Goal: Task Accomplishment & Management: Manage account settings

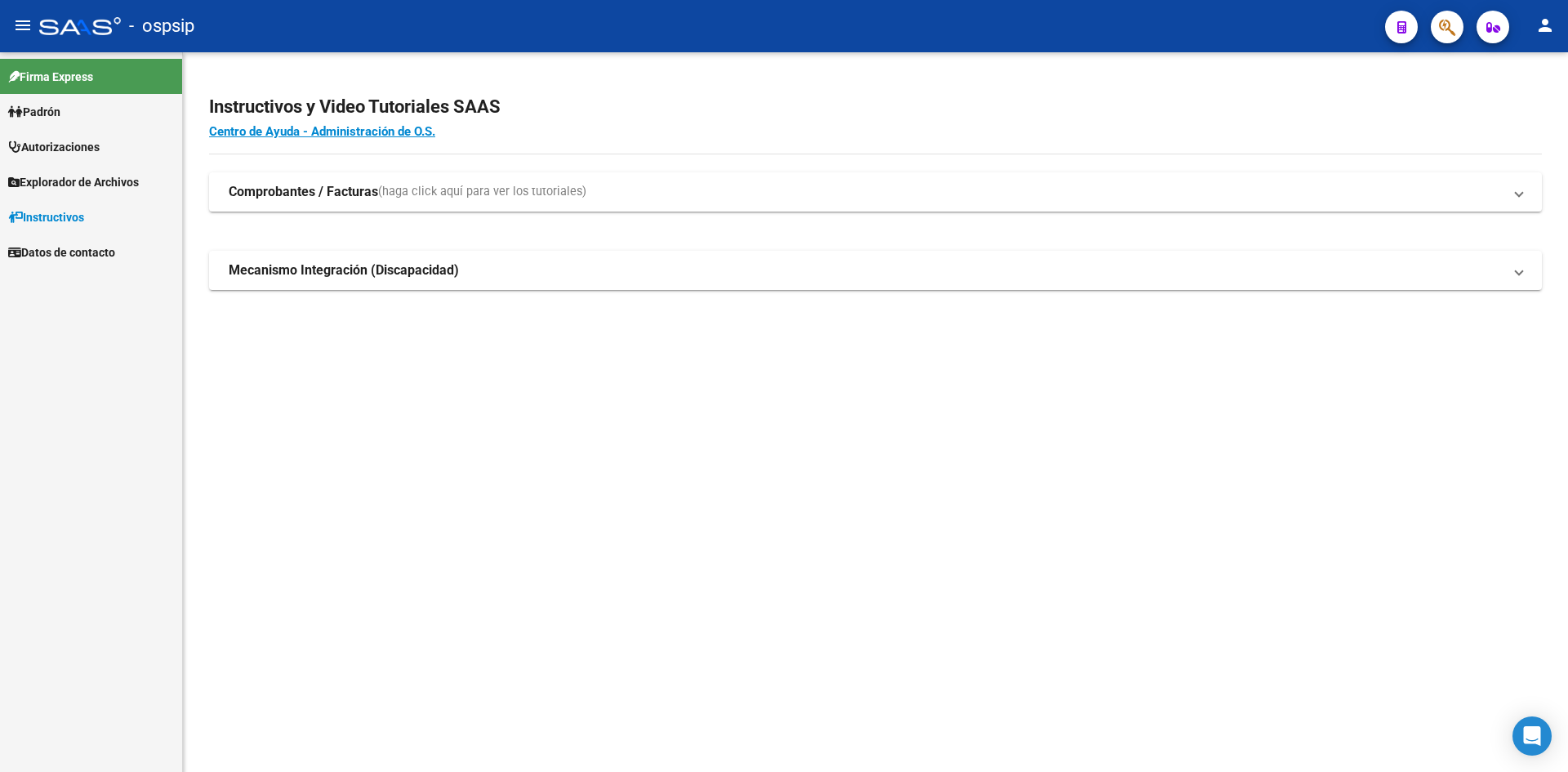
drag, startPoint x: 763, startPoint y: 40, endPoint x: 720, endPoint y: 33, distance: 43.6
click at [760, 40] on div "- ospsip" at bounding box center [706, 26] width 1333 height 36
click at [52, 153] on span "Autorizaciones" at bounding box center [54, 146] width 92 height 18
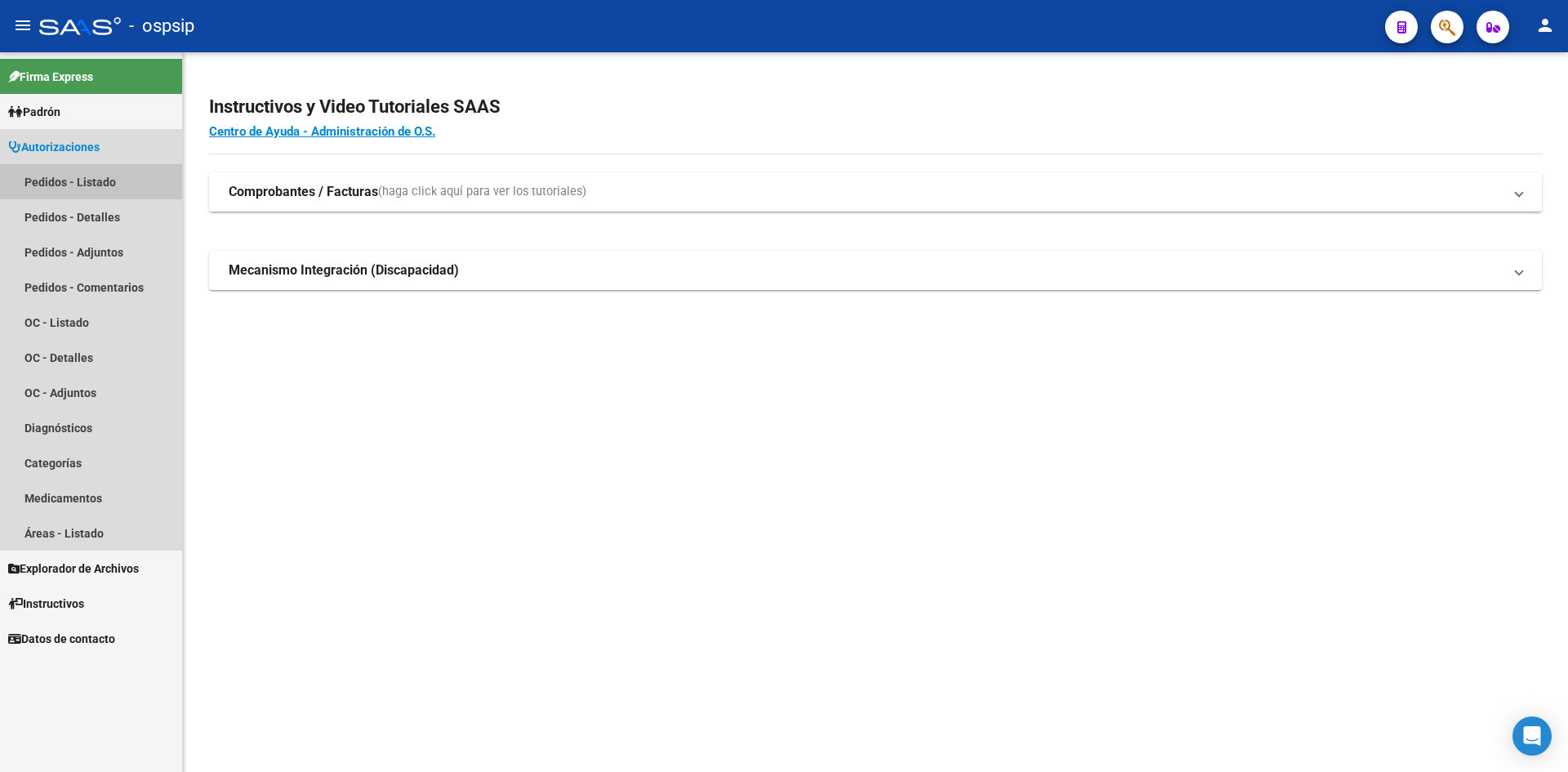
click at [61, 183] on link "Pedidos - Listado" at bounding box center [91, 181] width 182 height 35
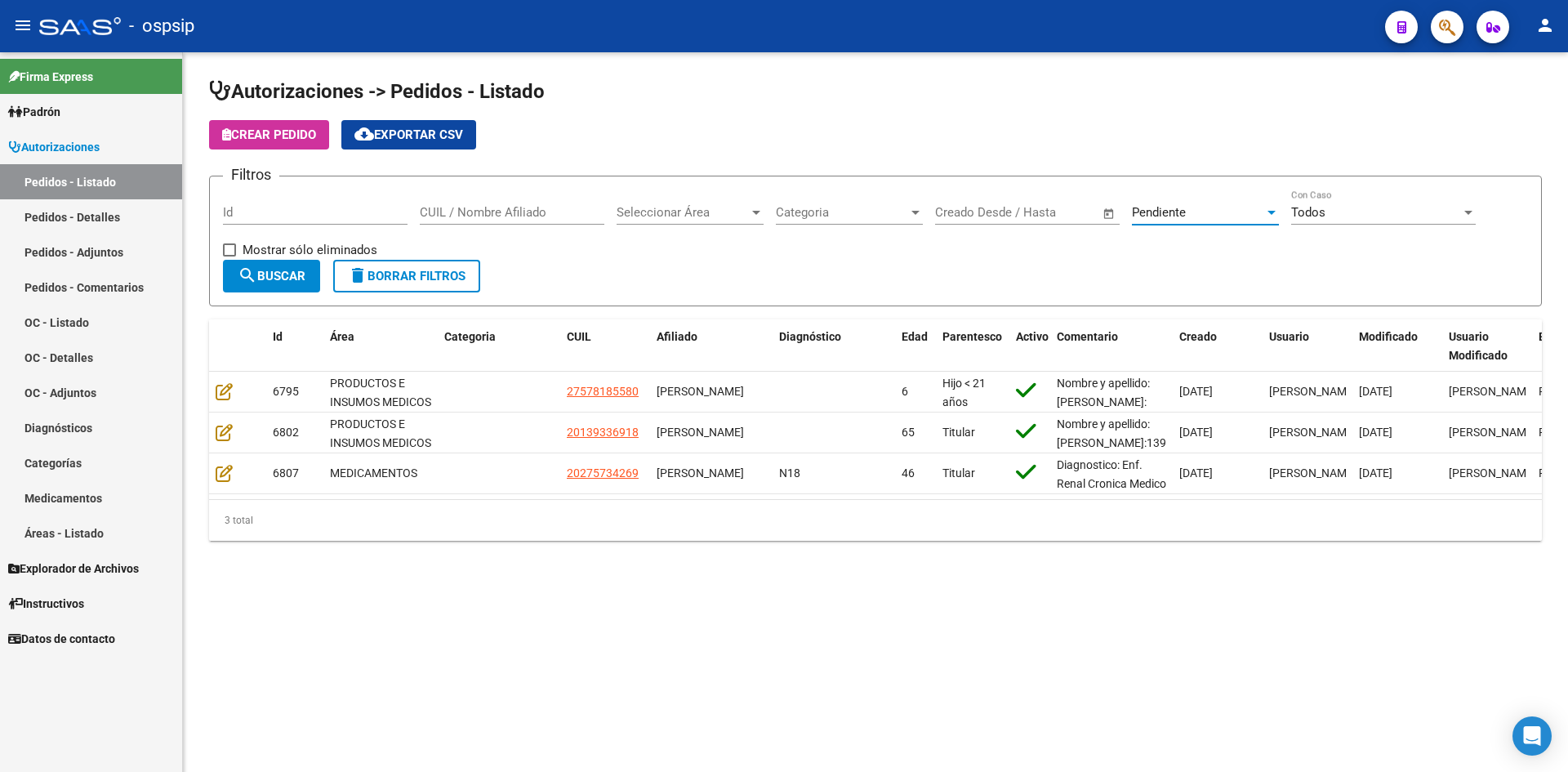
click at [1178, 216] on span "Pendiente" at bounding box center [1159, 212] width 54 height 15
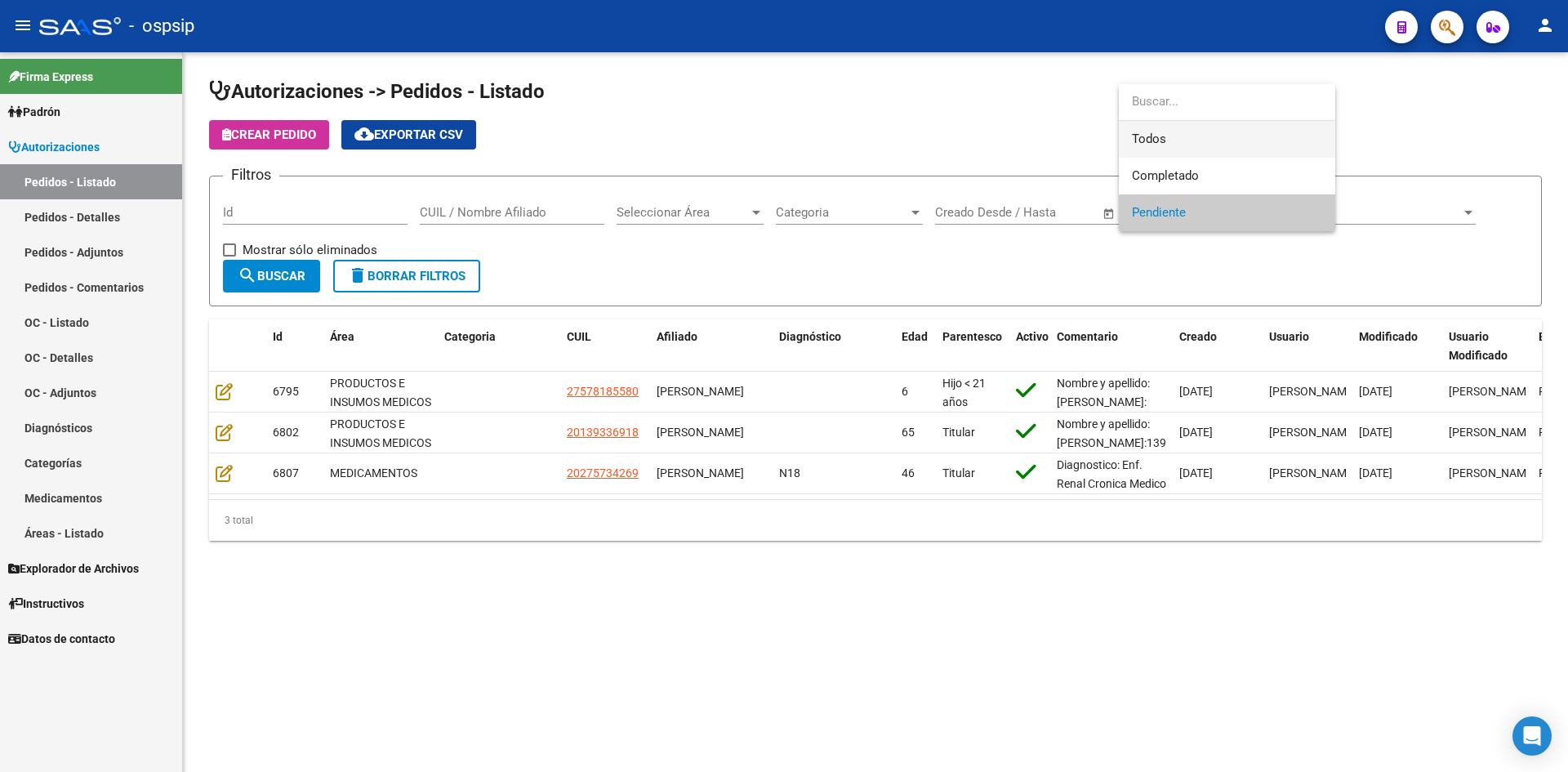
click at [1176, 140] on span "Todos" at bounding box center [1227, 139] width 191 height 37
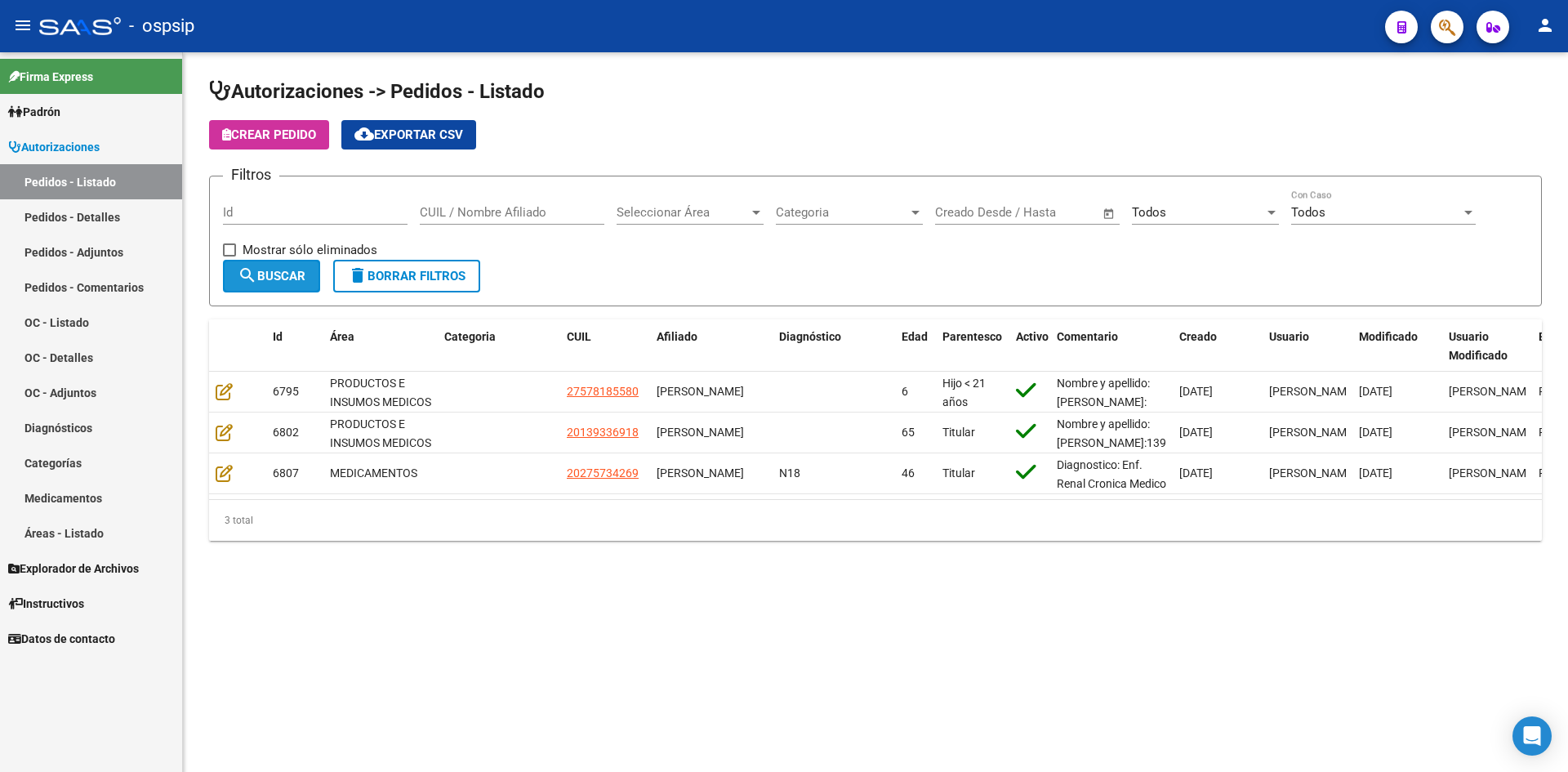
click at [294, 260] on button "search Buscar" at bounding box center [271, 276] width 97 height 33
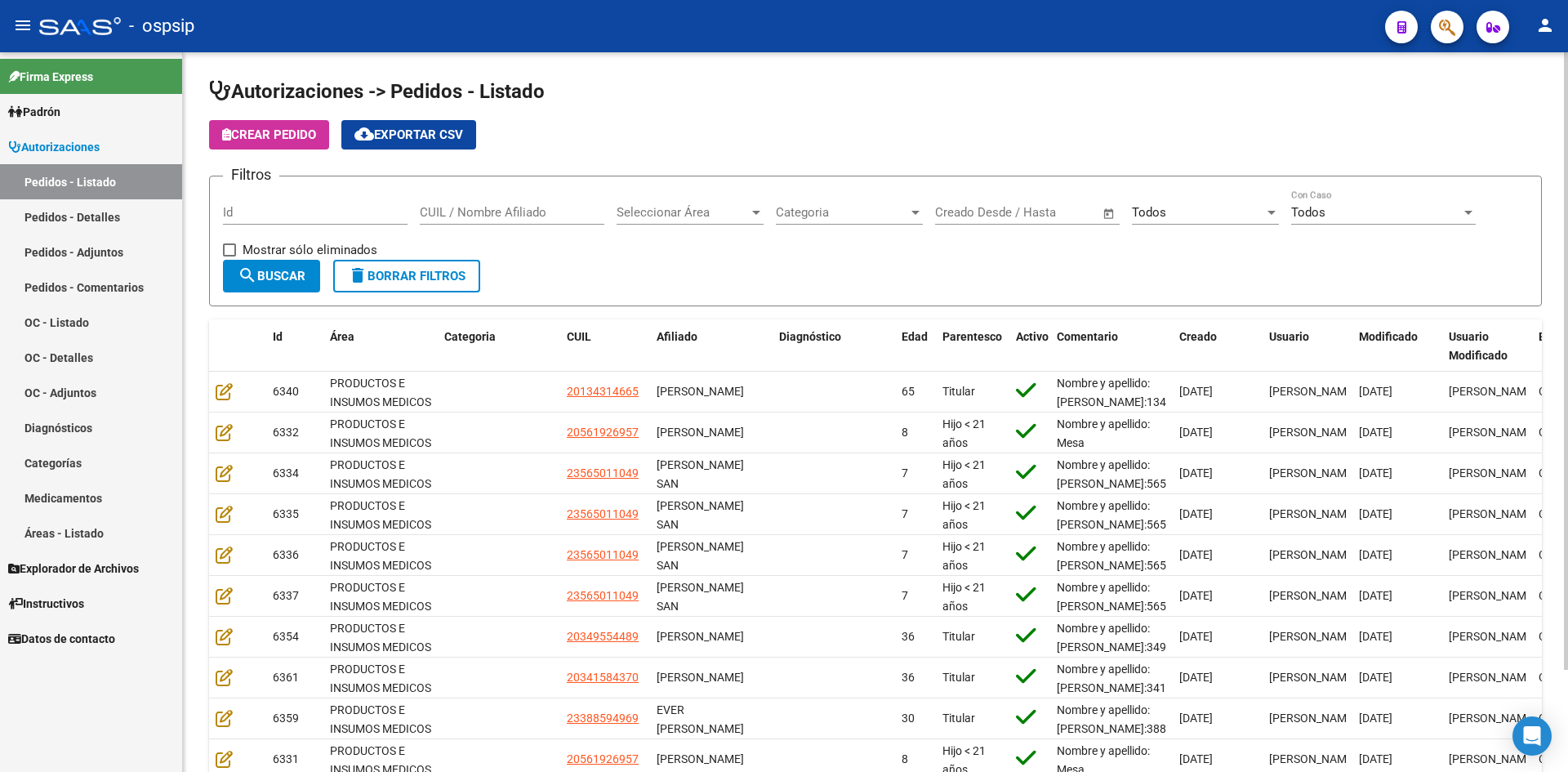
click at [1202, 220] on div "Todos Seleccionar Estado" at bounding box center [1206, 207] width 147 height 35
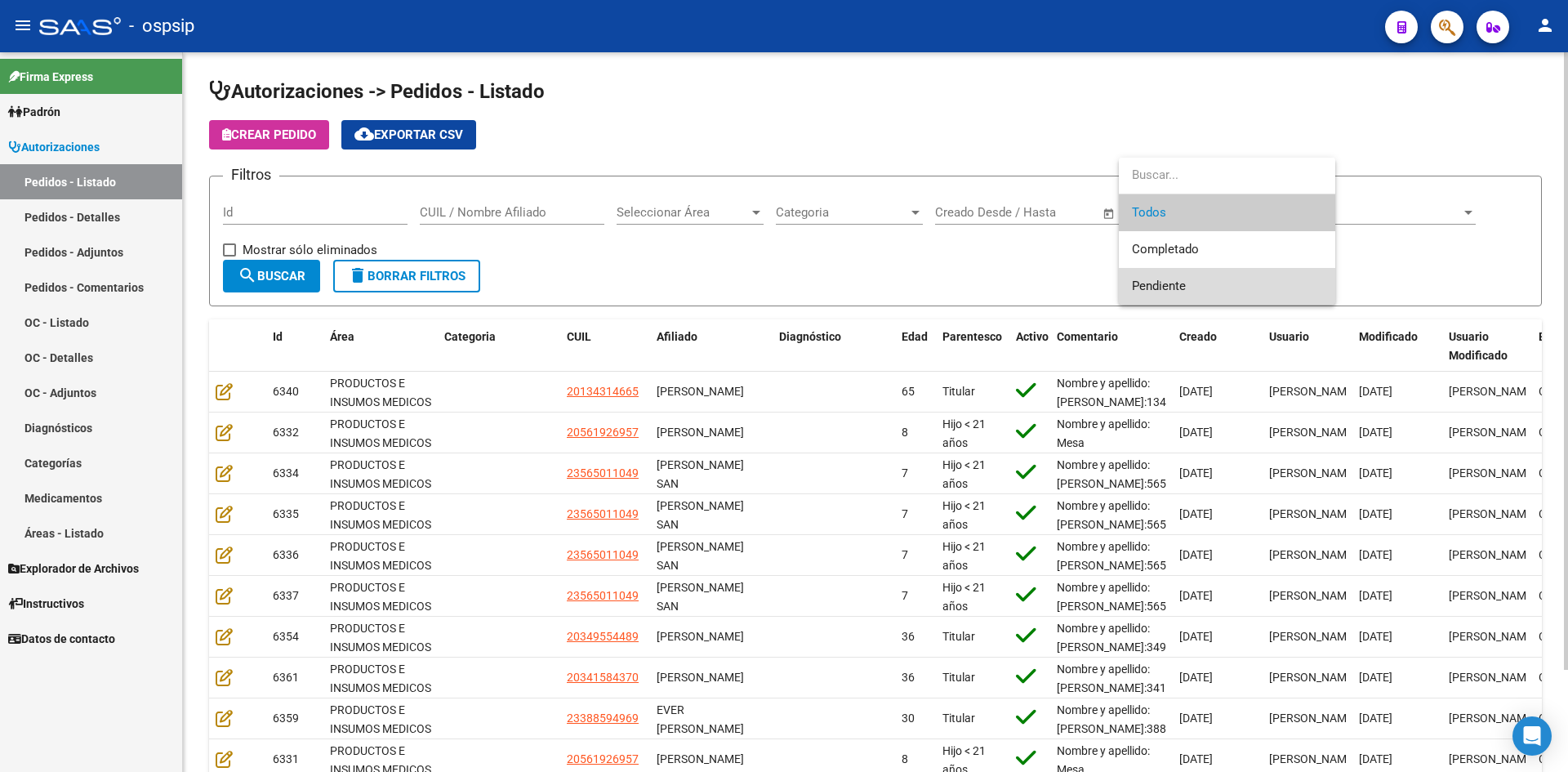
drag, startPoint x: 1181, startPoint y: 277, endPoint x: 1152, endPoint y: 276, distance: 29.0
click at [1179, 277] on span "Pendiente" at bounding box center [1227, 286] width 191 height 37
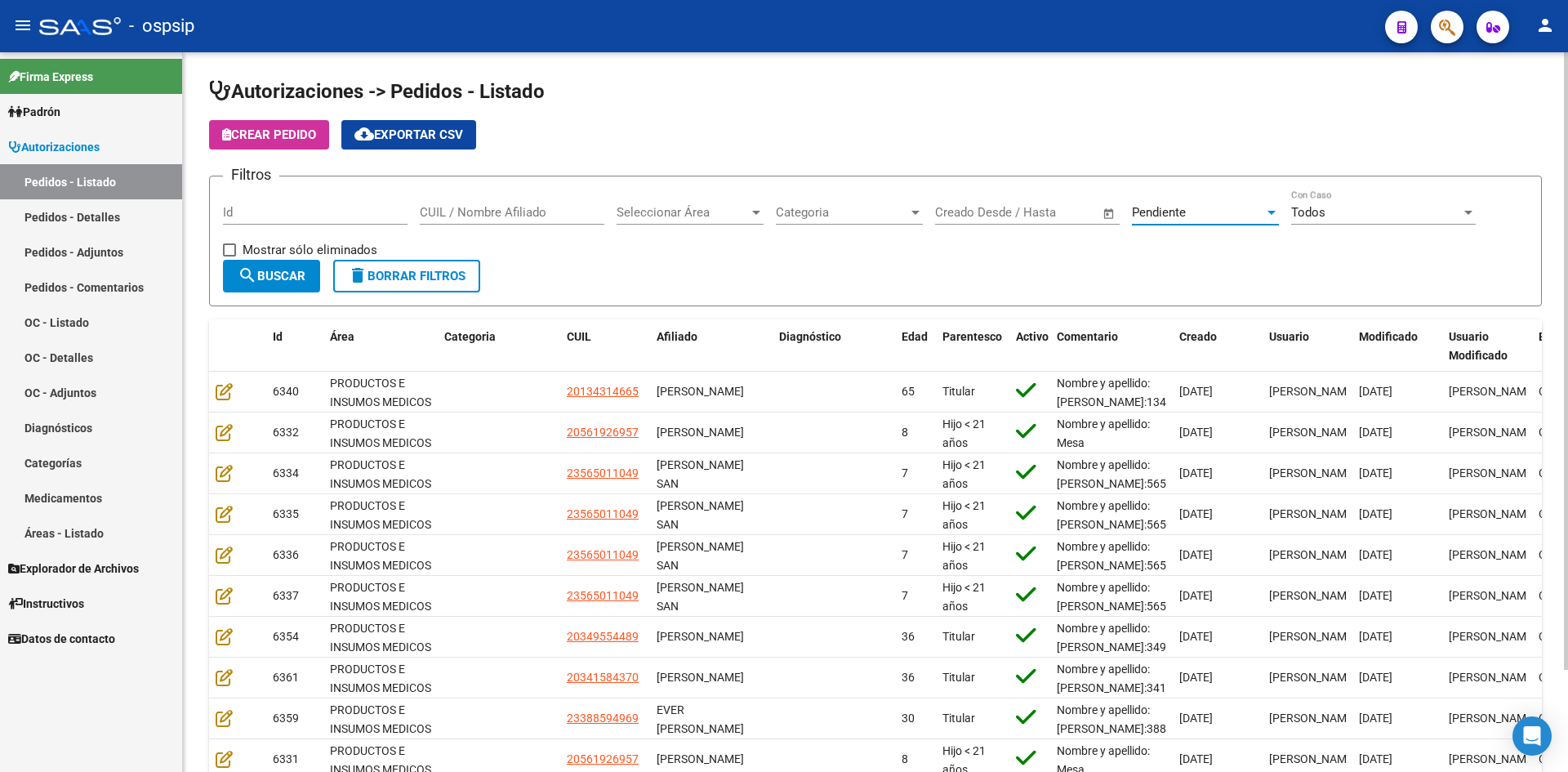
click at [273, 276] on span "search Buscar" at bounding box center [272, 277] width 68 height 15
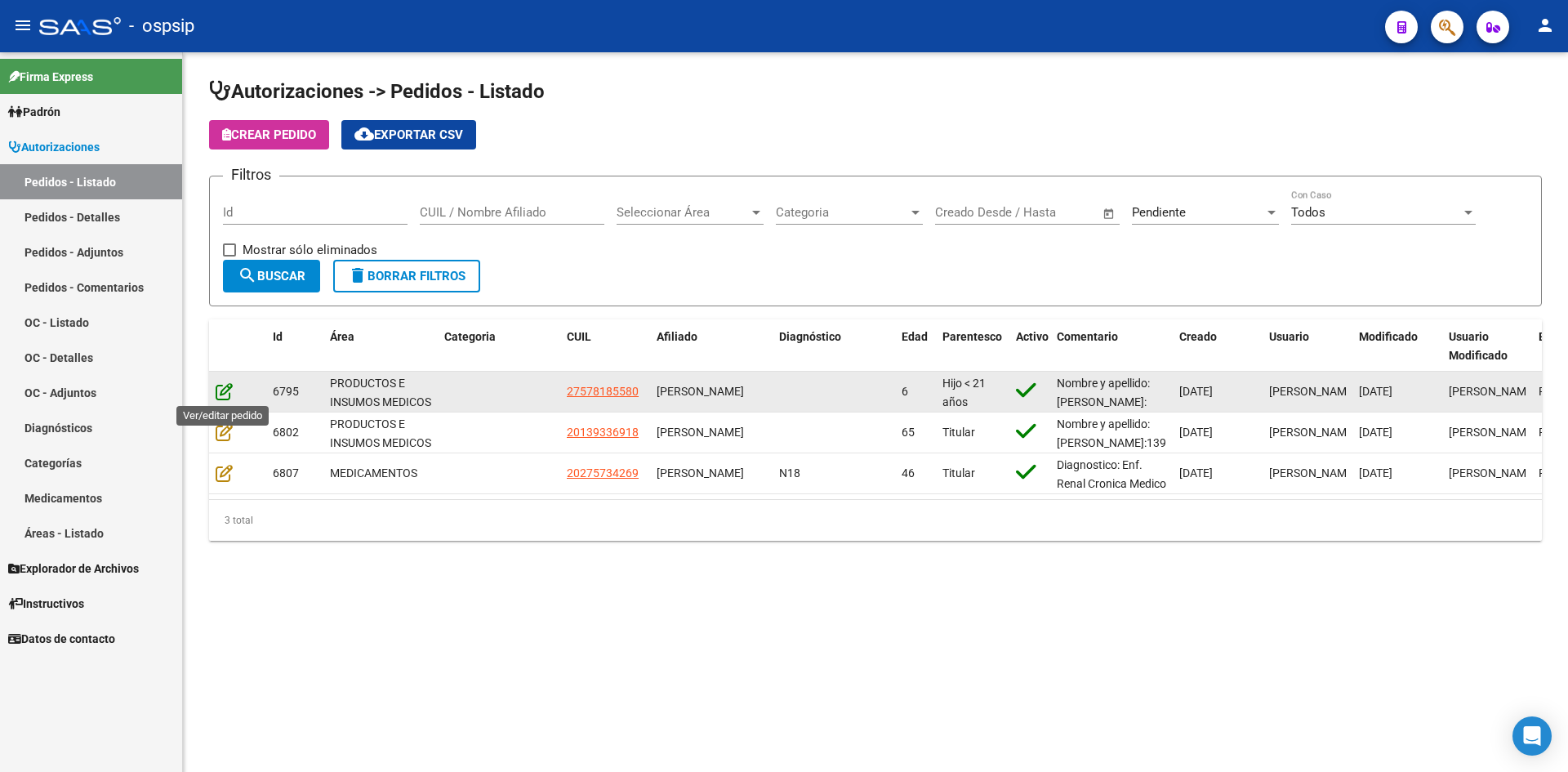
click at [216, 388] on icon at bounding box center [225, 391] width 17 height 18
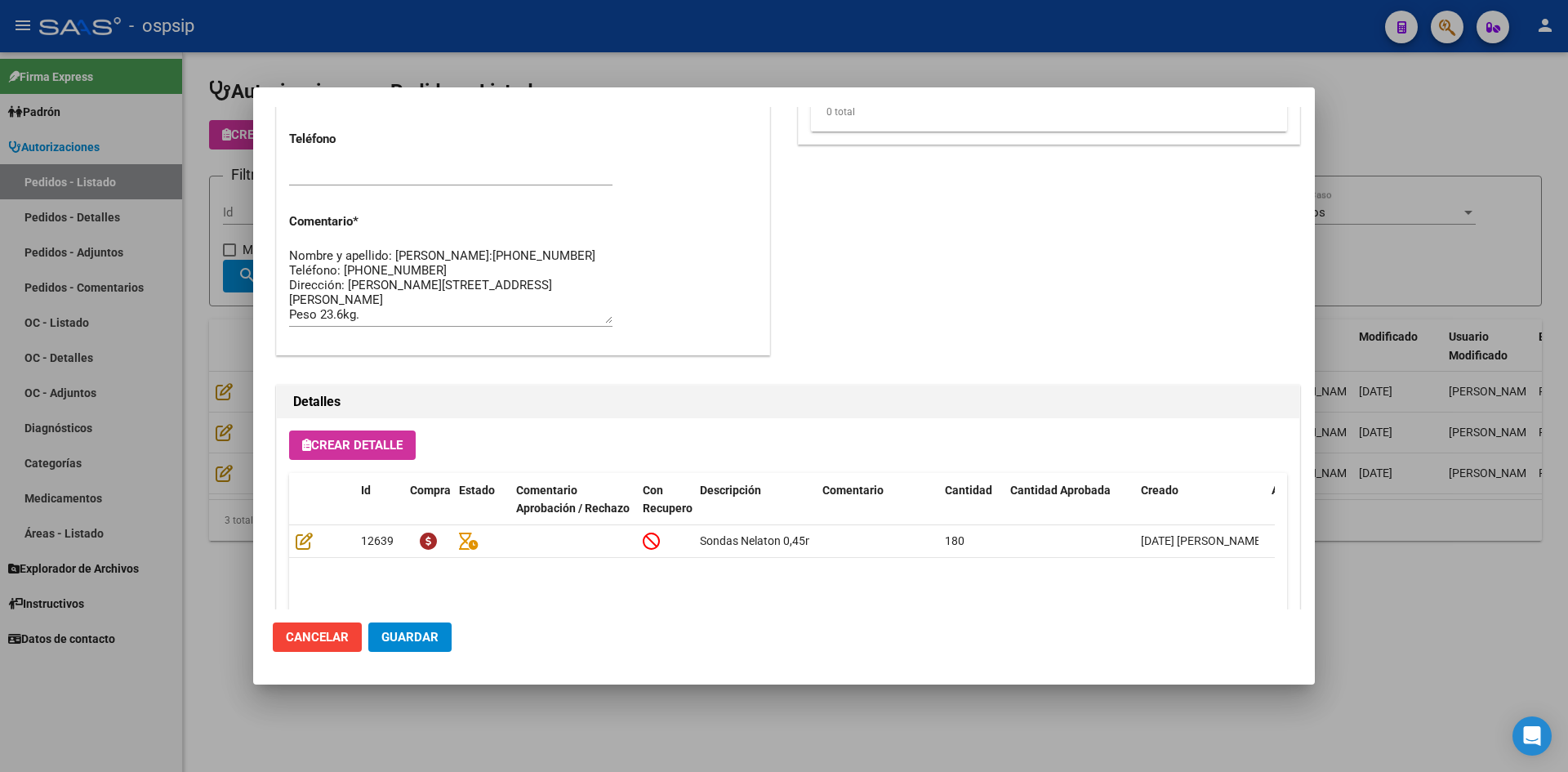
scroll to position [817, 0]
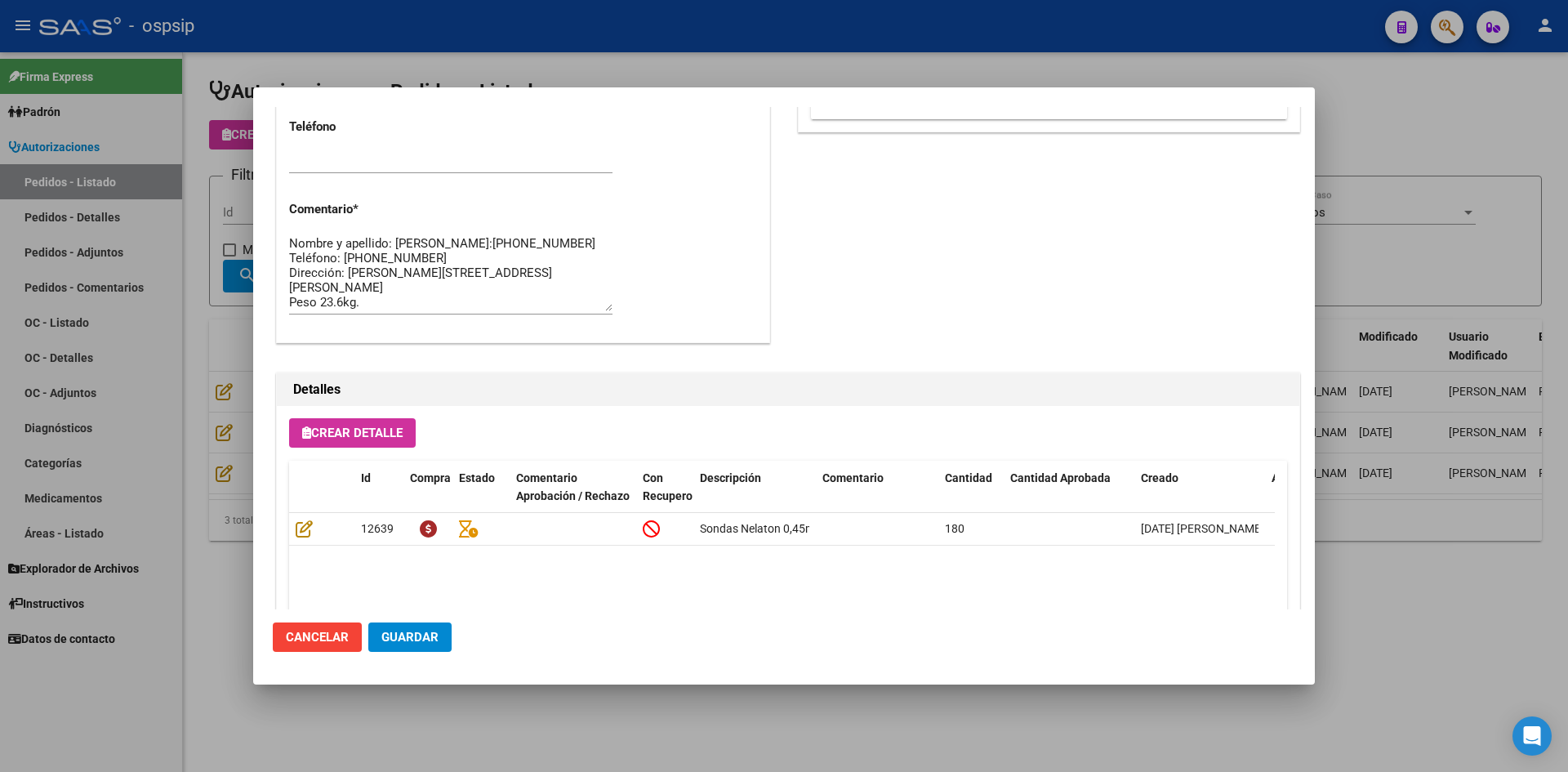
click at [729, 76] on div at bounding box center [784, 386] width 1568 height 772
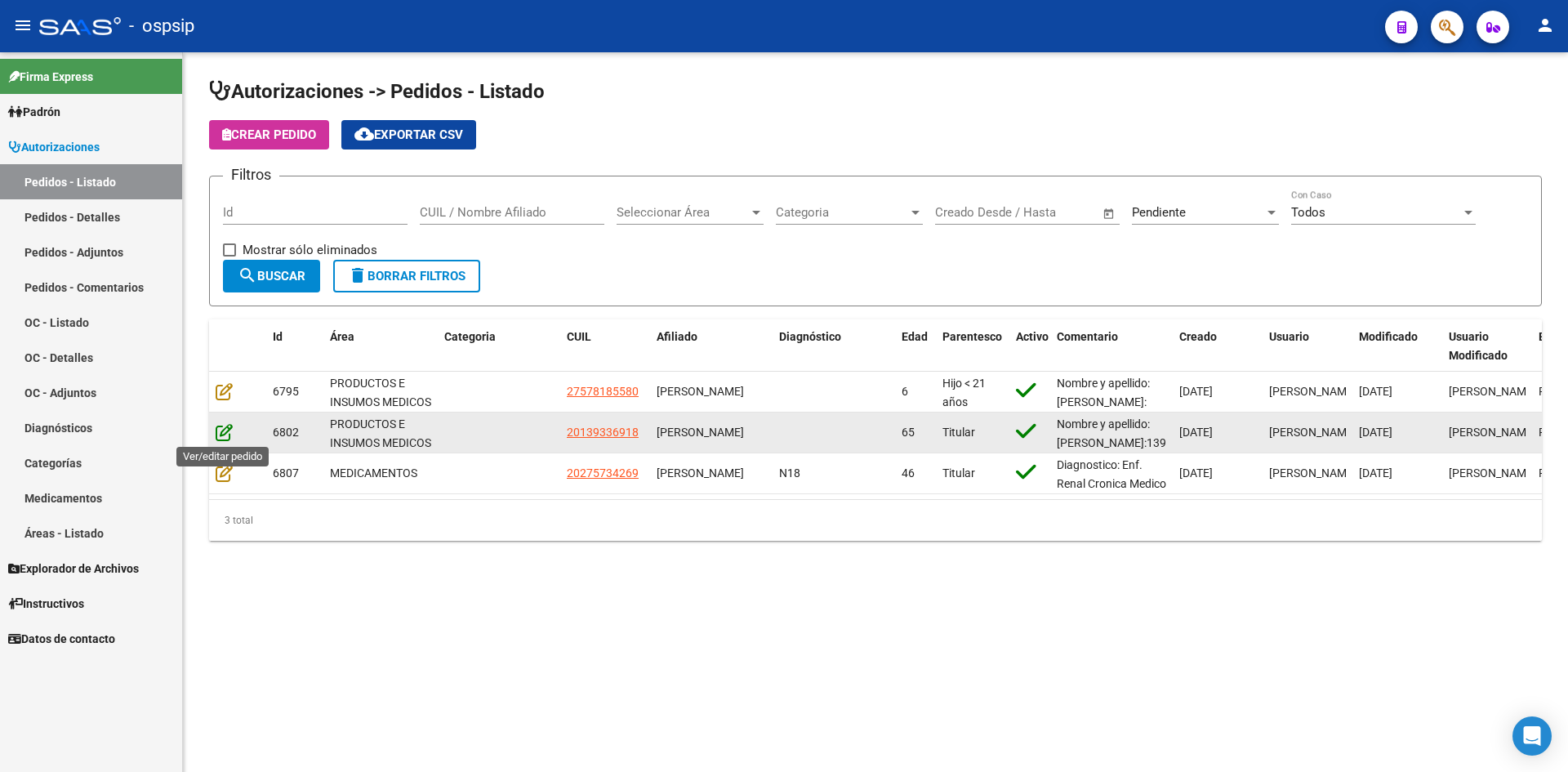
click at [221, 429] on icon at bounding box center [225, 431] width 17 height 18
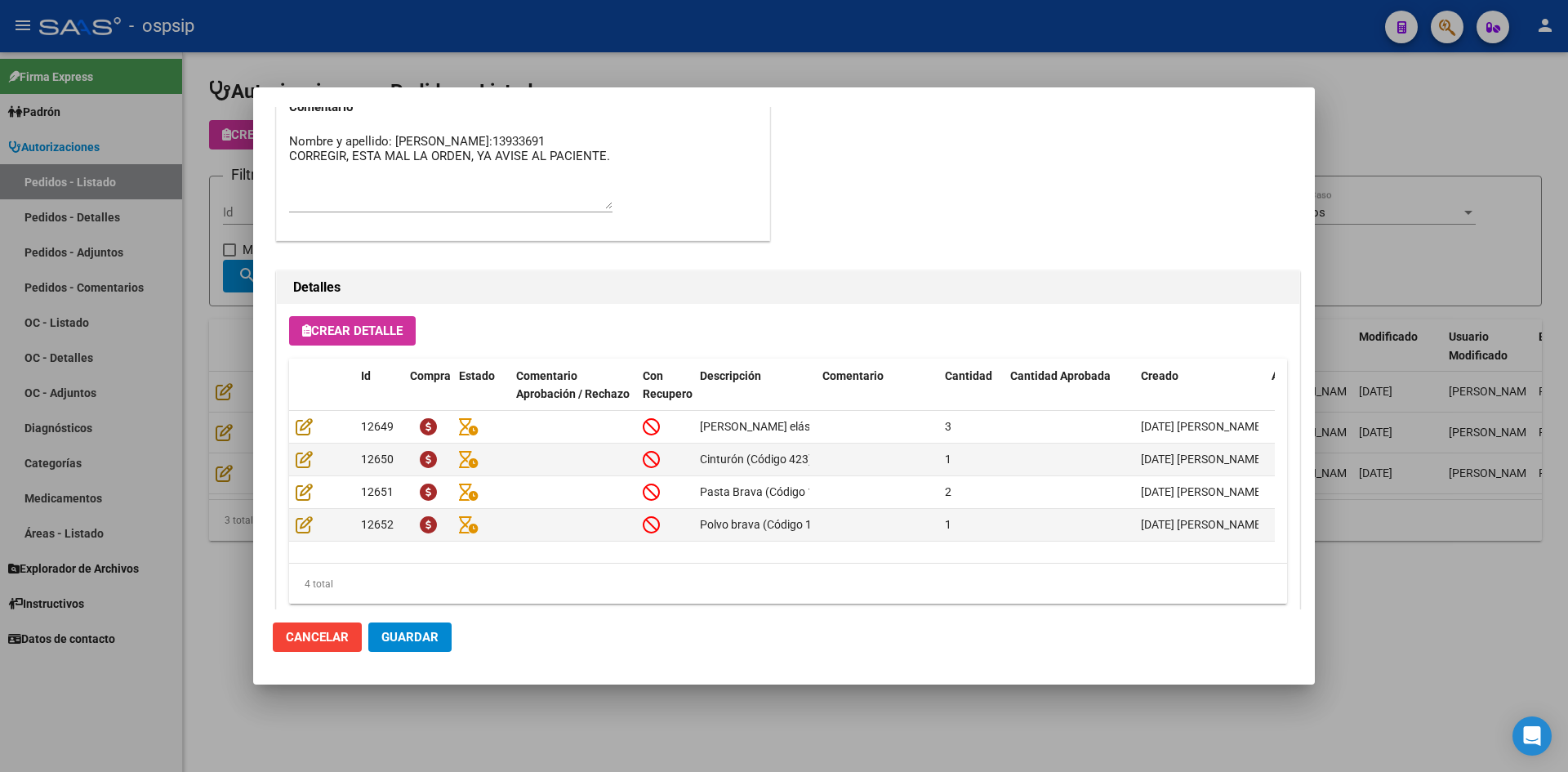
scroll to position [884, 0]
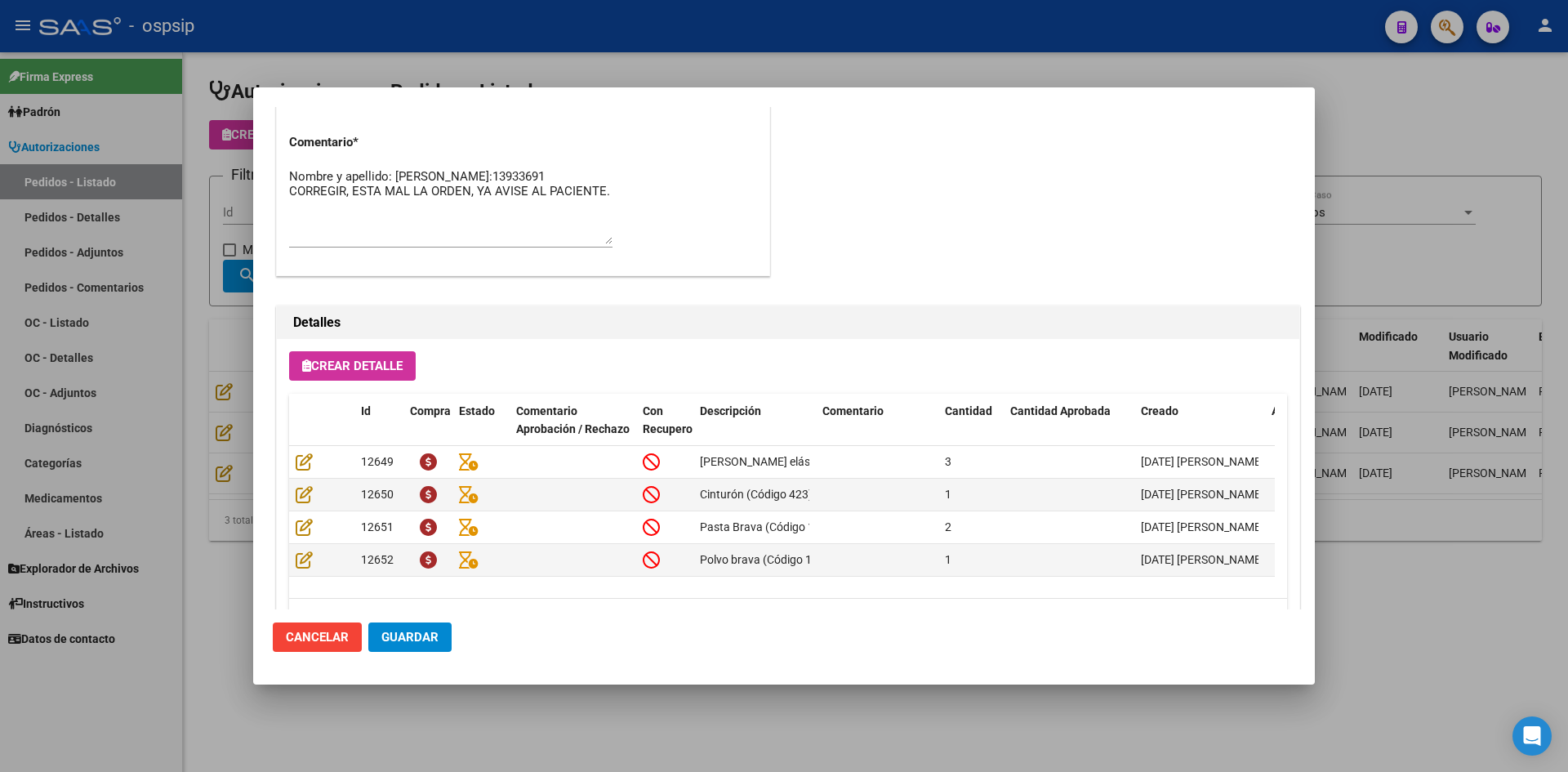
click at [683, 71] on div at bounding box center [784, 386] width 1568 height 772
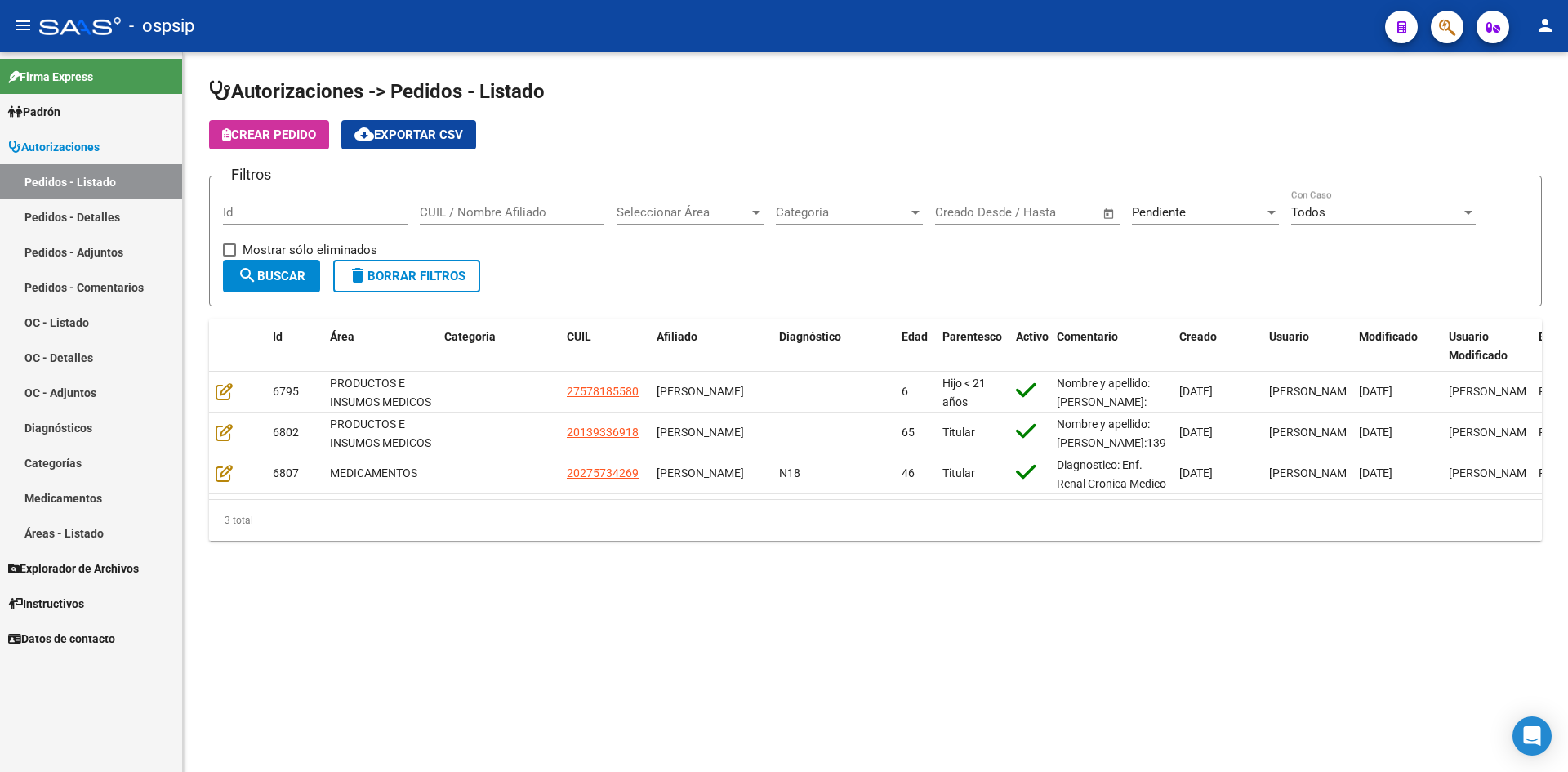
click at [666, 159] on app-list-header "Autorizaciones -> Pedidos - Listado Crear Pedido cloud_download Exportar CSV Fi…" at bounding box center [876, 193] width 1333 height 228
click at [325, 213] on input "Id" at bounding box center [315, 212] width 185 height 15
click at [1195, 212] on div "Pendiente" at bounding box center [1198, 212] width 132 height 15
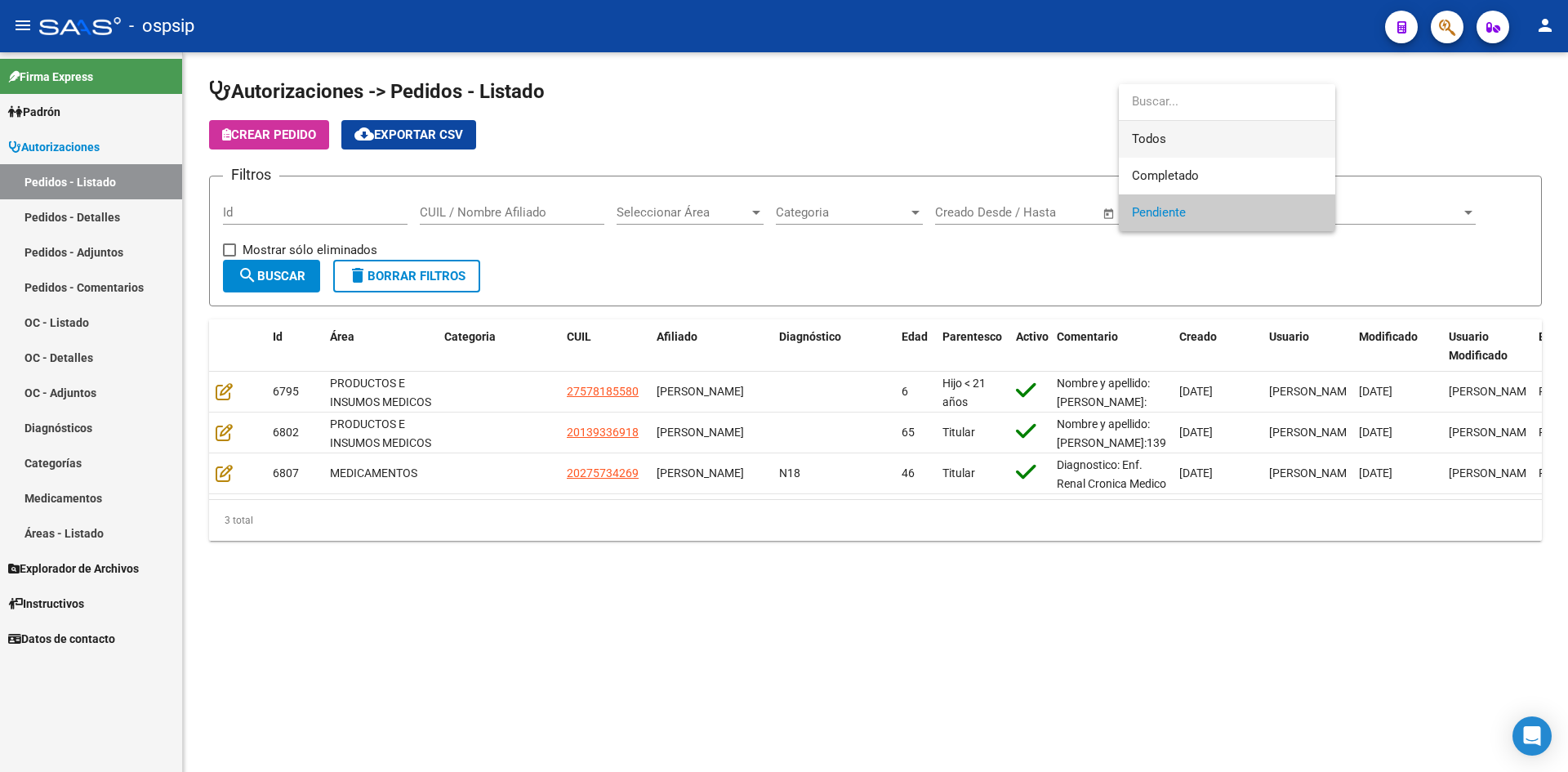
drag, startPoint x: 1145, startPoint y: 143, endPoint x: 910, endPoint y: 143, distance: 235.0
click at [1144, 143] on span "Todos" at bounding box center [1227, 139] width 191 height 37
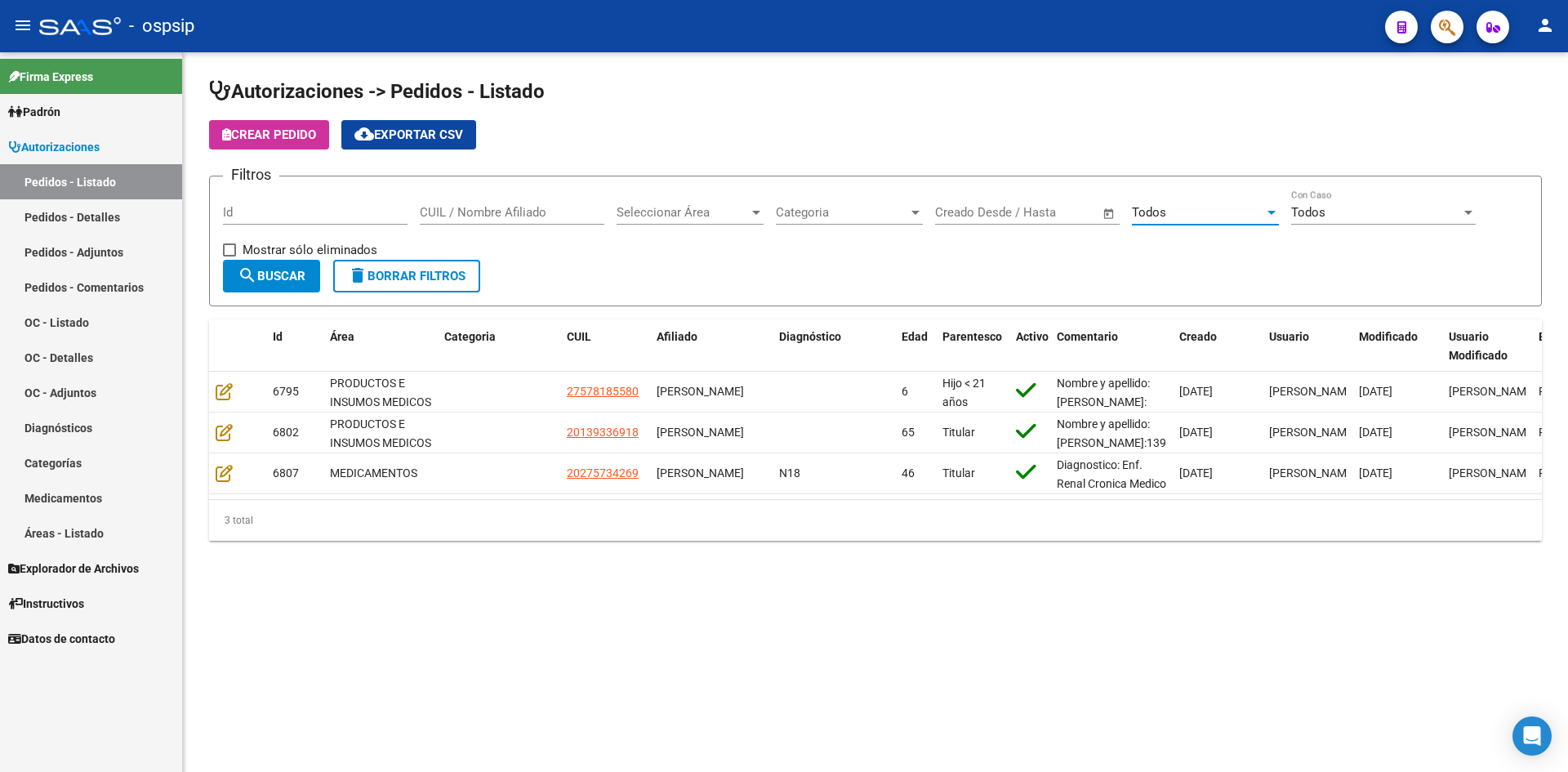
click at [259, 270] on span "search Buscar" at bounding box center [272, 277] width 68 height 15
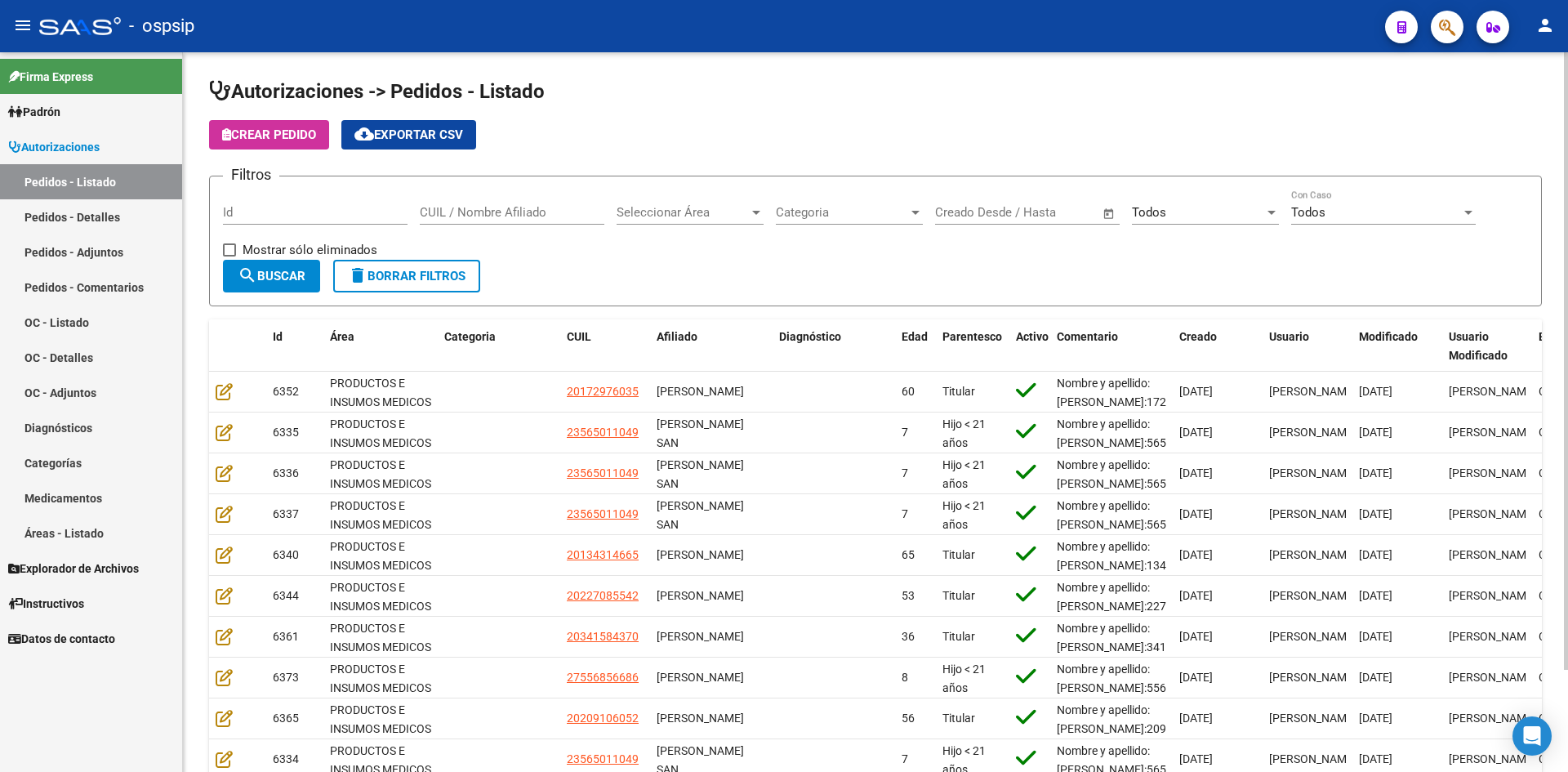
click at [363, 216] on input "Id" at bounding box center [315, 212] width 185 height 15
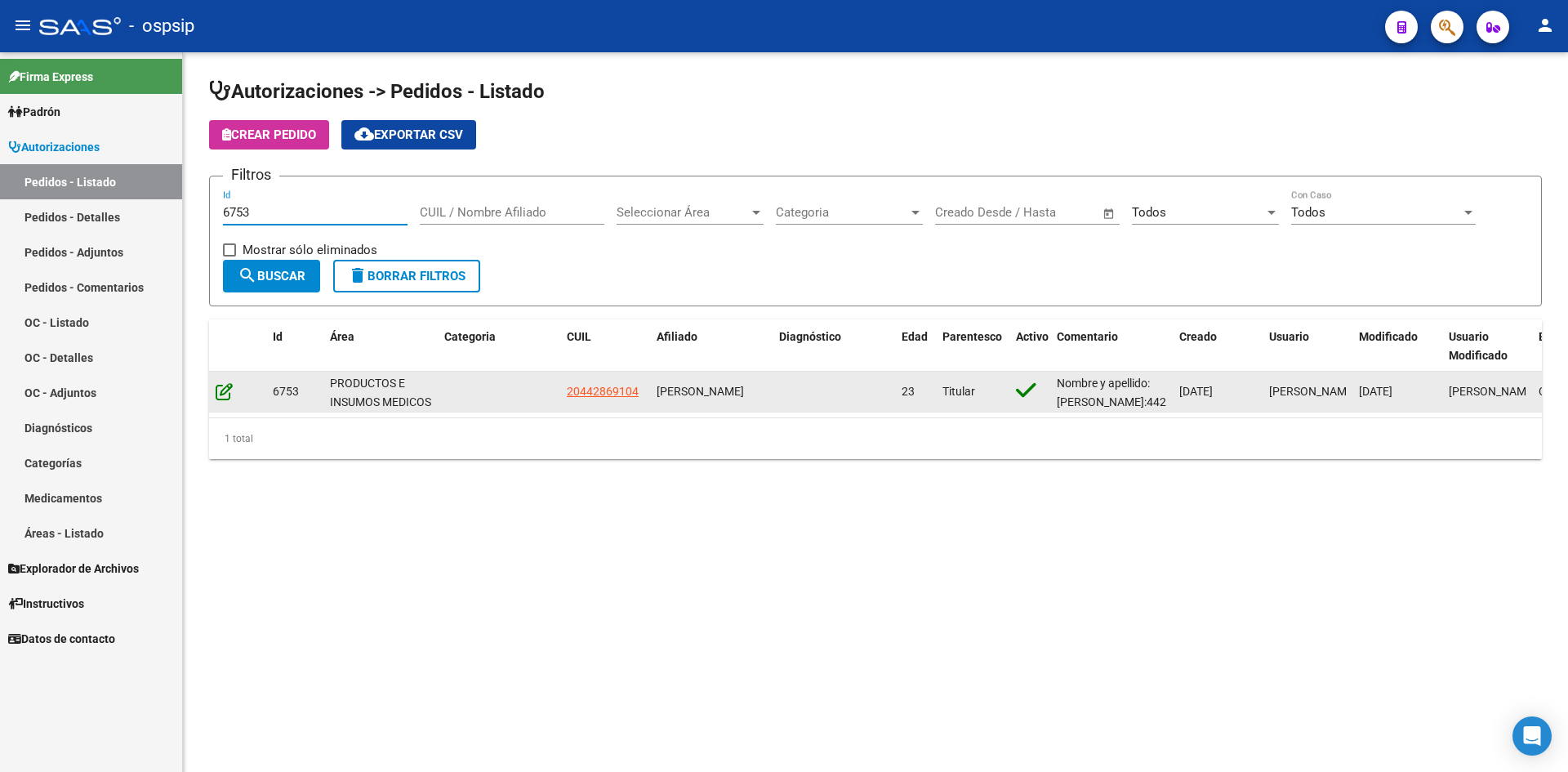
type input "6753"
click at [228, 395] on icon at bounding box center [225, 391] width 17 height 18
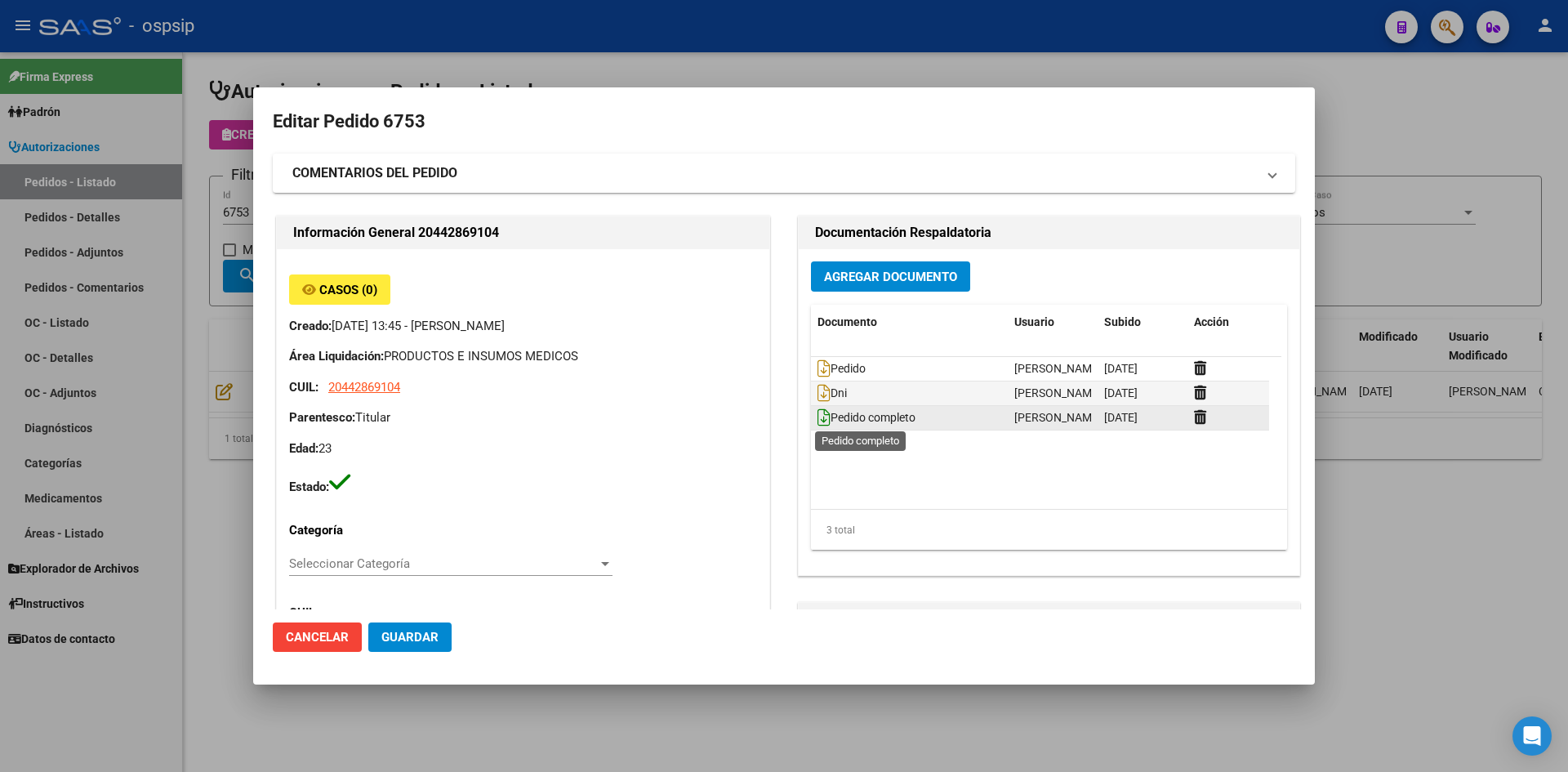
click at [818, 412] on icon at bounding box center [825, 417] width 13 height 18
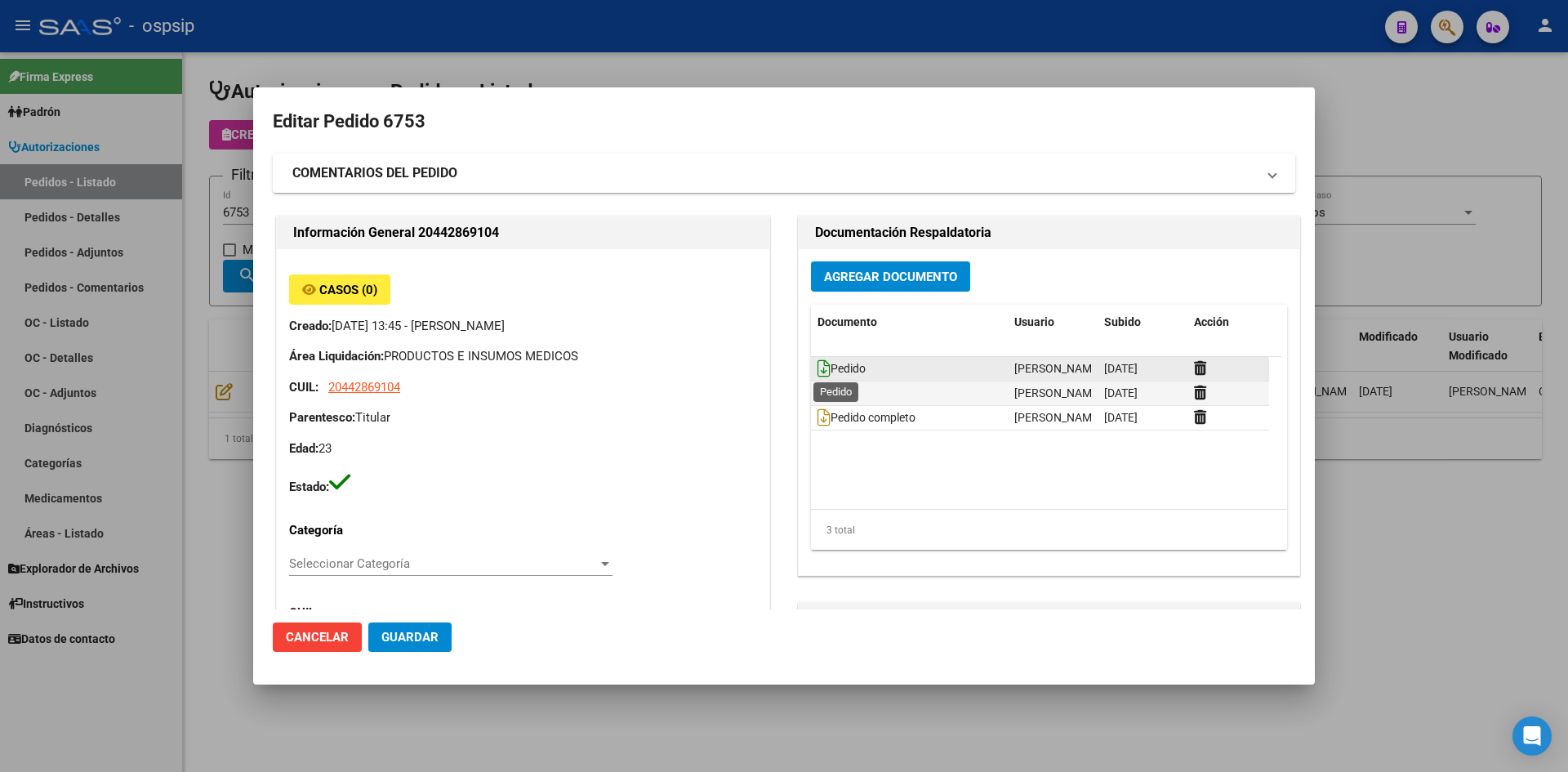
click at [823, 366] on icon at bounding box center [825, 368] width 13 height 18
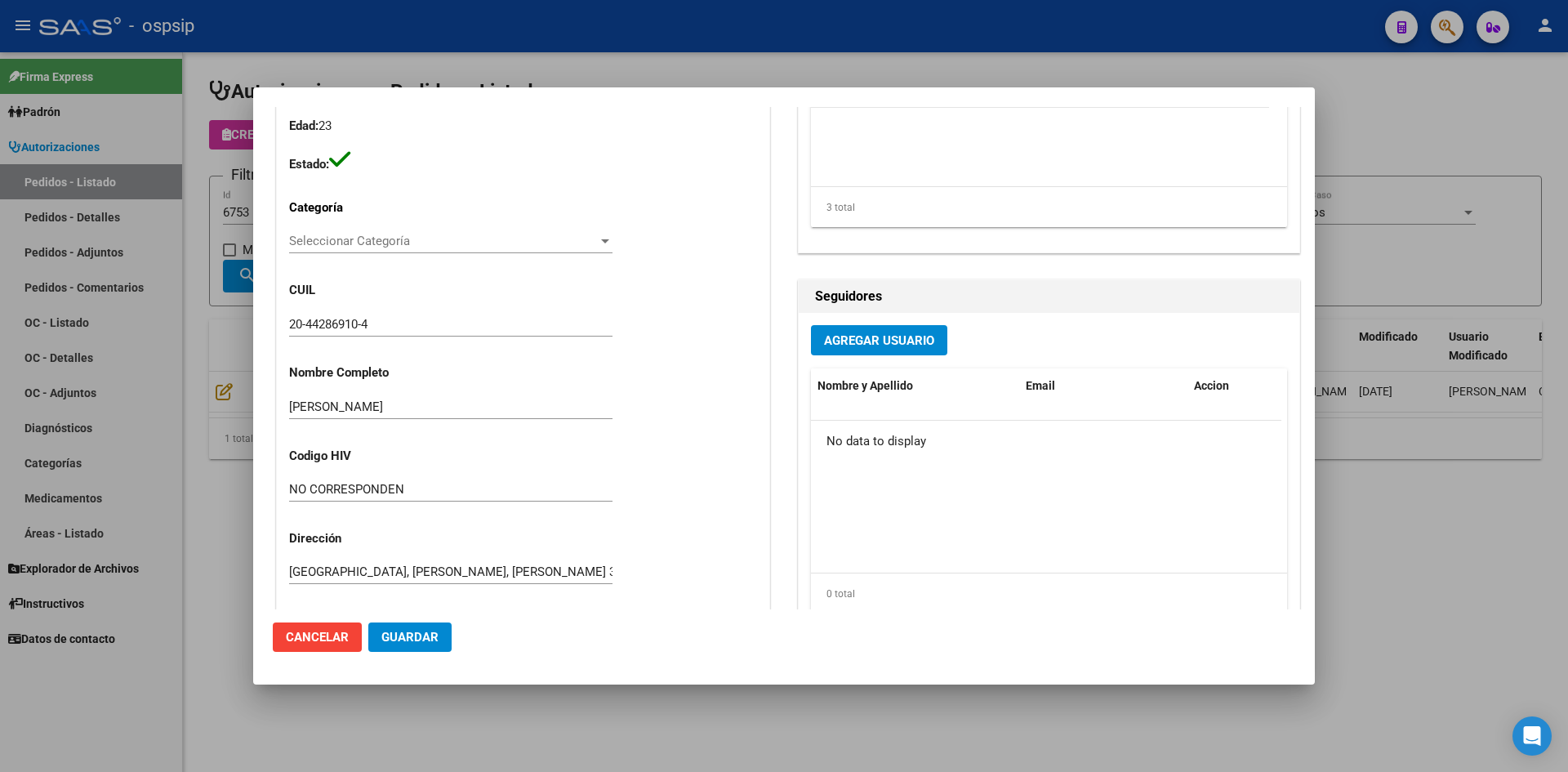
scroll to position [230, 0]
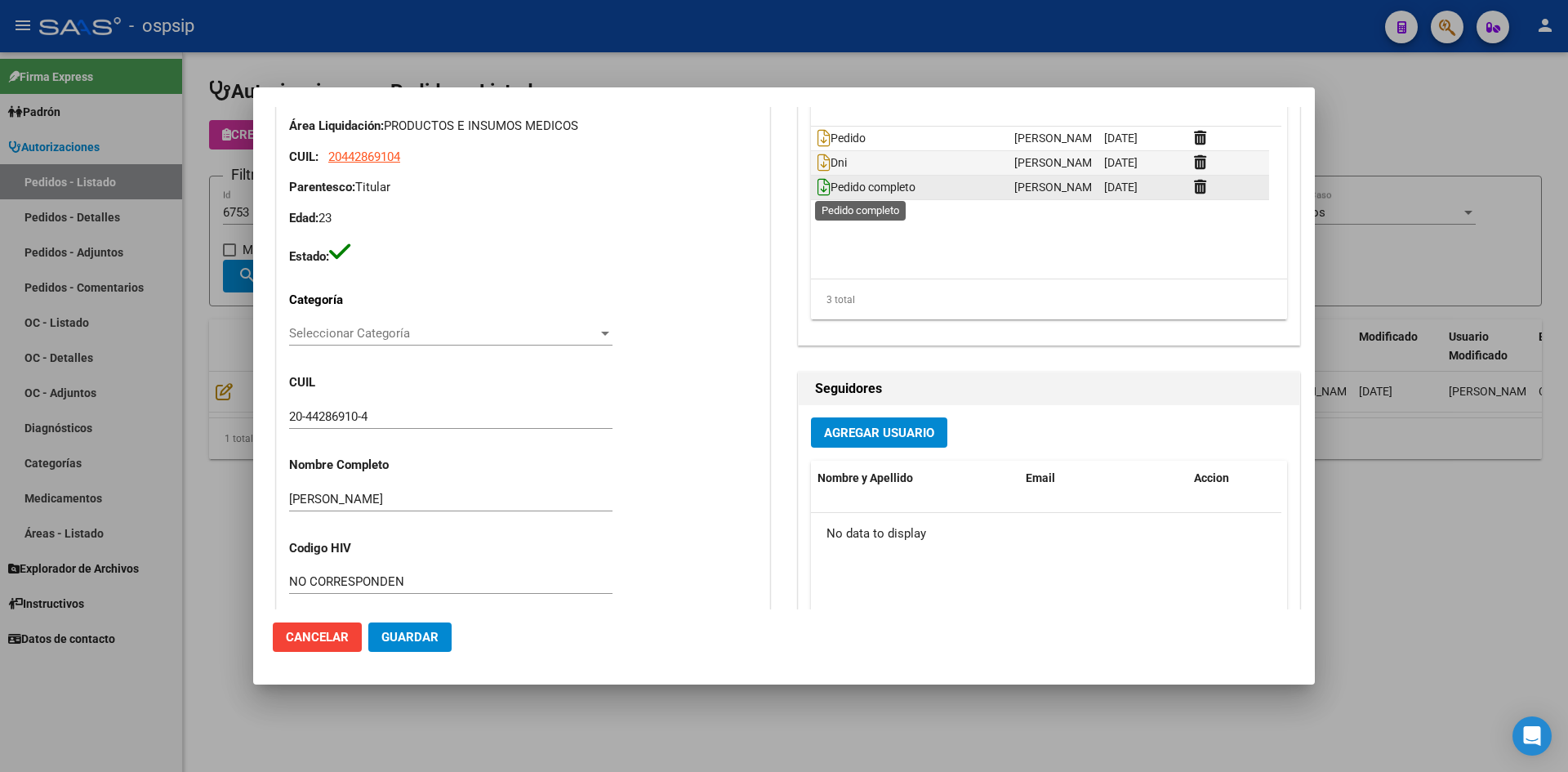
click at [818, 189] on icon at bounding box center [825, 187] width 13 height 18
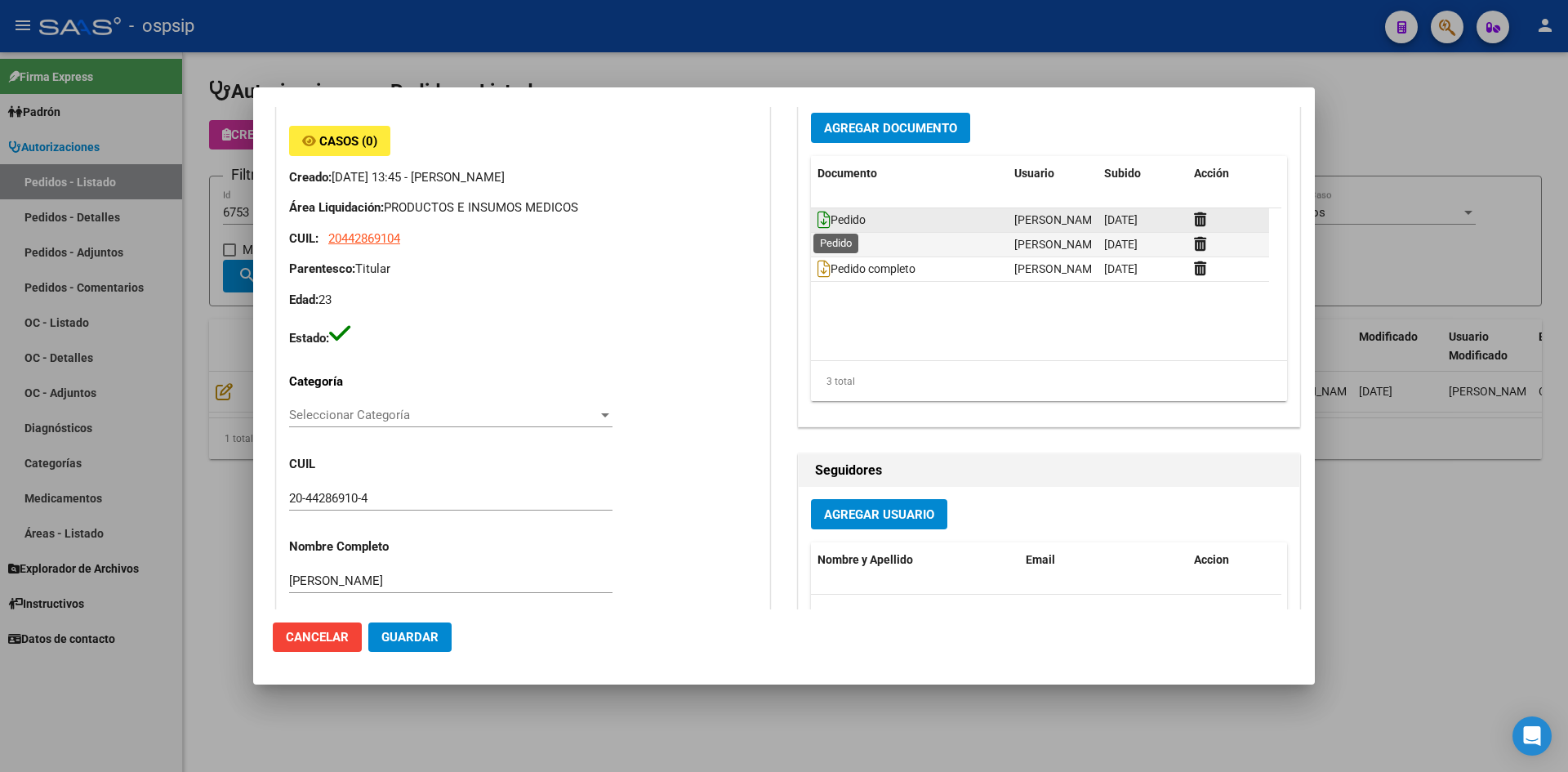
click at [818, 221] on icon at bounding box center [825, 219] width 13 height 18
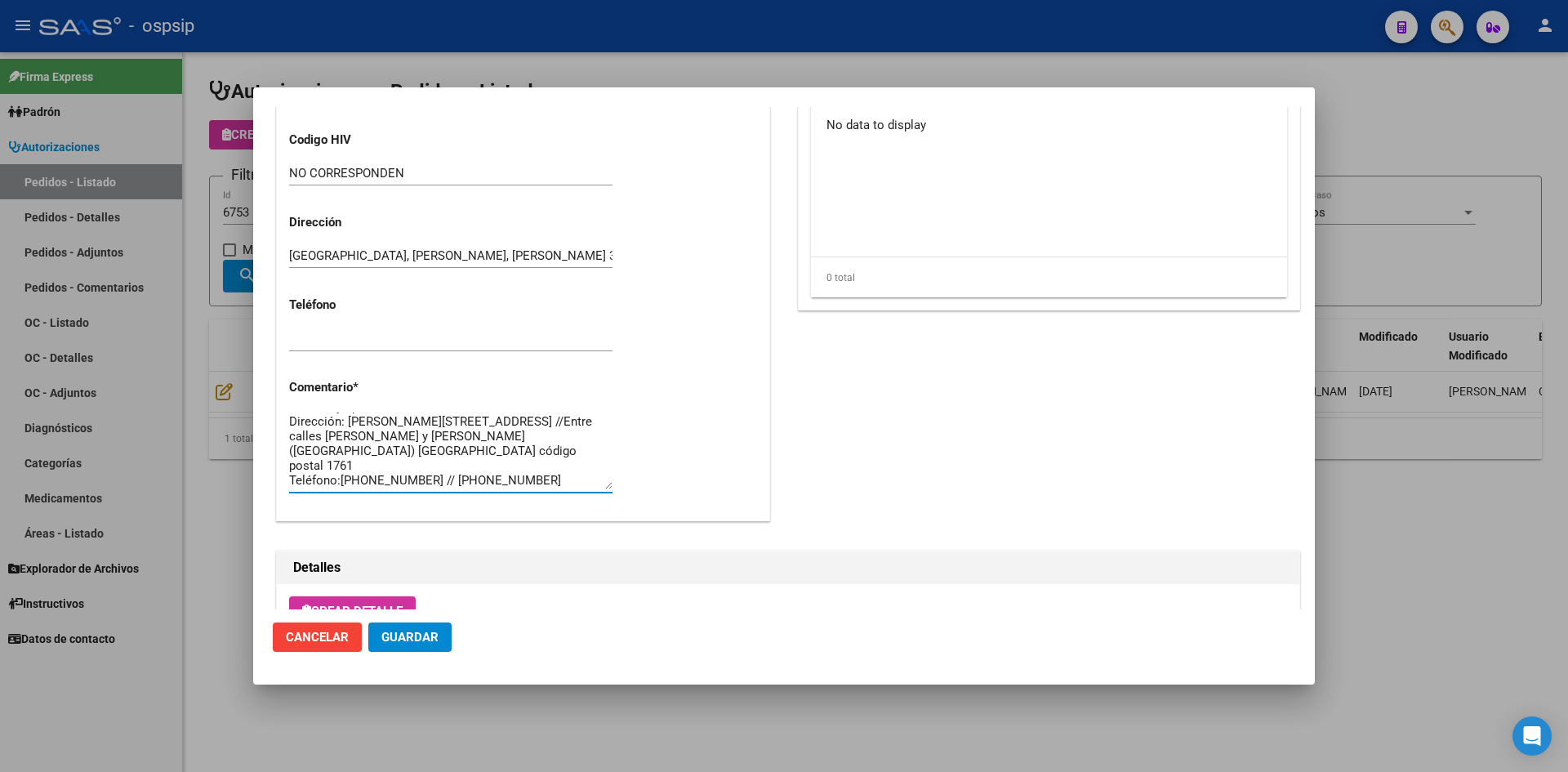
scroll to position [0, 0]
drag, startPoint x: 494, startPoint y: 465, endPoint x: 282, endPoint y: 419, distance: 216.9
click at [282, 419] on div "Casos (0) Creado: [DATE] 13:45 - [PERSON_NAME] Área Liquidación: PRODUCTOS E IN…" at bounding box center [523, 65] width 492 height 910
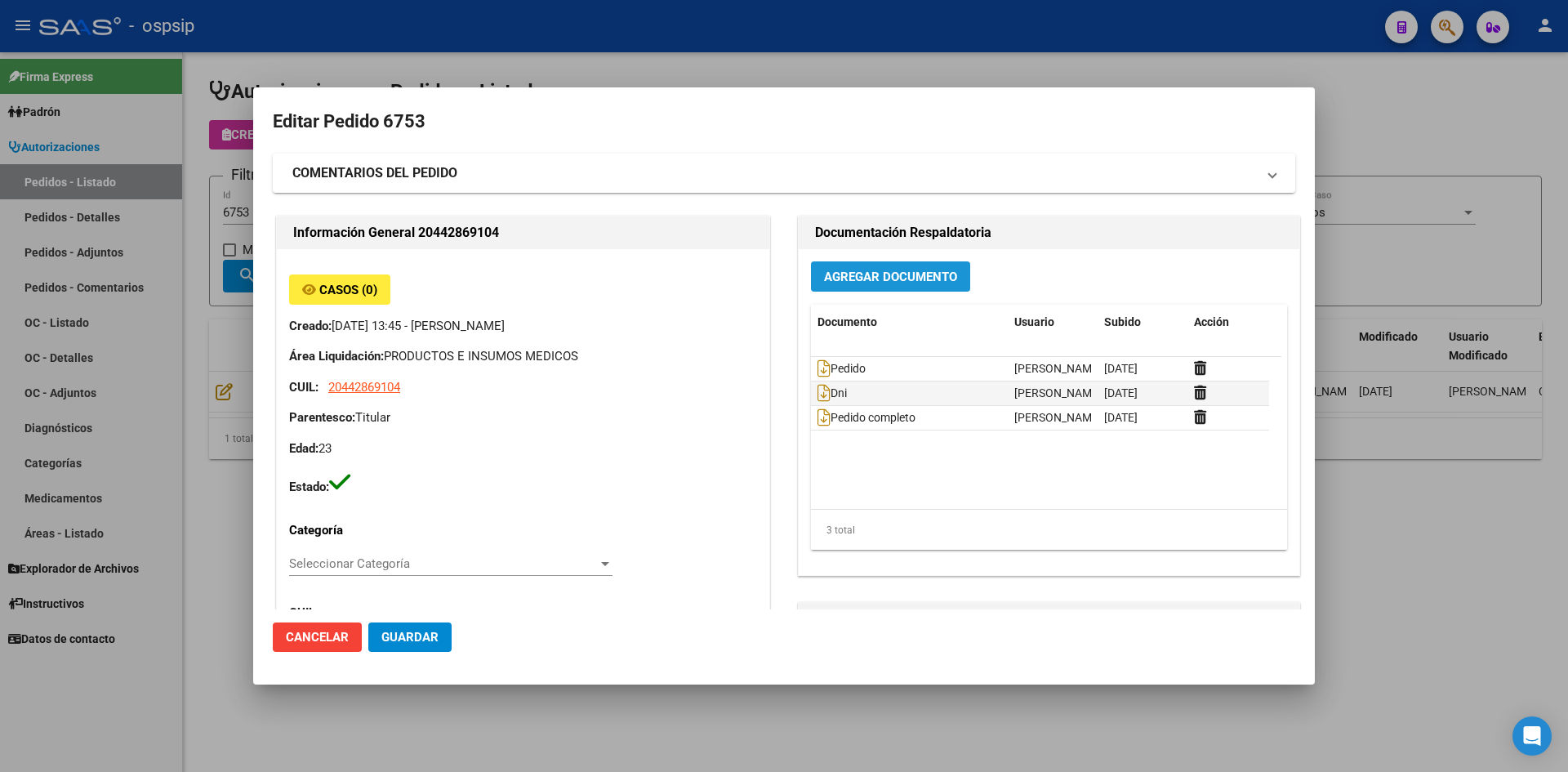
click at [851, 290] on button "Agregar Documento" at bounding box center [891, 277] width 159 height 30
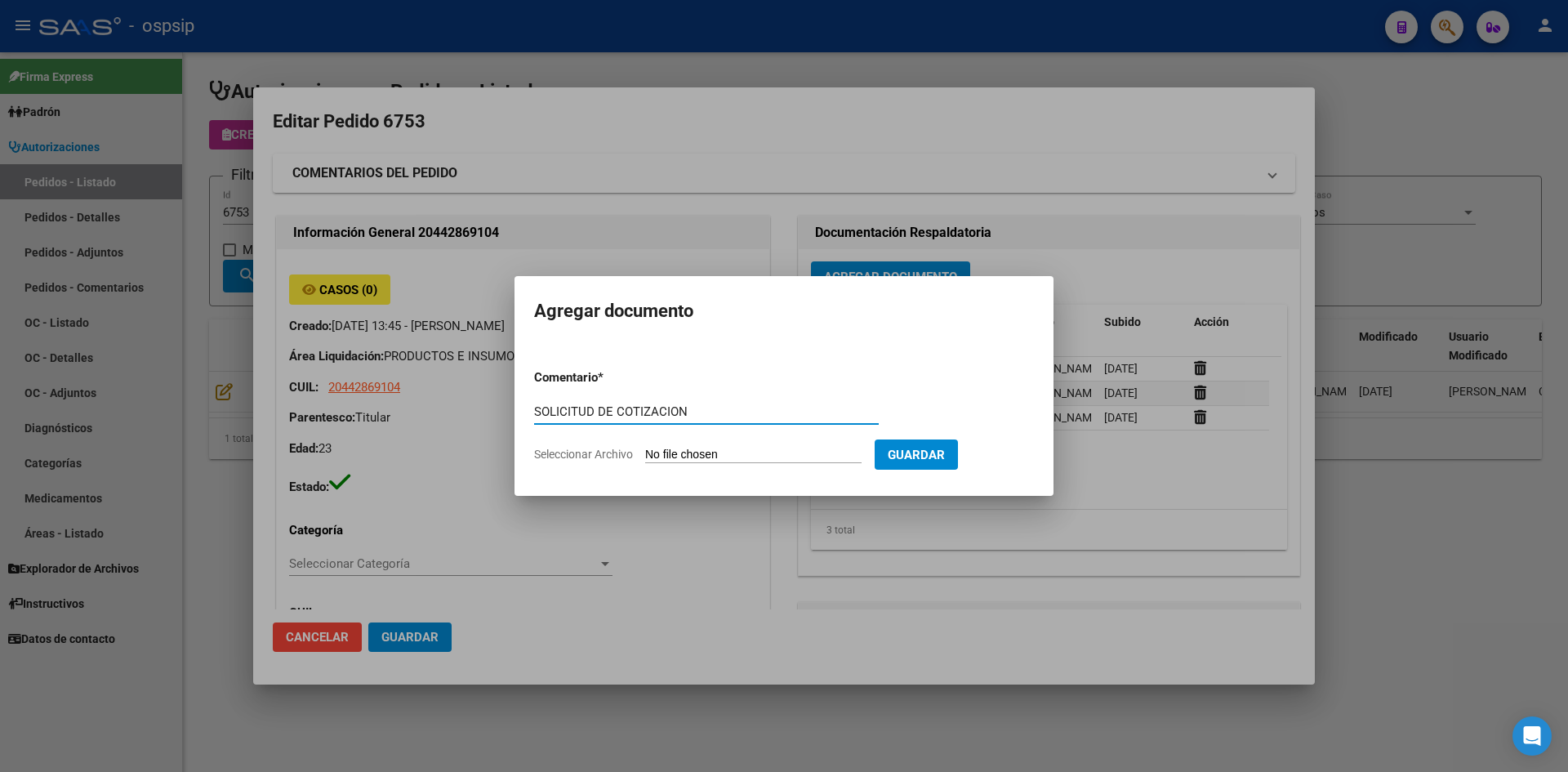
type input "SOLICITUD DE COTIZACION"
click at [645, 447] on input "Seleccionar Archivo" at bounding box center [753, 455] width 216 height 15
type input "C:\fakepath\SOLICITUD DE COTIZACION N°6753.pdf"
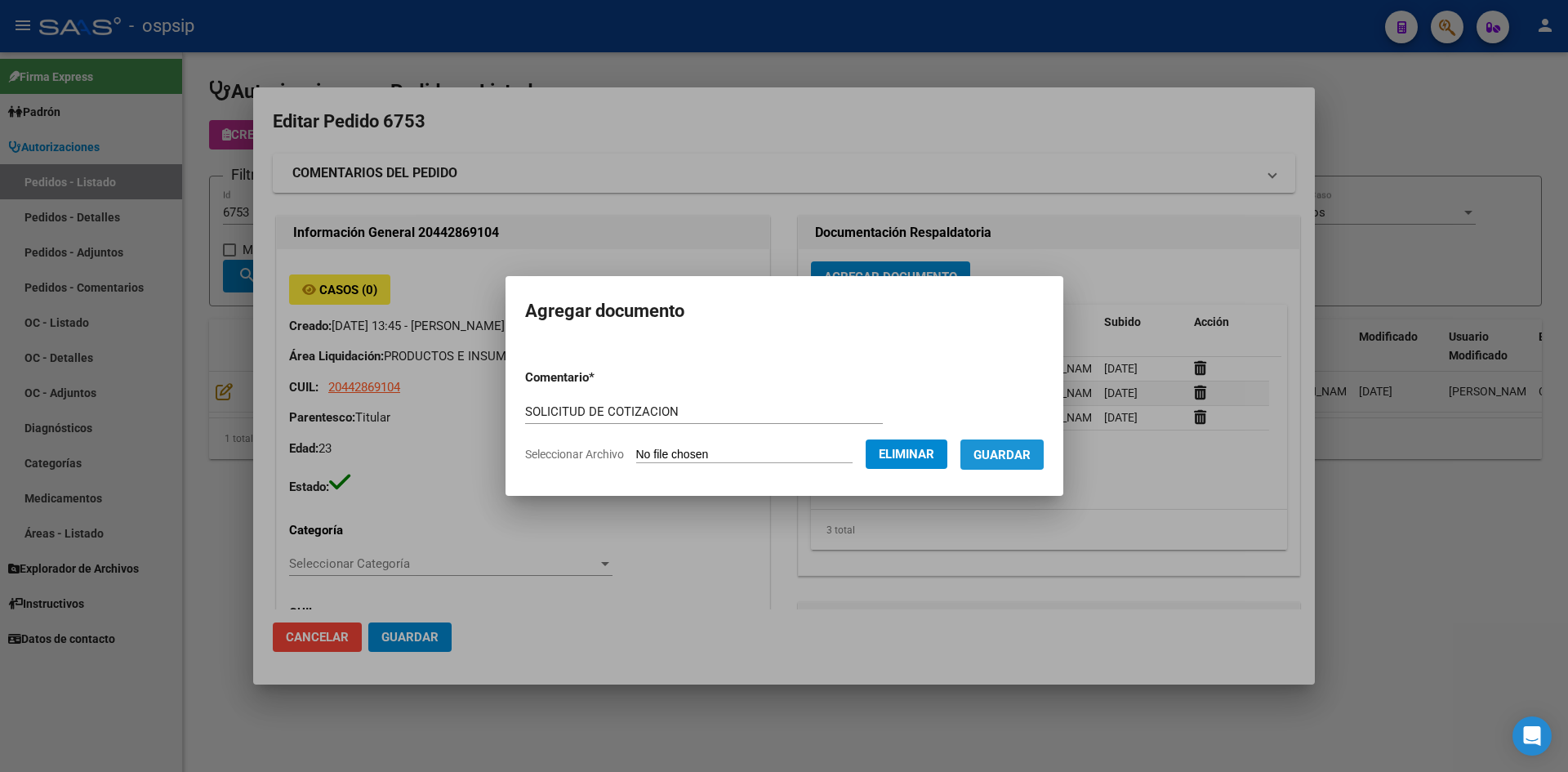
click at [999, 448] on span "Guardar" at bounding box center [1002, 455] width 58 height 15
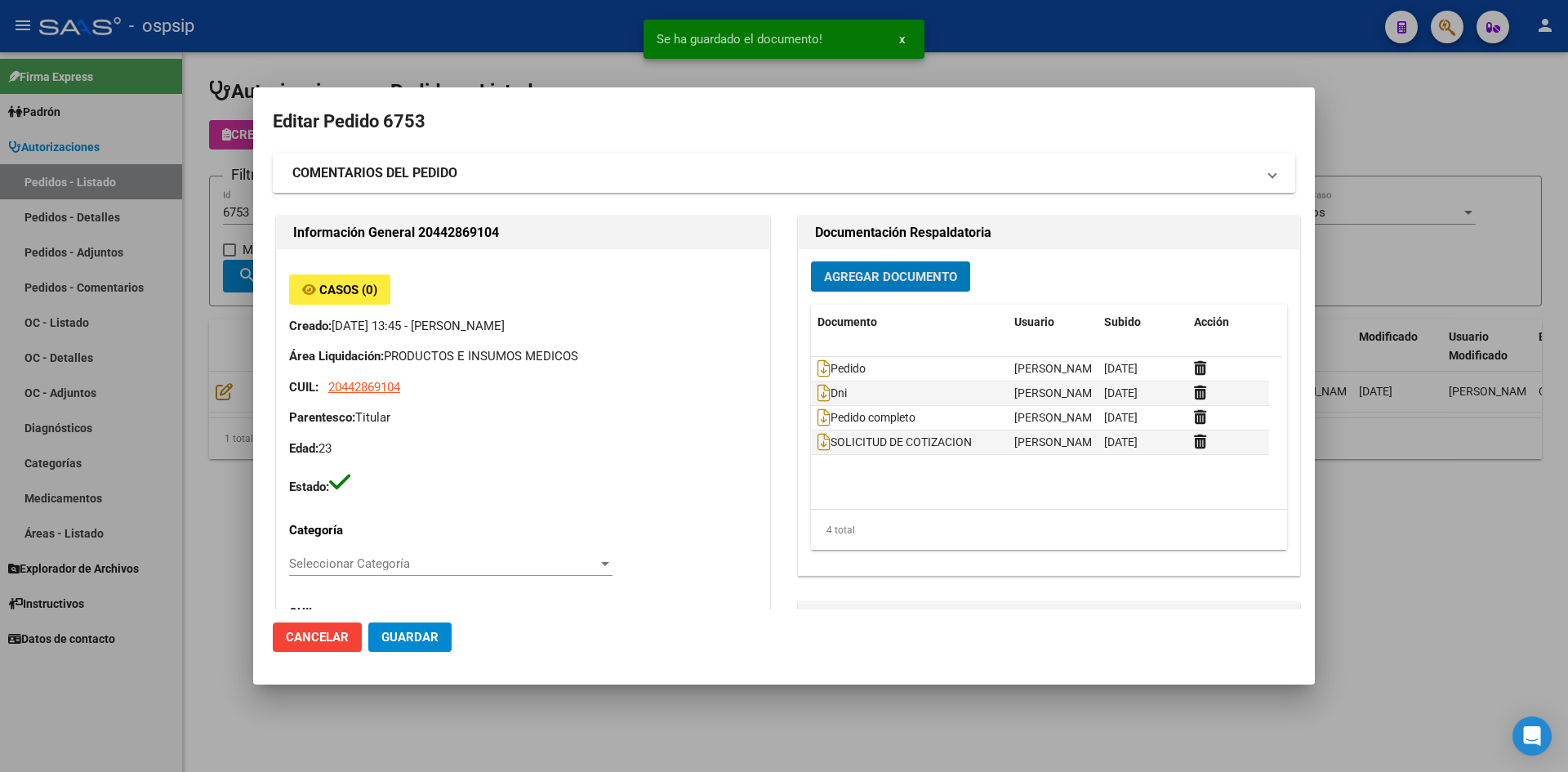
click at [415, 661] on mat-dialog-actions "Cancelar Guardar" at bounding box center [784, 637] width 1023 height 56
click at [423, 638] on span "Guardar" at bounding box center [409, 637] width 58 height 15
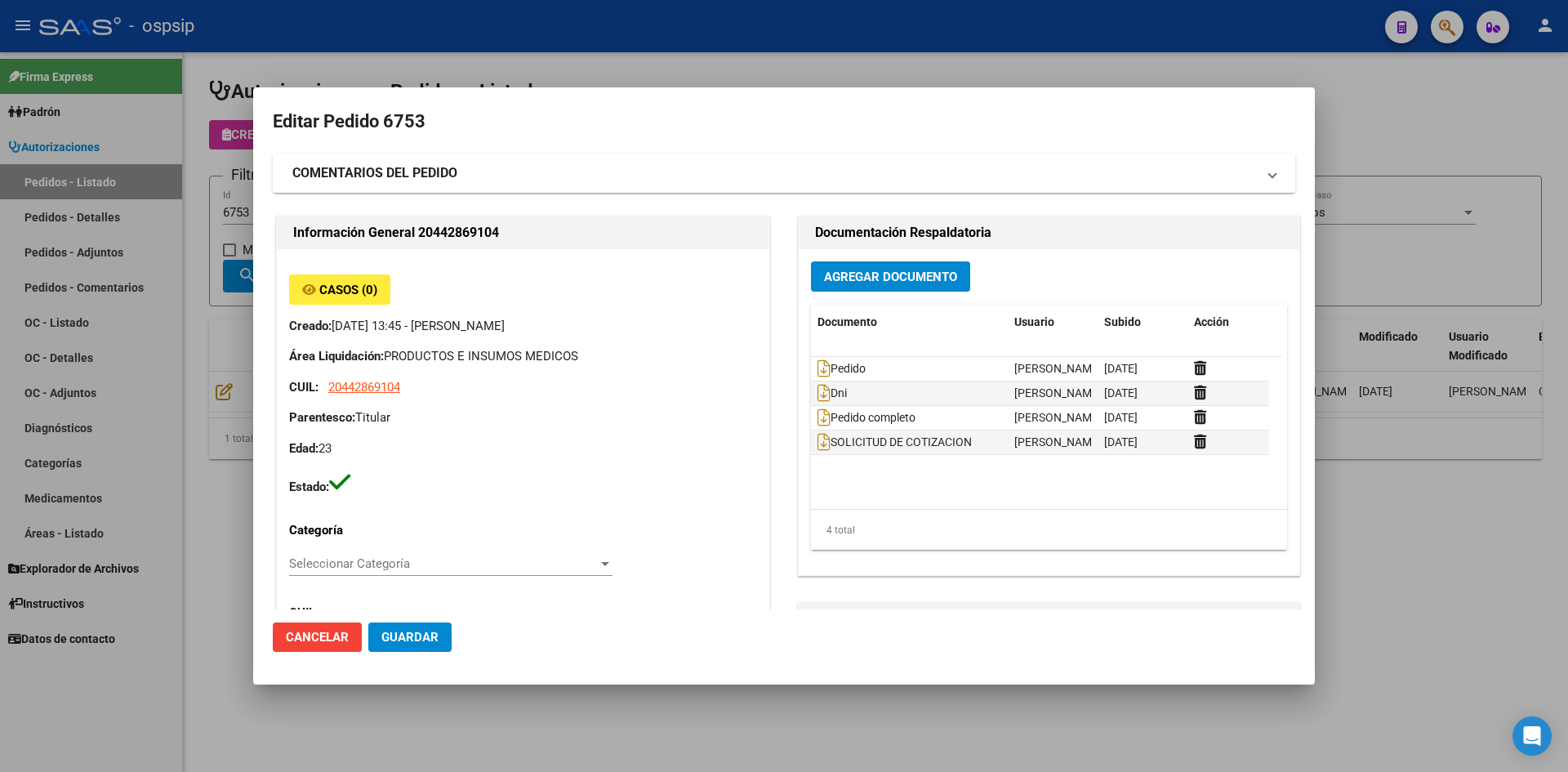
click at [741, 30] on div at bounding box center [784, 386] width 1568 height 772
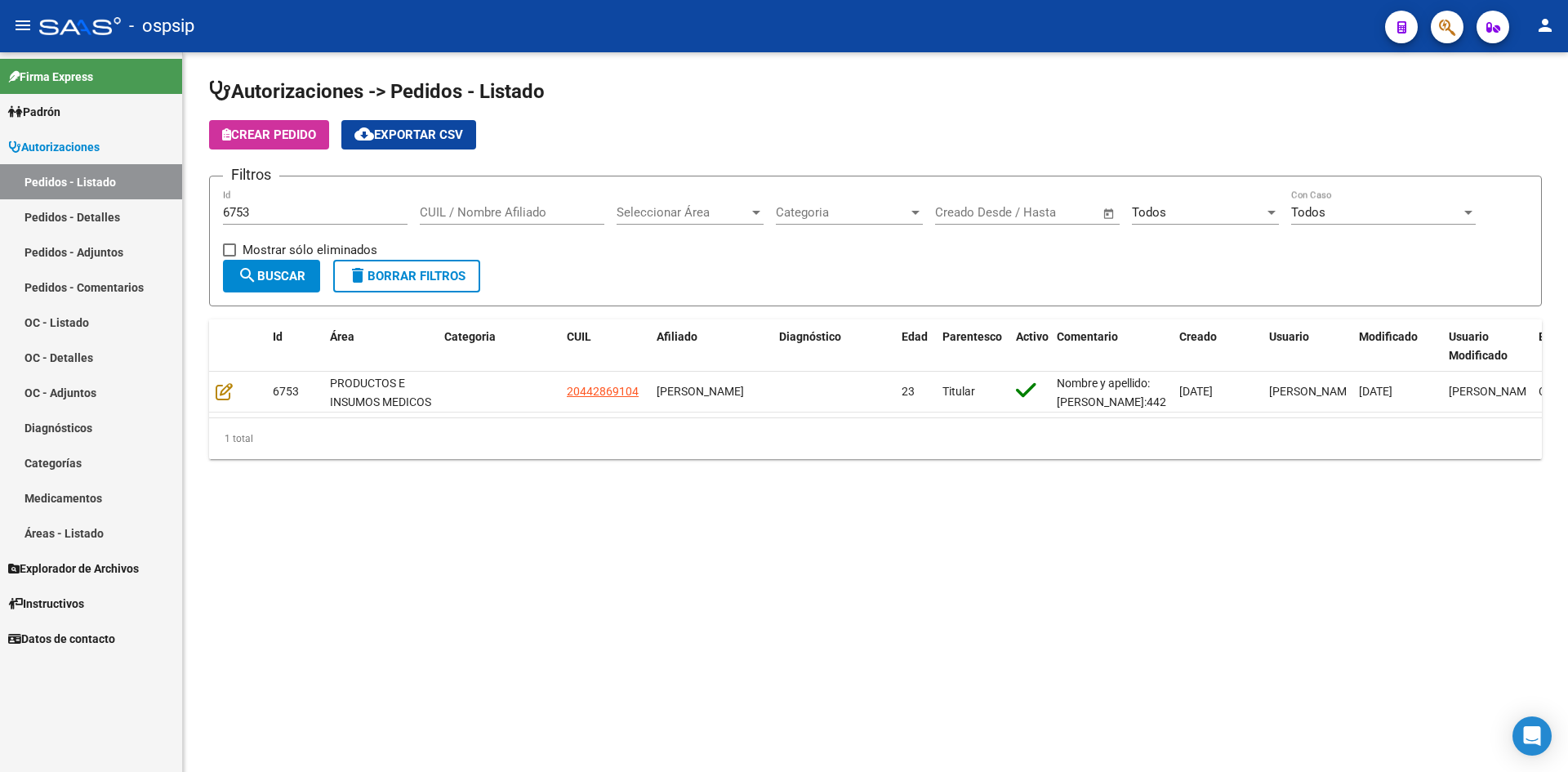
drag, startPoint x: 339, startPoint y: 222, endPoint x: 339, endPoint y: 212, distance: 10.0
click at [339, 222] on div "6753 Id" at bounding box center [315, 207] width 185 height 35
click at [339, 212] on input "6753" at bounding box center [315, 212] width 185 height 15
click at [341, 212] on input "6753" at bounding box center [315, 212] width 185 height 15
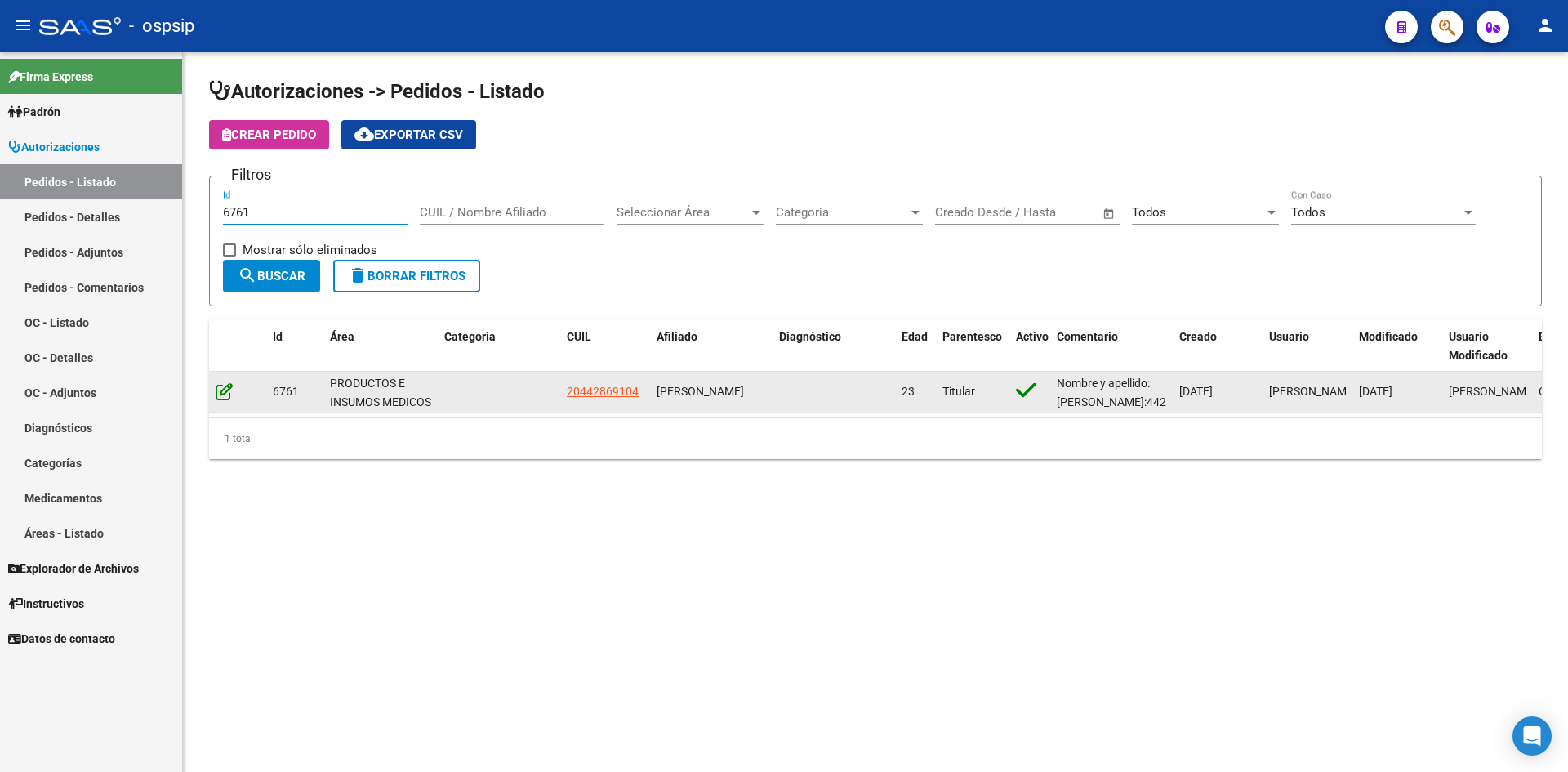
type input "6761"
click at [227, 391] on icon at bounding box center [225, 391] width 17 height 18
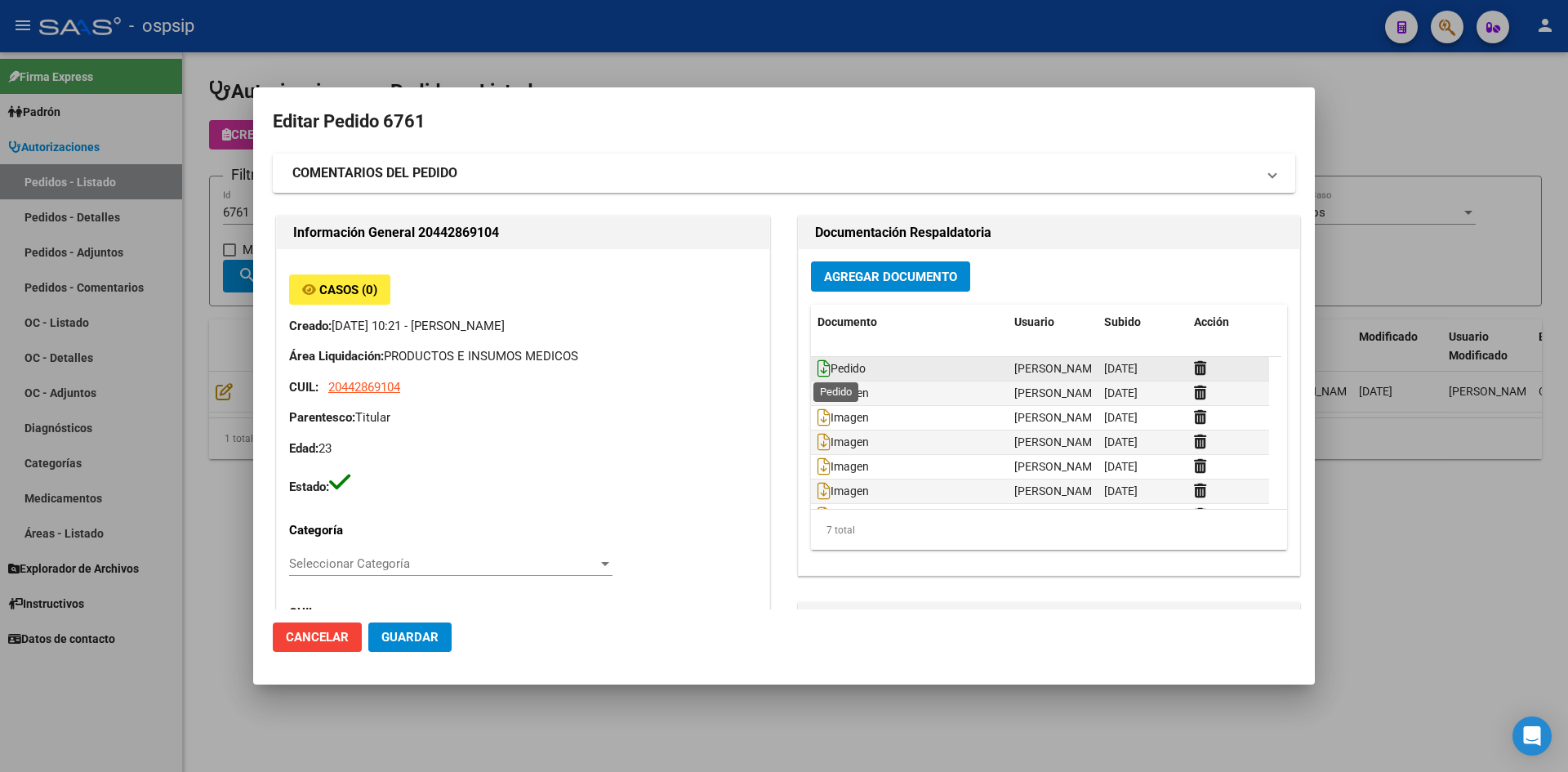
click at [818, 368] on icon at bounding box center [825, 368] width 13 height 18
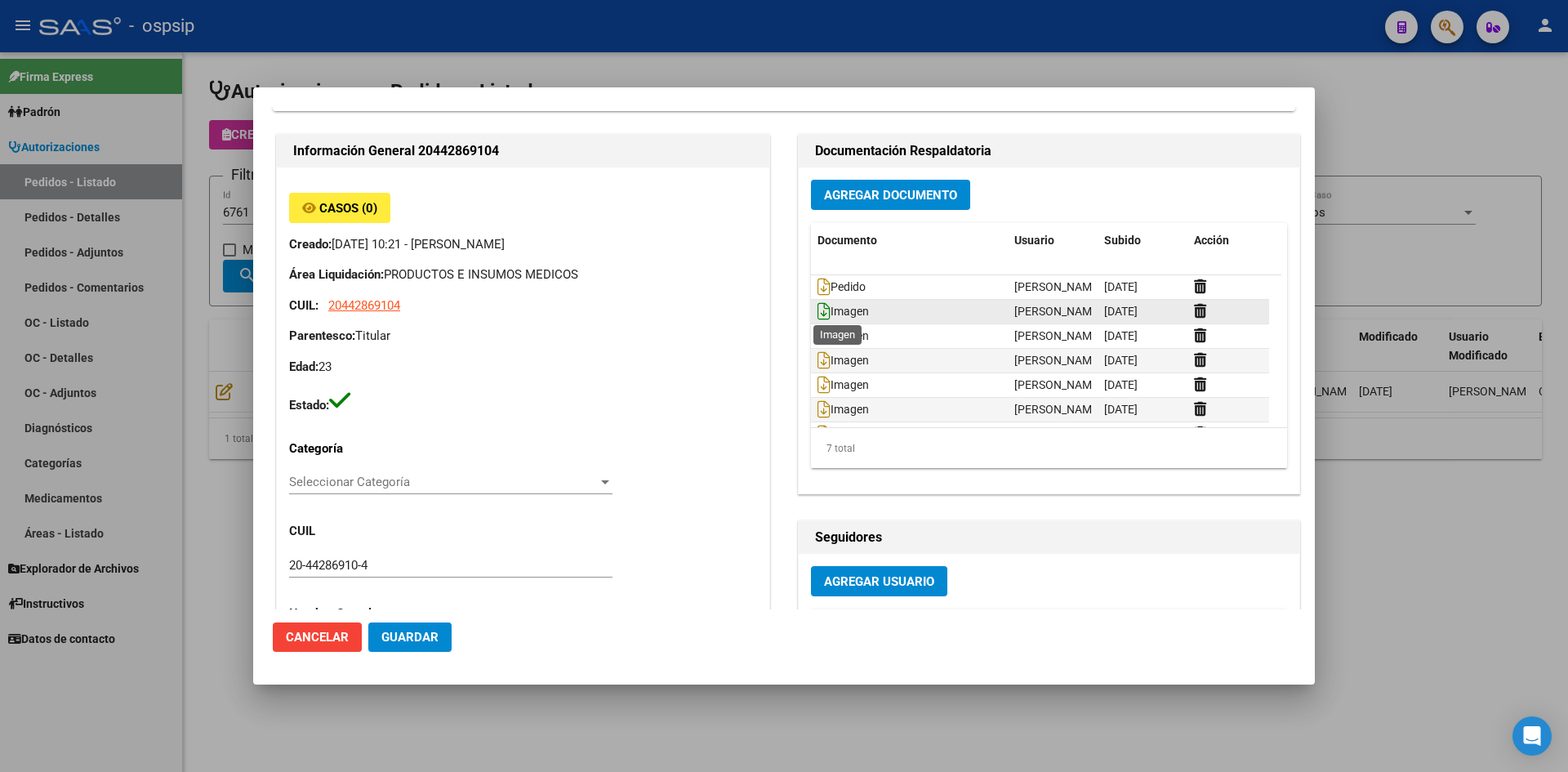
click at [818, 309] on icon at bounding box center [825, 310] width 13 height 18
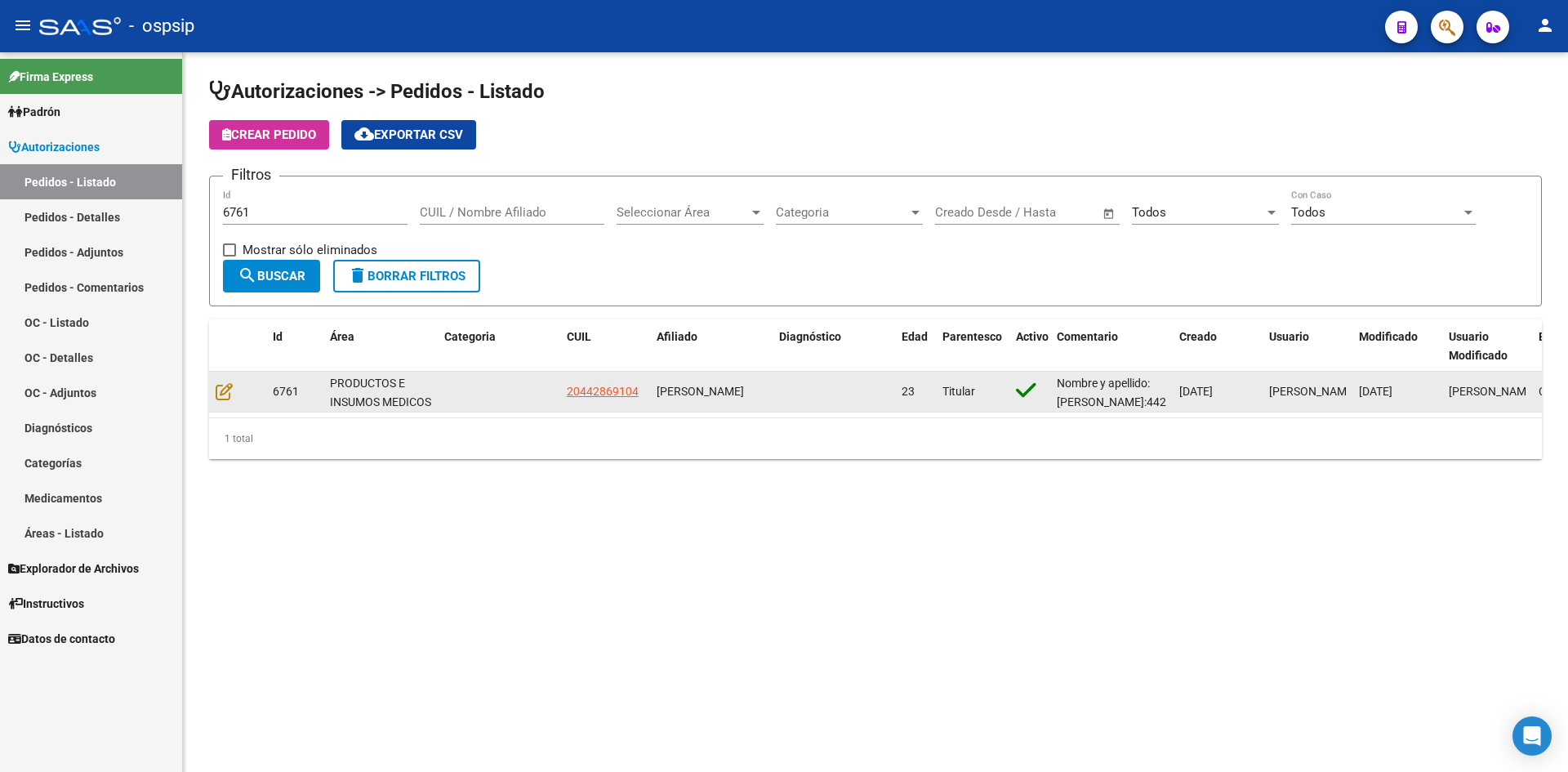
click at [215, 394] on datatable-body-cell at bounding box center [238, 392] width 58 height 40
click at [224, 393] on icon at bounding box center [225, 391] width 17 height 18
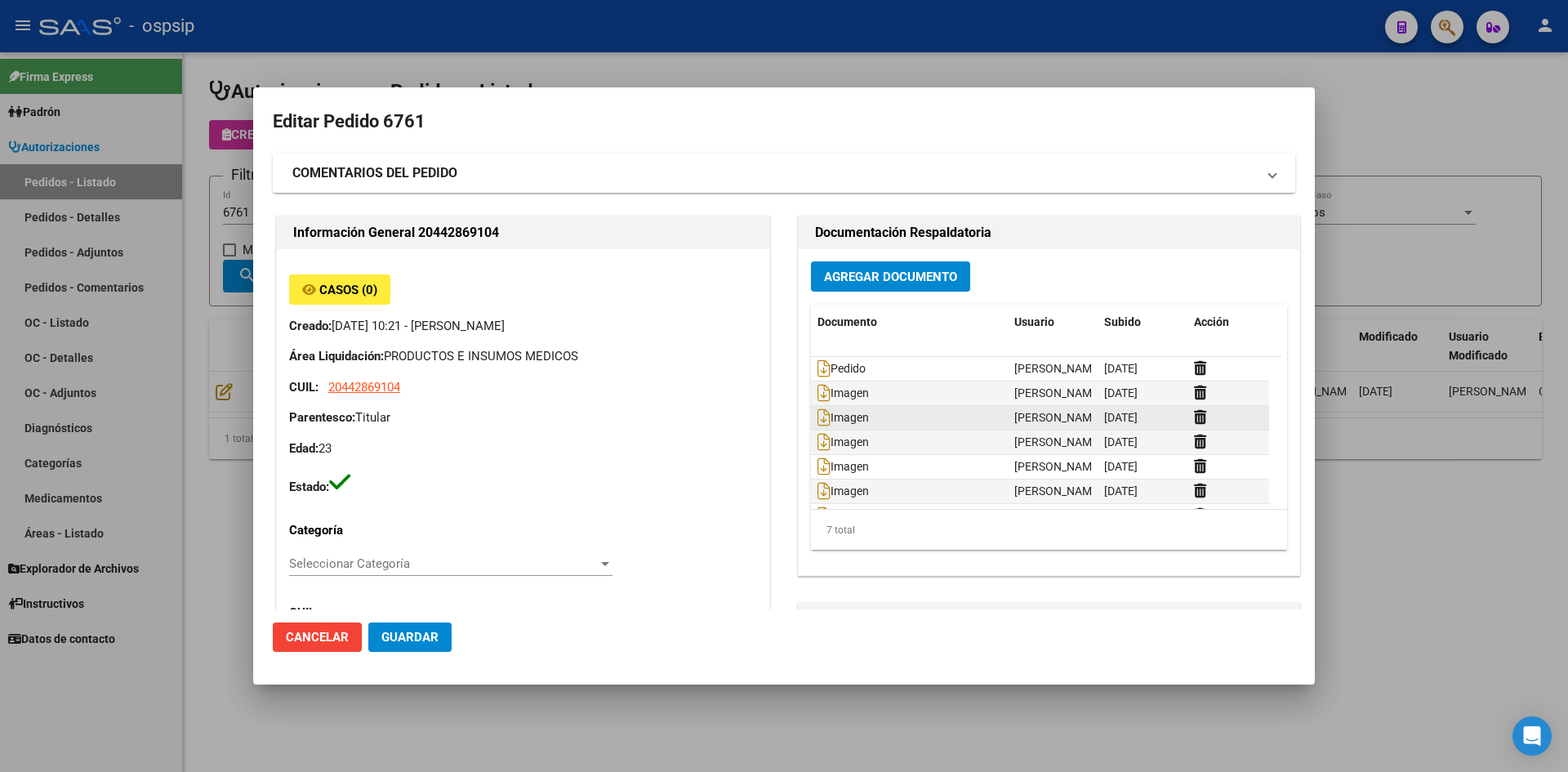
scroll to position [25, 0]
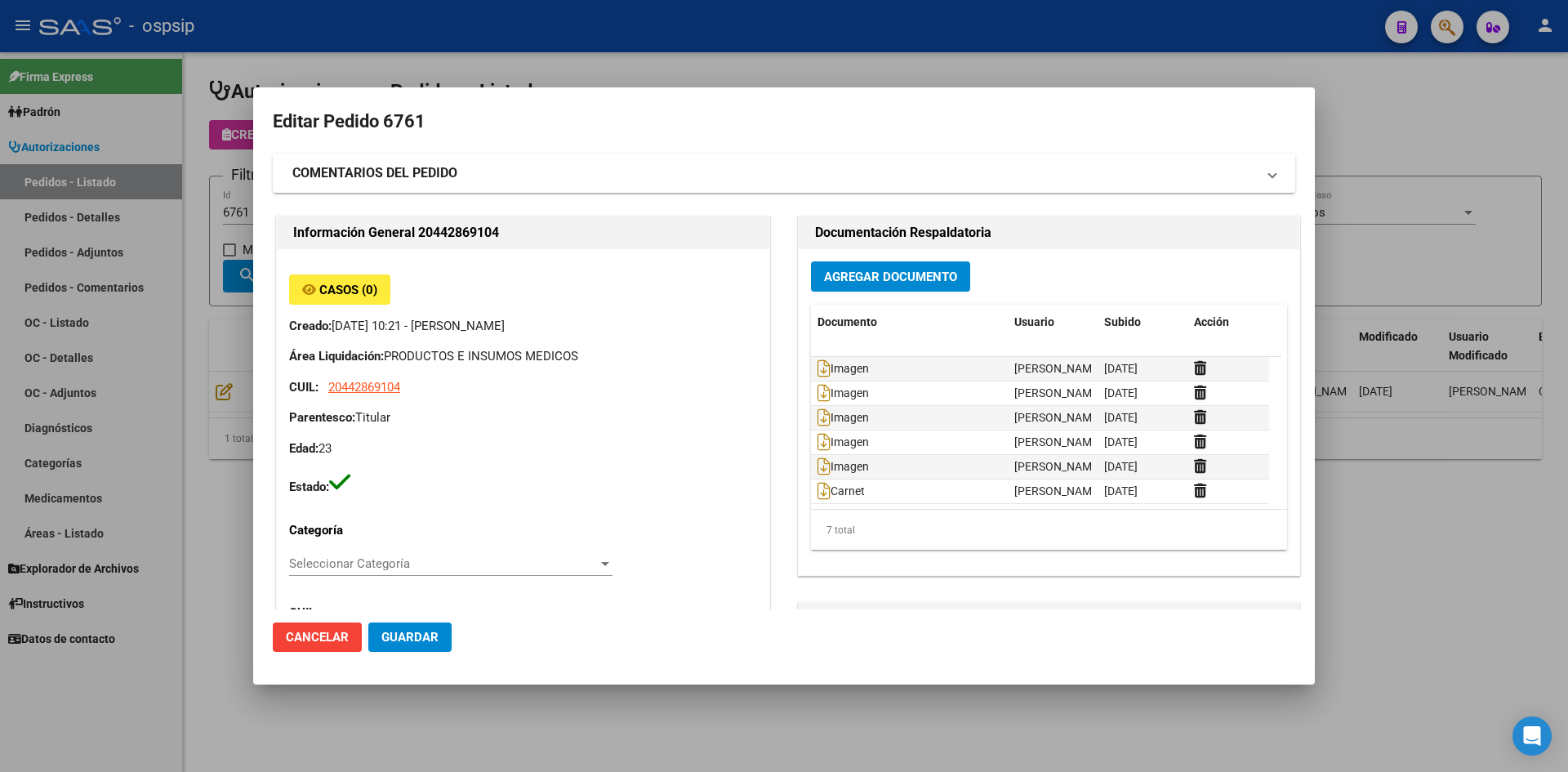
click at [890, 271] on span "Agregar Documento" at bounding box center [891, 277] width 133 height 15
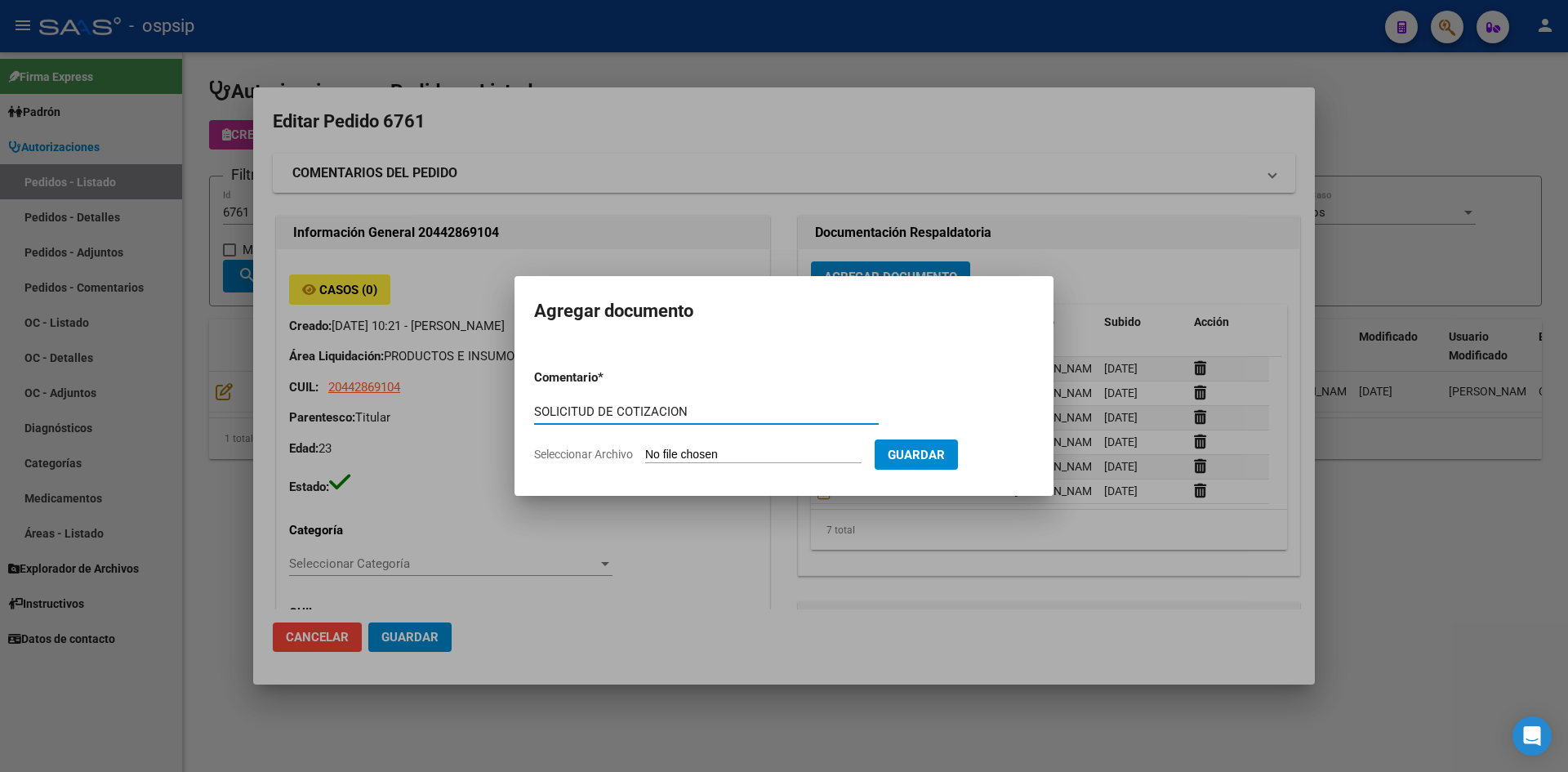
type input "SOLICITUD DE COTIZACION"
click at [645, 447] on input "Seleccionar Archivo" at bounding box center [753, 455] width 216 height 15
type input "C:\fakepath\SOLICITUD DE COTIZACION N°6761.pdf"
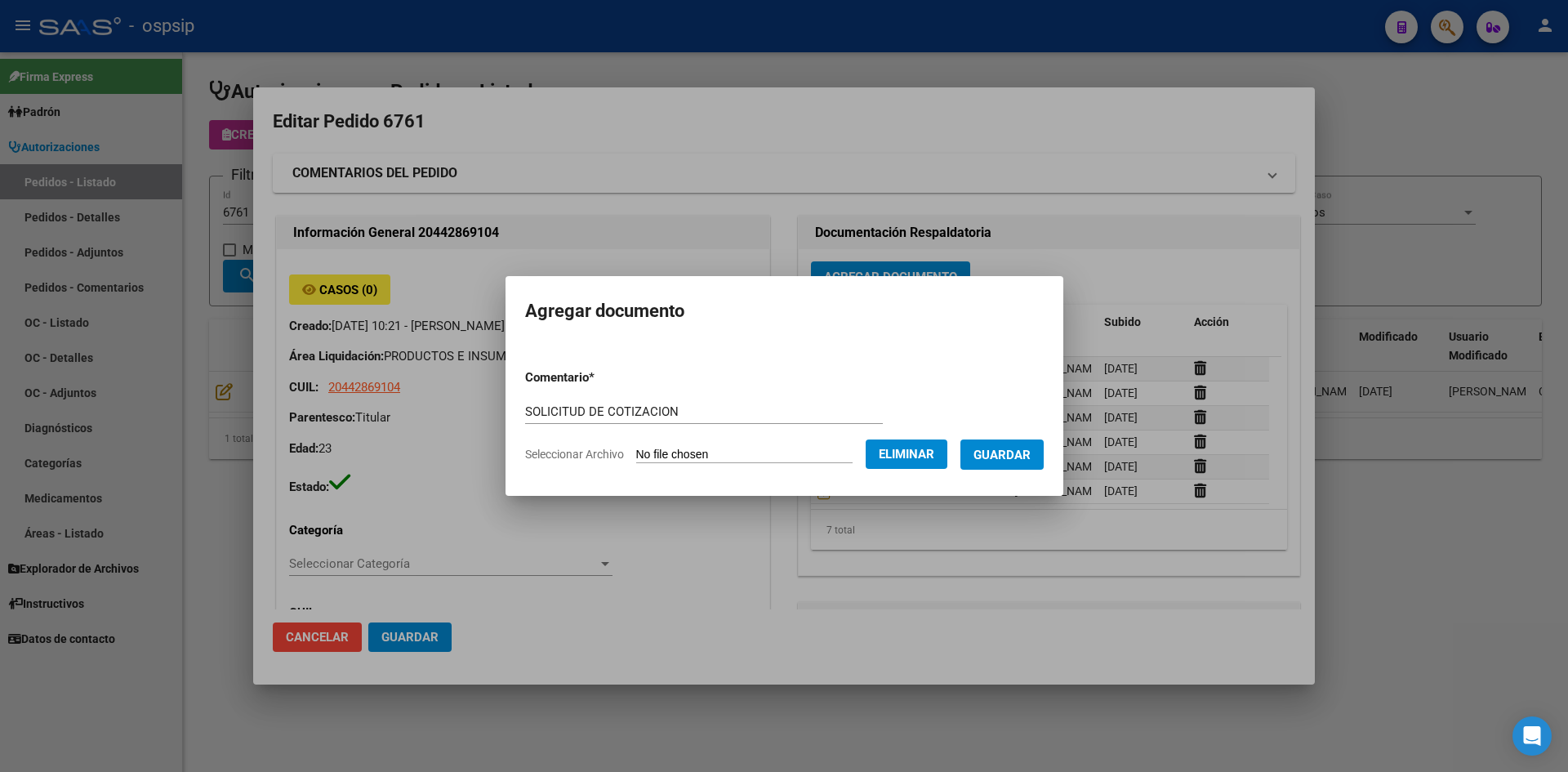
drag, startPoint x: 1023, startPoint y: 460, endPoint x: 846, endPoint y: 495, distance: 180.4
click at [1021, 460] on span "Guardar" at bounding box center [1002, 455] width 58 height 15
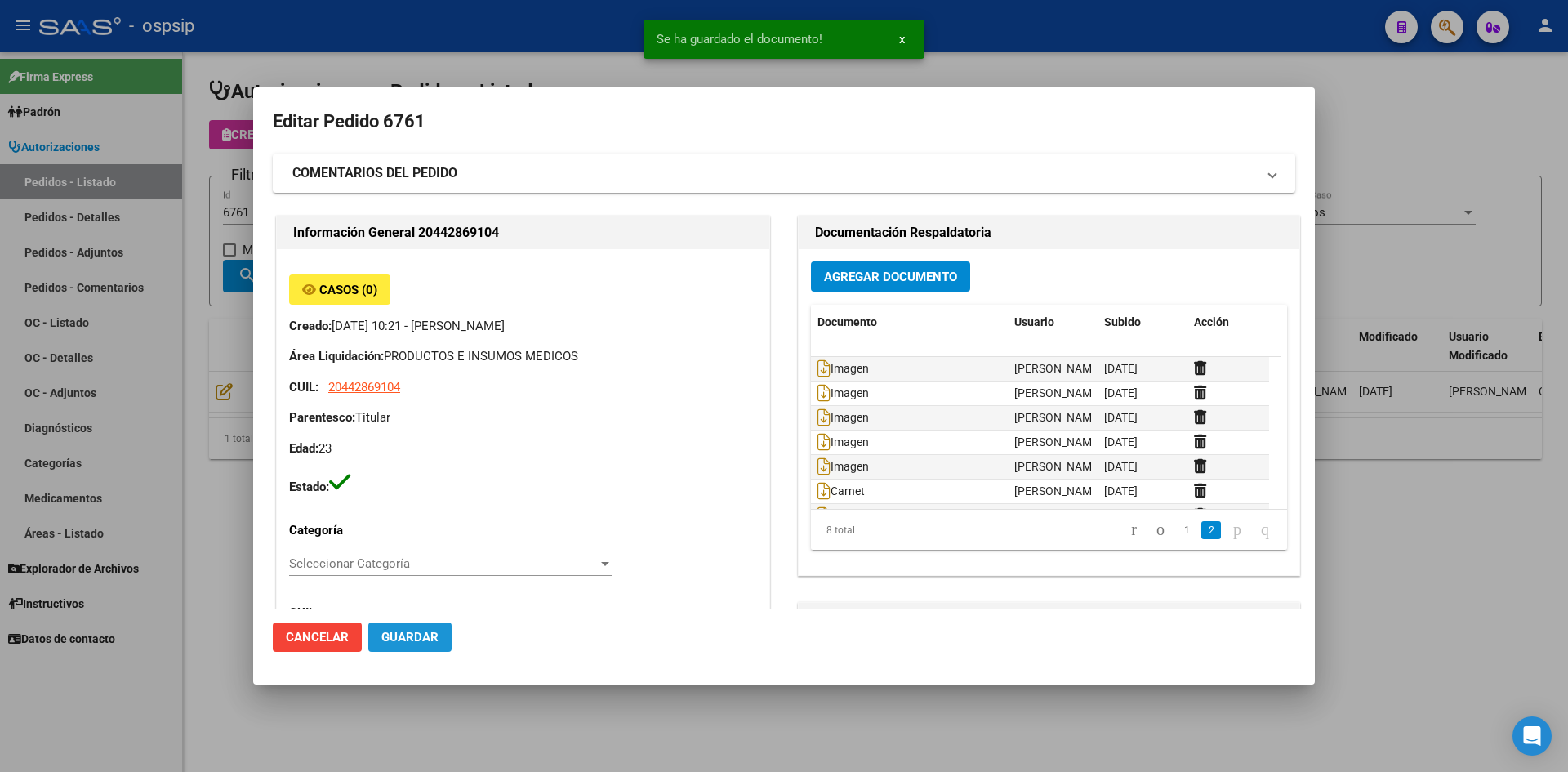
click at [436, 629] on button "Guardar" at bounding box center [409, 637] width 83 height 29
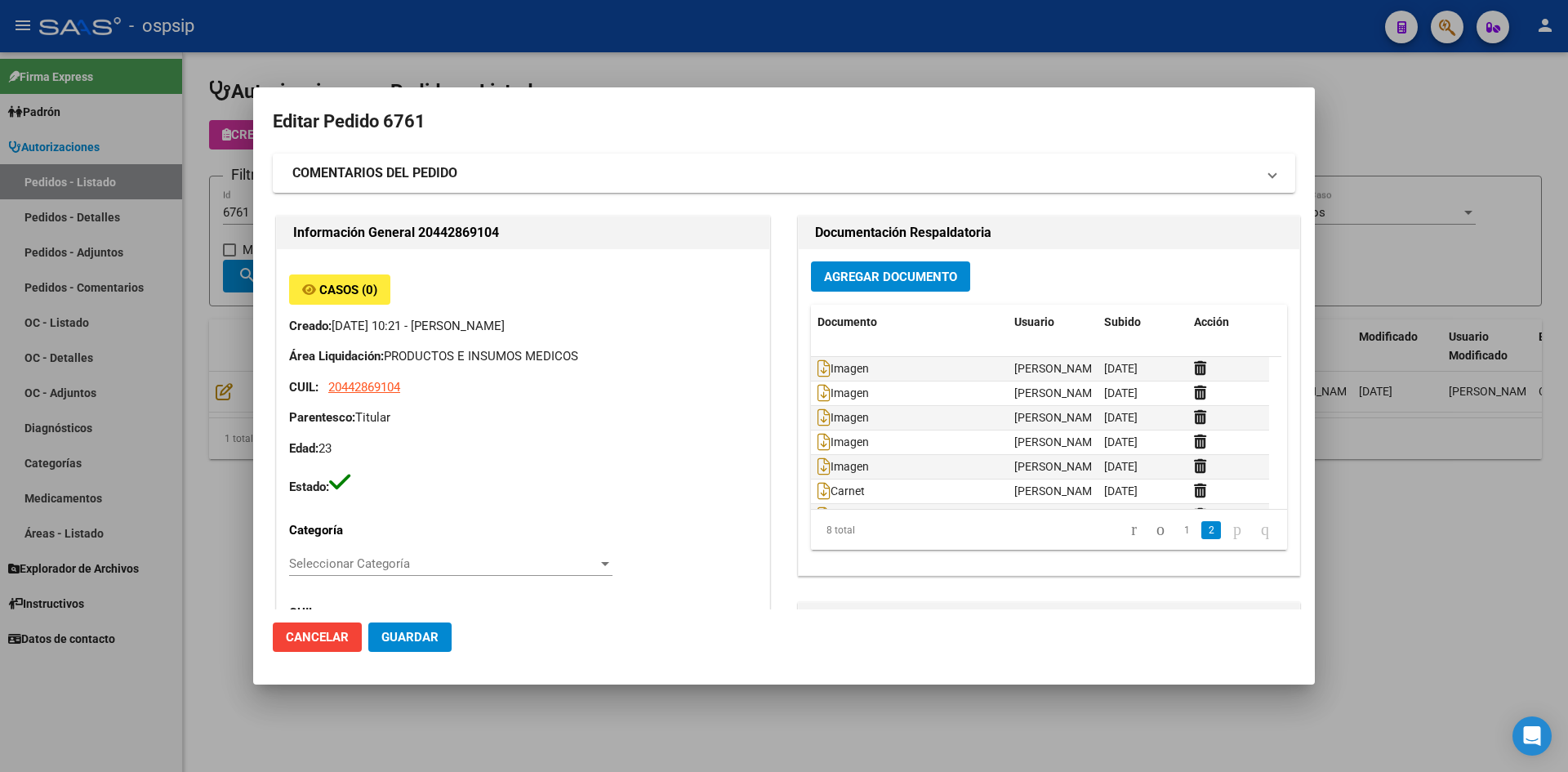
click at [488, 49] on div at bounding box center [784, 386] width 1568 height 772
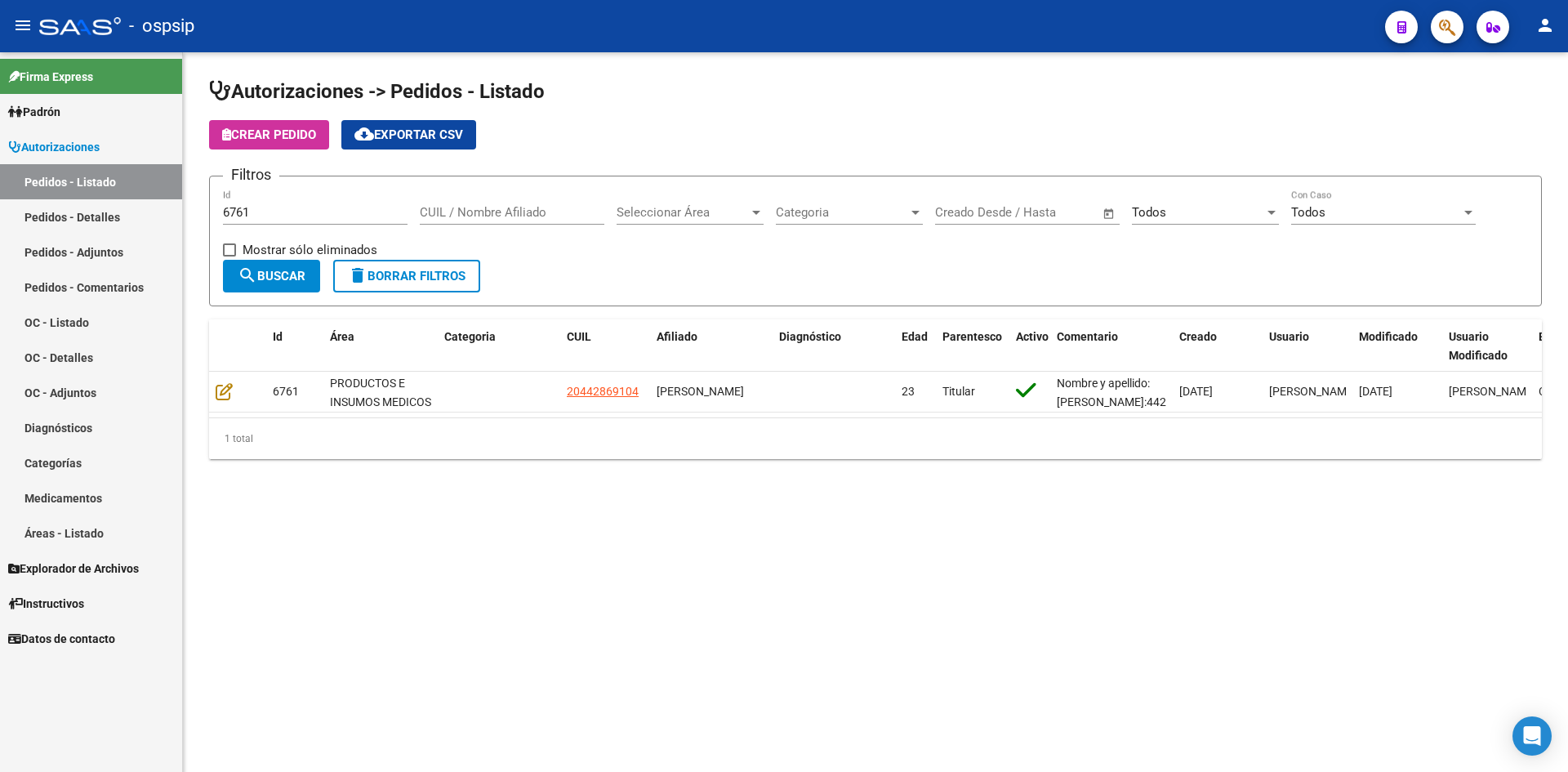
click at [278, 210] on input "6761" at bounding box center [315, 212] width 185 height 15
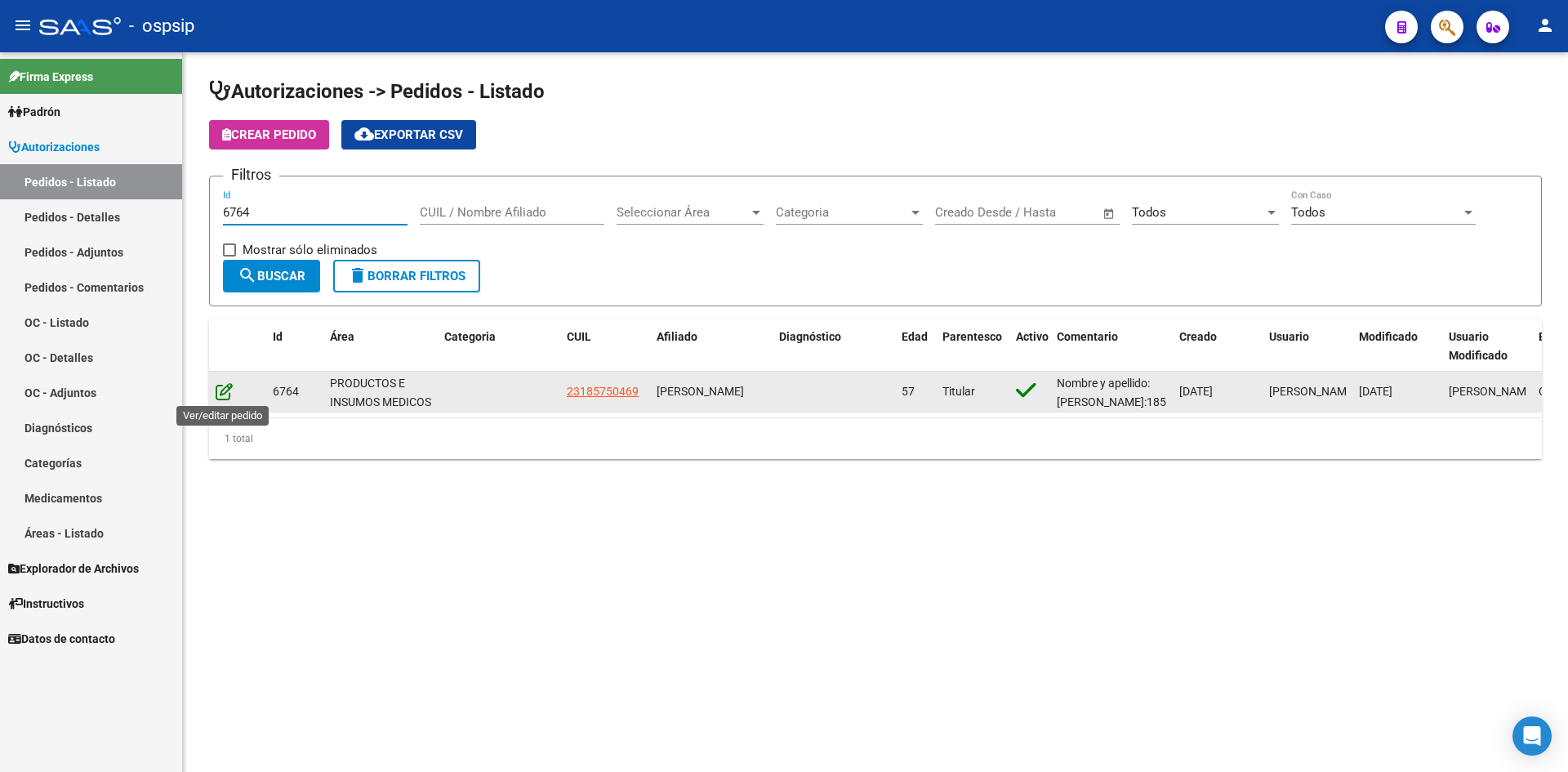
type input "6764"
click at [220, 394] on icon at bounding box center [225, 391] width 17 height 18
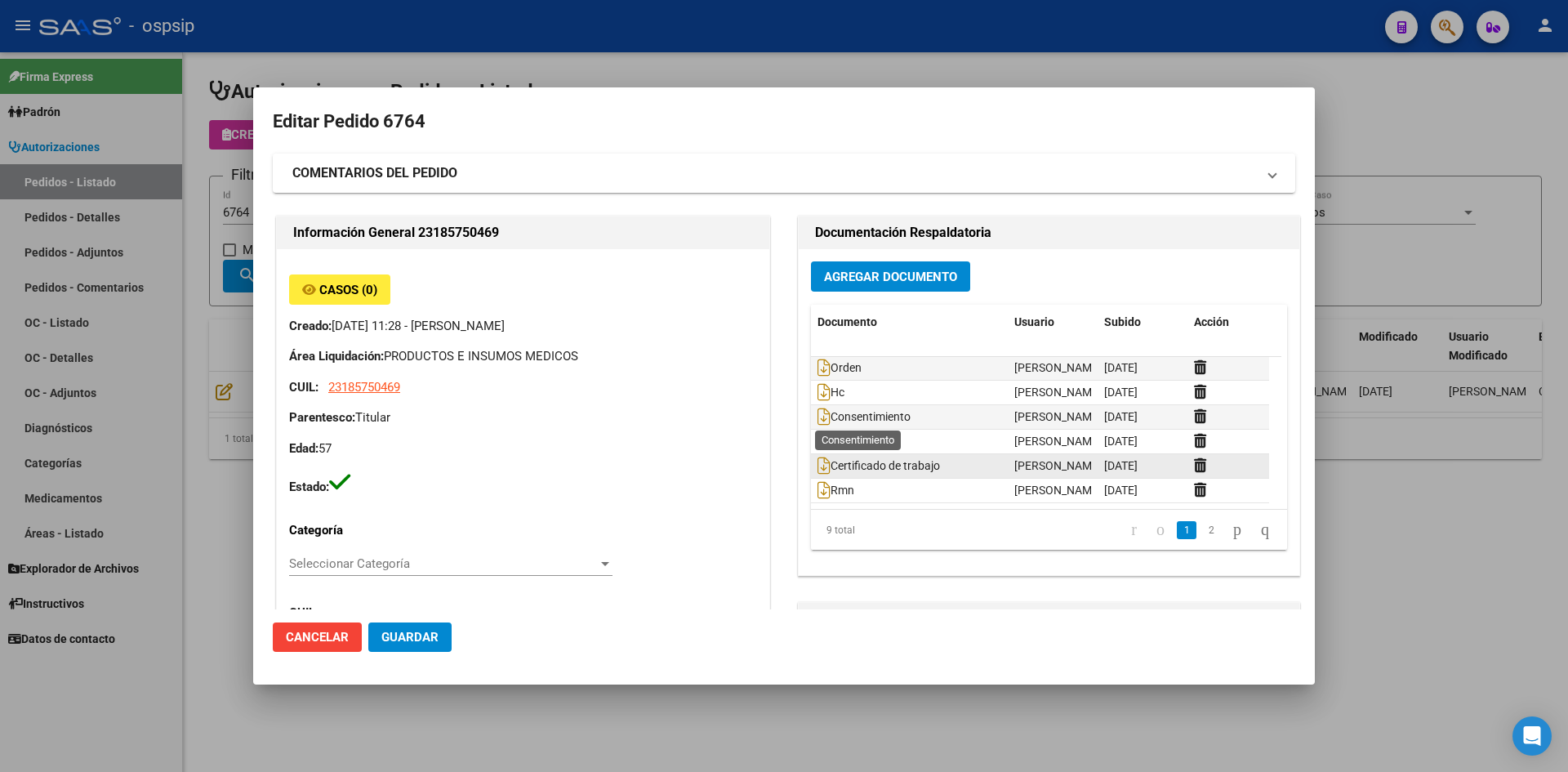
scroll to position [0, 0]
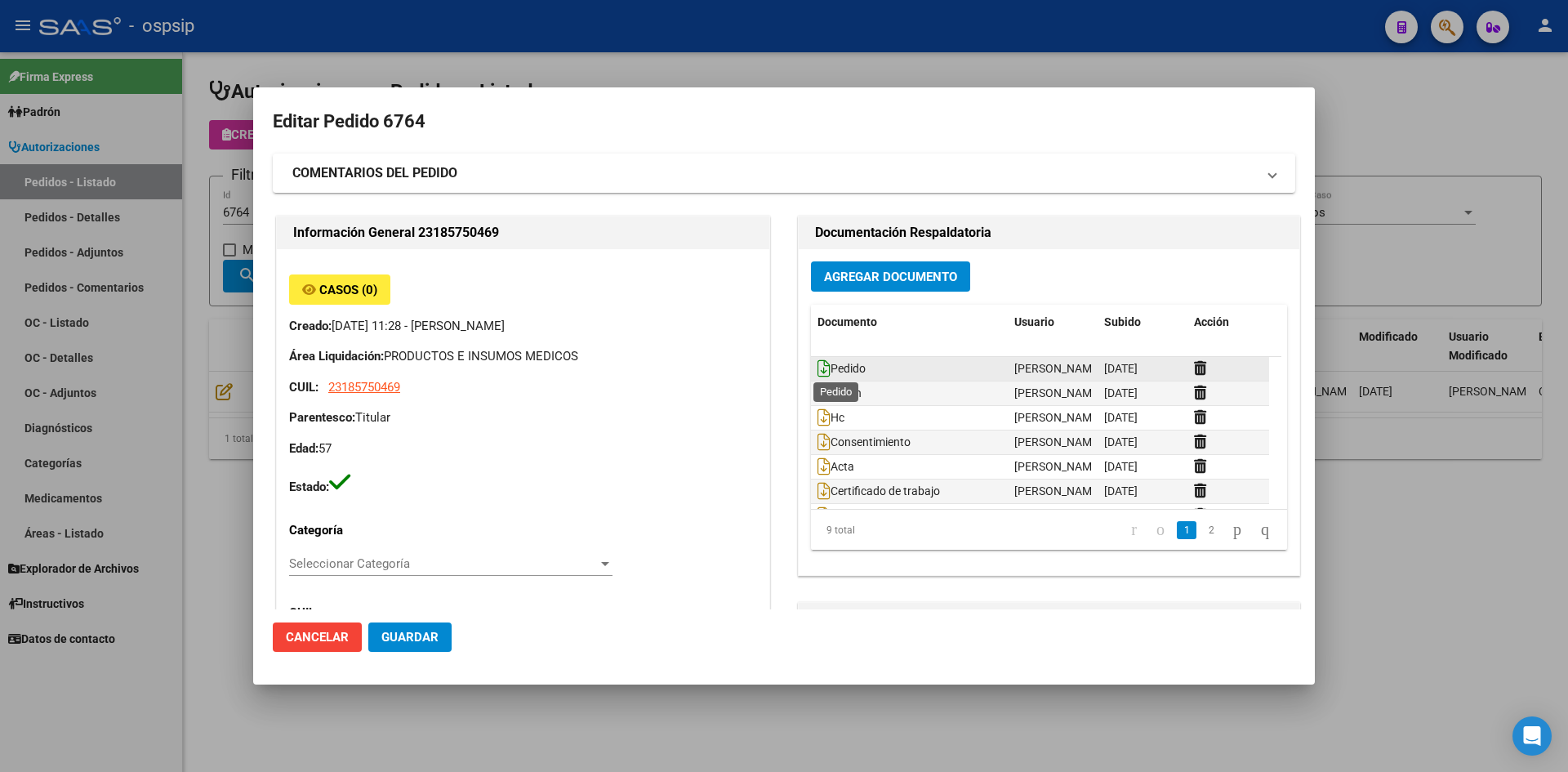
click at [818, 368] on icon at bounding box center [825, 368] width 13 height 18
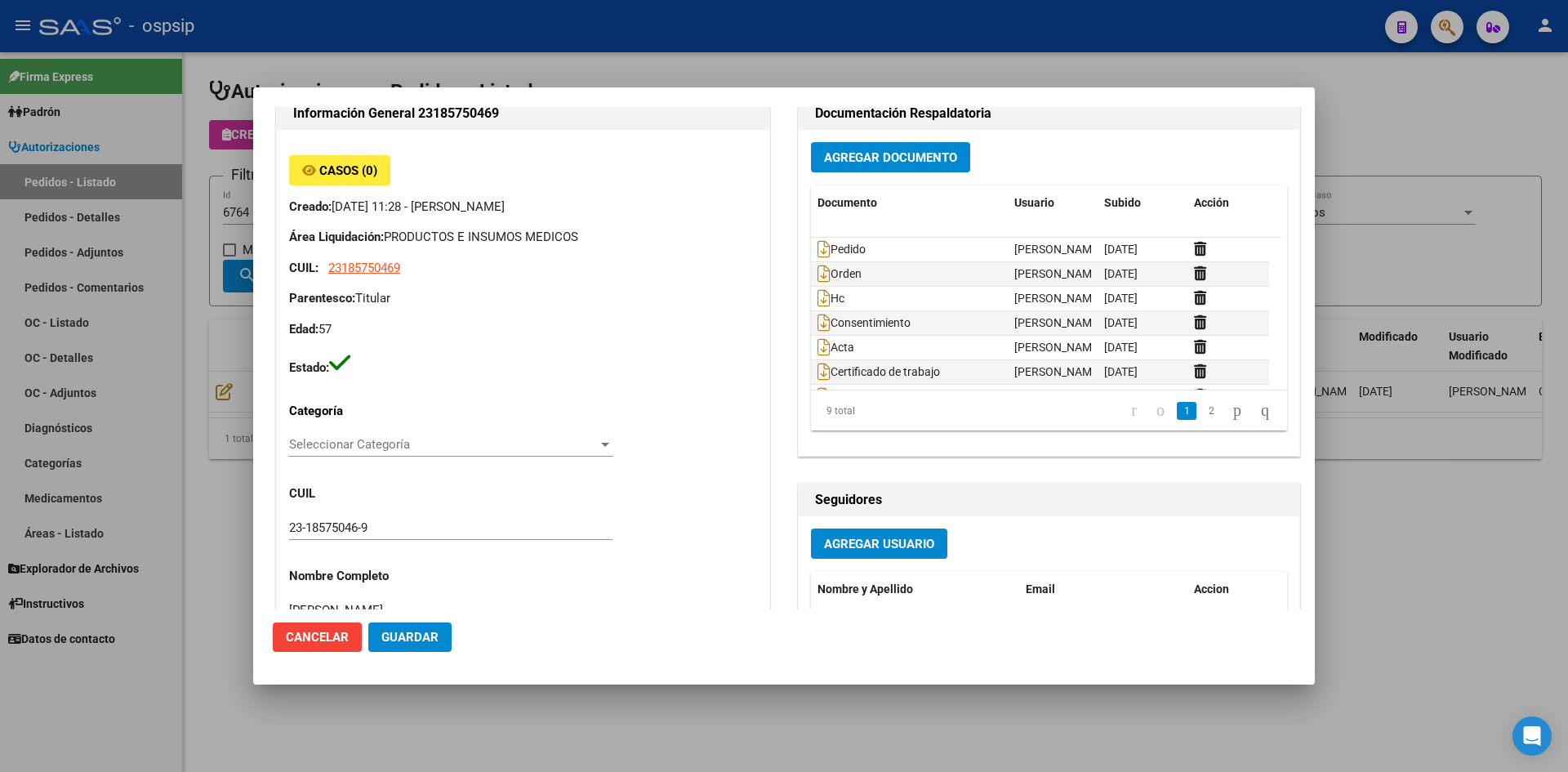
scroll to position [82, 0]
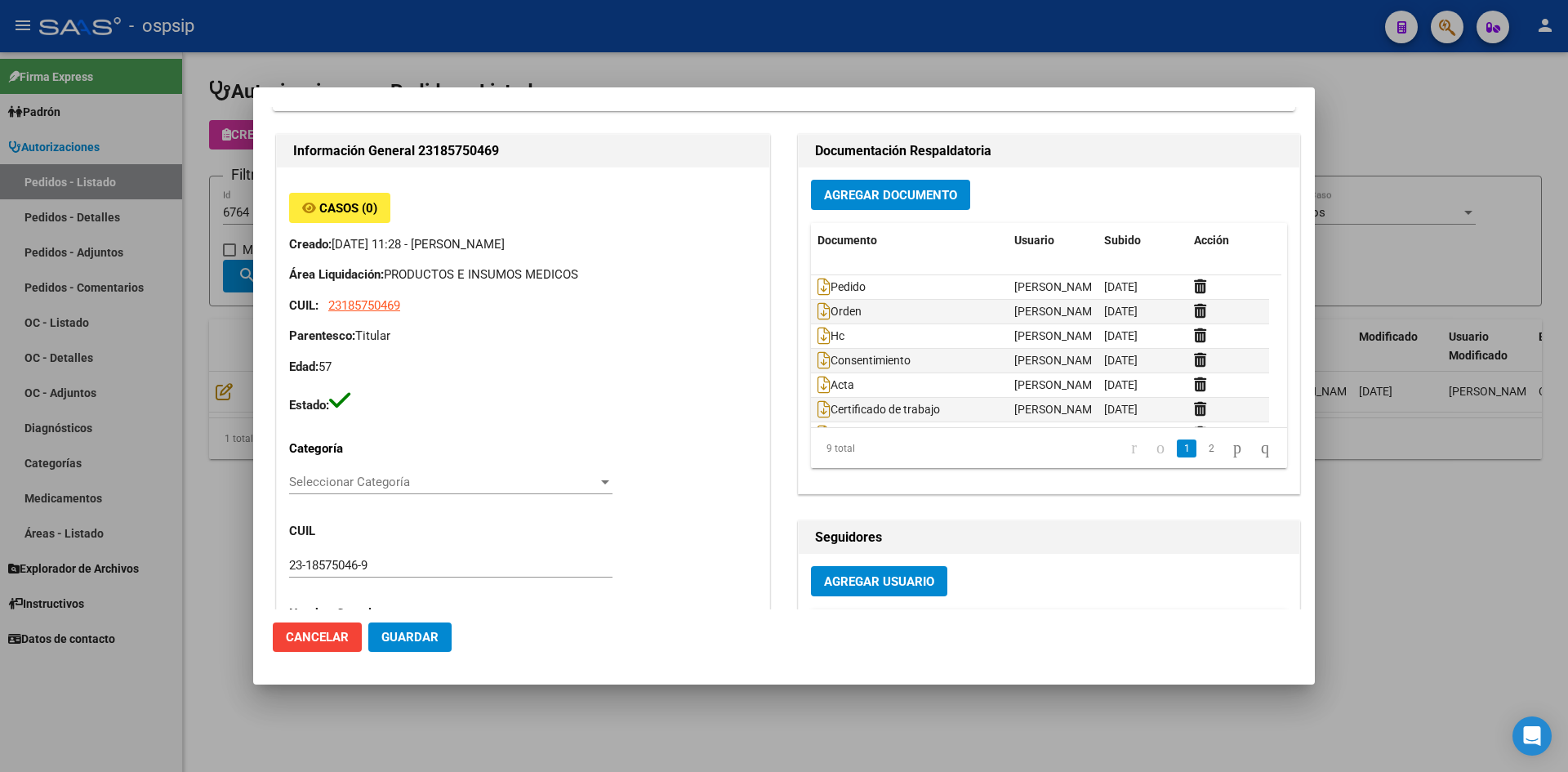
click at [891, 194] on span "Agregar Documento" at bounding box center [891, 195] width 133 height 15
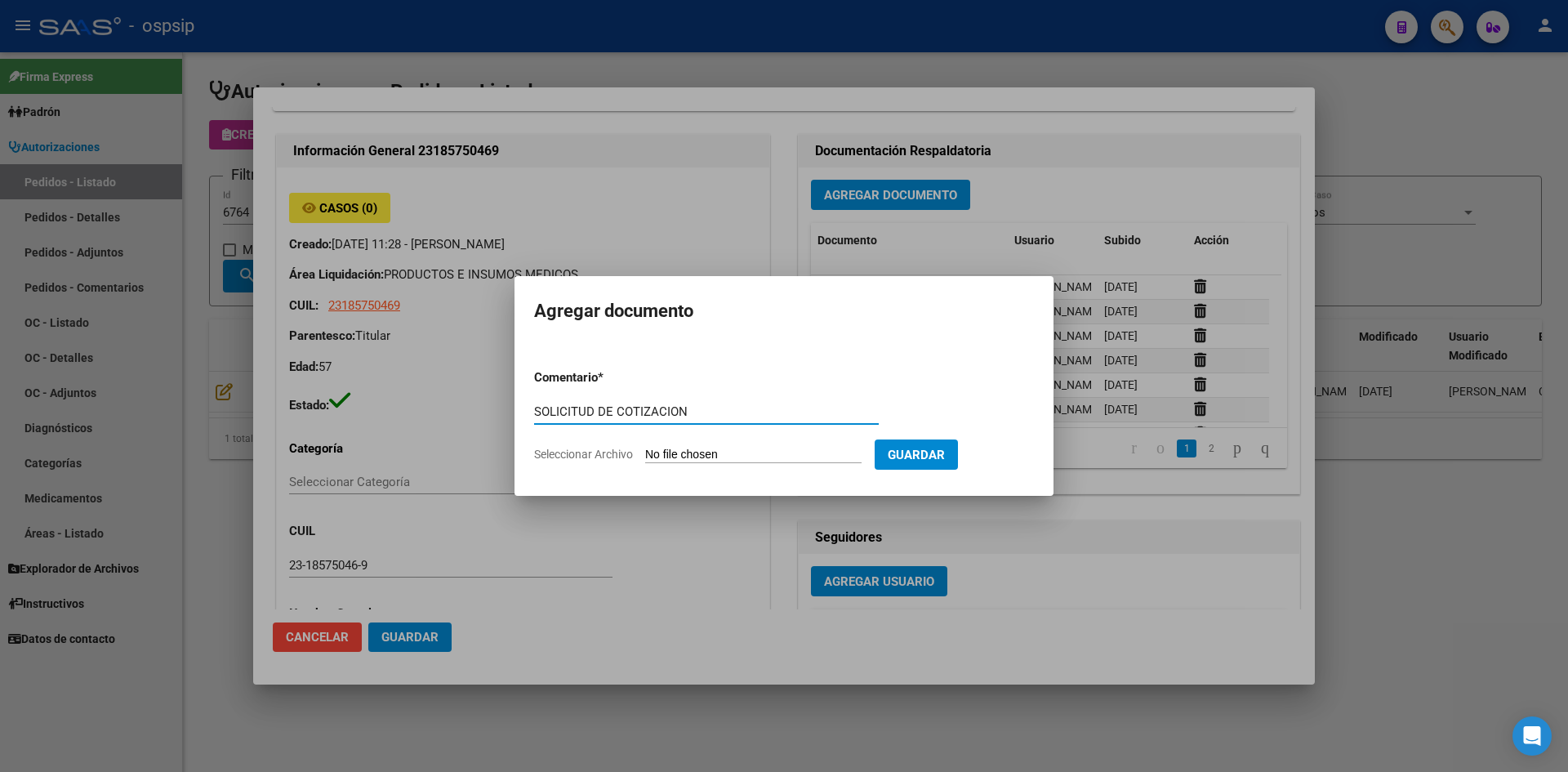
type input "SOLICITUD DE COTIZACION"
click at [645, 447] on input "Seleccionar Archivo" at bounding box center [753, 455] width 216 height 15
type input "C:\fakepath\SOLICITUD DE COTIZACION N°6764.pdf"
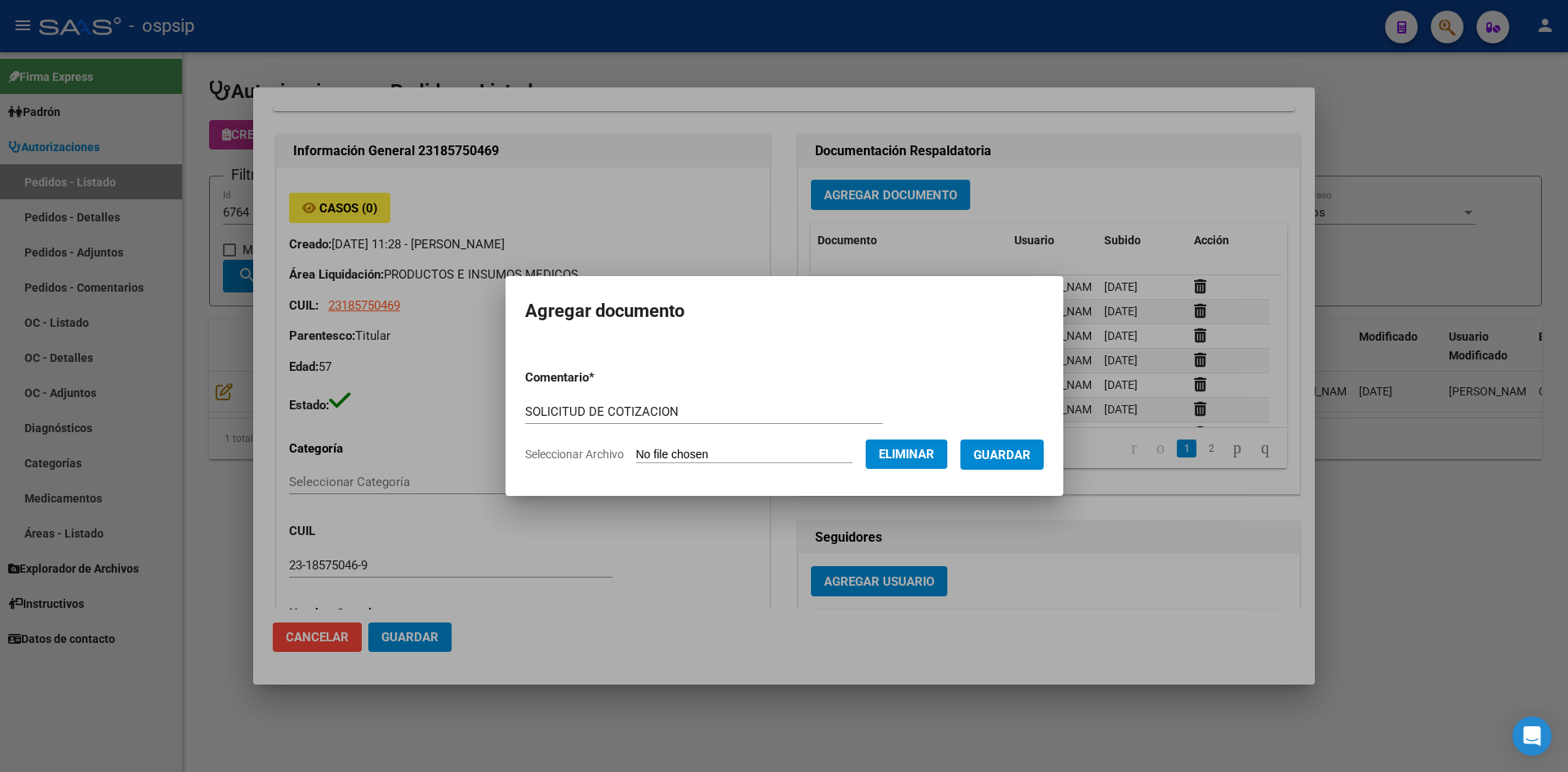
click at [1031, 447] on span "Guardar" at bounding box center [1002, 455] width 58 height 15
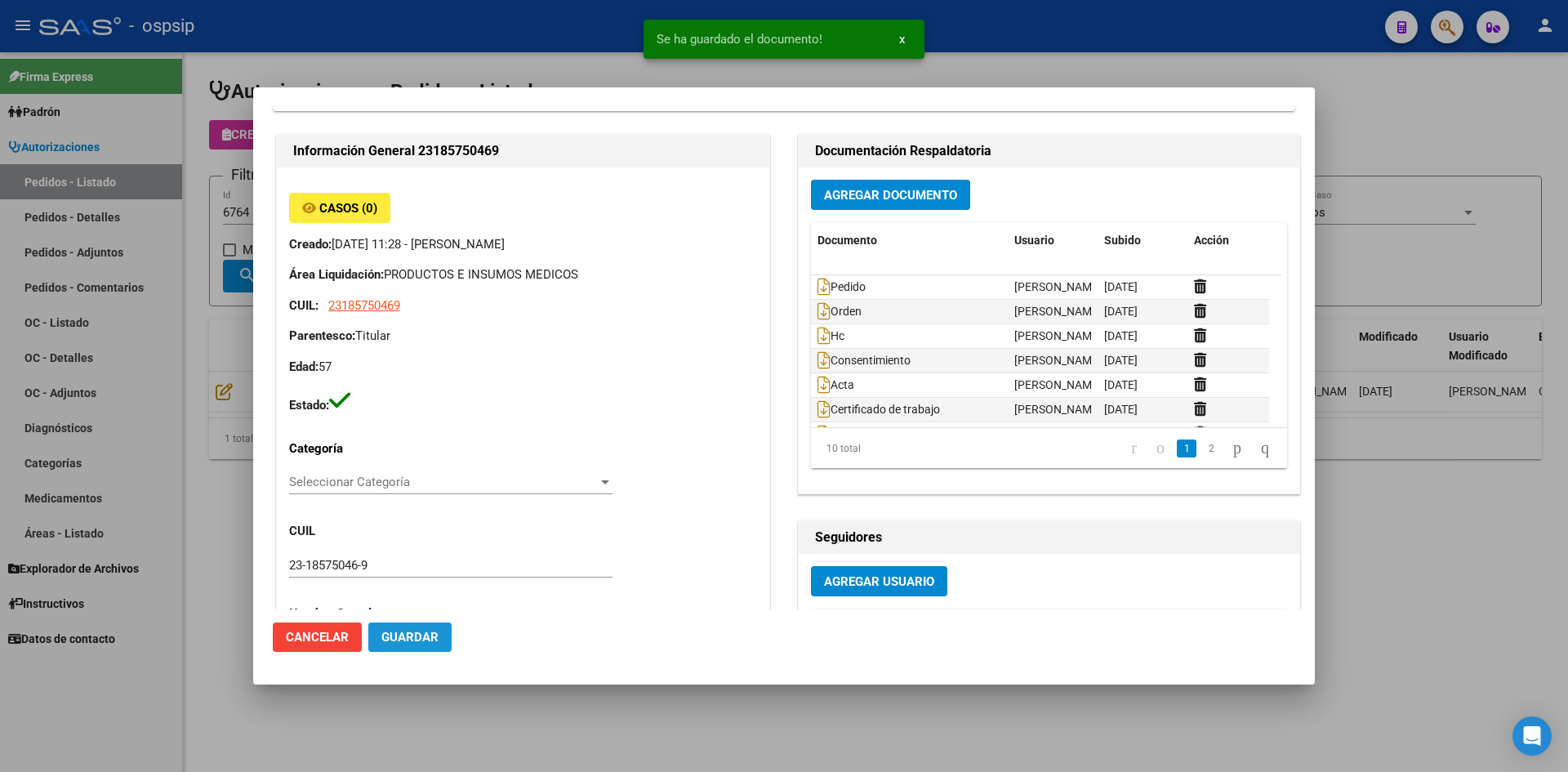
click at [418, 632] on span "Guardar" at bounding box center [409, 637] width 58 height 15
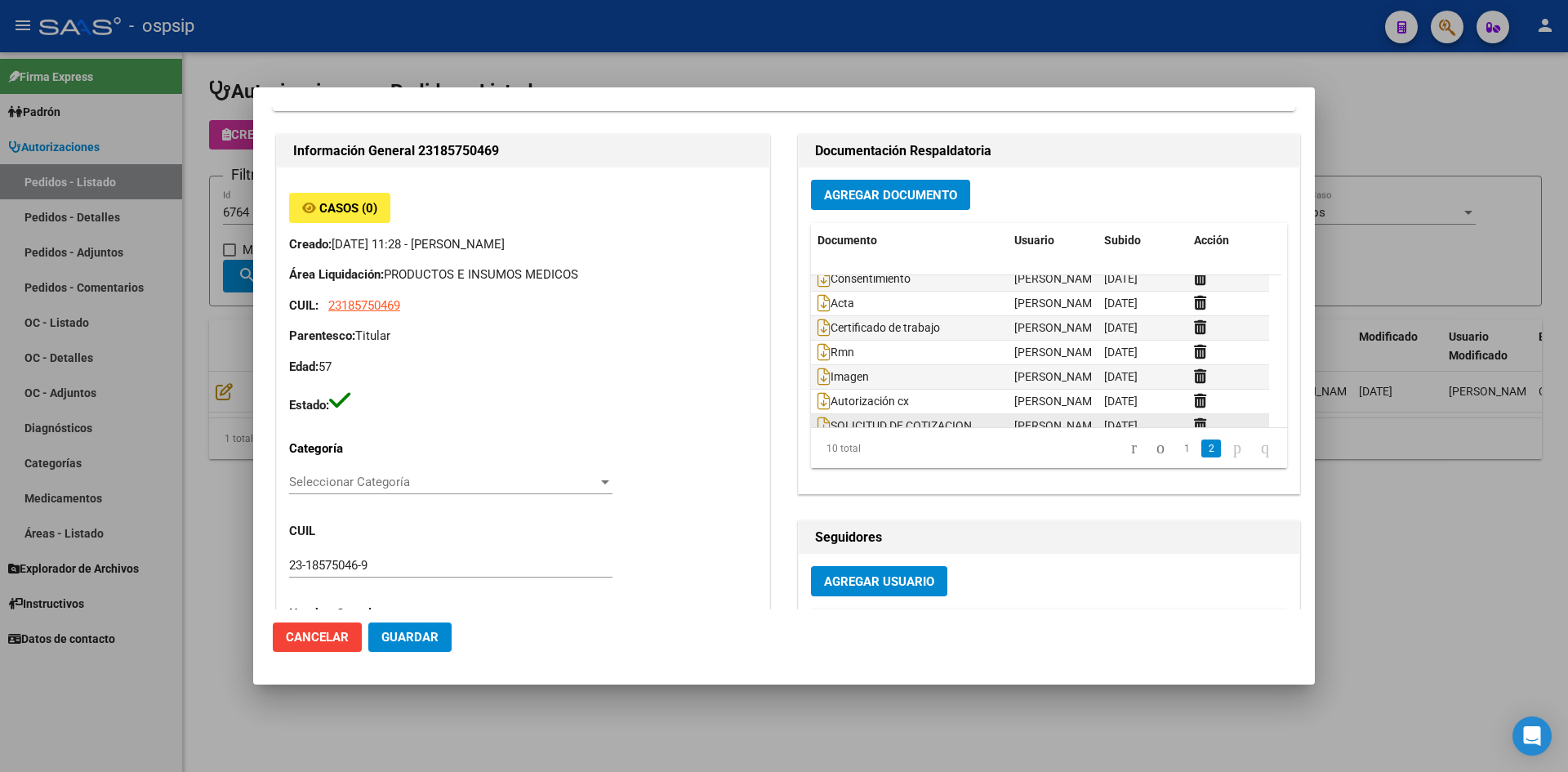
scroll to position [98, 0]
drag, startPoint x: 648, startPoint y: 44, endPoint x: 445, endPoint y: 94, distance: 209.1
click at [636, 44] on div at bounding box center [784, 386] width 1568 height 772
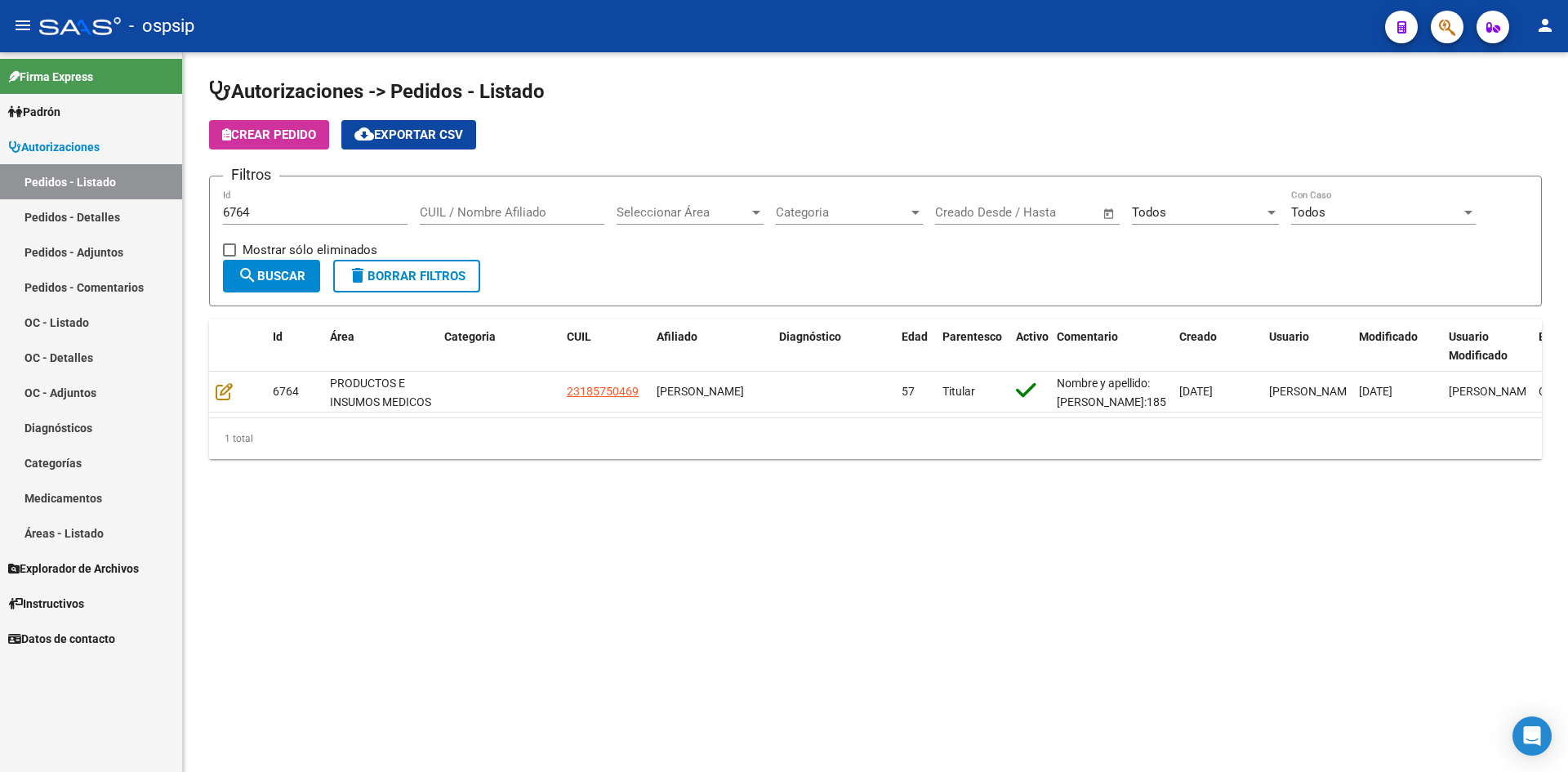
click at [246, 212] on input "6764" at bounding box center [315, 212] width 185 height 15
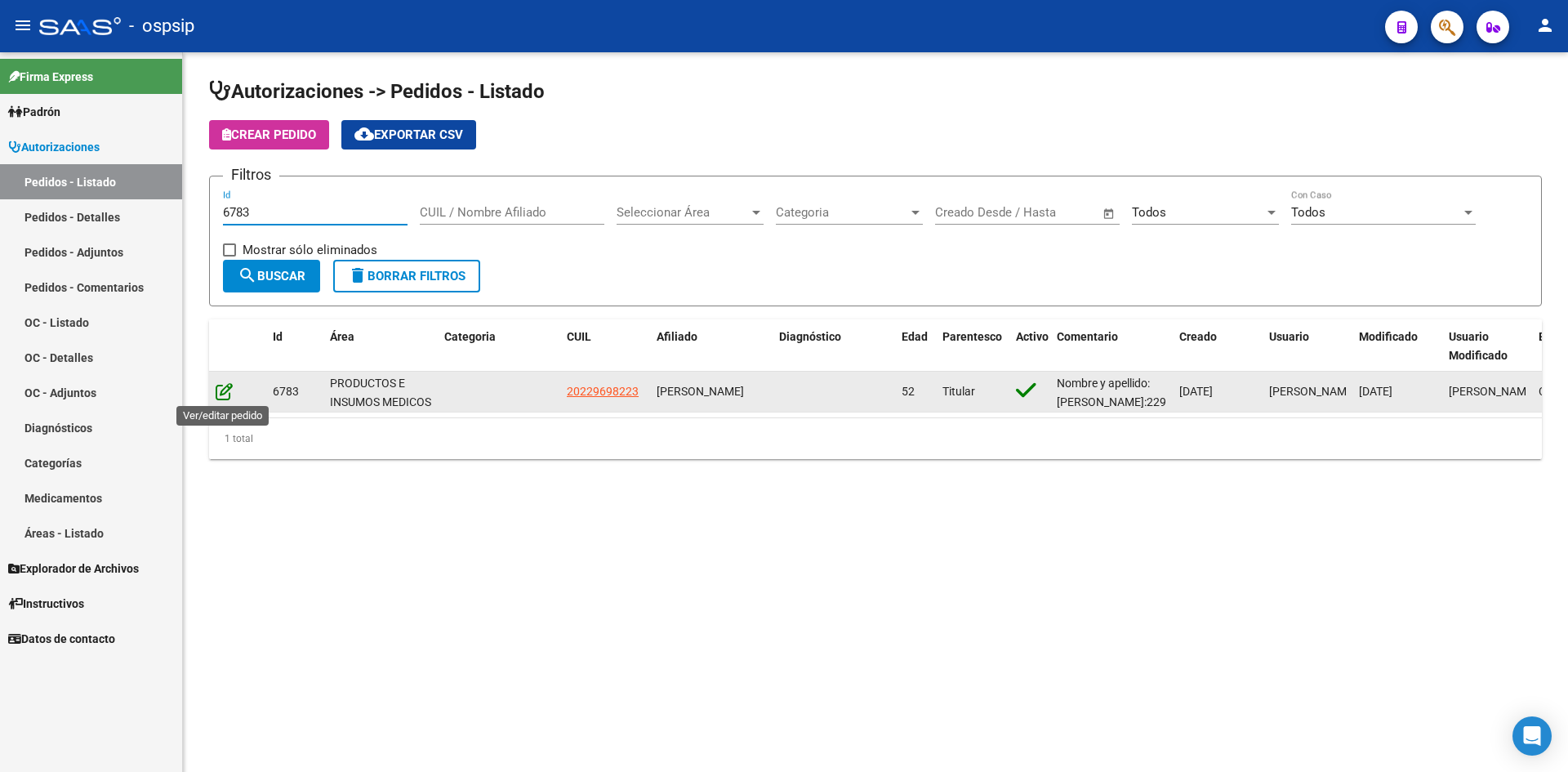
type input "6783"
click at [231, 394] on icon at bounding box center [225, 391] width 17 height 18
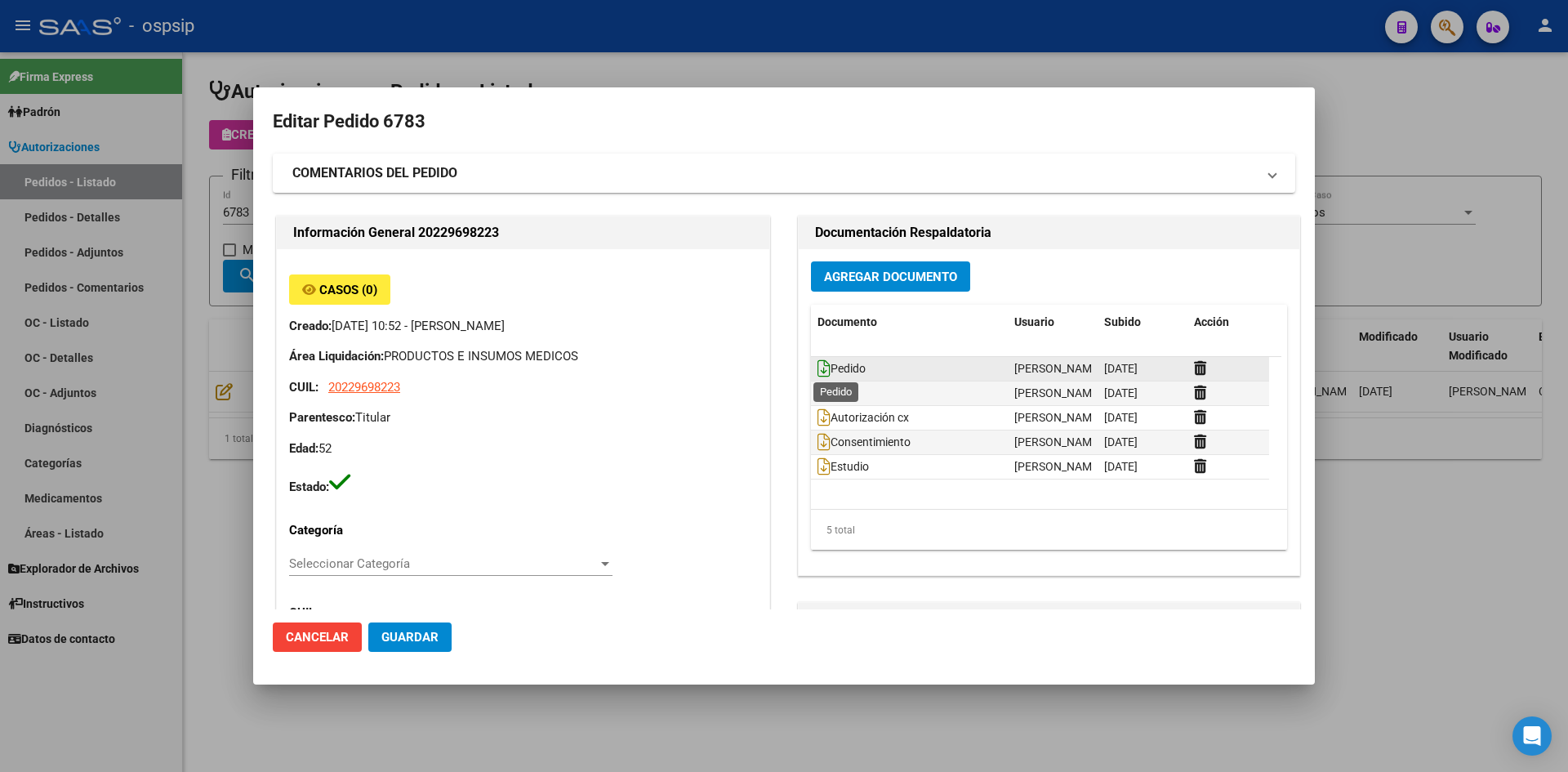
click at [818, 368] on icon at bounding box center [825, 368] width 13 height 18
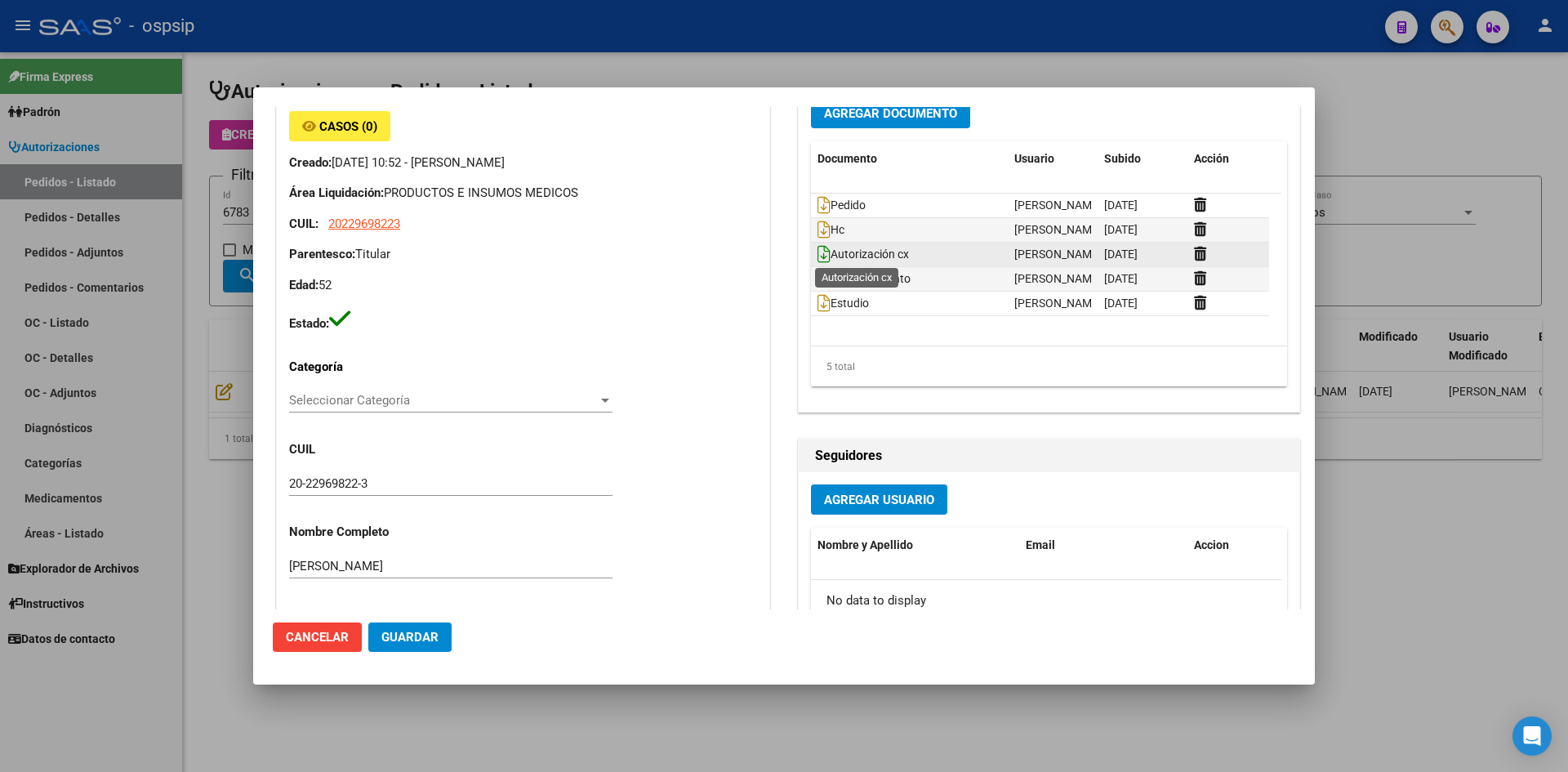
click at [818, 256] on icon at bounding box center [825, 254] width 13 height 18
click at [884, 123] on button "Agregar Documento" at bounding box center [891, 113] width 159 height 30
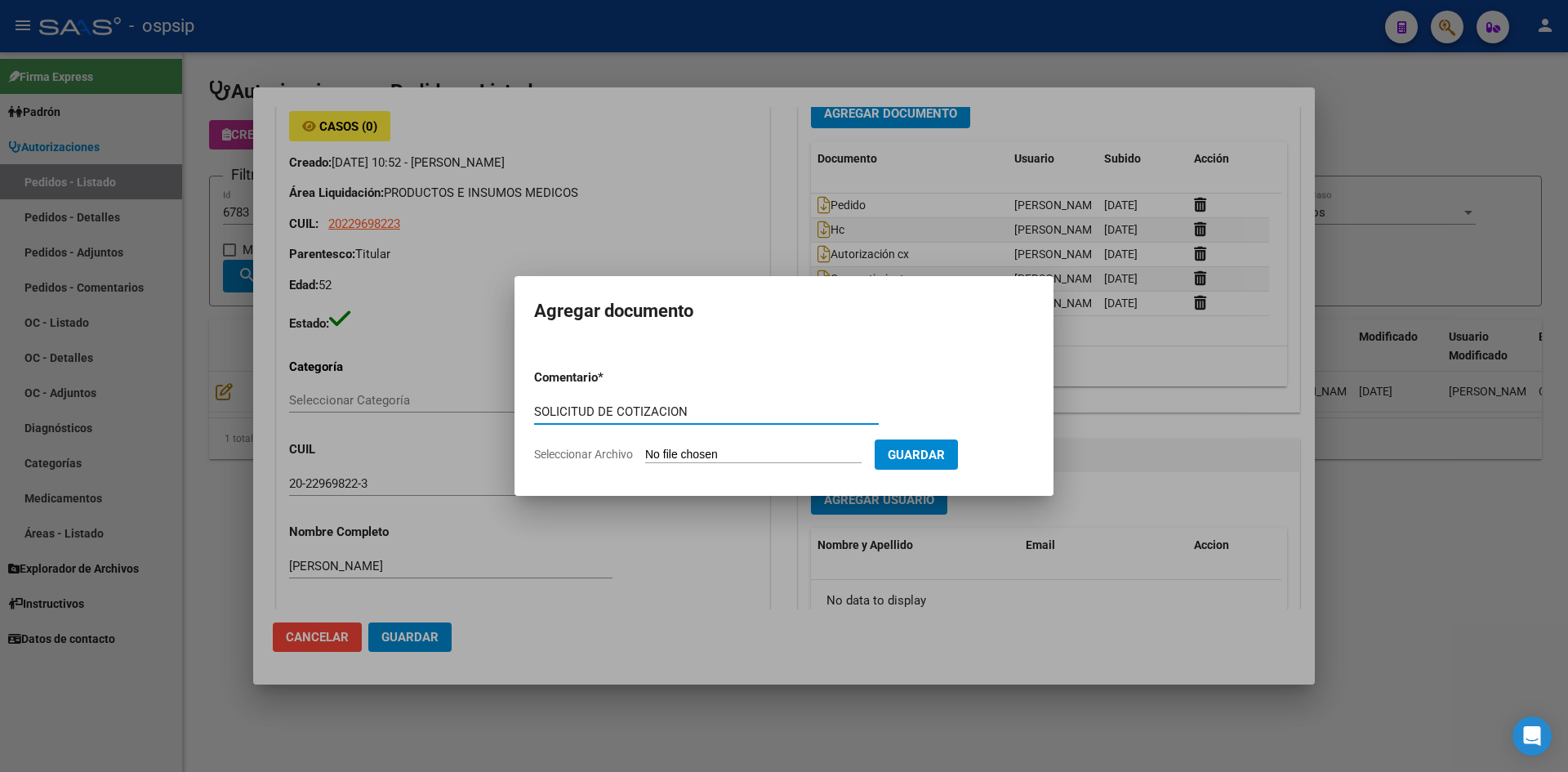
type input "SOLICITUD DE COTIZACION"
click at [645, 447] on input "Seleccionar Archivo" at bounding box center [753, 455] width 216 height 15
type input "C:\fakepath\SOLICITUD DE COTIZACION N°6783.pdf"
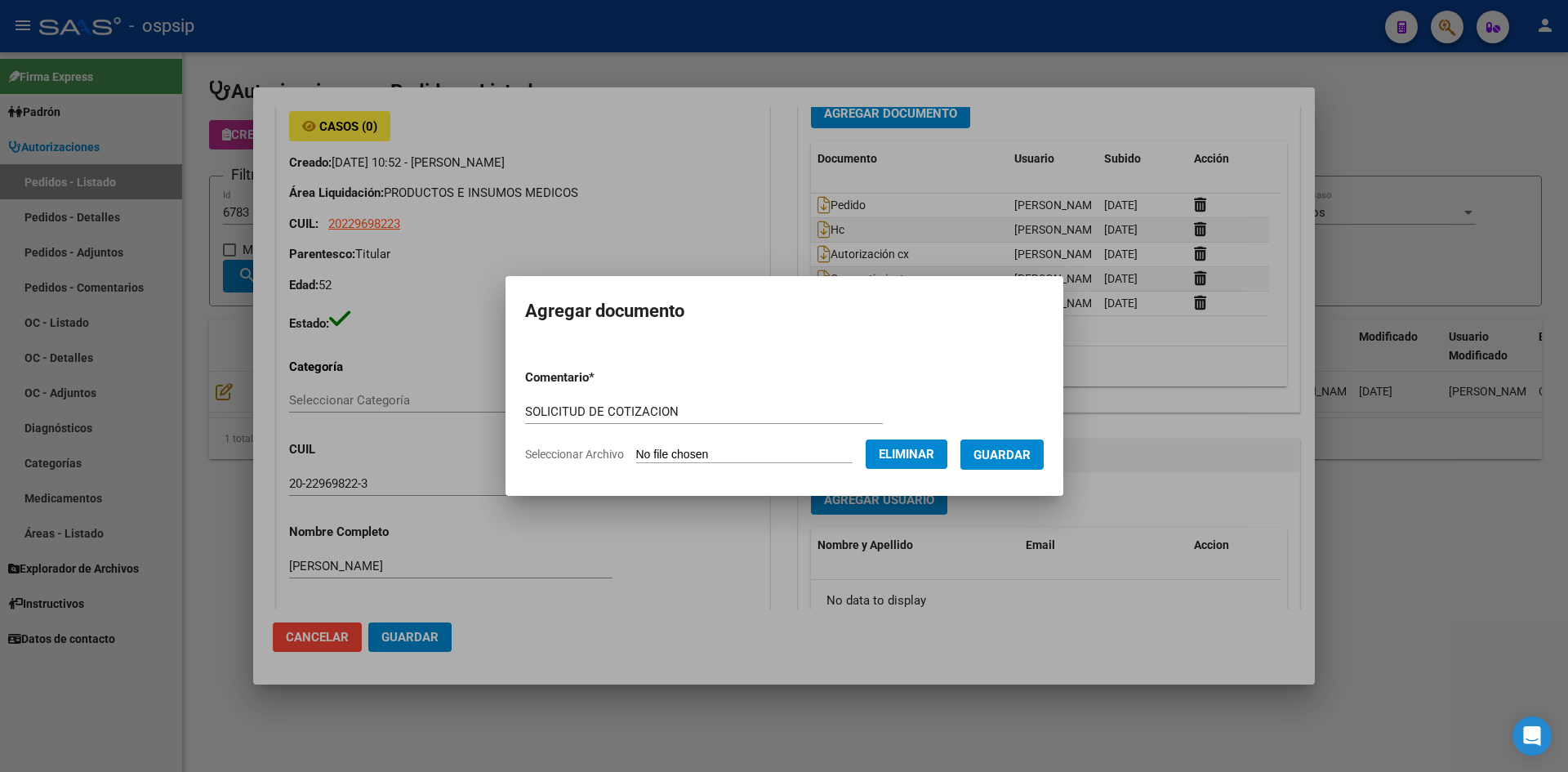
click at [1003, 447] on span "Guardar" at bounding box center [1002, 455] width 58 height 15
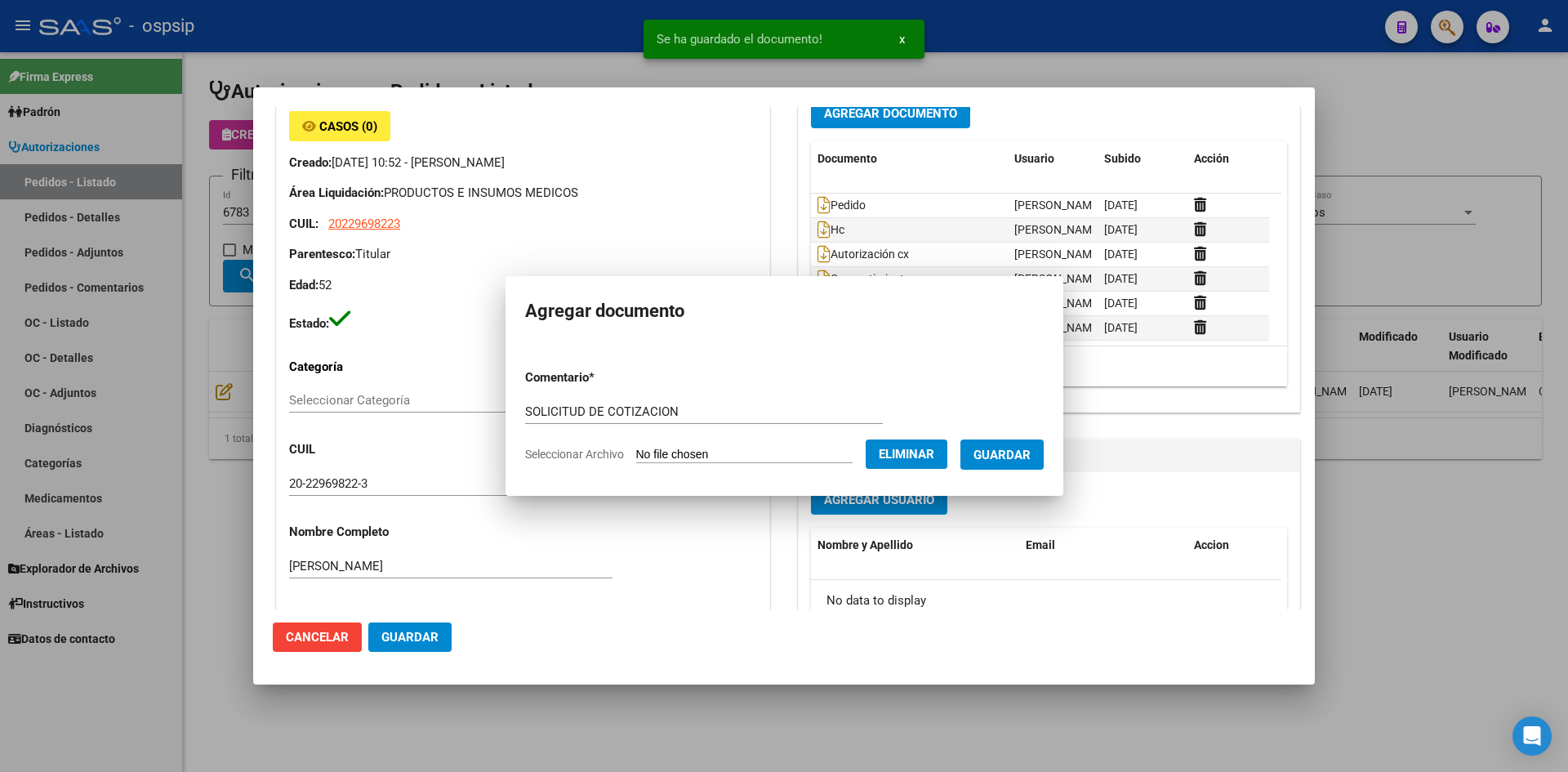
scroll to position [155, 0]
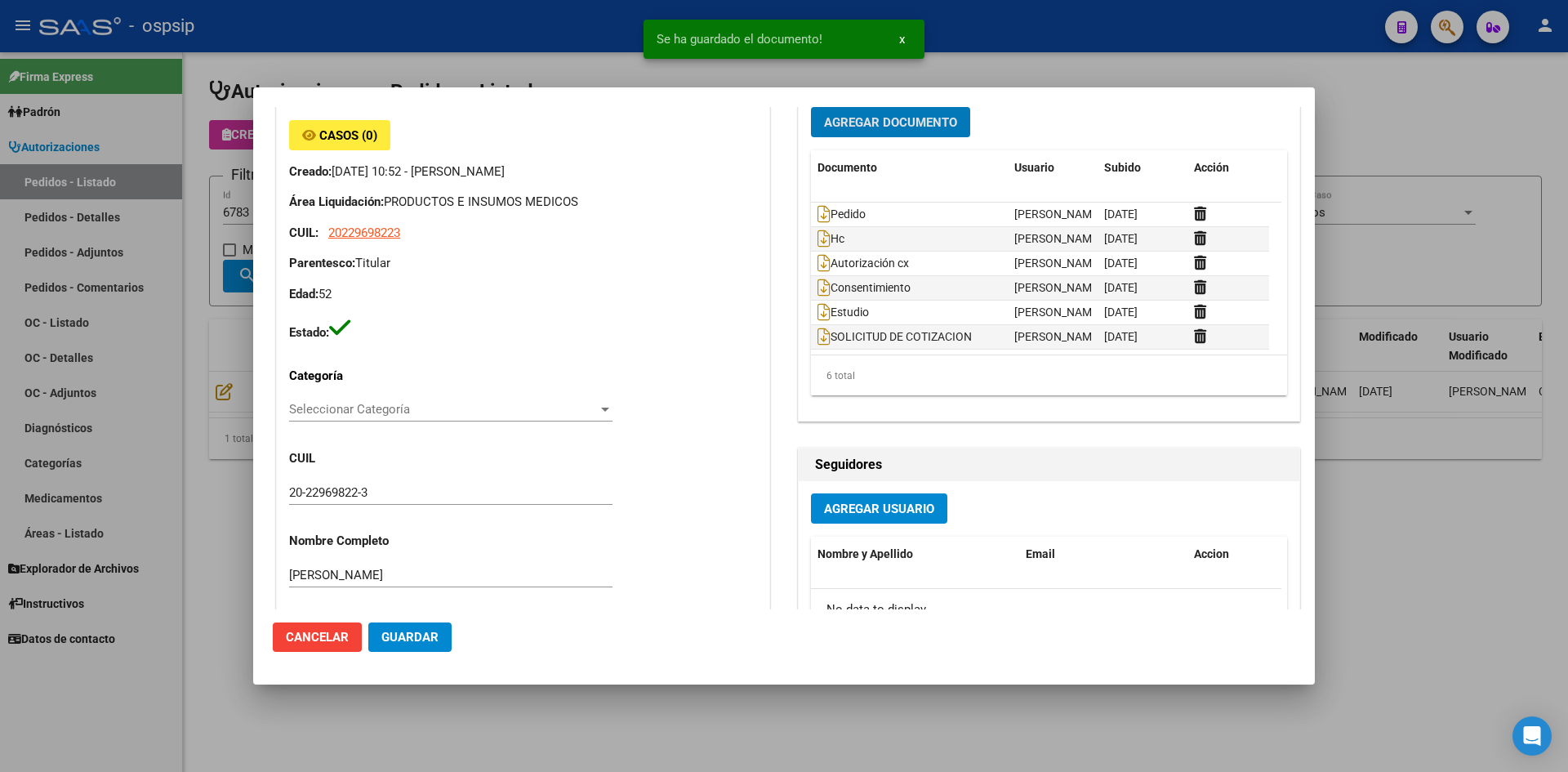
click at [430, 624] on button "Guardar" at bounding box center [409, 637] width 83 height 29
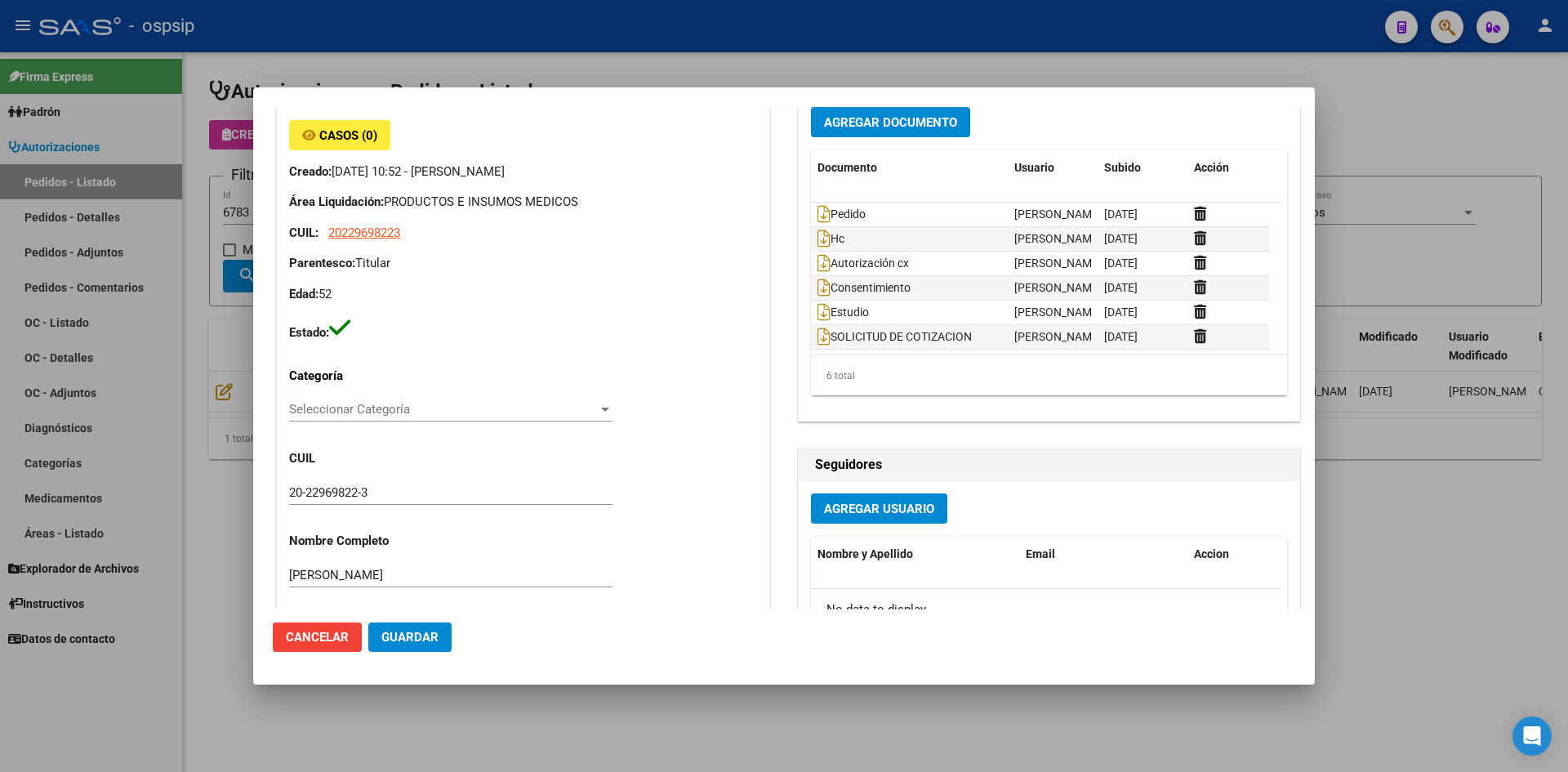
click at [622, 65] on div at bounding box center [784, 386] width 1568 height 772
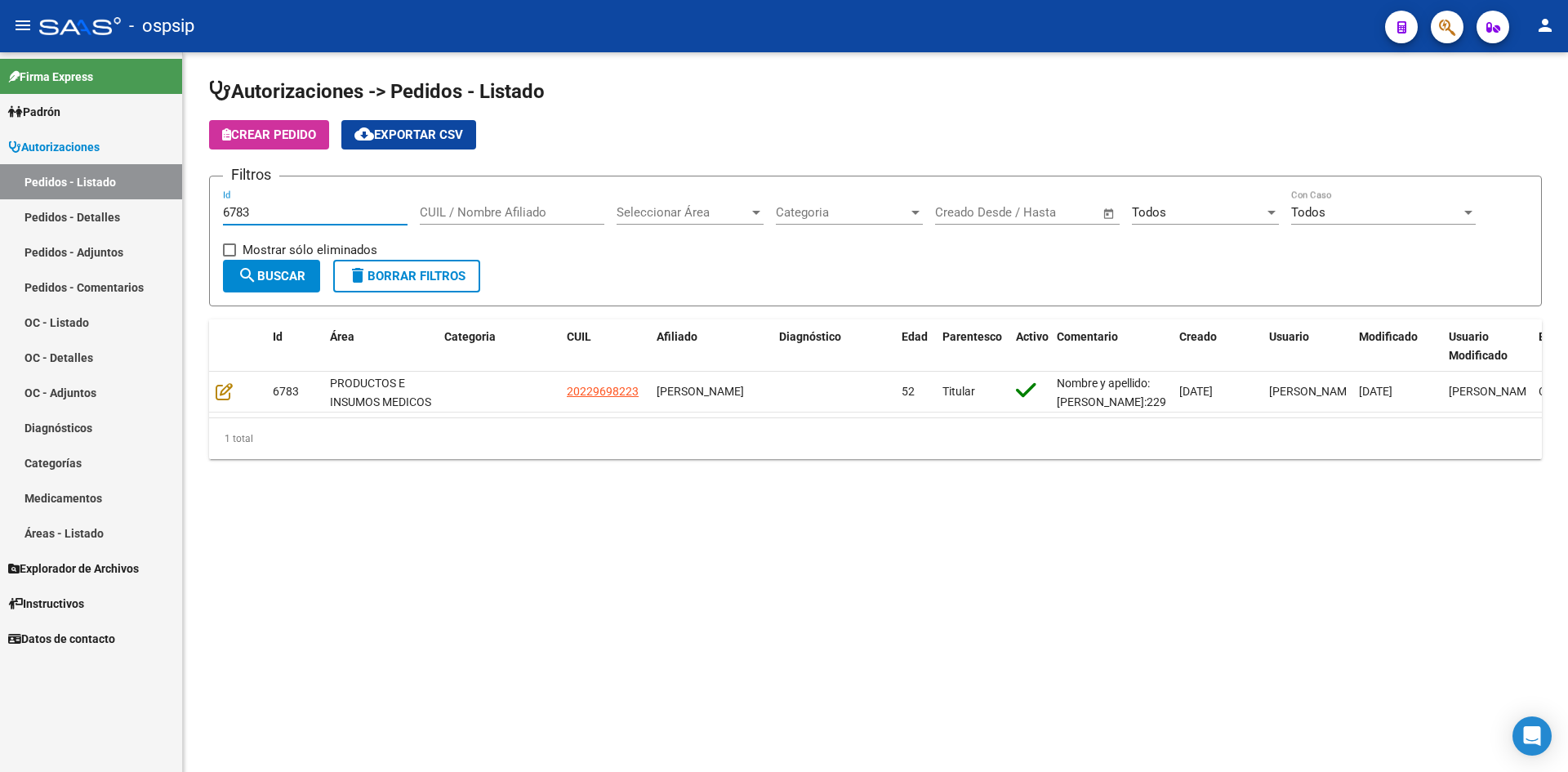
click at [325, 205] on input "6783" at bounding box center [315, 212] width 185 height 15
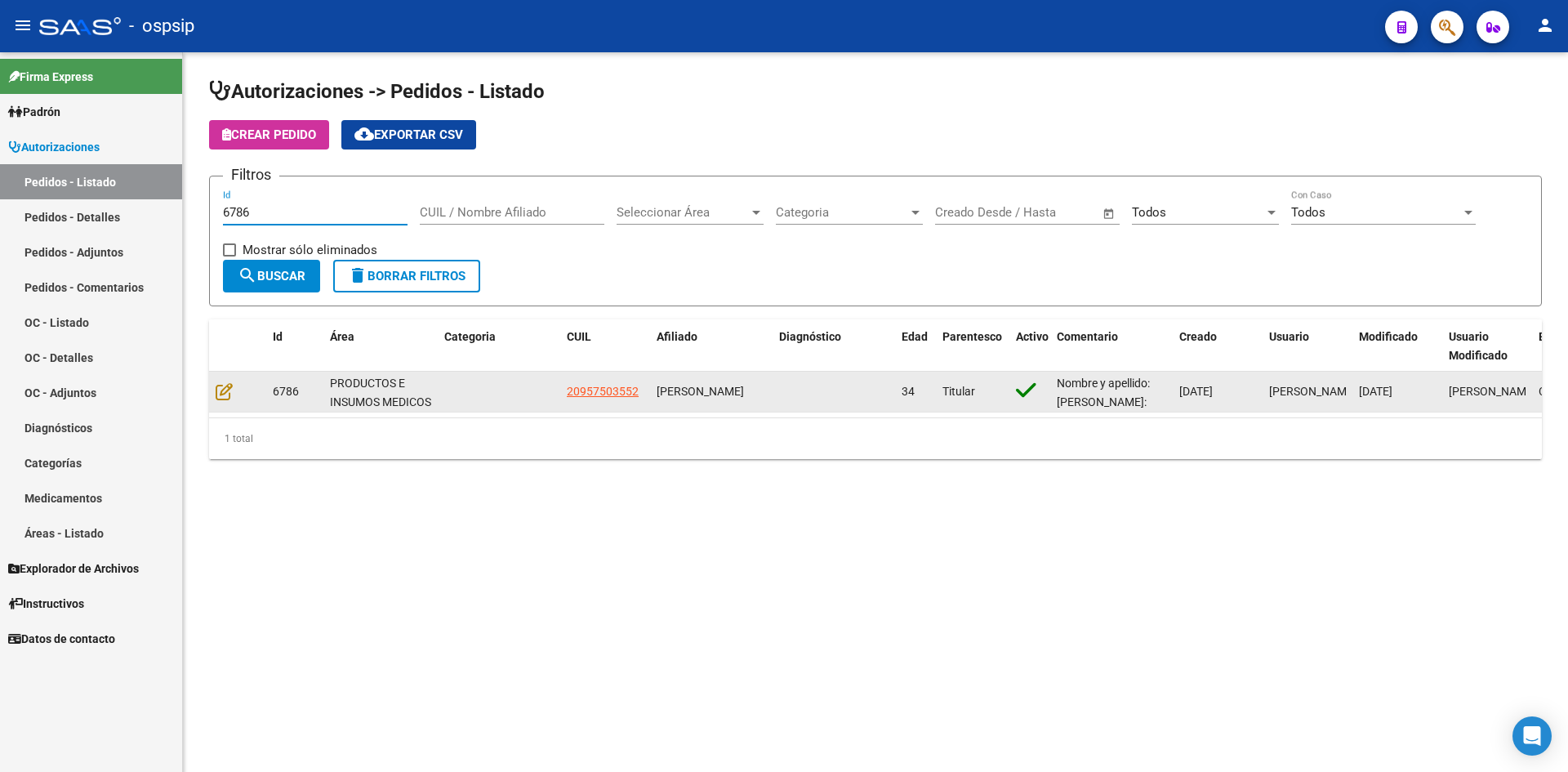
type input "6786"
click at [232, 391] on div at bounding box center [238, 392] width 44 height 19
click at [228, 391] on icon at bounding box center [225, 391] width 17 height 18
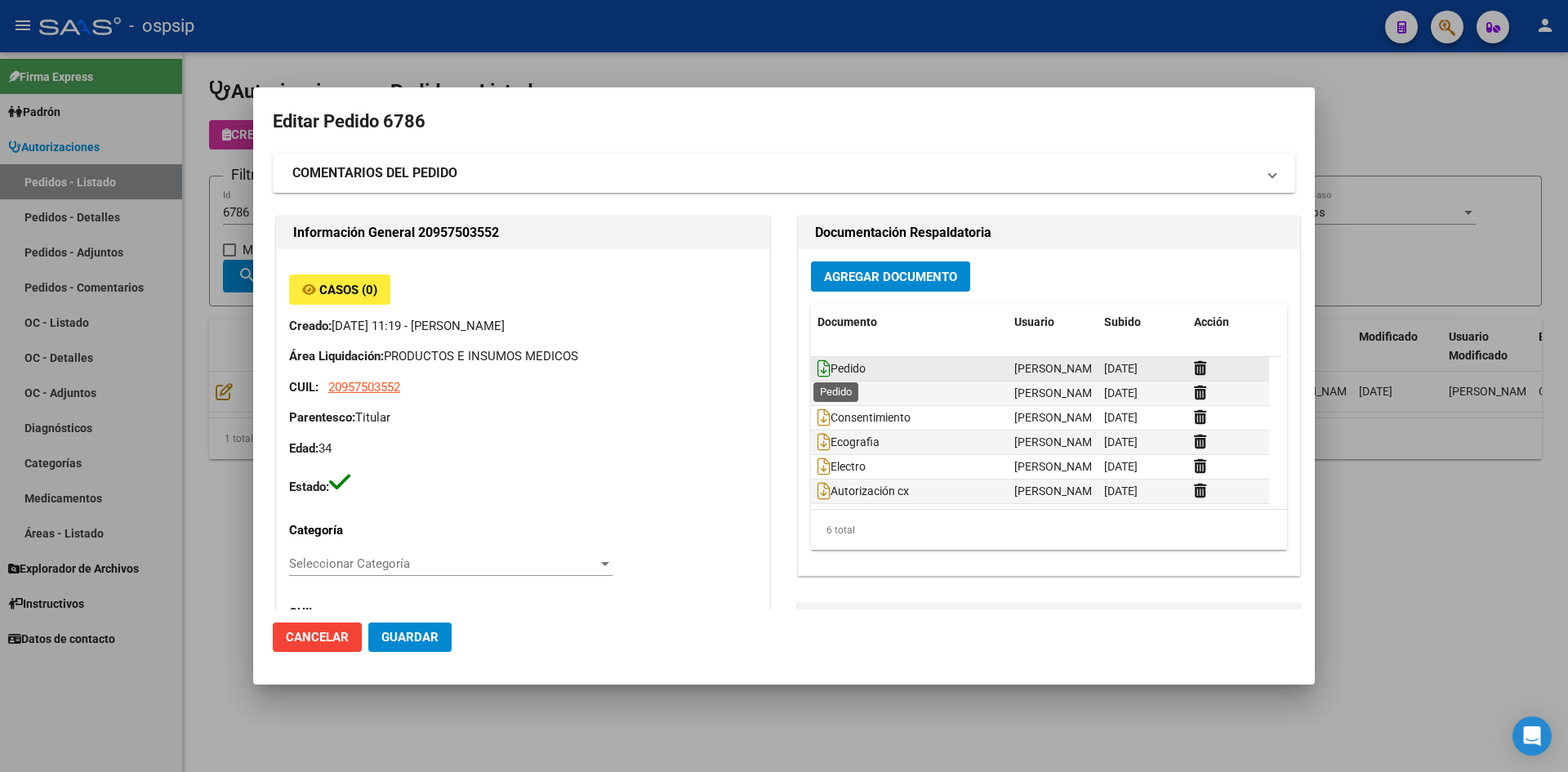
click at [818, 368] on icon at bounding box center [825, 368] width 13 height 18
click at [831, 273] on span "Agregar Documento" at bounding box center [891, 277] width 133 height 15
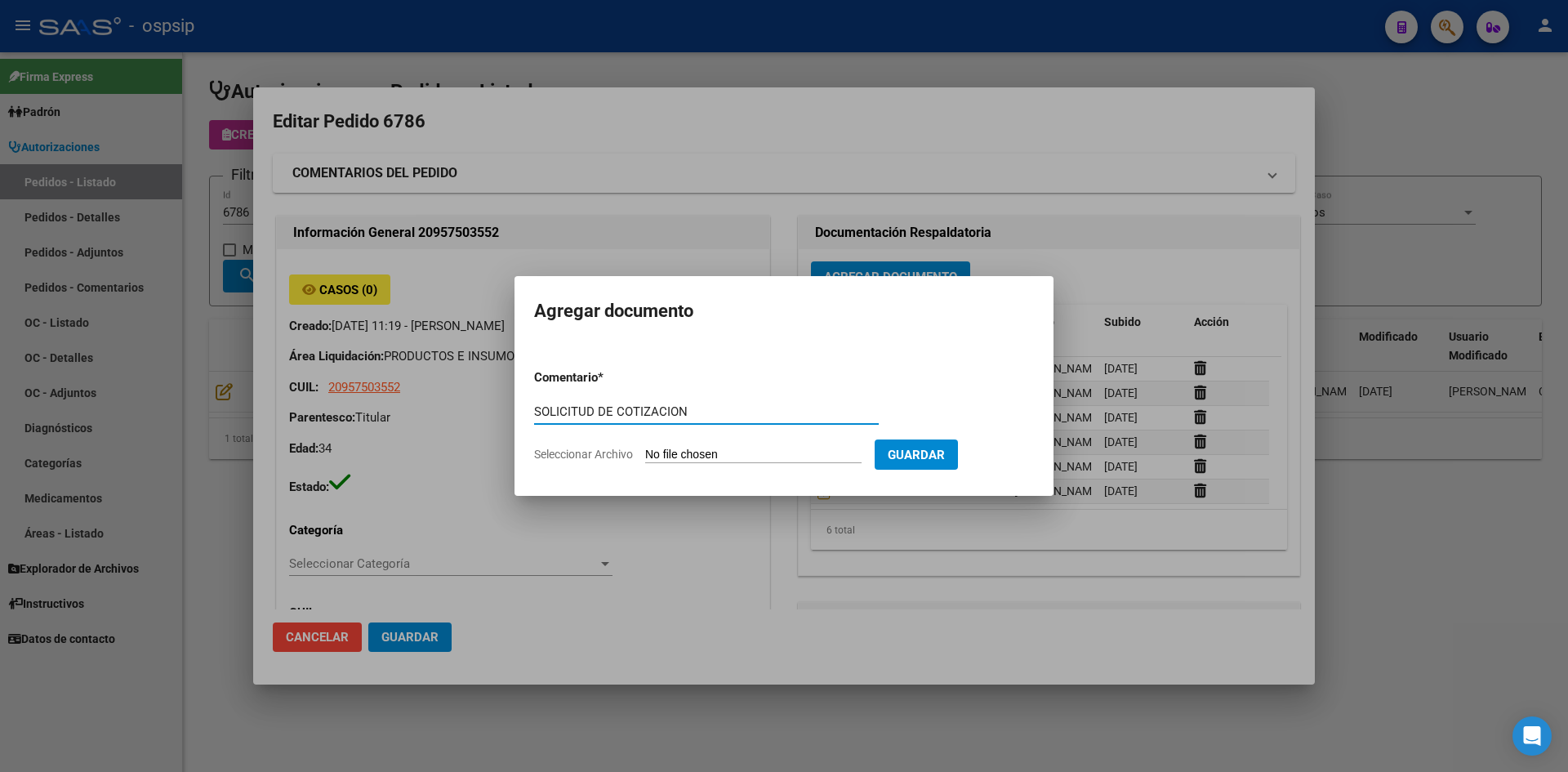
type input "SOLICITUD DE COTIZACION"
click at [645, 447] on input "Seleccionar Archivo" at bounding box center [753, 455] width 216 height 15
type input "C:\fakepath\SOLICITUD DE COTIZACION N°6786.pdf"
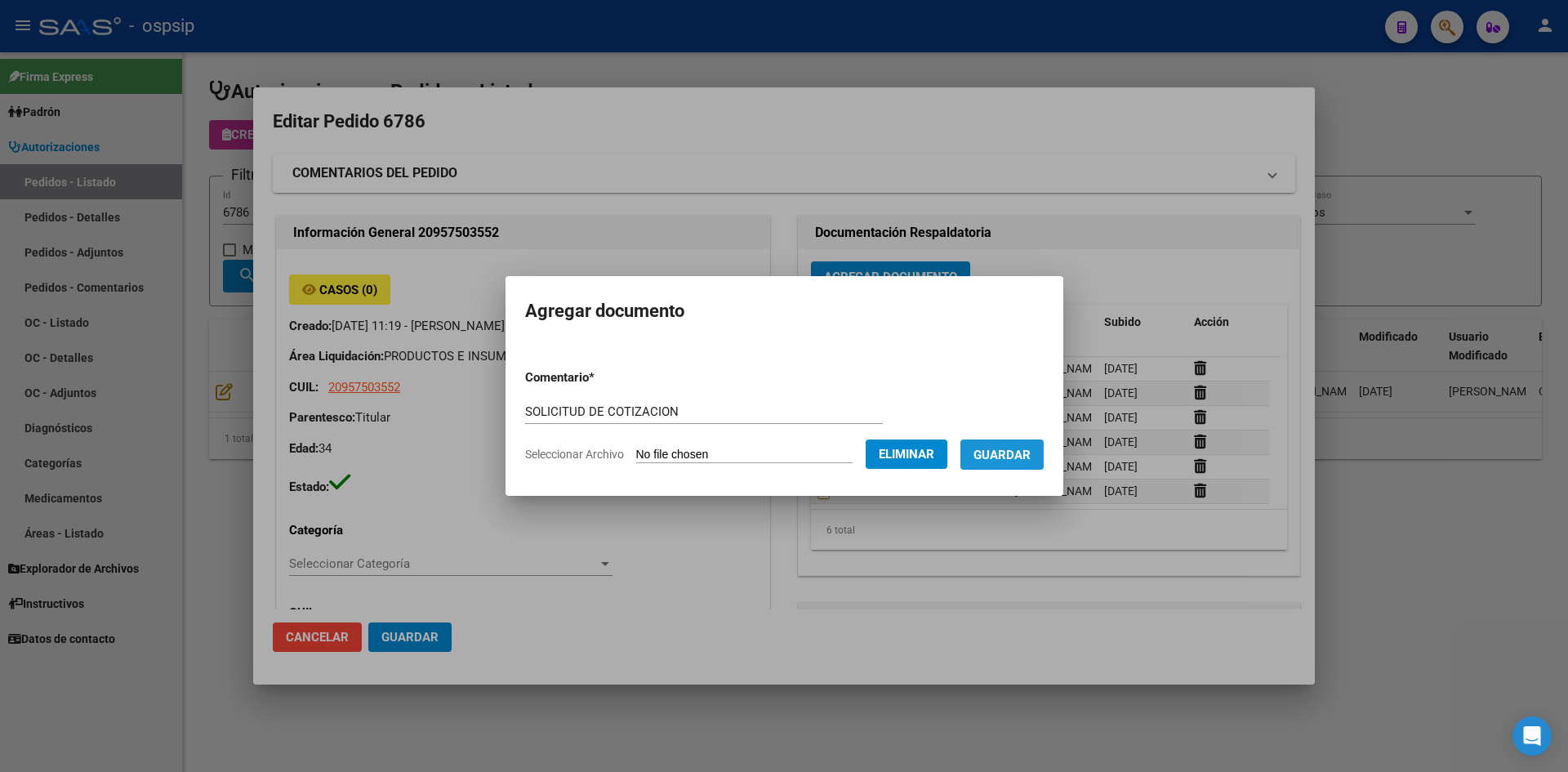
click at [1031, 457] on span "Guardar" at bounding box center [1002, 455] width 58 height 15
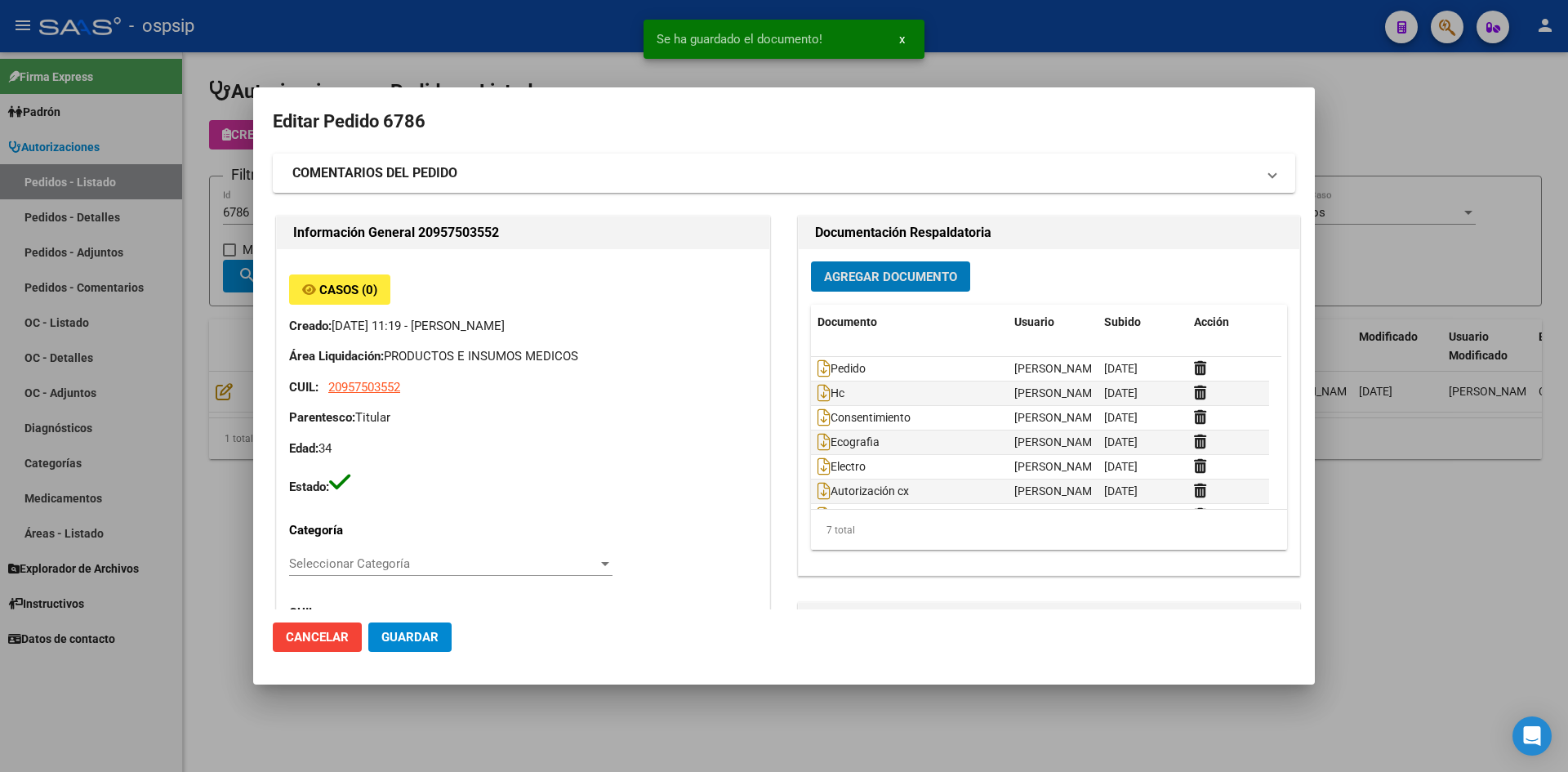
click at [421, 636] on span "Guardar" at bounding box center [409, 637] width 58 height 15
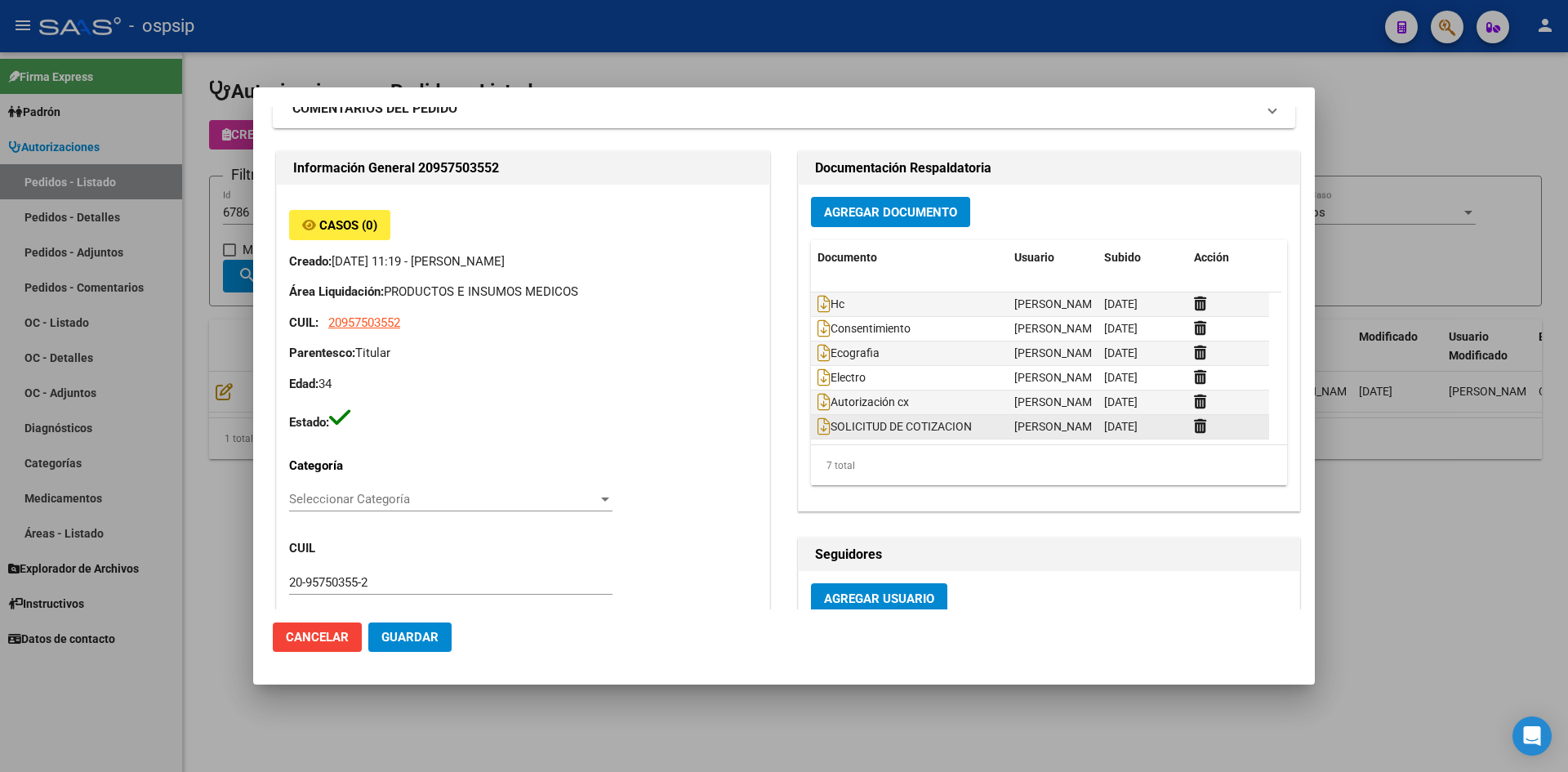
scroll to position [163, 0]
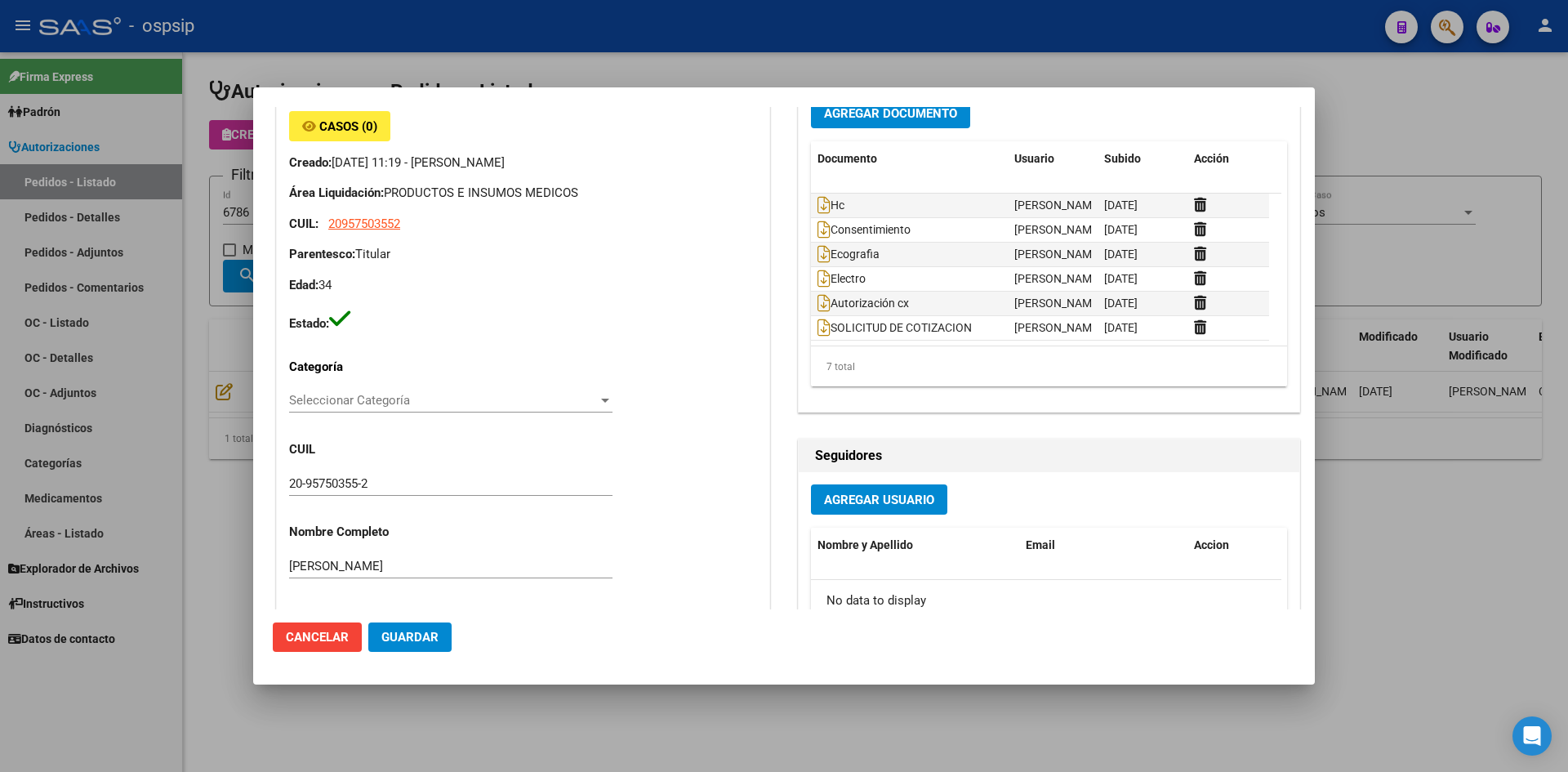
click at [767, 43] on div at bounding box center [784, 386] width 1568 height 772
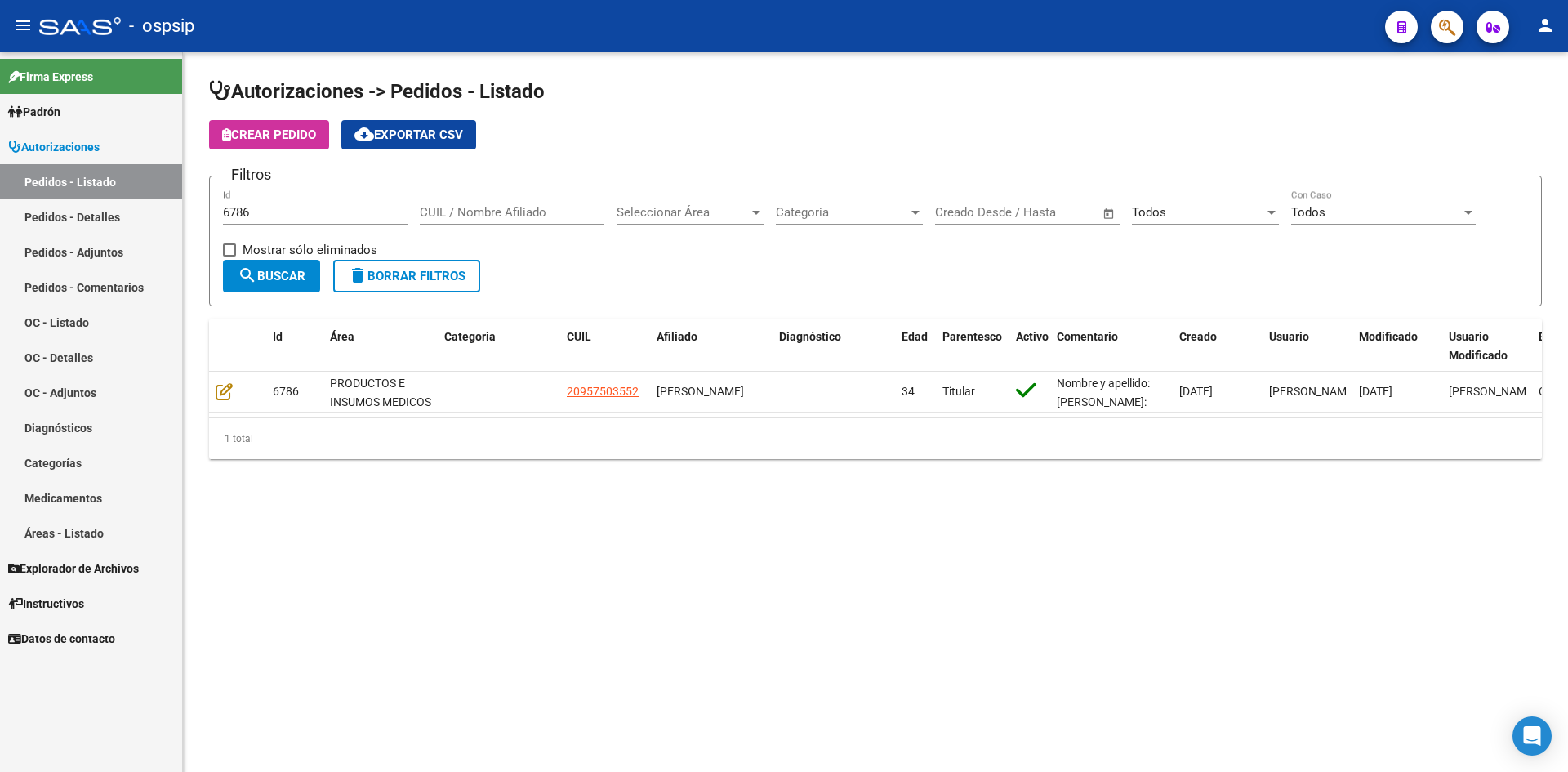
click at [283, 215] on input "6786" at bounding box center [315, 212] width 185 height 15
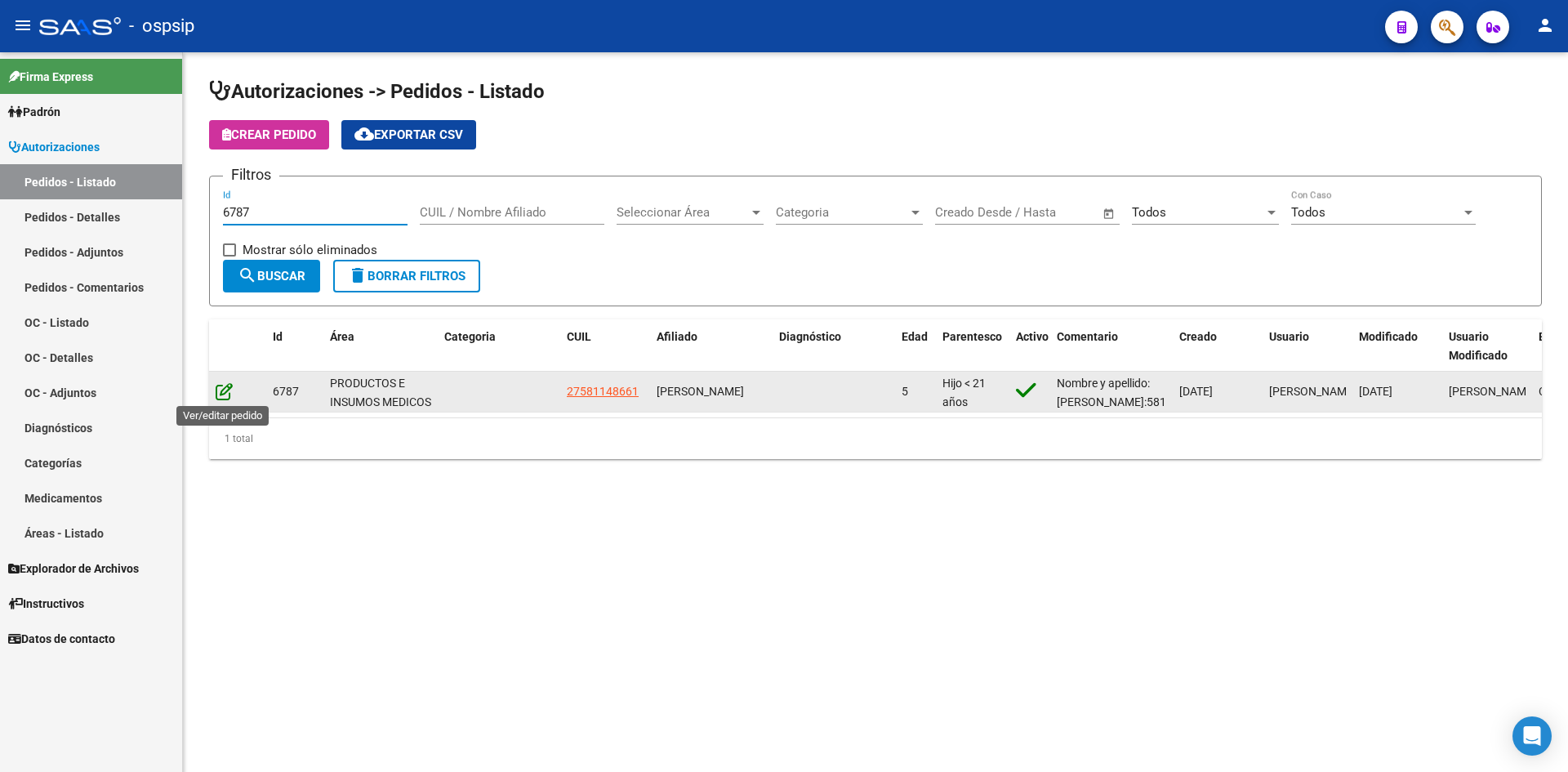
type input "6787"
click at [220, 388] on icon at bounding box center [225, 391] width 17 height 18
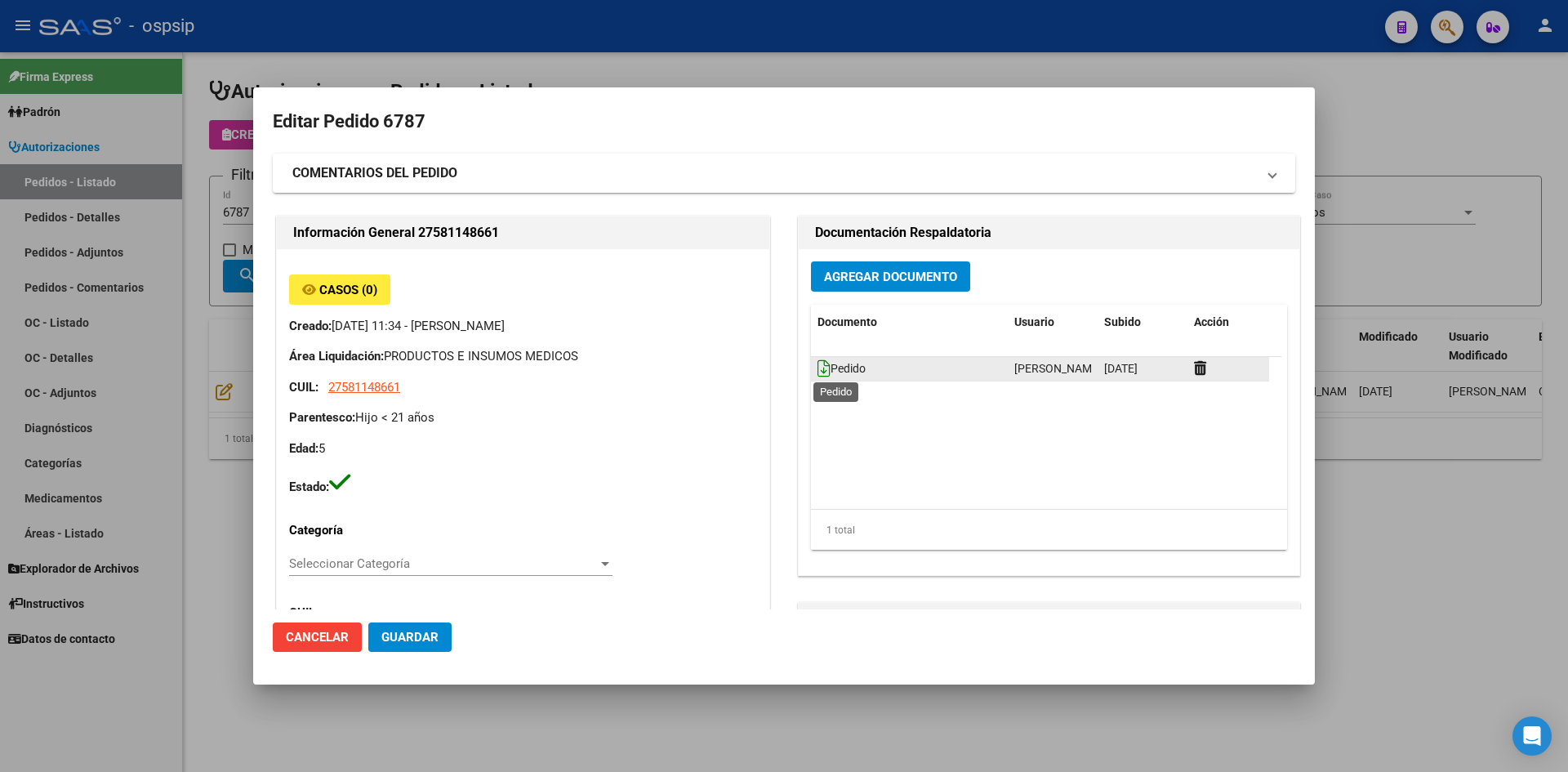
click at [818, 373] on icon at bounding box center [825, 368] width 13 height 18
click at [872, 270] on span "Agregar Documento" at bounding box center [891, 277] width 133 height 15
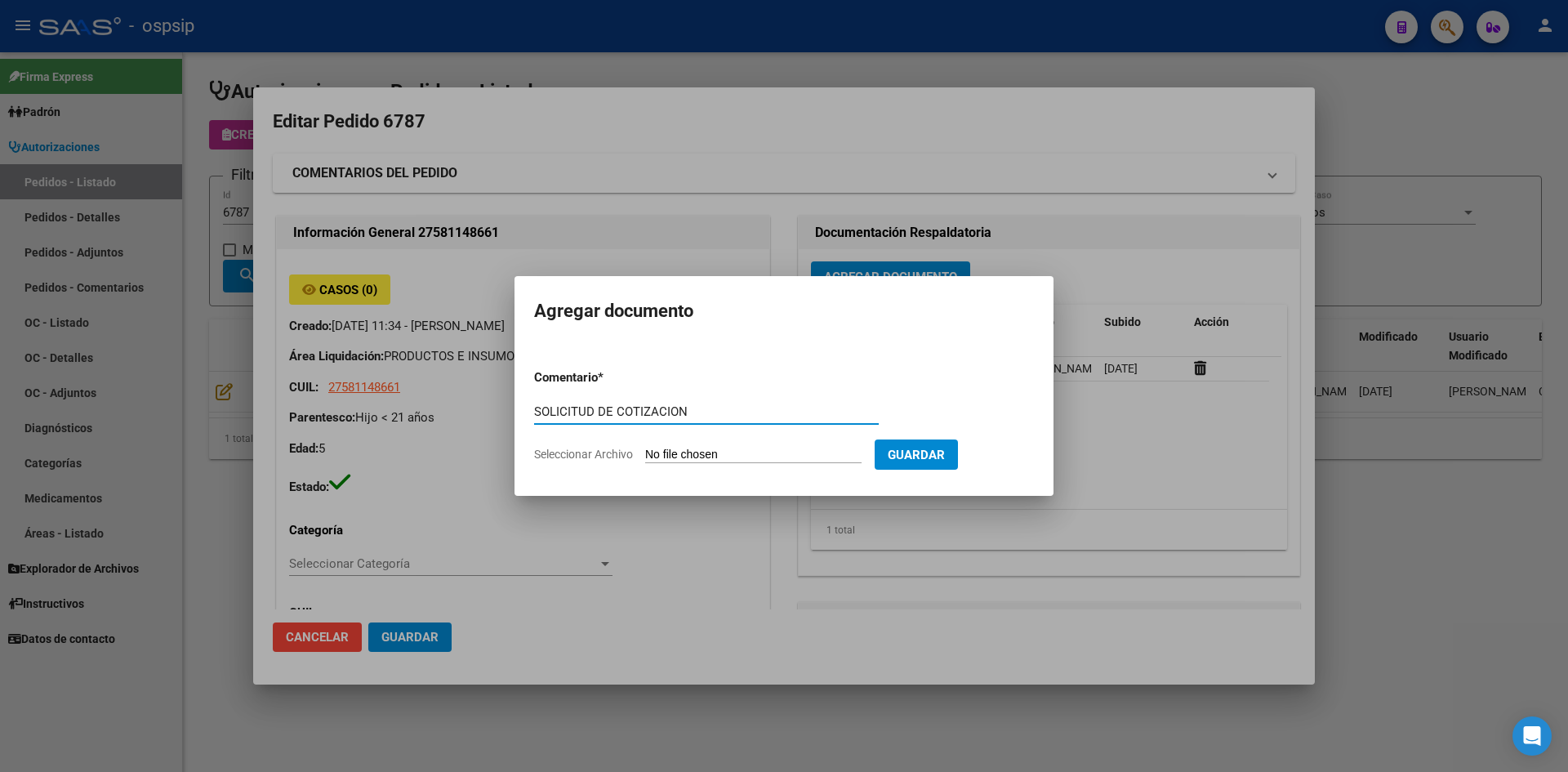
type input "SOLICITUD DE COTIZACION"
click at [645, 447] on input "Seleccionar Archivo" at bounding box center [753, 455] width 216 height 15
type input "C:\fakepath\SOLICITUD DE COTIZACION N°6787.pdf"
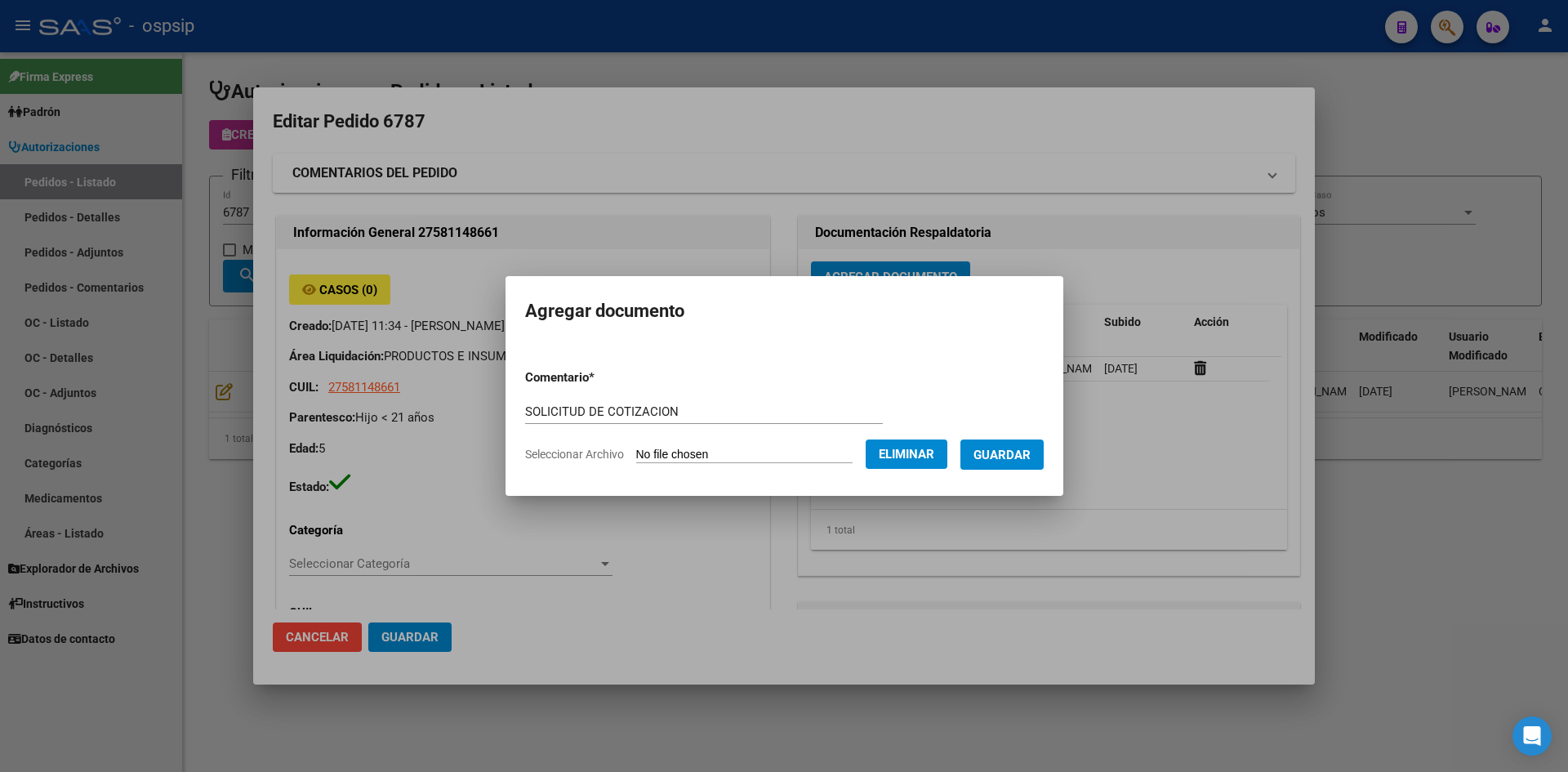
click at [997, 453] on span "Guardar" at bounding box center [1002, 455] width 58 height 15
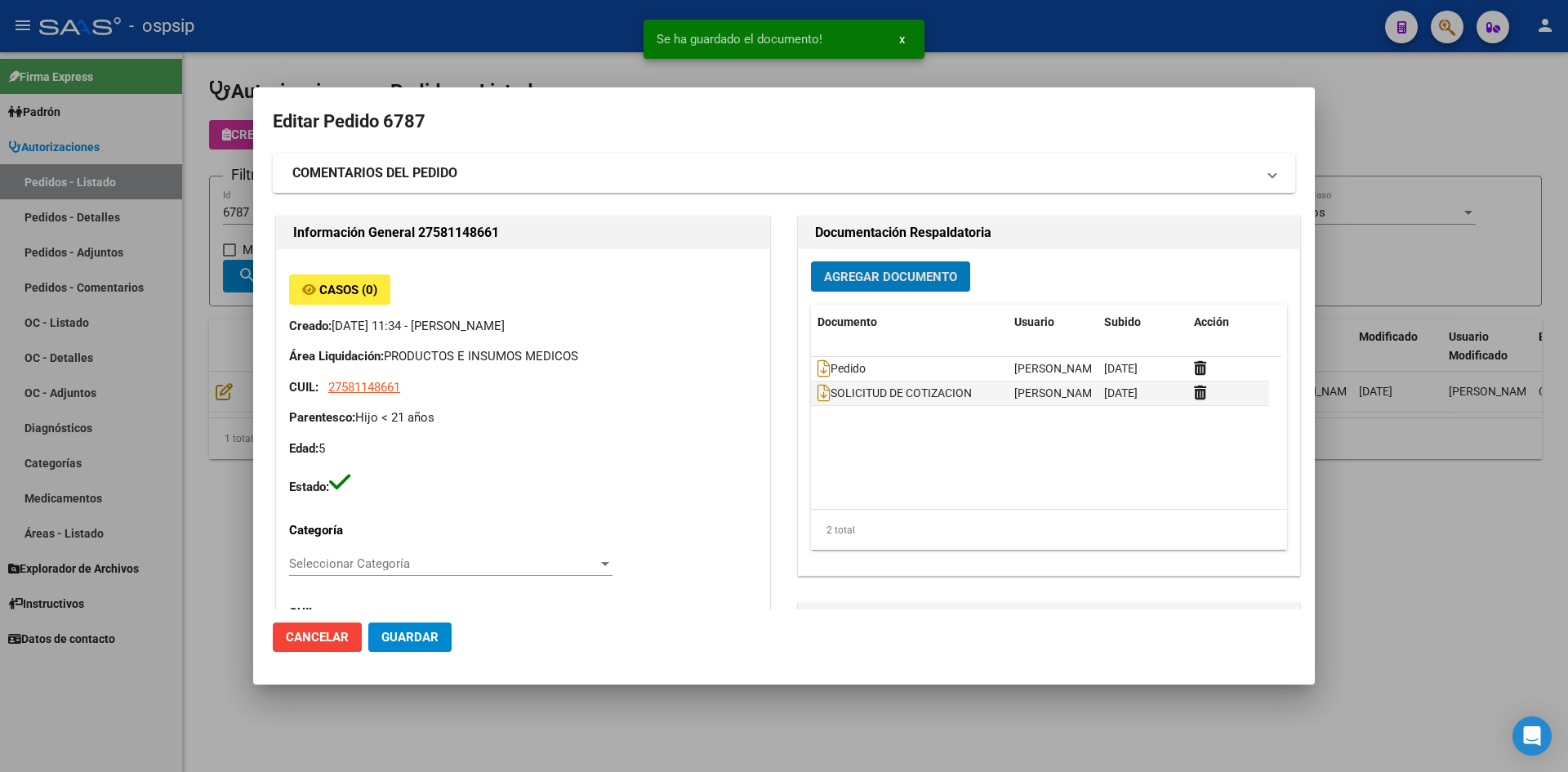
click at [425, 636] on span "Guardar" at bounding box center [409, 637] width 58 height 15
click at [417, 35] on div at bounding box center [784, 386] width 1568 height 772
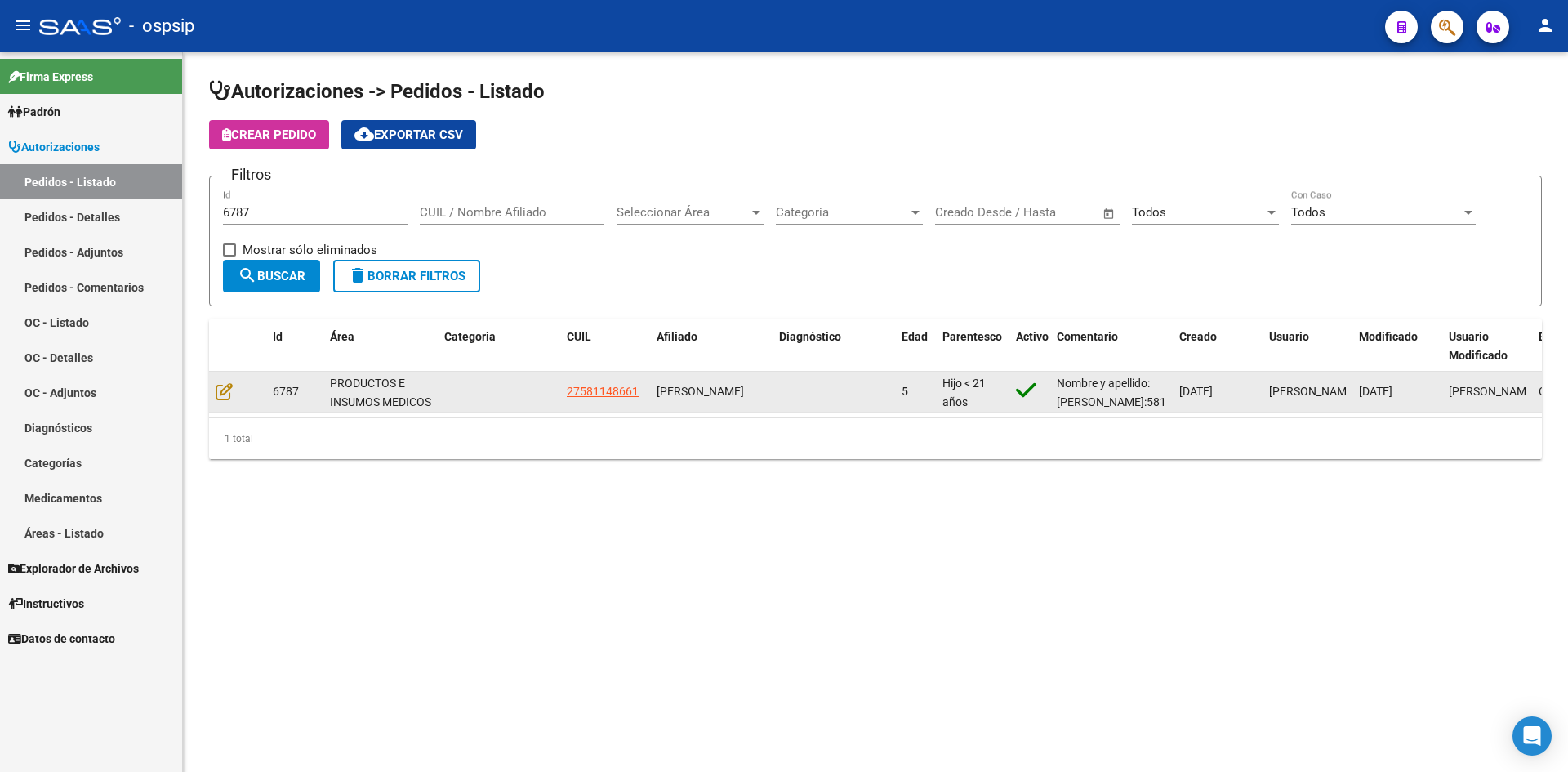
click at [213, 394] on datatable-body-cell at bounding box center [238, 392] width 58 height 40
click at [222, 388] on icon at bounding box center [225, 391] width 17 height 18
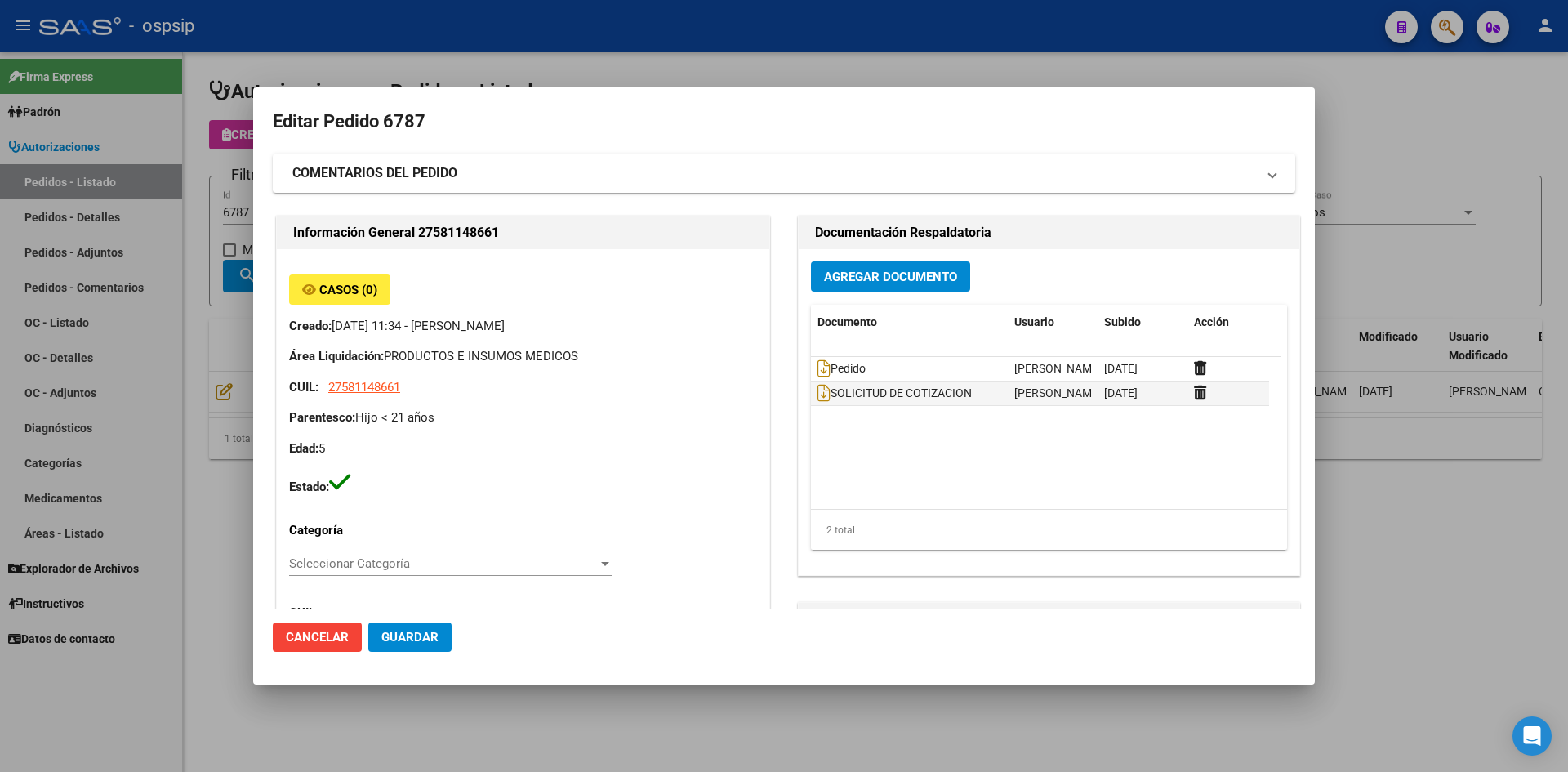
drag, startPoint x: 571, startPoint y: 42, endPoint x: 338, endPoint y: 131, distance: 249.4
click at [570, 42] on div at bounding box center [784, 386] width 1568 height 772
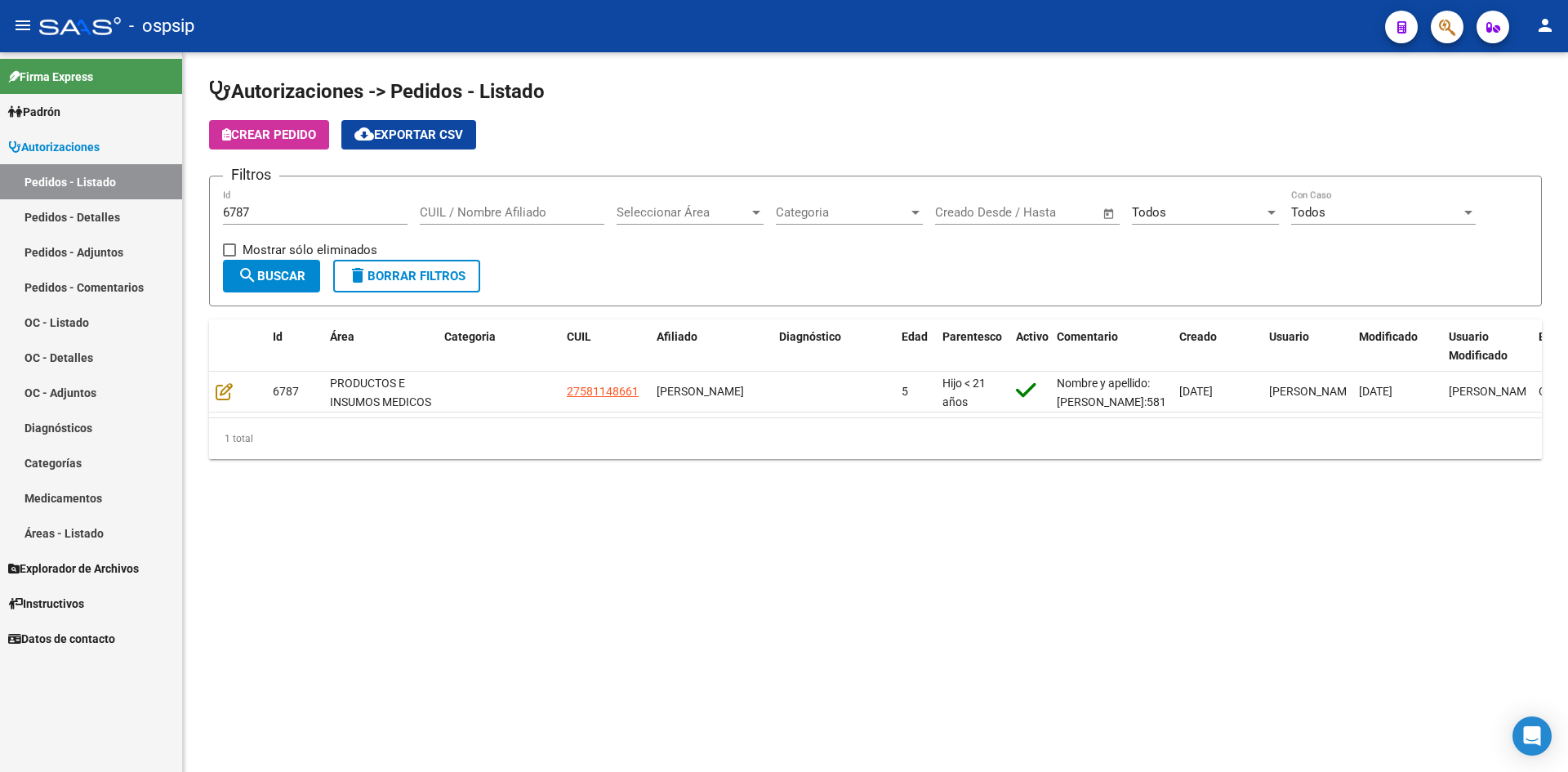
click at [309, 206] on input "6787" at bounding box center [315, 212] width 185 height 15
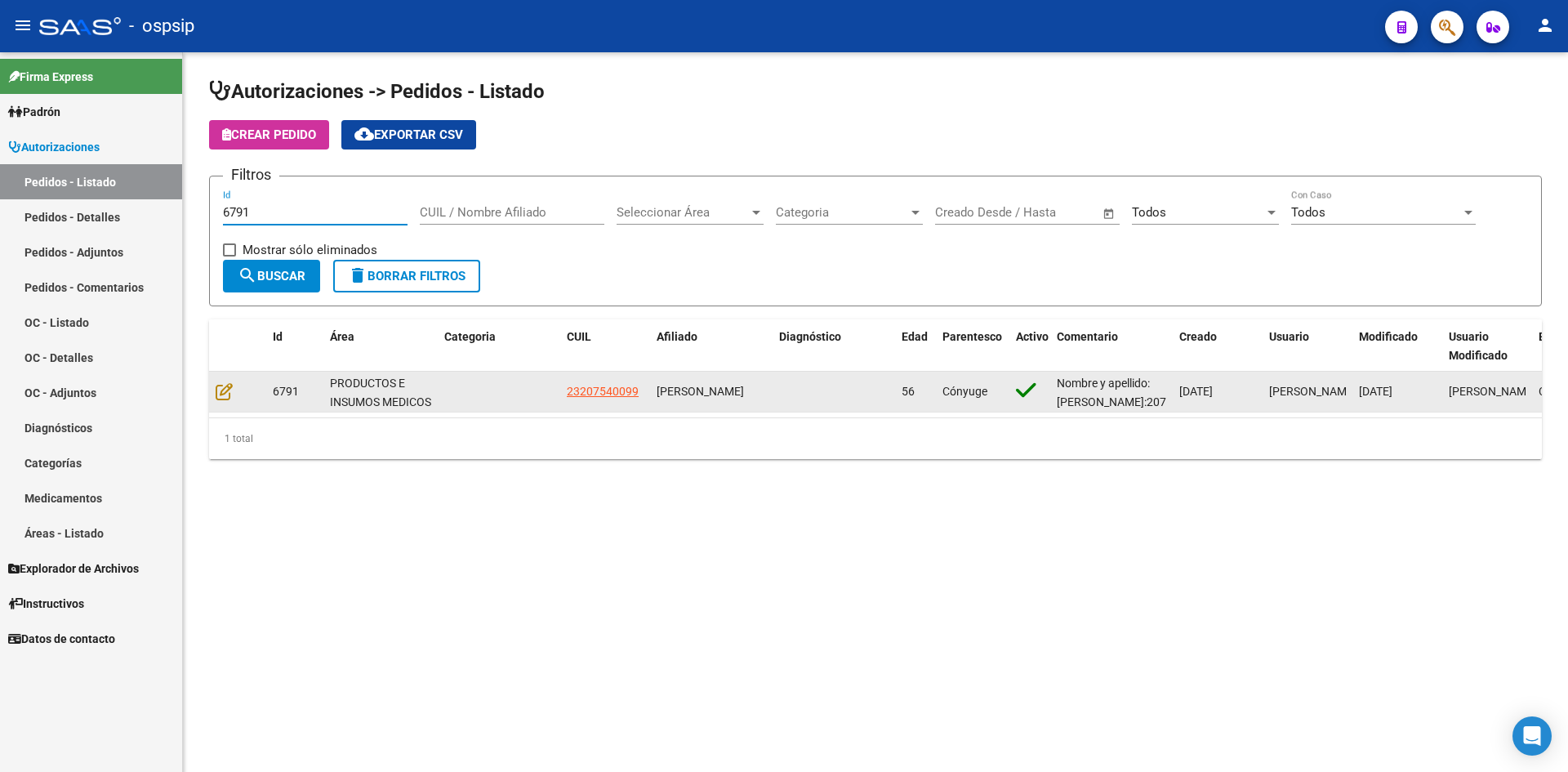
type input "6791"
click at [213, 395] on datatable-body-cell at bounding box center [238, 392] width 58 height 40
click at [222, 393] on icon at bounding box center [225, 391] width 17 height 18
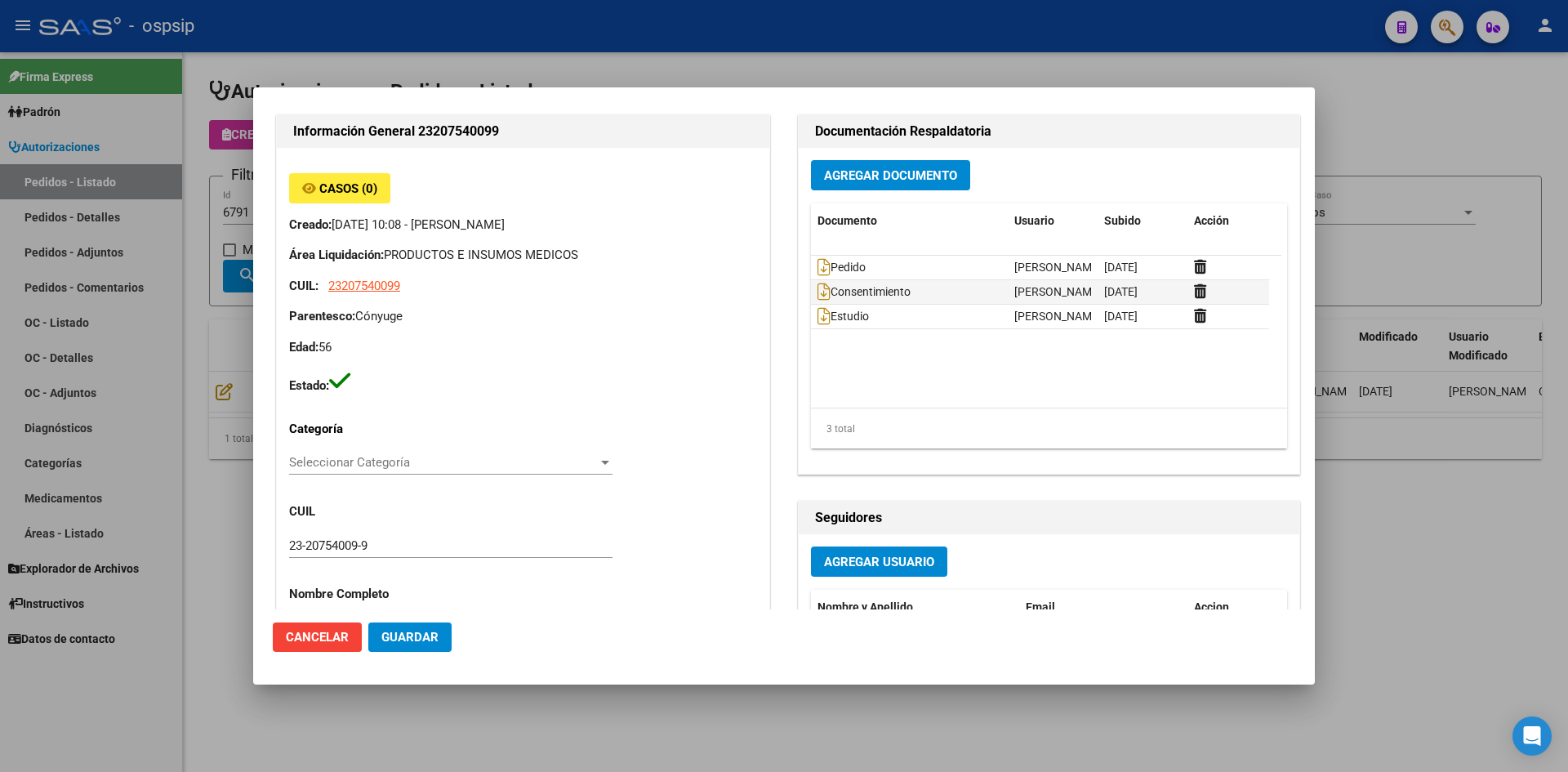
scroll to position [67, 0]
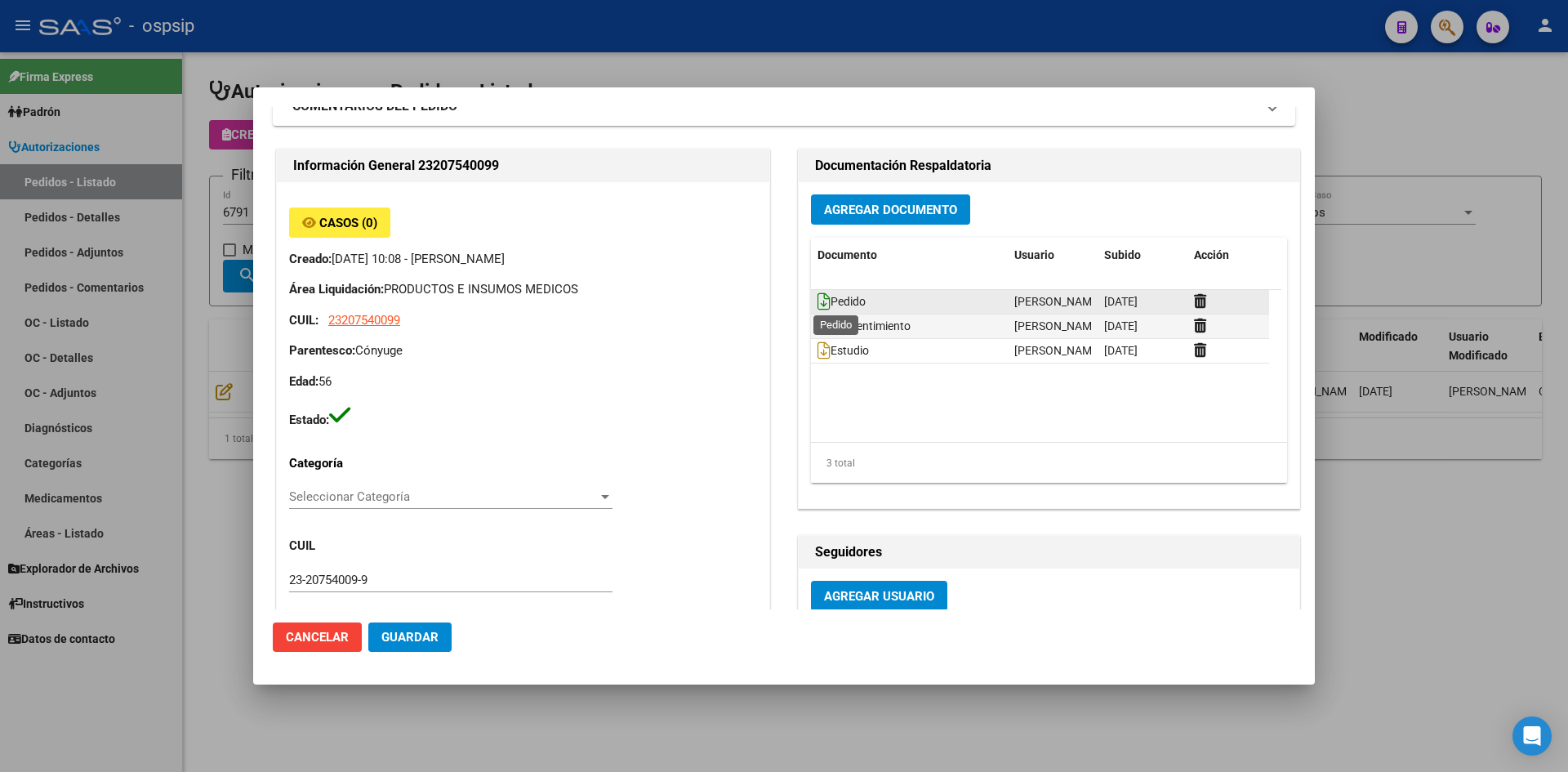
click at [818, 299] on icon at bounding box center [825, 301] width 13 height 18
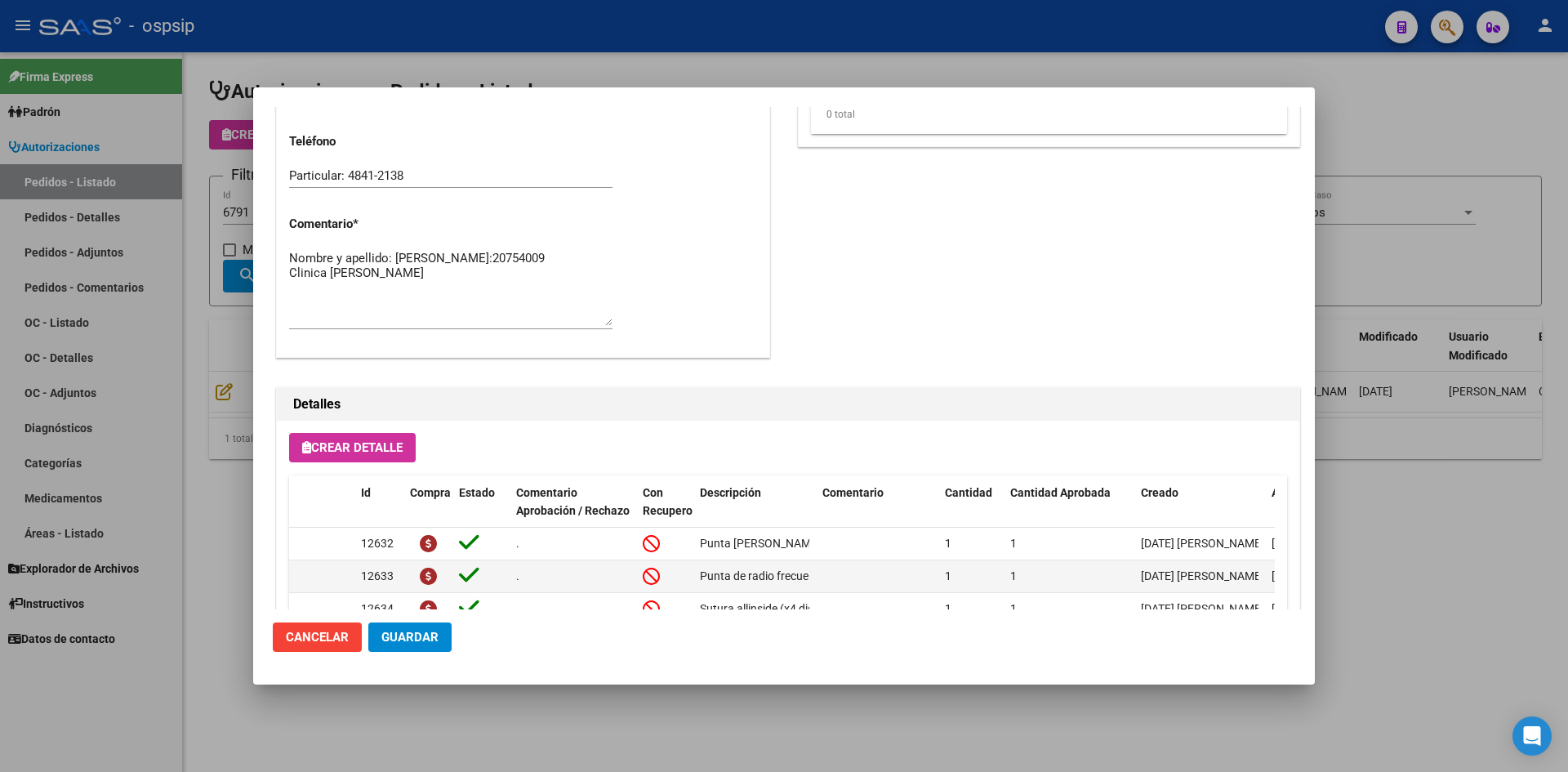
scroll to position [884, 0]
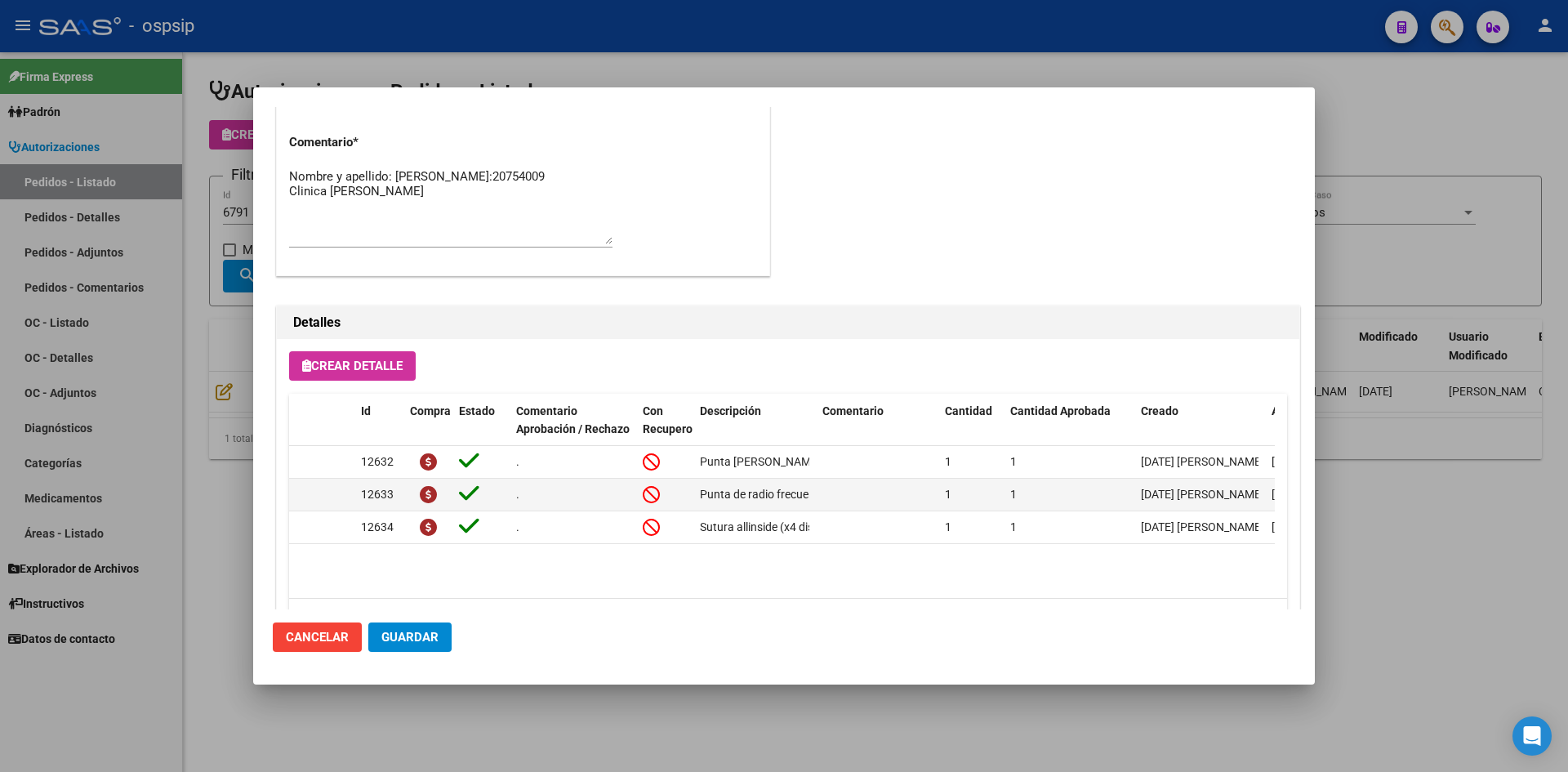
drag, startPoint x: 743, startPoint y: 25, endPoint x: 779, endPoint y: 17, distance: 36.9
click at [748, 25] on div at bounding box center [784, 386] width 1568 height 772
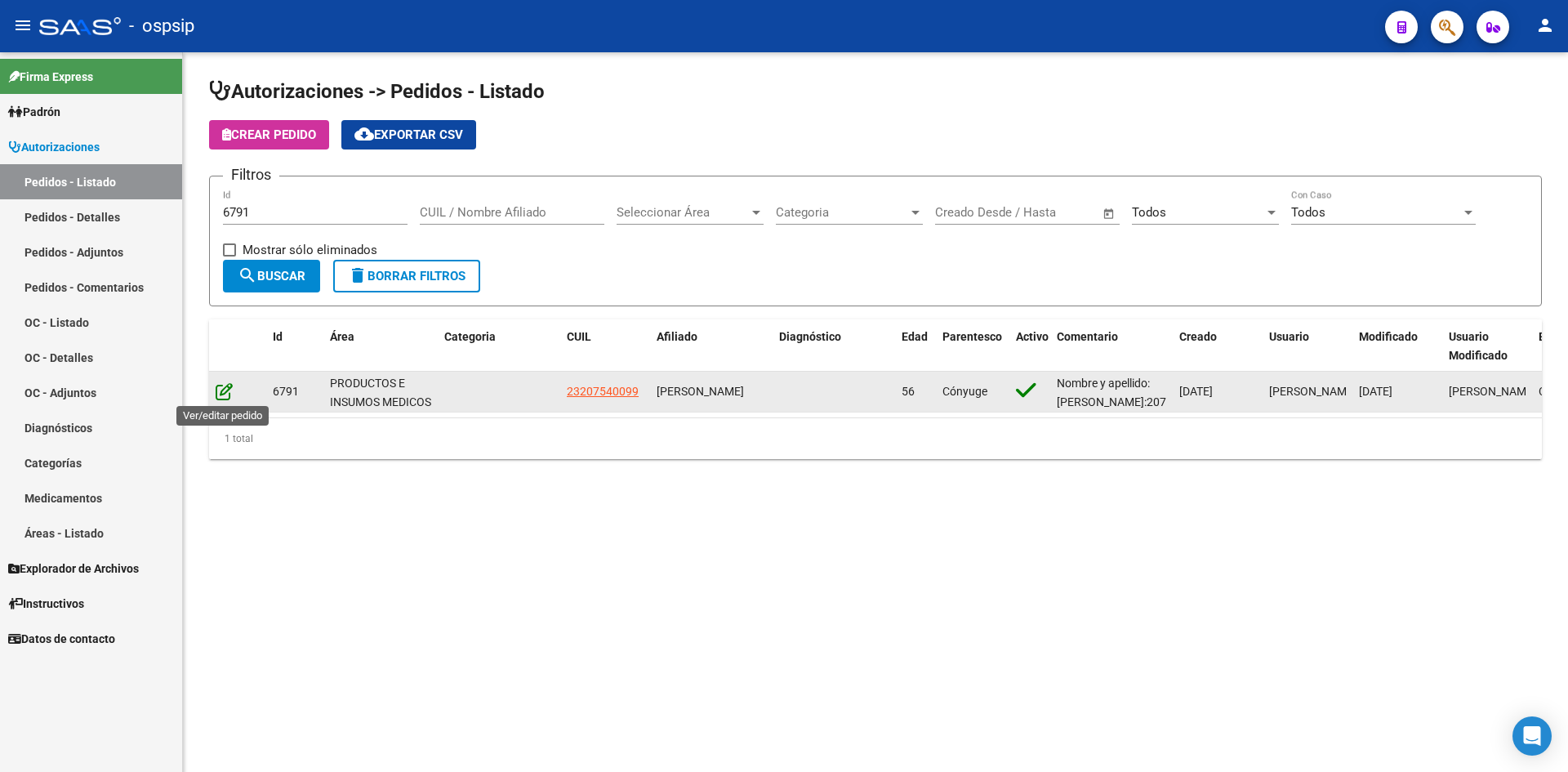
click at [225, 389] on icon at bounding box center [225, 391] width 17 height 18
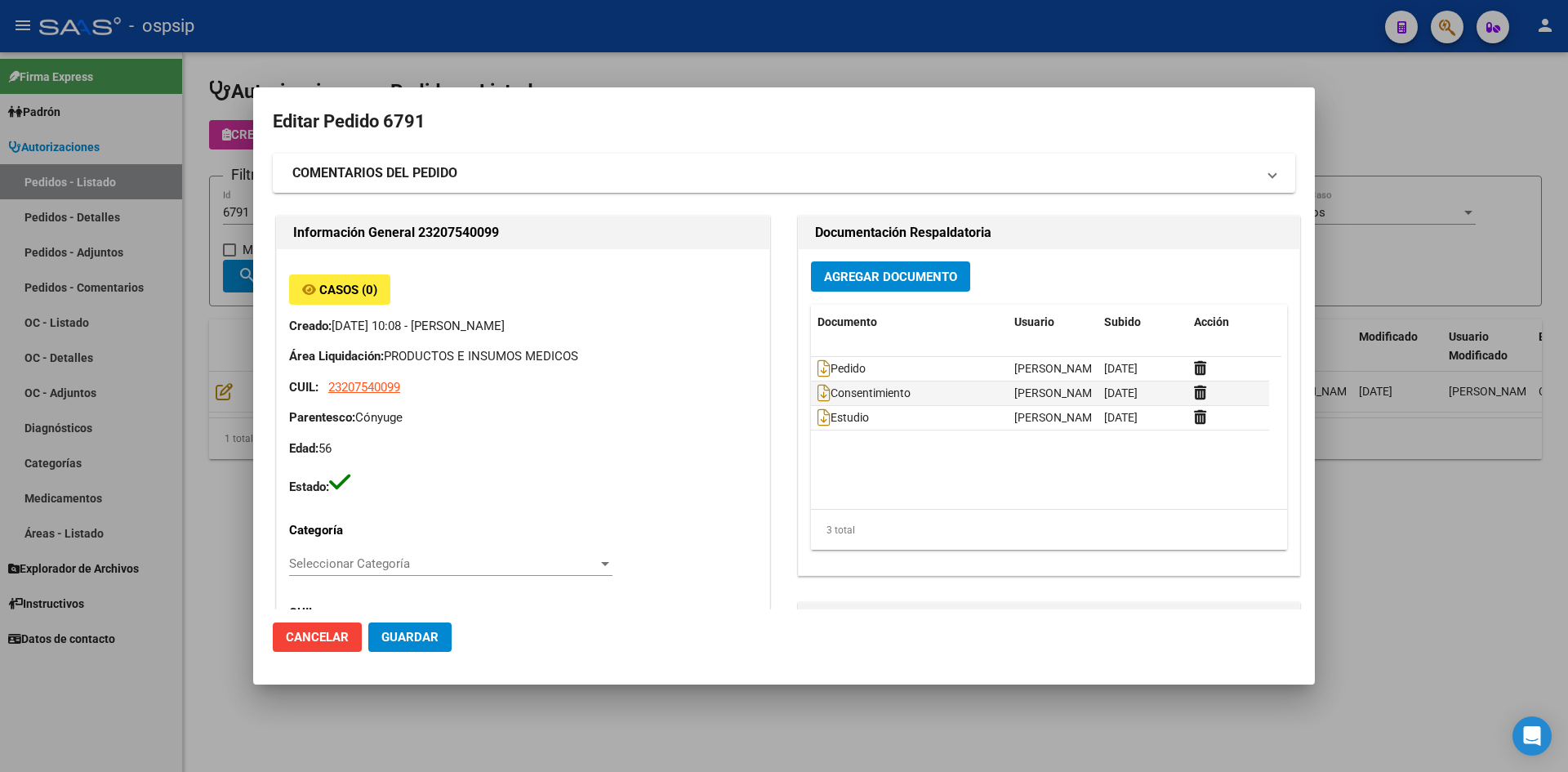
click at [867, 282] on span "Agregar Documento" at bounding box center [891, 277] width 133 height 15
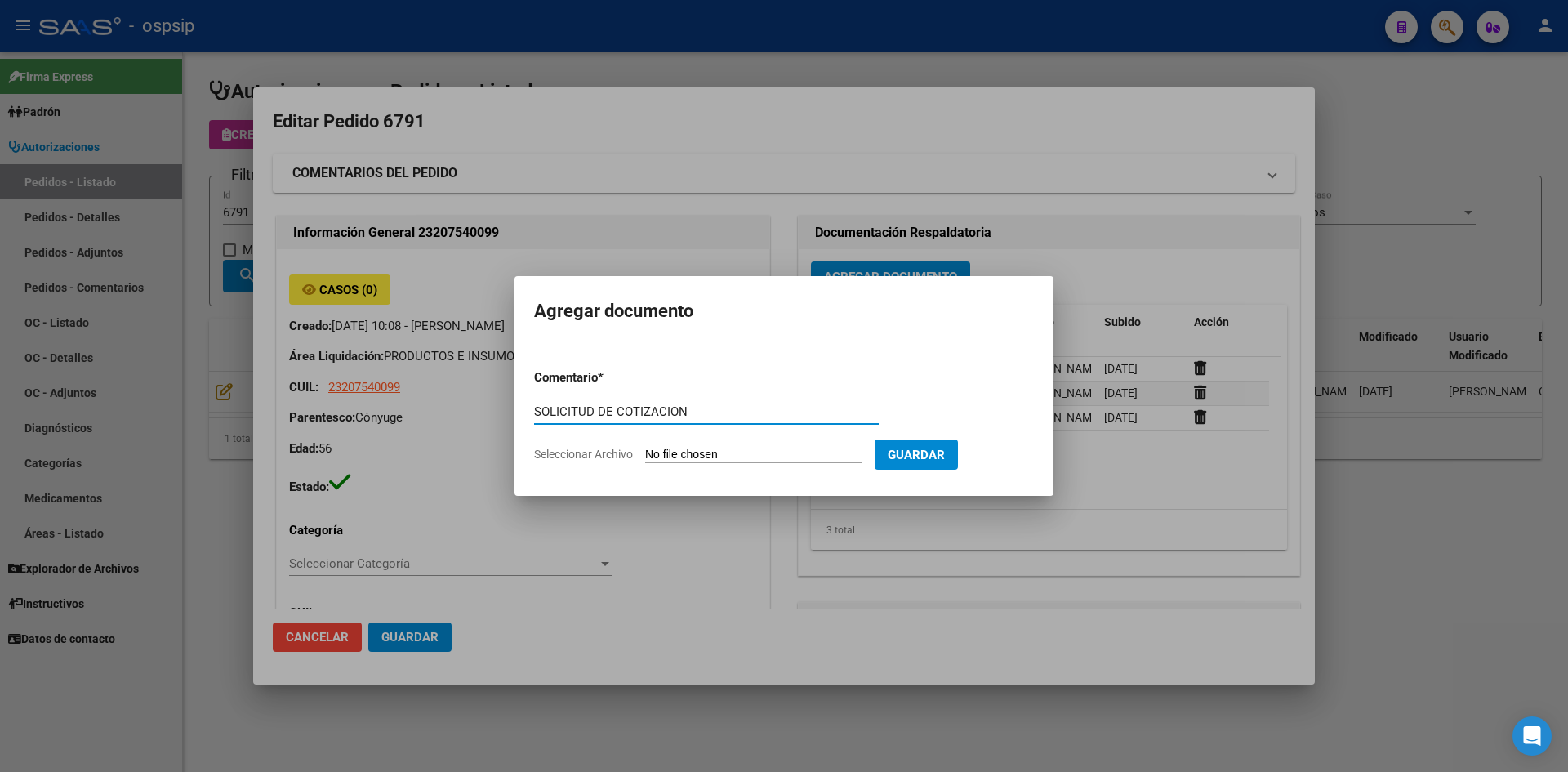
type input "SOLICITUD DE COTIZACION"
click at [645, 447] on input "Seleccionar Archivo" at bounding box center [753, 455] width 216 height 15
type input "C:\fakepath\SOLICITUD DE COTIZACION N°6791.pdf"
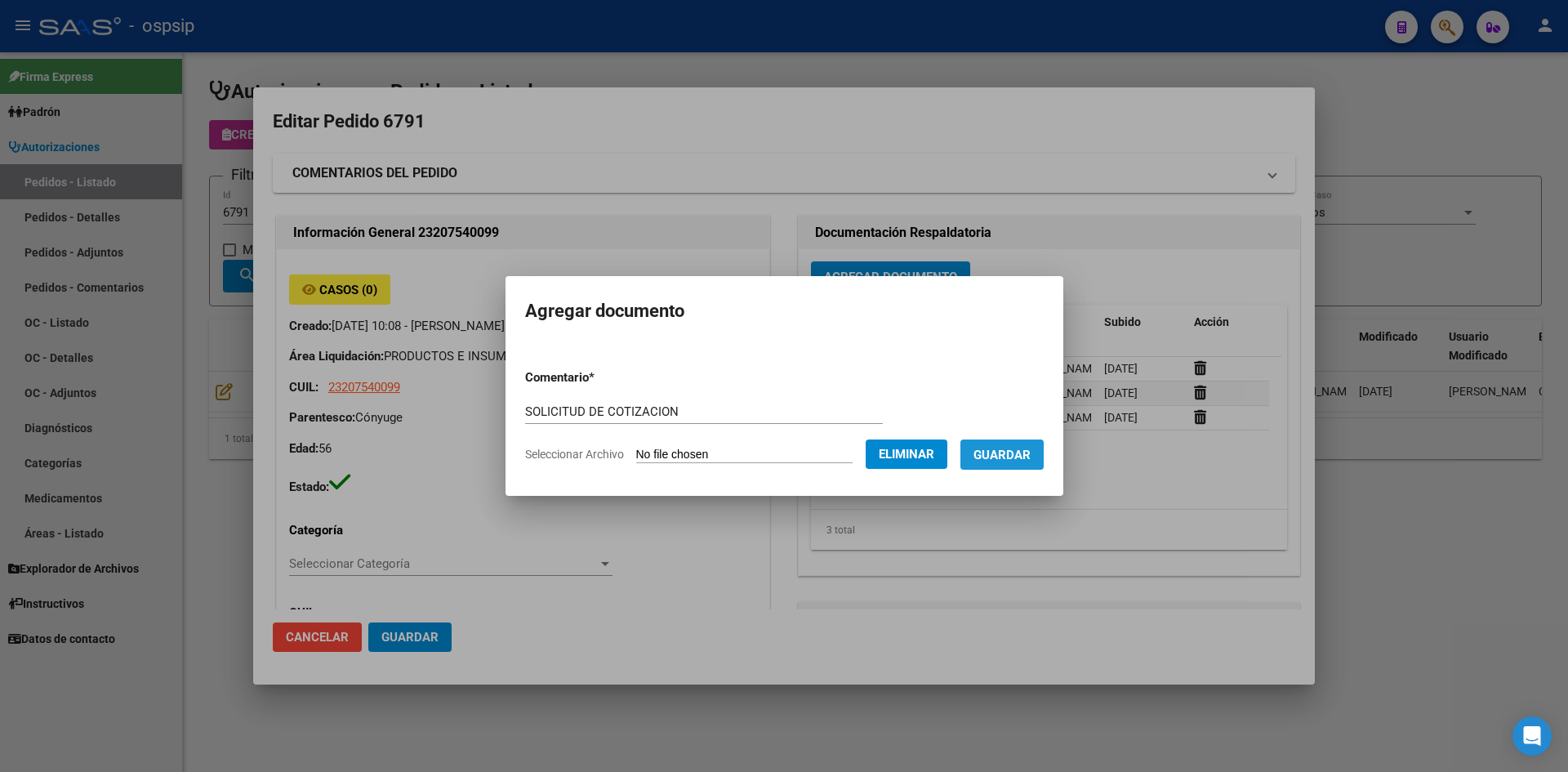
click at [1031, 458] on span "Guardar" at bounding box center [1002, 455] width 58 height 15
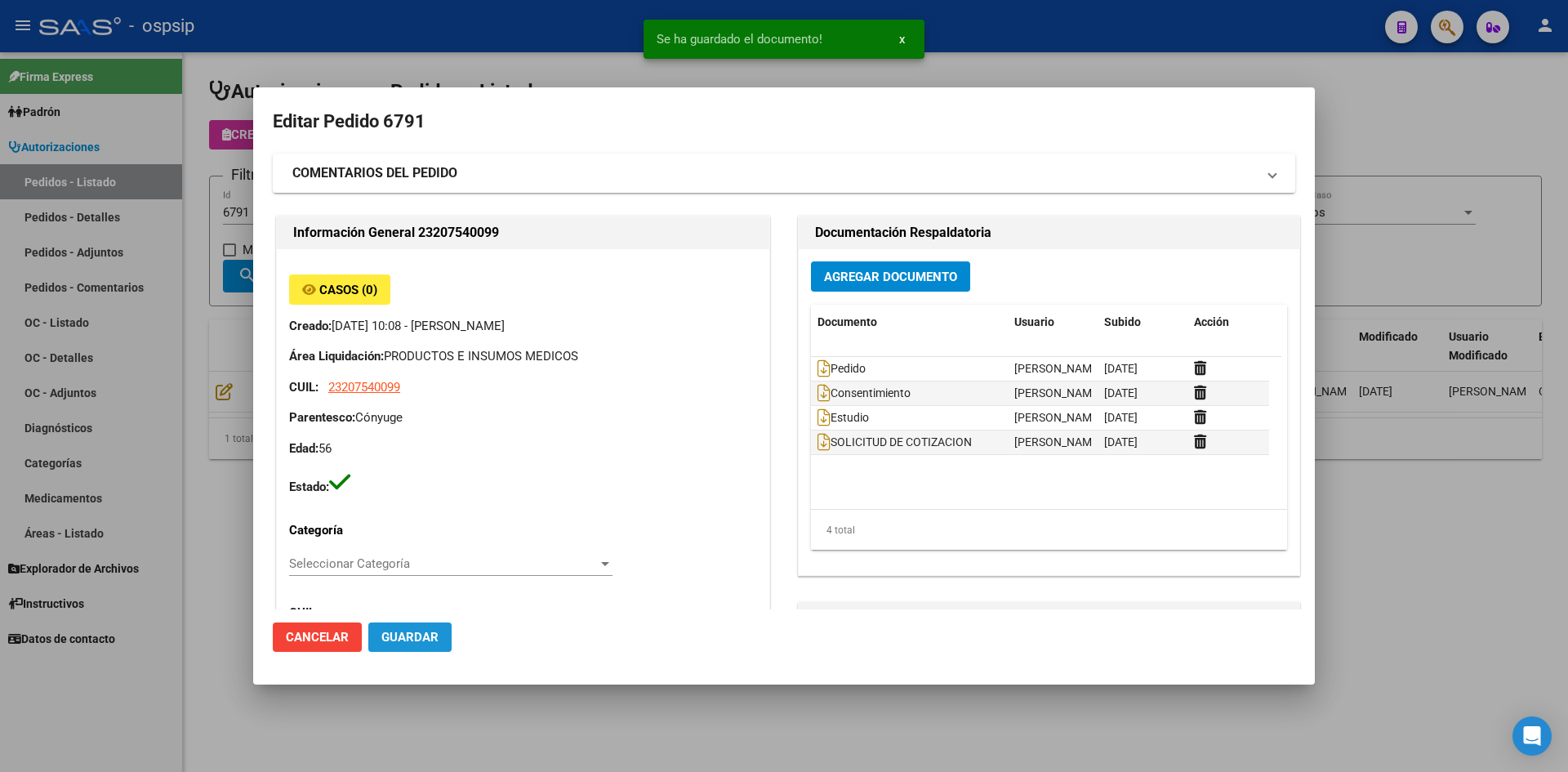
click at [410, 638] on span "Guardar" at bounding box center [409, 637] width 58 height 15
drag, startPoint x: 444, startPoint y: 72, endPoint x: 365, endPoint y: 10, distance: 100.4
click at [441, 69] on div at bounding box center [784, 386] width 1568 height 772
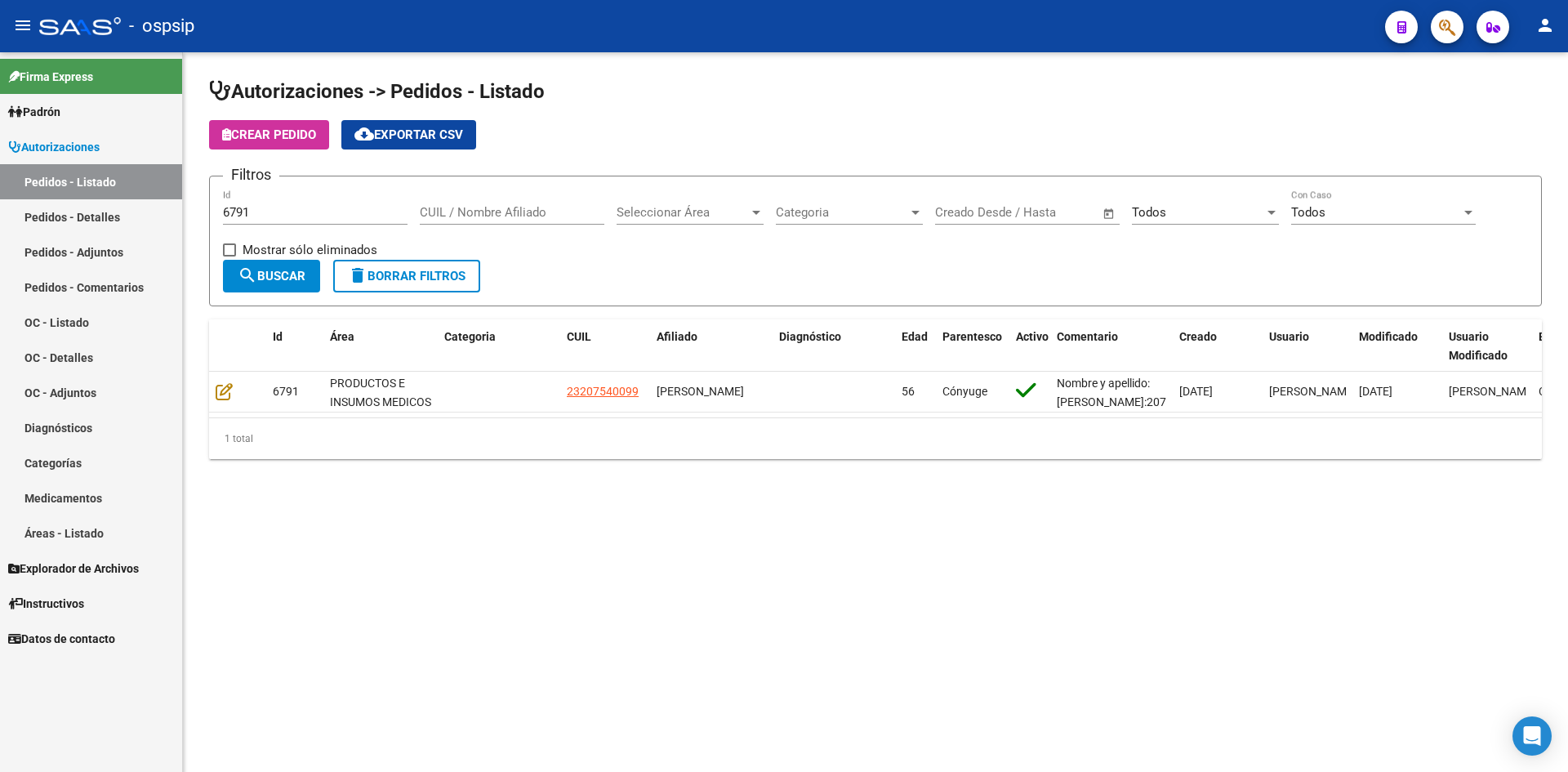
click at [944, 107] on h1 "Autorizaciones -> Pedidos - Listado" at bounding box center [876, 92] width 1333 height 28
click at [332, 218] on input "6791" at bounding box center [315, 212] width 185 height 15
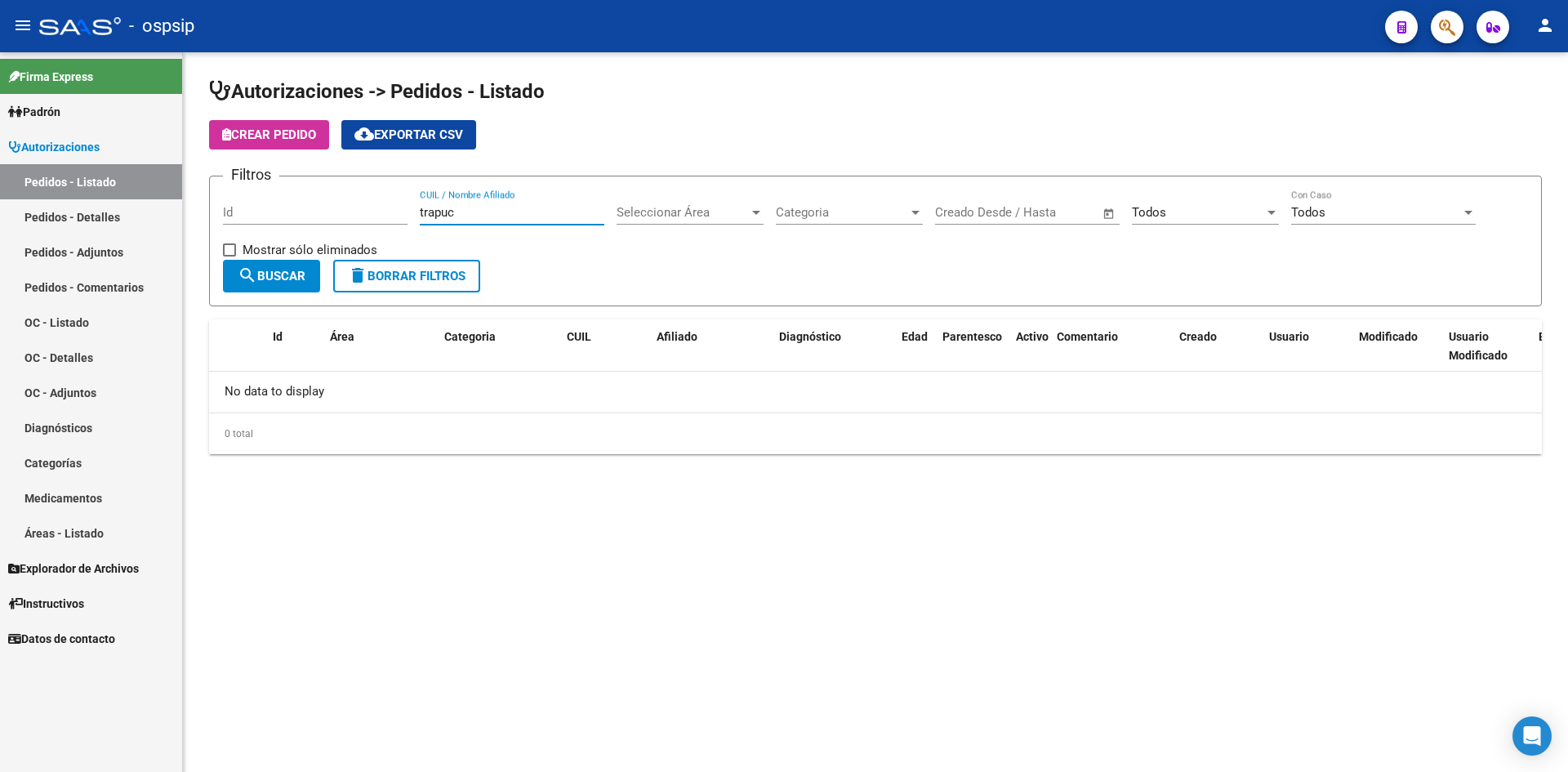
click at [511, 210] on input "trapuc" at bounding box center [512, 212] width 185 height 15
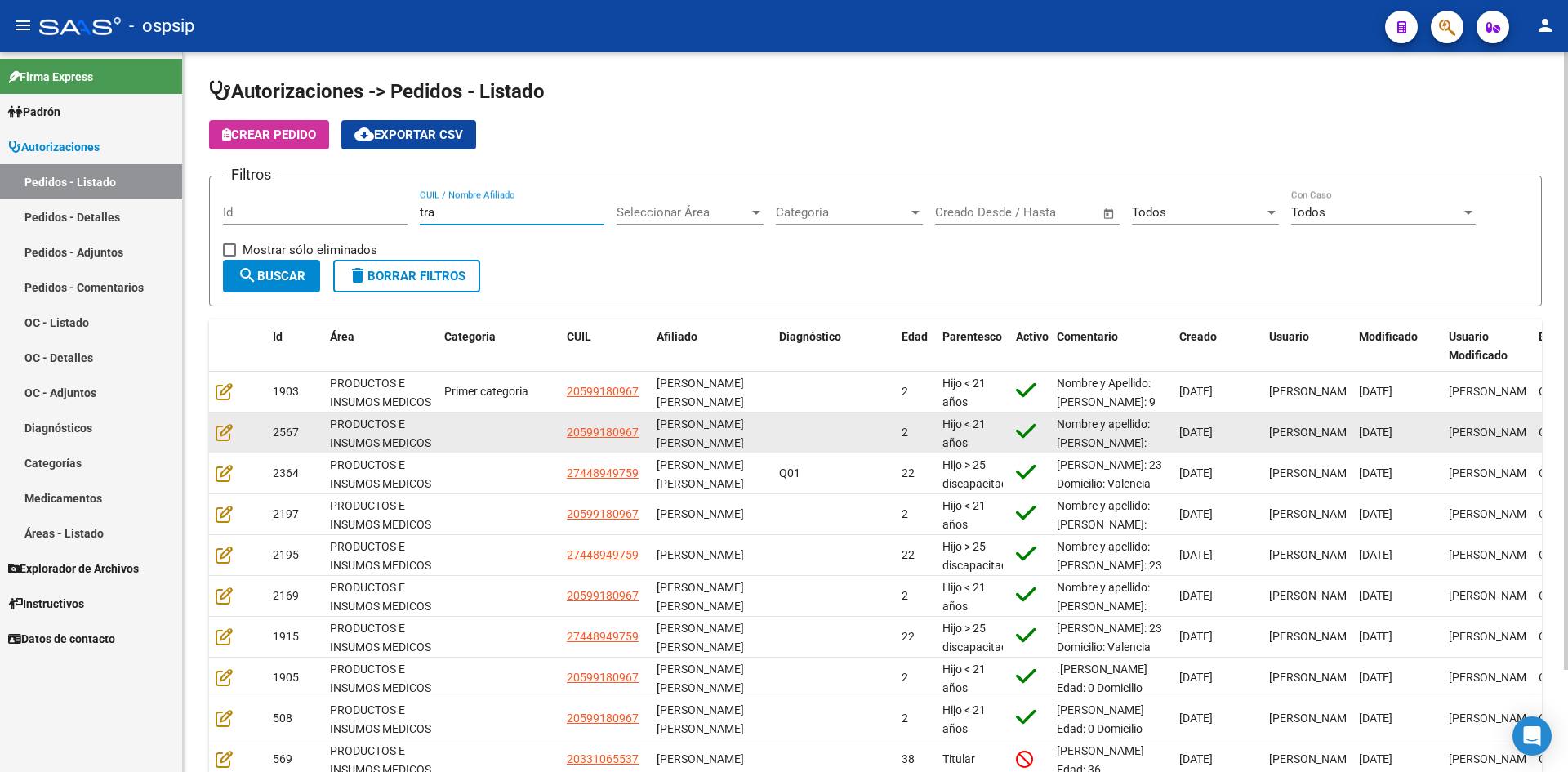
scroll to position [82, 0]
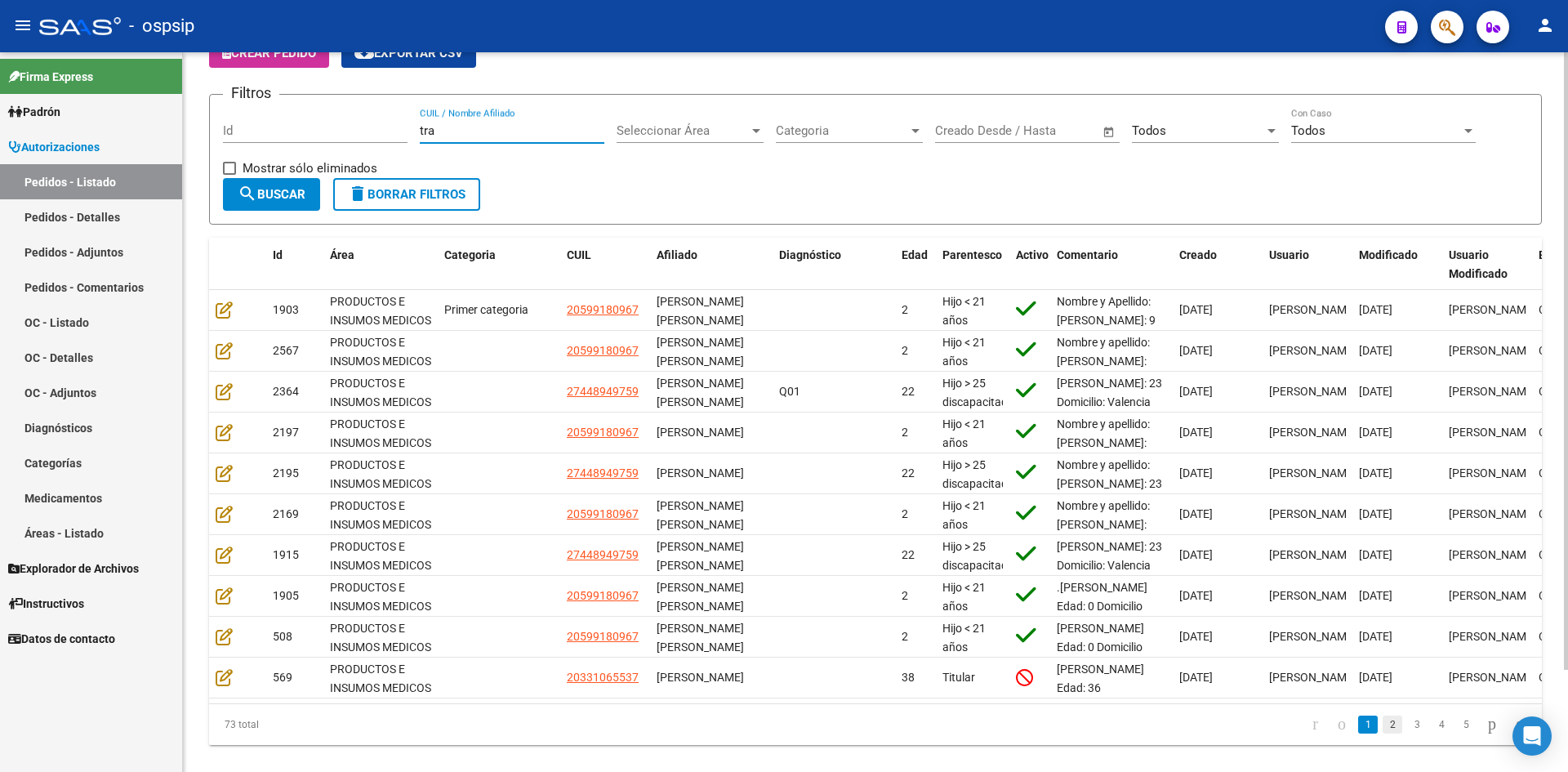
type input "tra"
click at [1383, 733] on link "2" at bounding box center [1393, 724] width 20 height 18
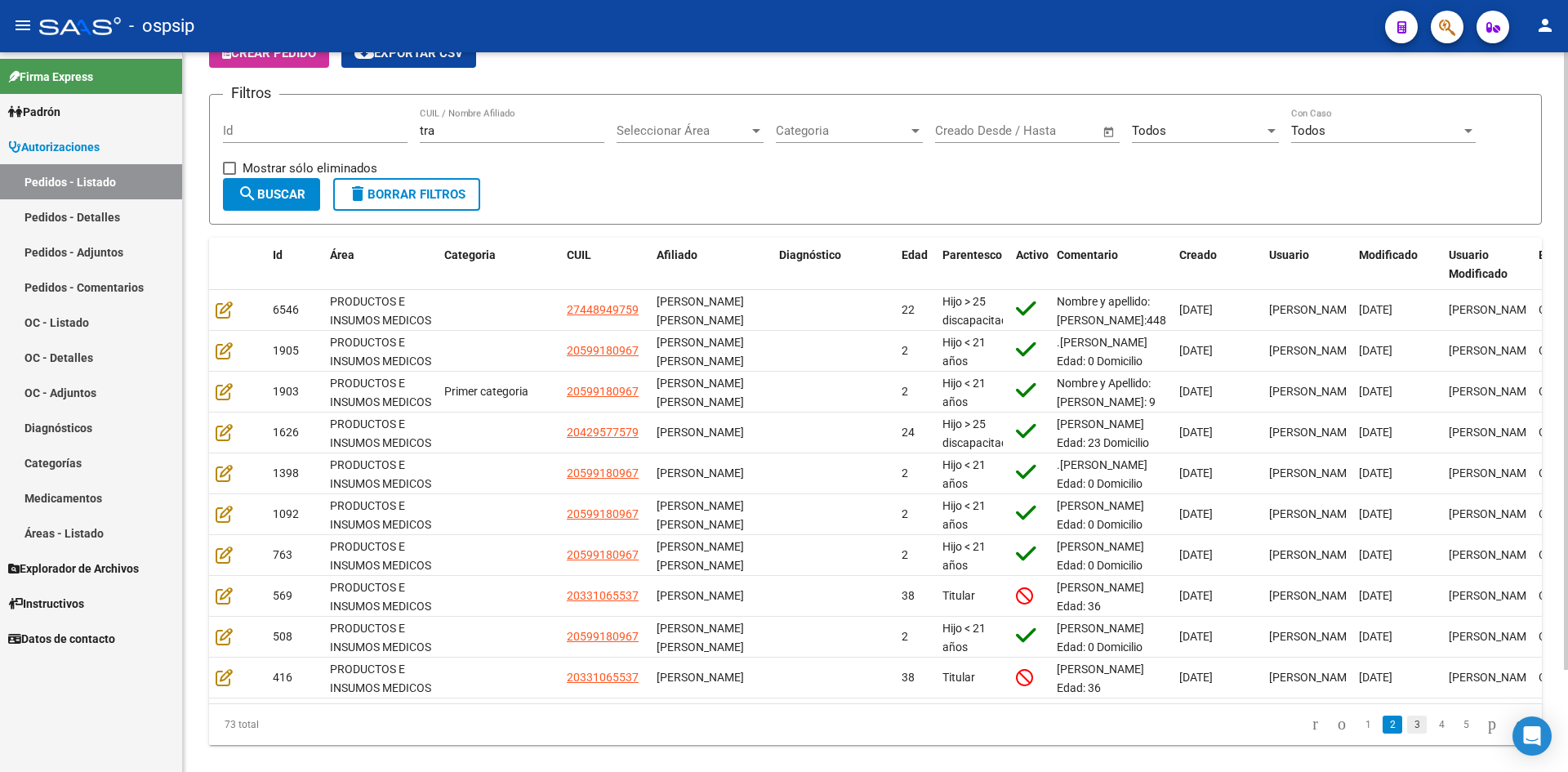
click at [1408, 733] on link "3" at bounding box center [1417, 724] width 20 height 18
click at [449, 140] on div "tra CUIL / Nombre Afiliado" at bounding box center [512, 125] width 185 height 35
click at [449, 130] on input "tra" at bounding box center [512, 131] width 185 height 15
click at [359, 132] on input "Id" at bounding box center [315, 131] width 185 height 15
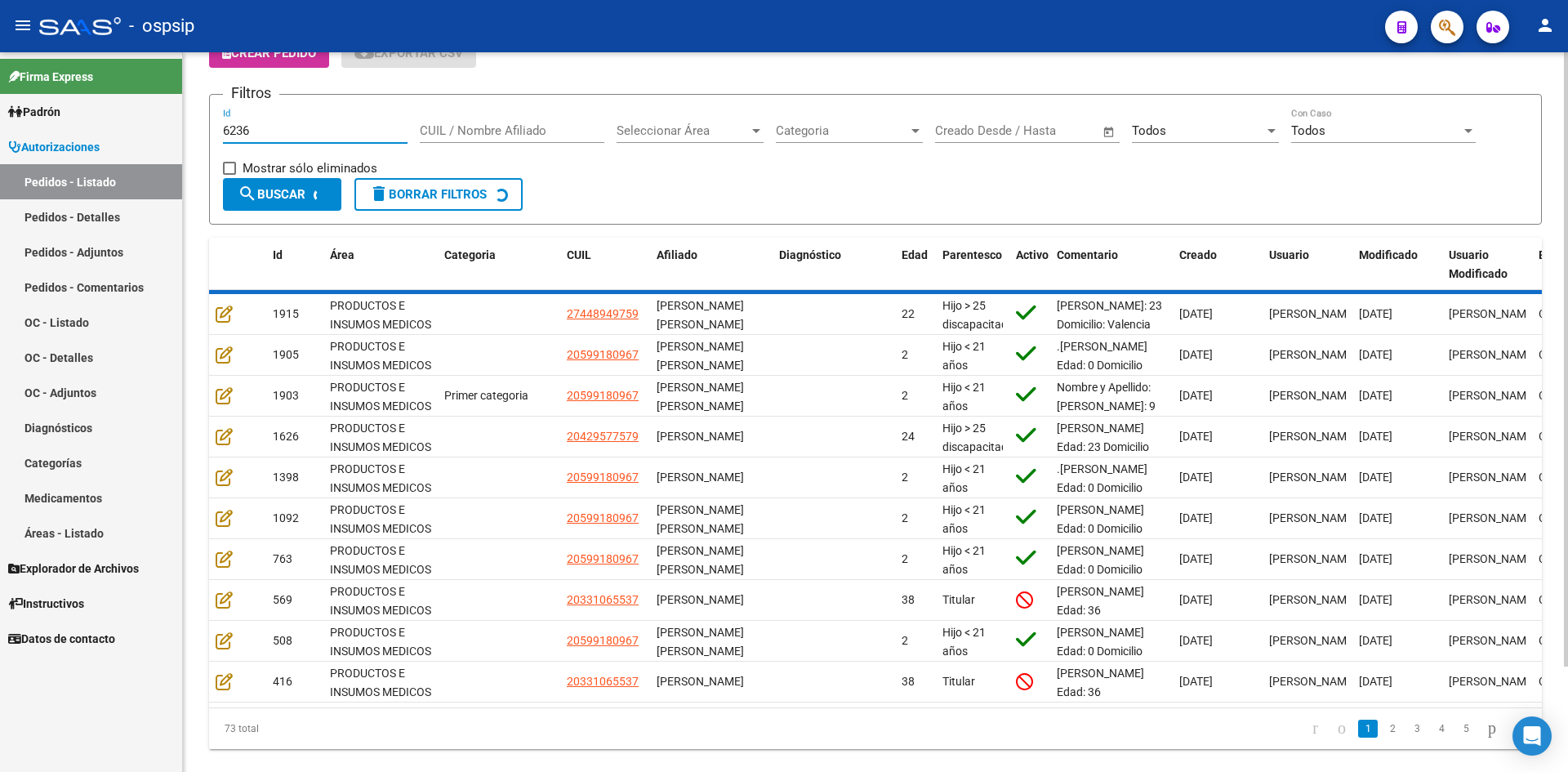
scroll to position [0, 0]
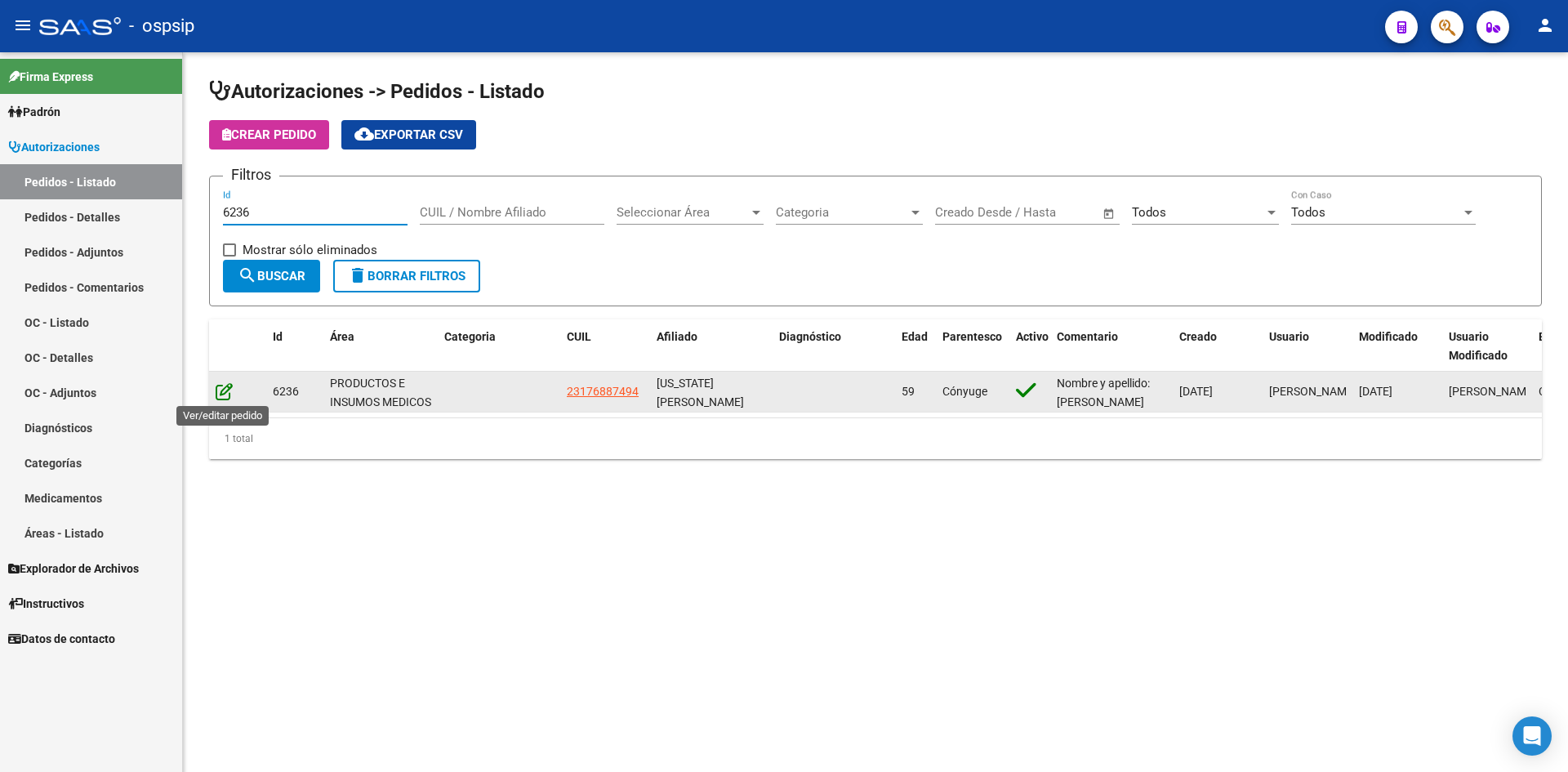
type input "6236"
click at [229, 391] on icon at bounding box center [225, 391] width 17 height 18
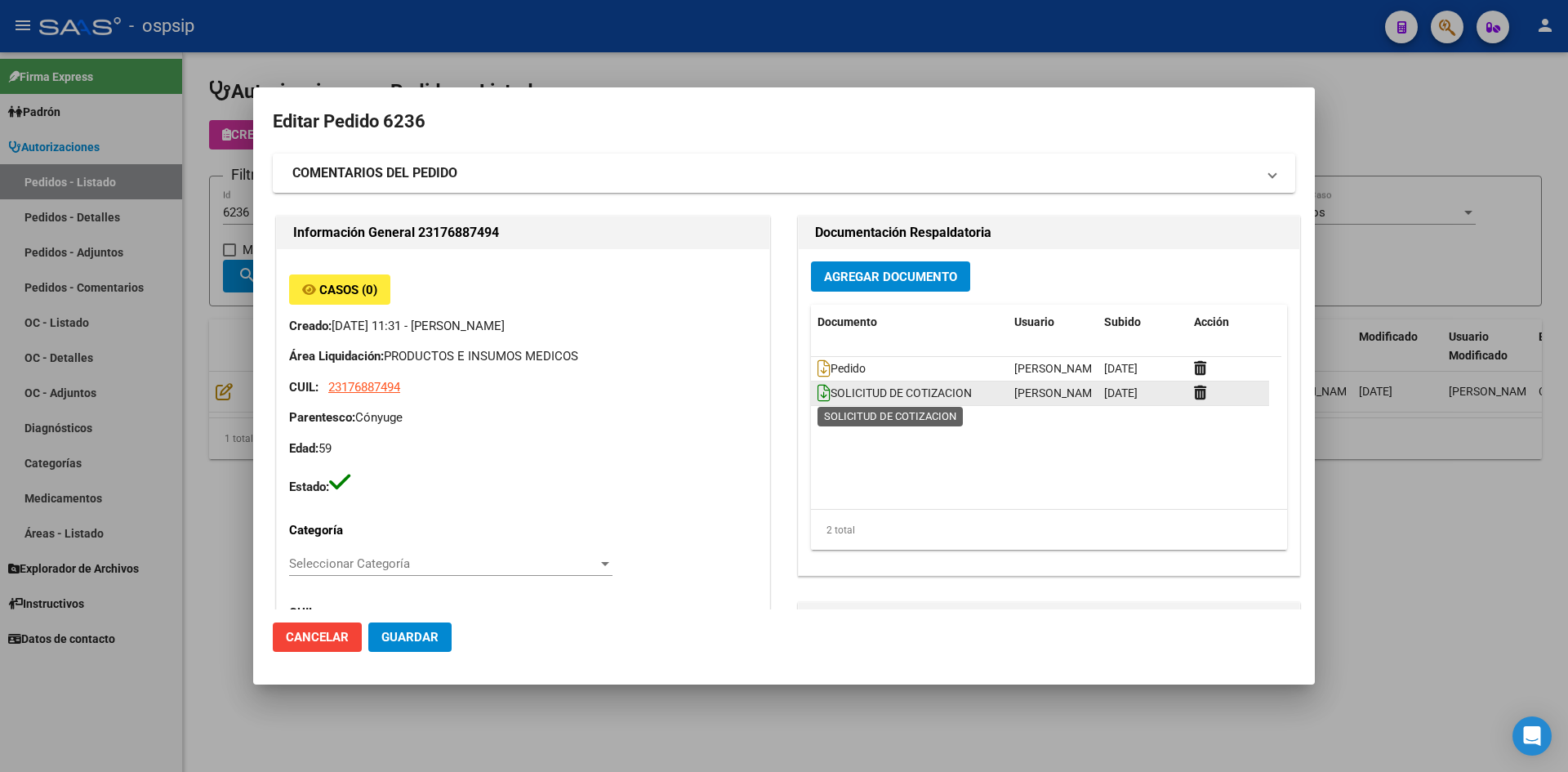
click at [818, 393] on icon at bounding box center [825, 393] width 13 height 18
click at [760, 65] on div at bounding box center [784, 386] width 1568 height 772
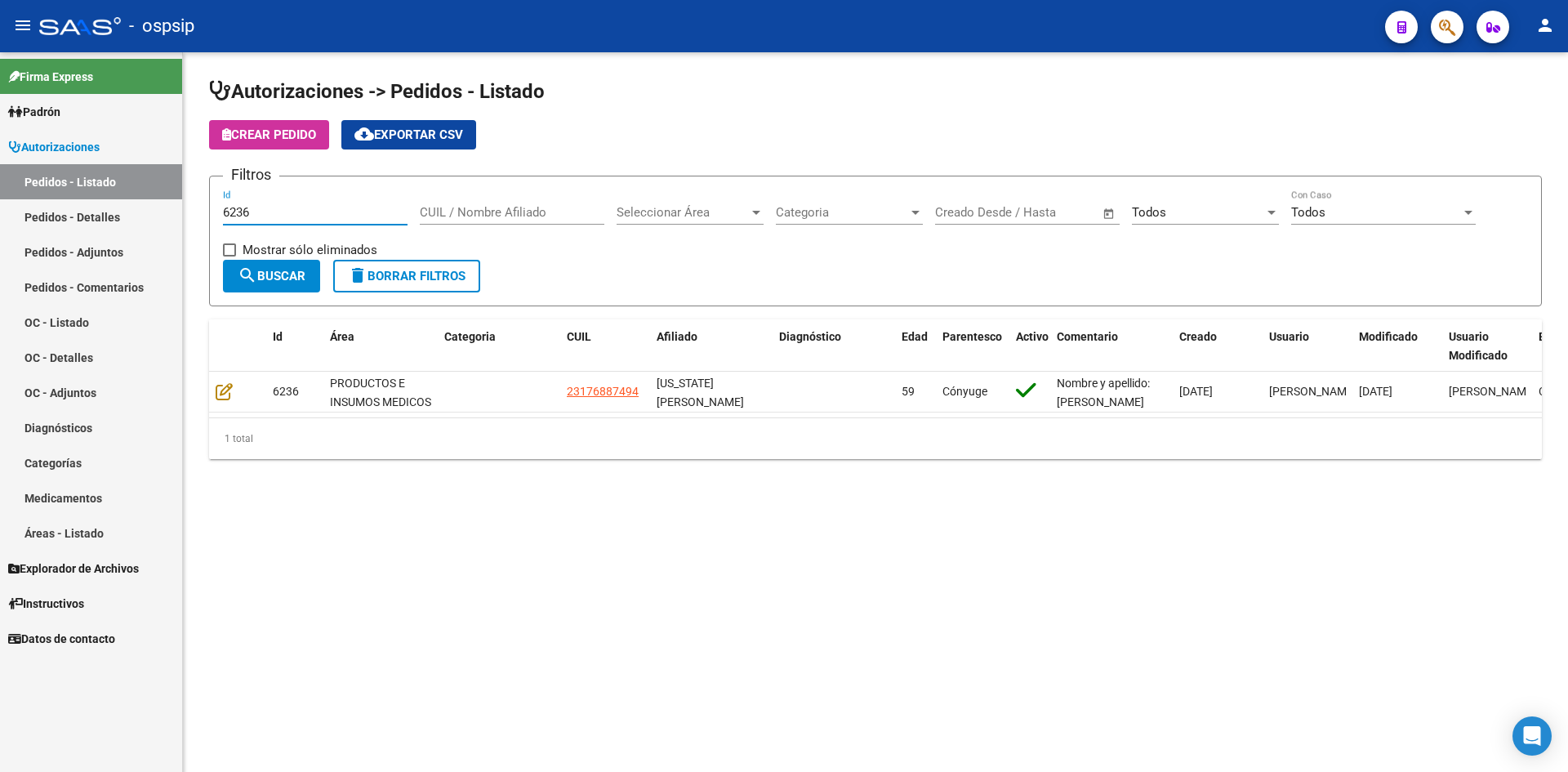
click at [246, 208] on input "6236" at bounding box center [315, 212] width 185 height 15
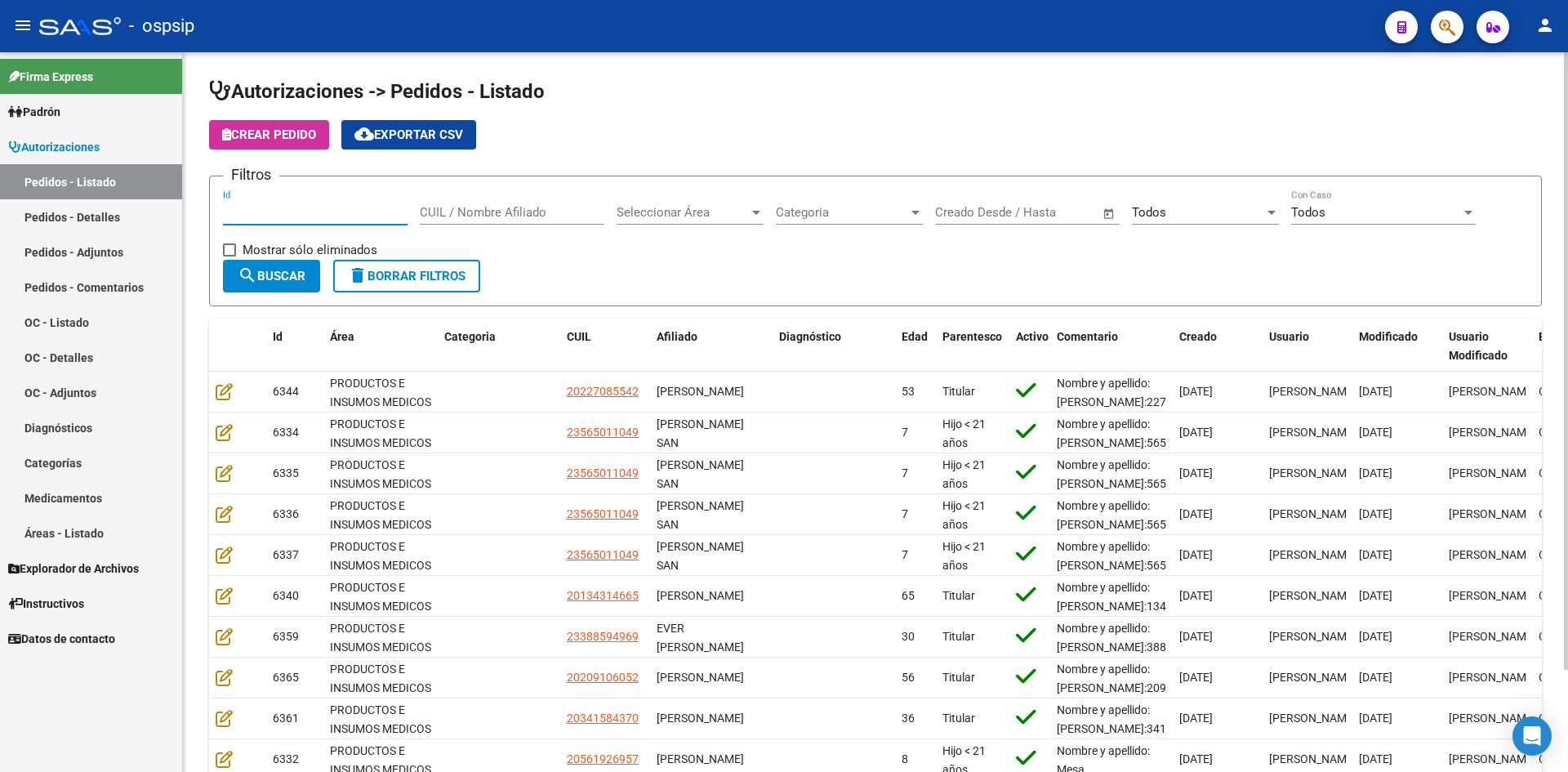
click at [349, 210] on input "Id" at bounding box center [315, 212] width 185 height 15
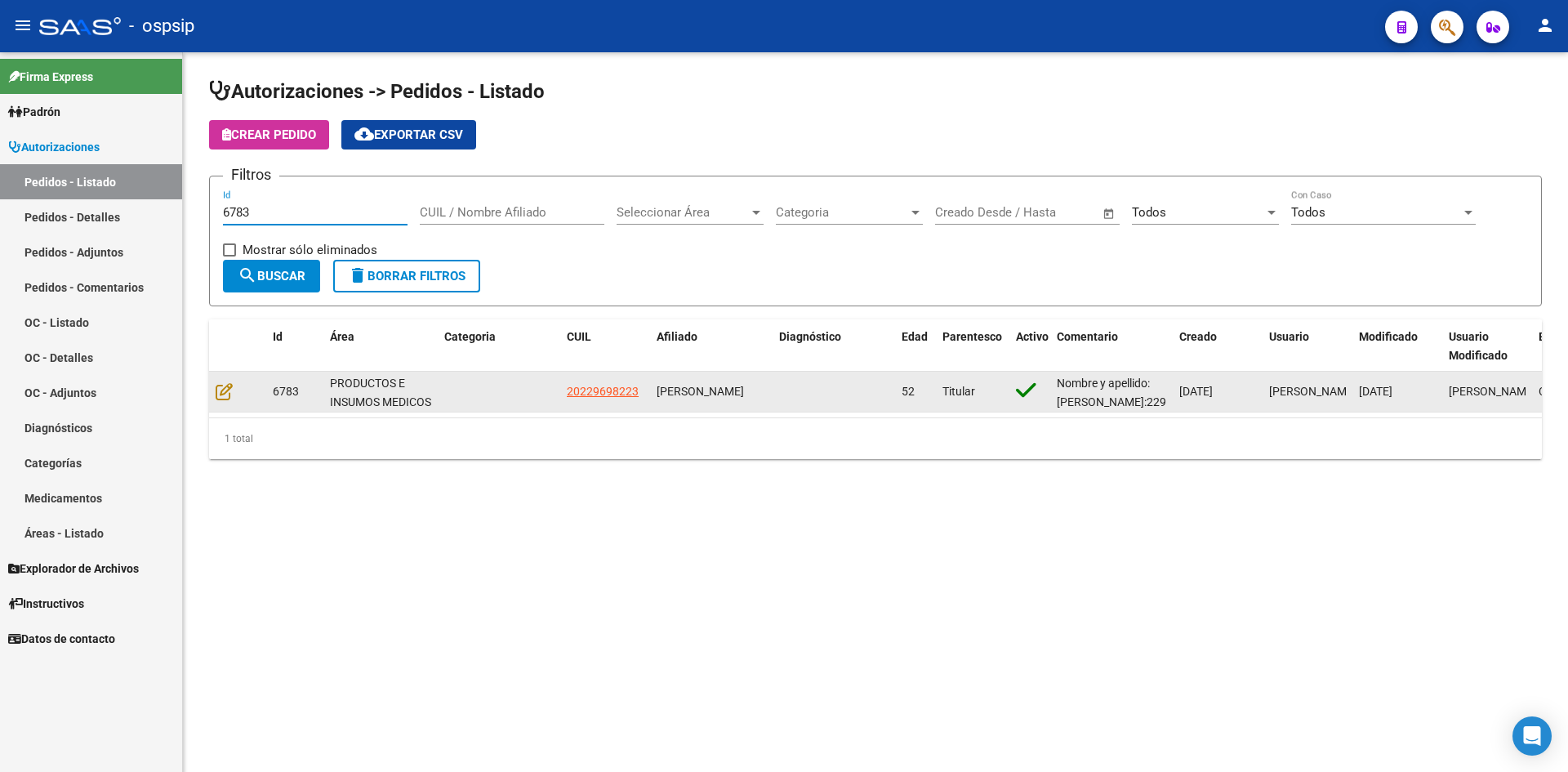
type input "6783"
click at [583, 386] on span "20229698223" at bounding box center [603, 392] width 72 height 13
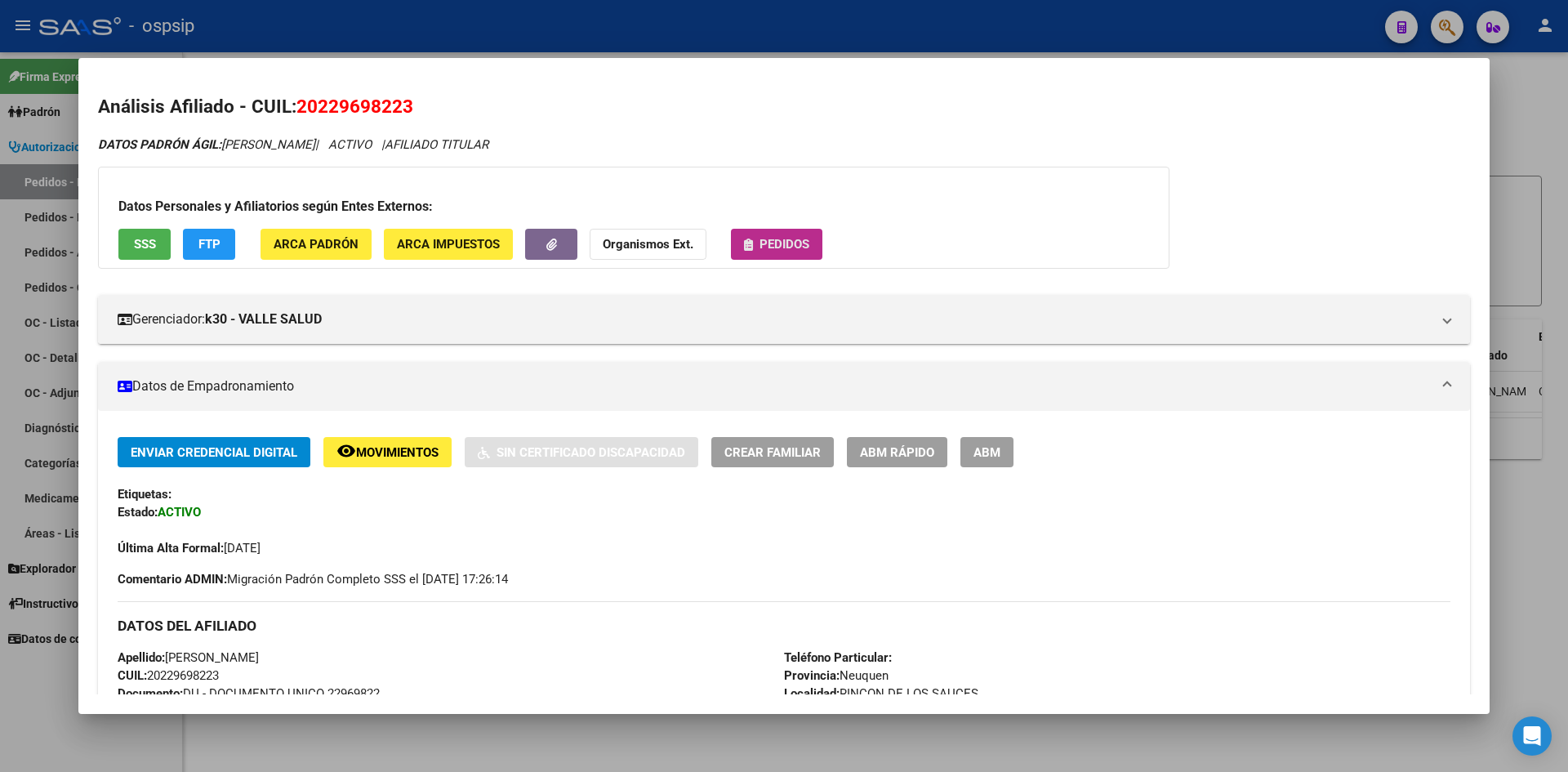
click at [806, 241] on span "Pedidos" at bounding box center [784, 245] width 50 height 15
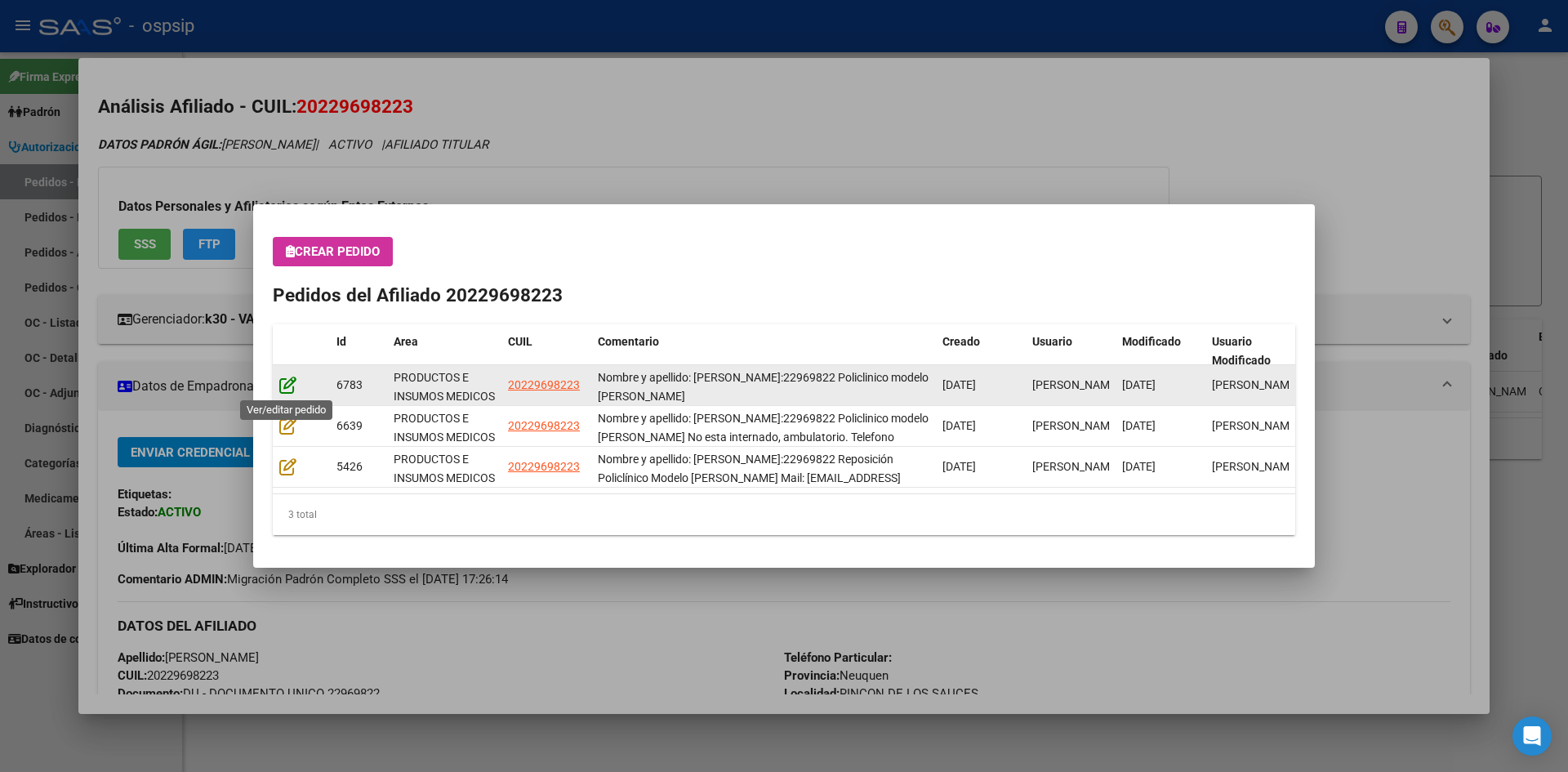
click at [284, 384] on icon at bounding box center [288, 384] width 17 height 18
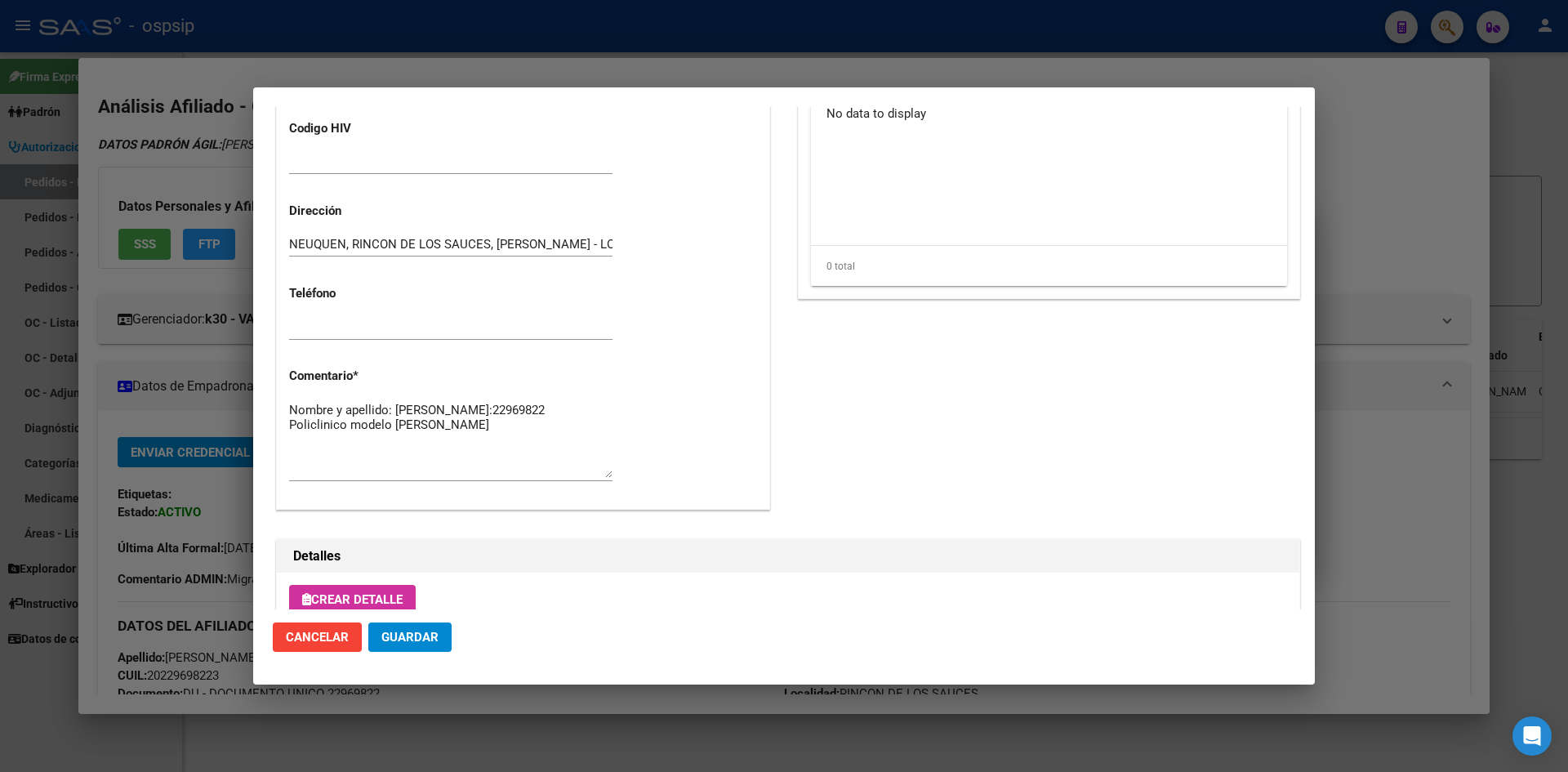
scroll to position [898, 0]
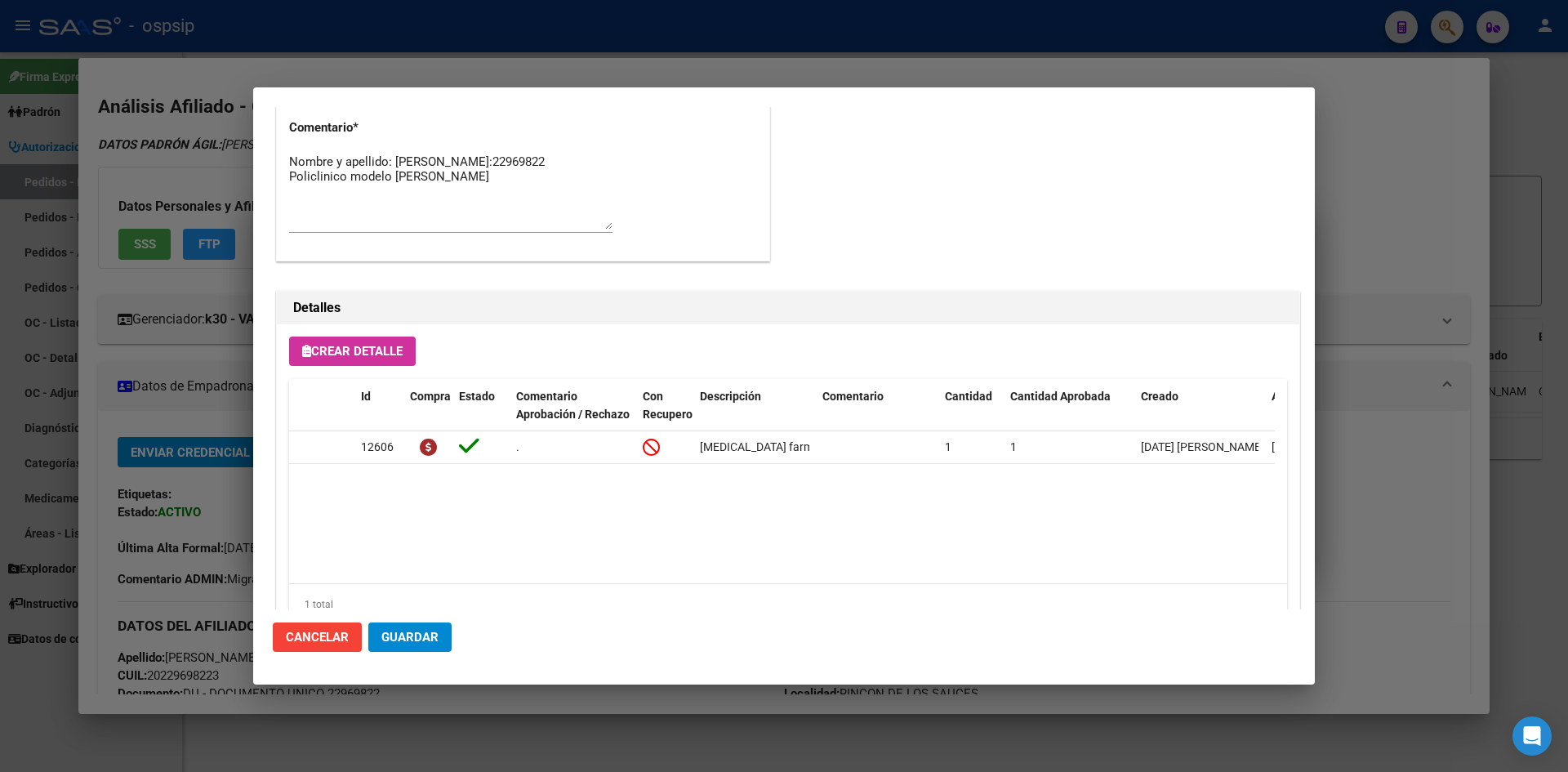
click at [82, 433] on div at bounding box center [784, 386] width 1568 height 772
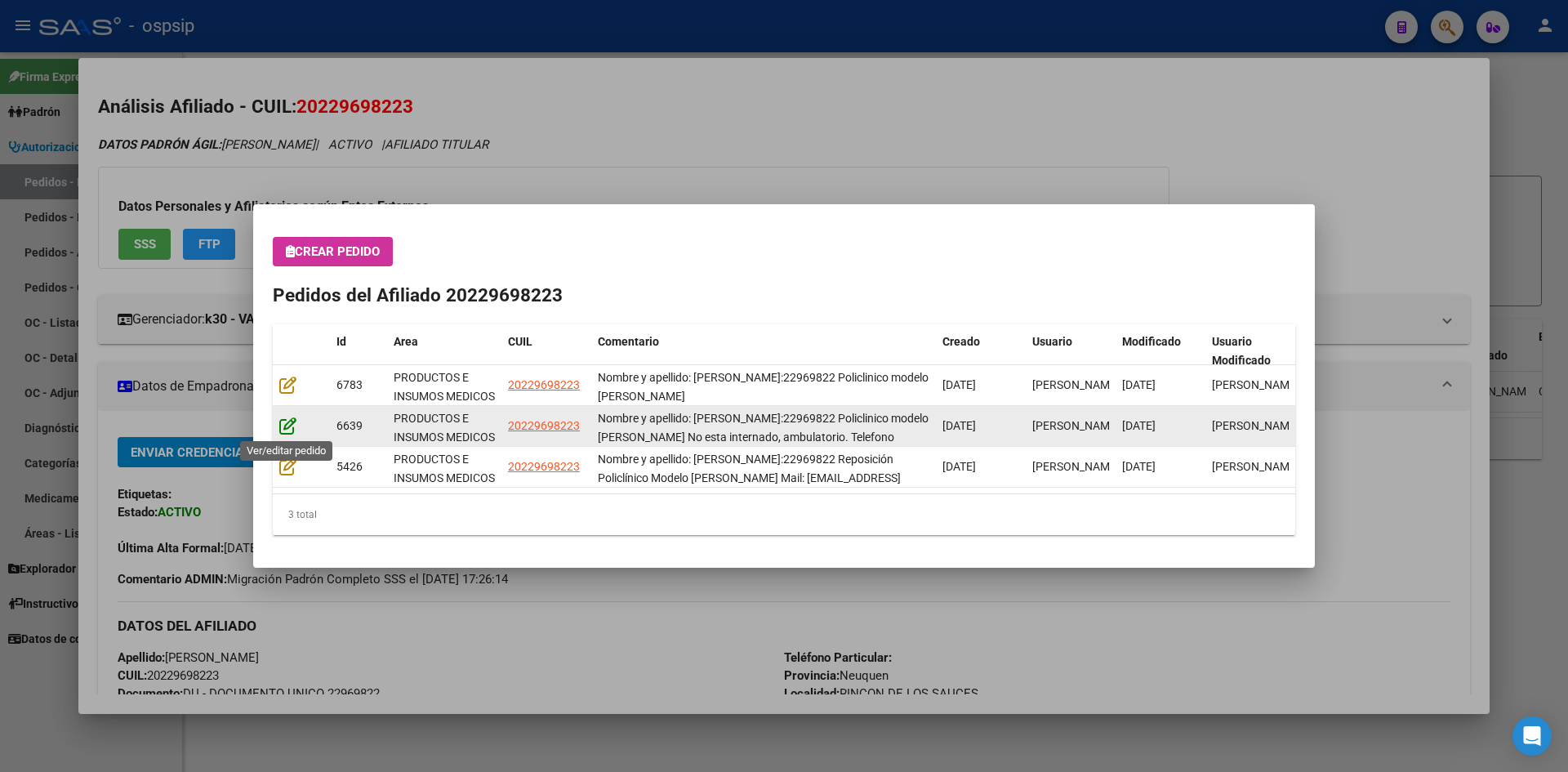
click at [285, 422] on icon at bounding box center [288, 426] width 17 height 18
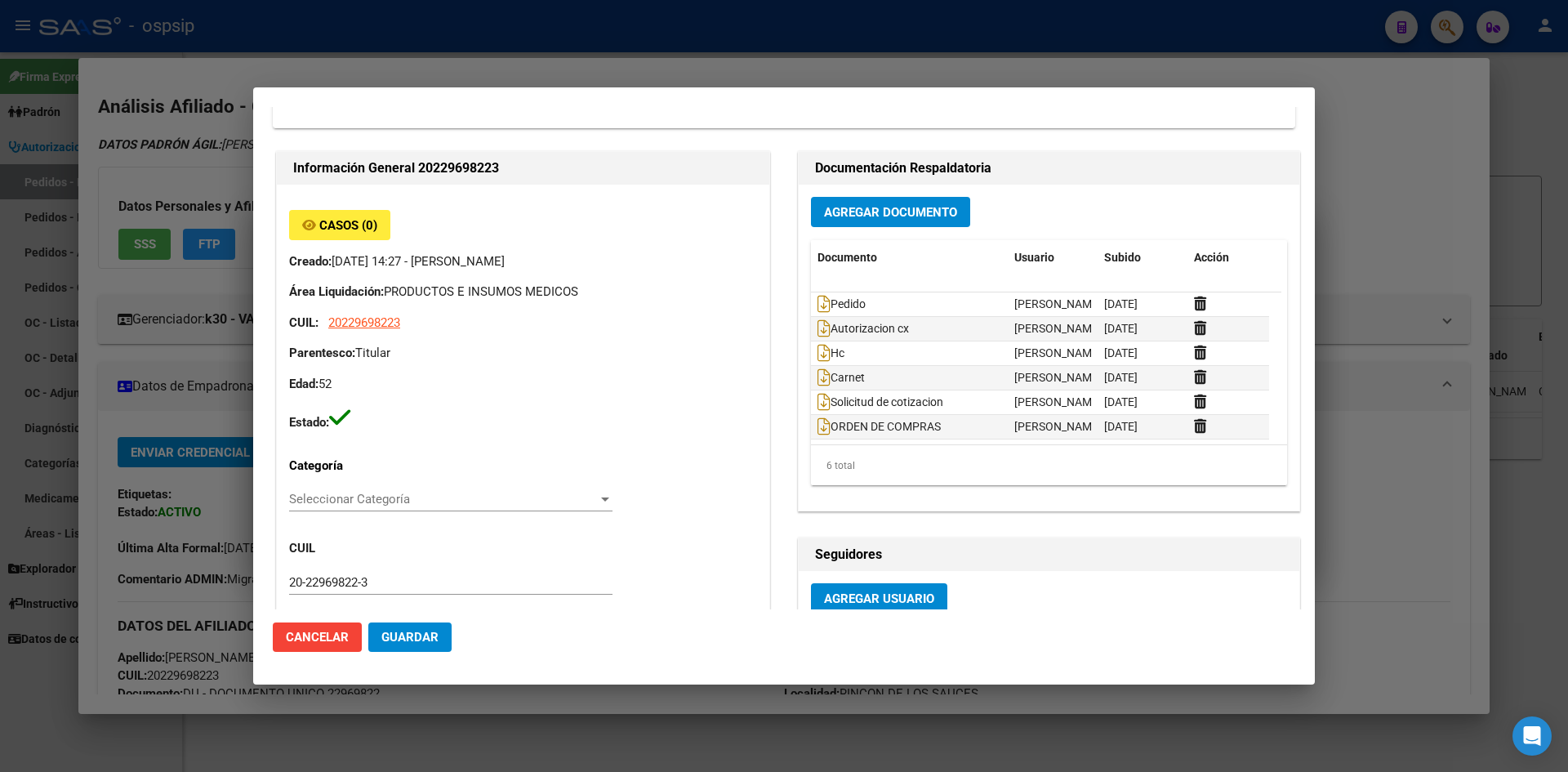
scroll to position [490, 0]
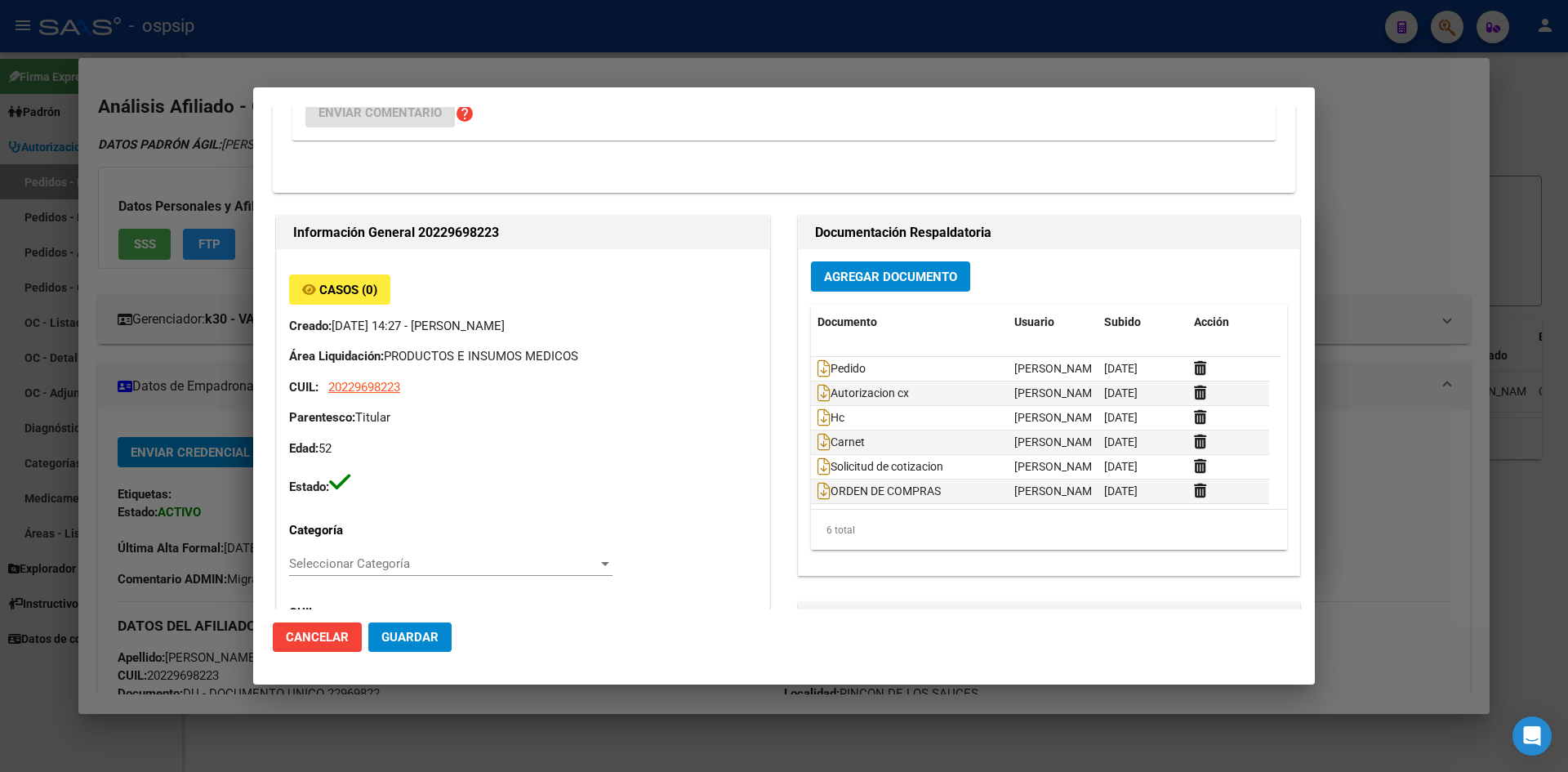
click at [745, 49] on div at bounding box center [784, 386] width 1568 height 772
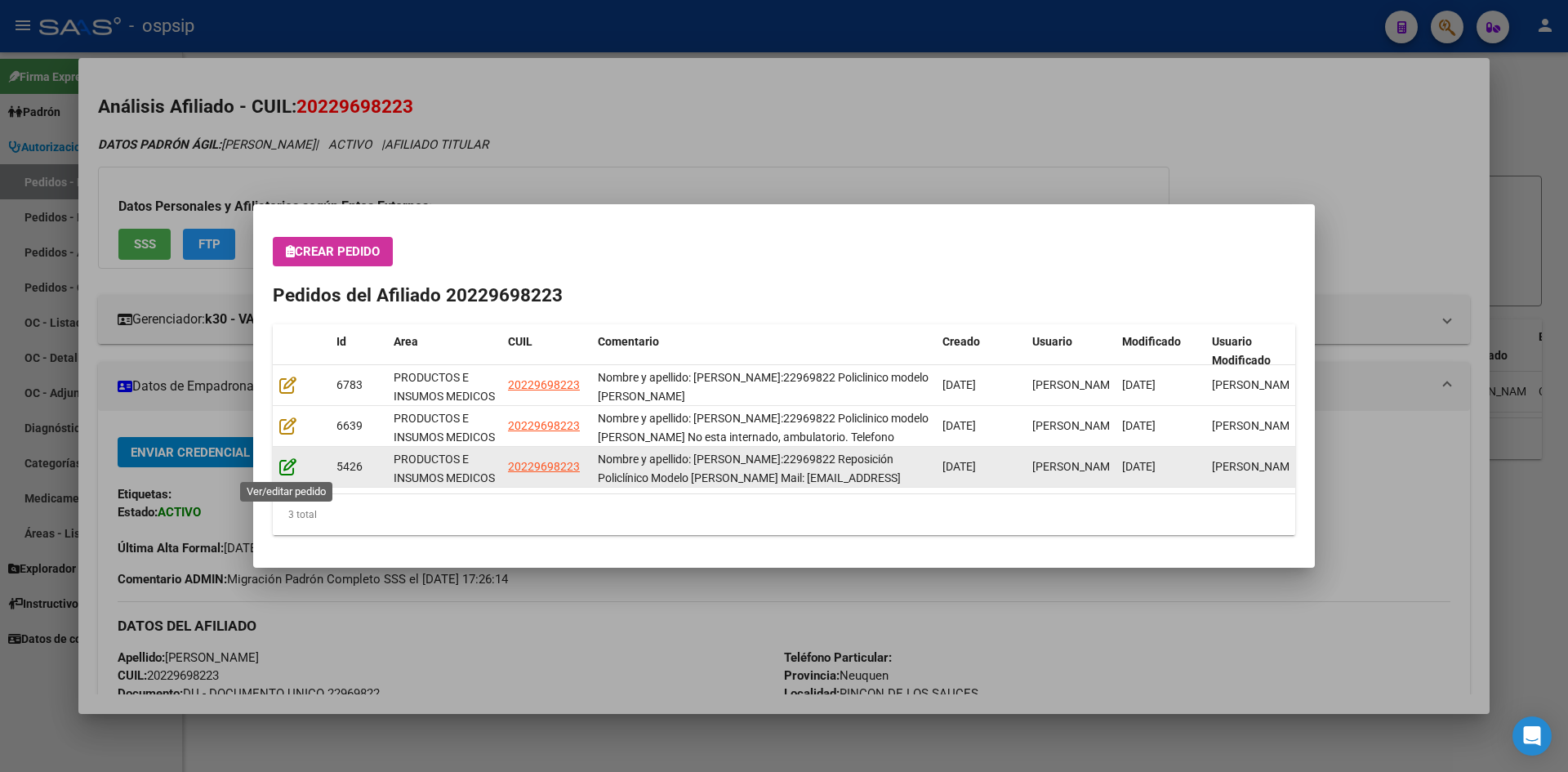
click at [293, 472] on icon at bounding box center [288, 466] width 17 height 18
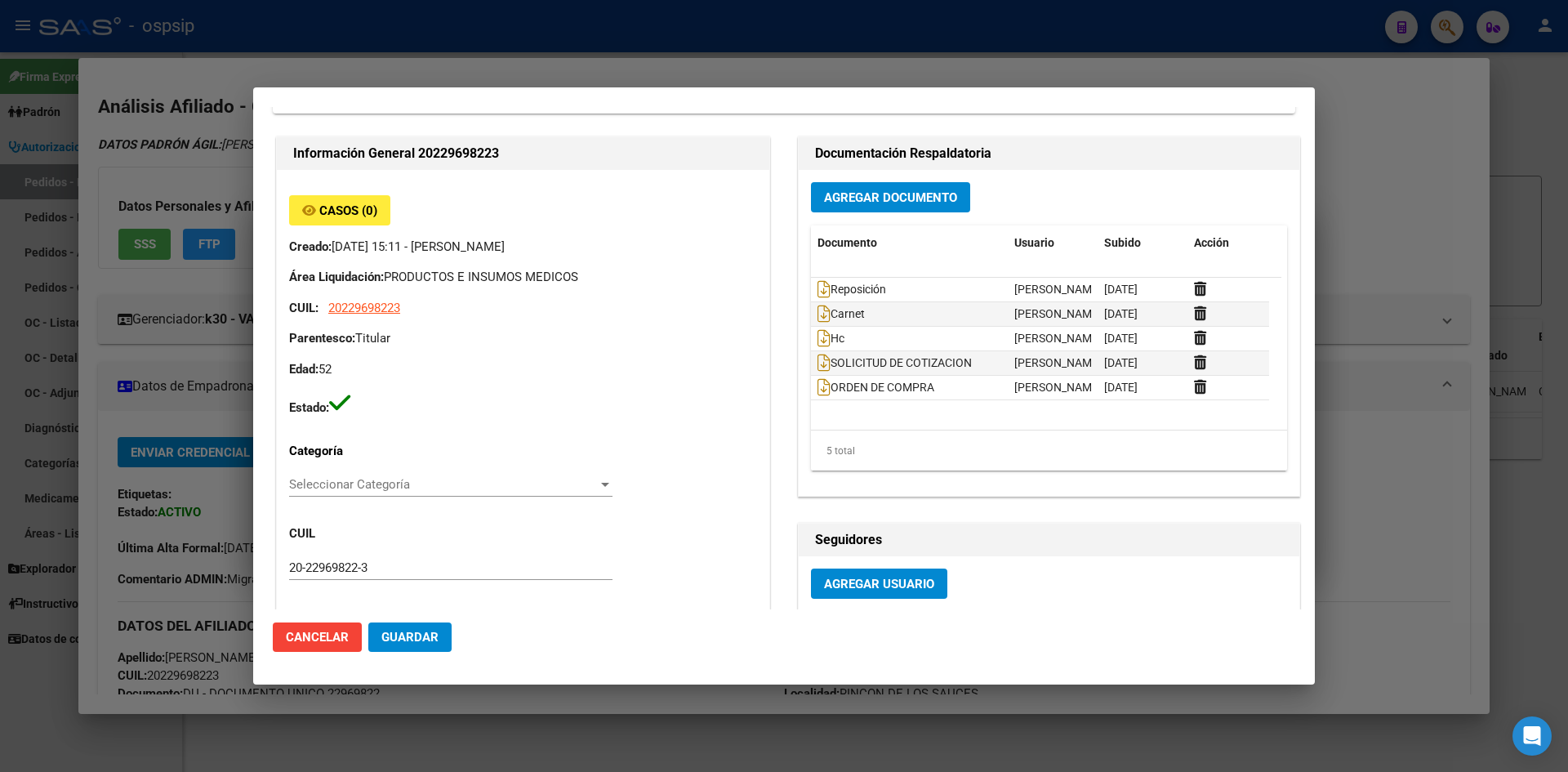
scroll to position [67, 0]
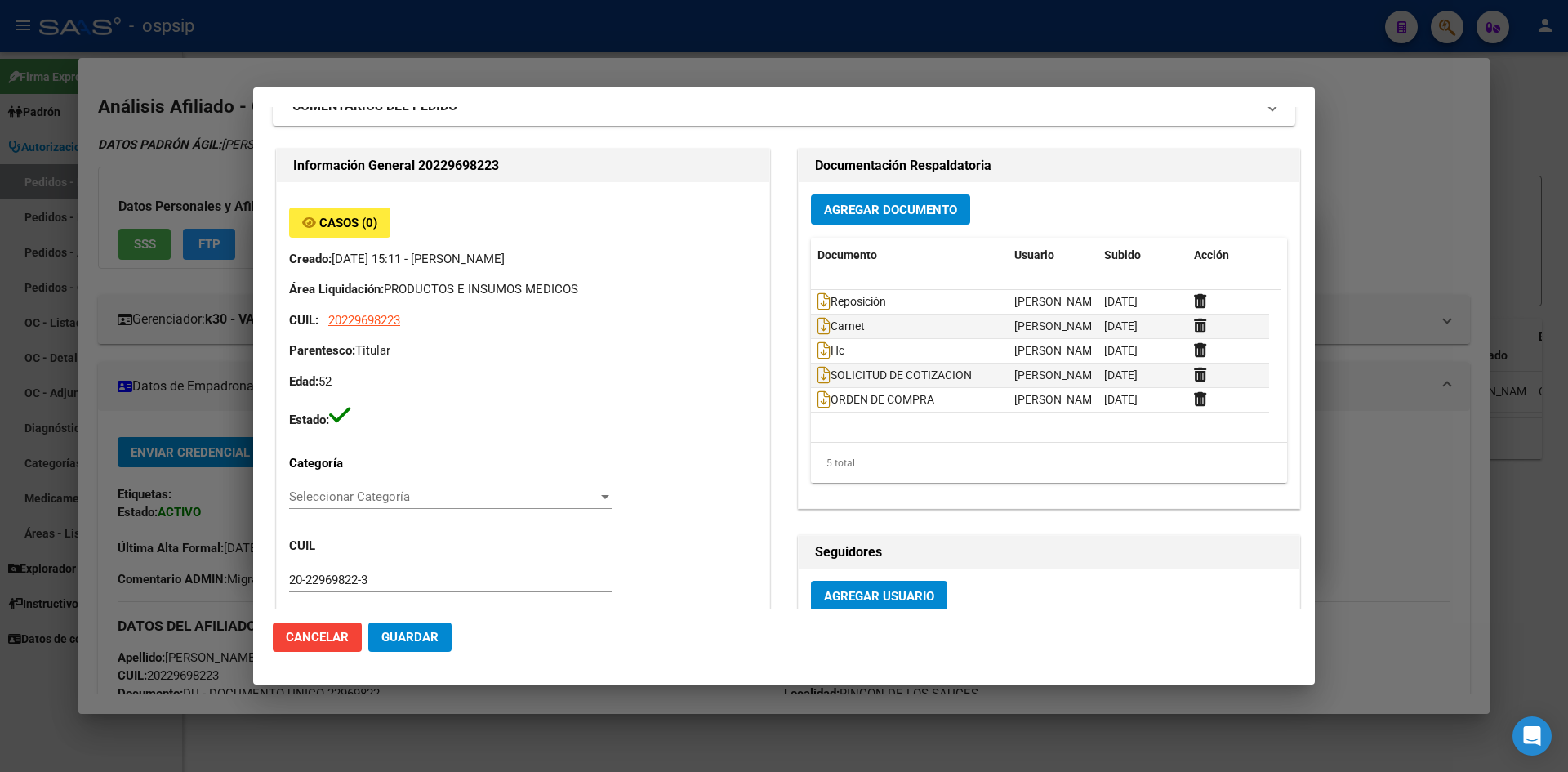
click at [752, 67] on div at bounding box center [784, 386] width 1568 height 772
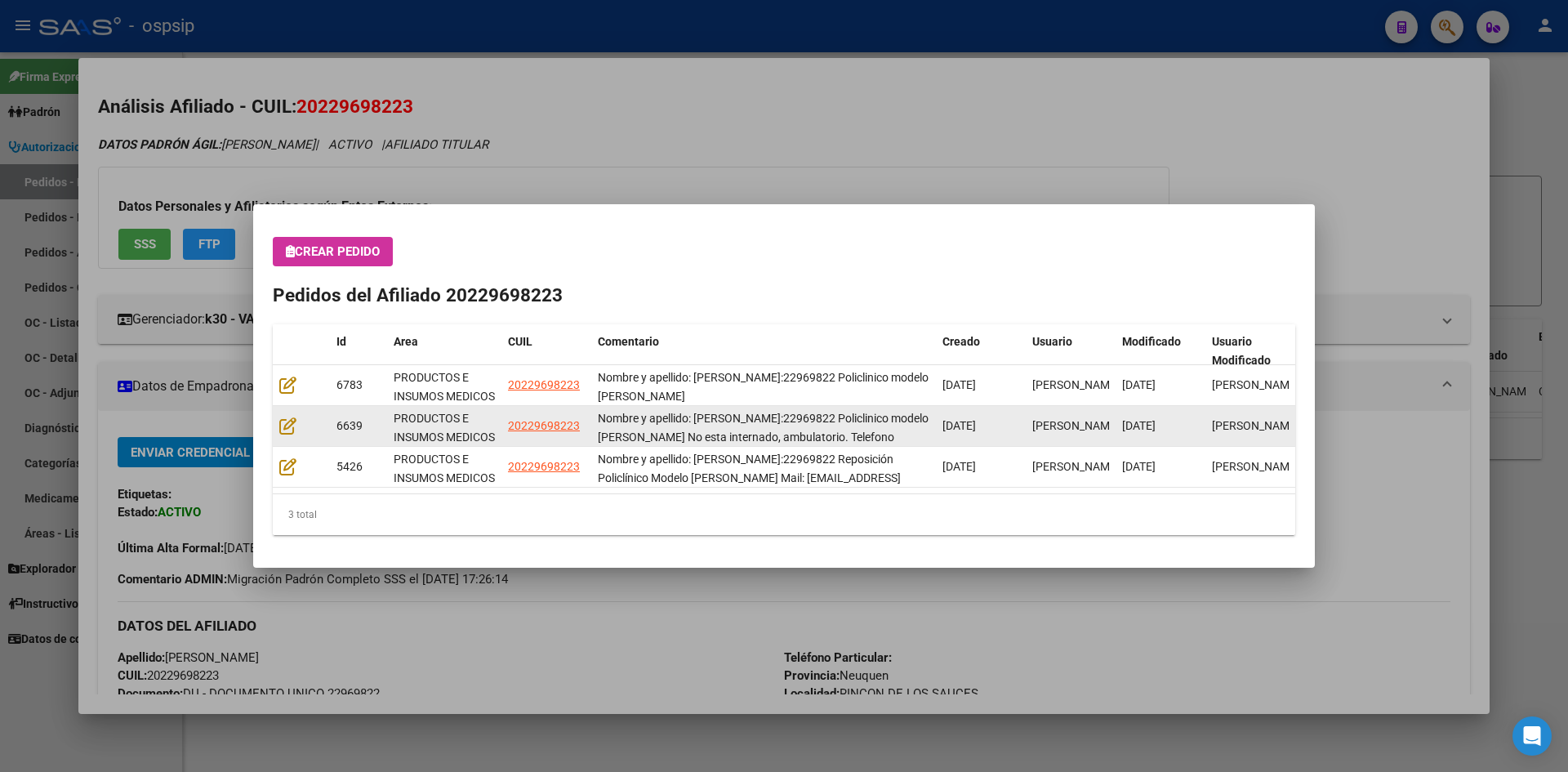
drag, startPoint x: 362, startPoint y: 421, endPoint x: 324, endPoint y: 423, distance: 38.1
click at [324, 423] on div "6639 PRODUCTOS E INSUMOS MEDICOS 20229698223 Nombre y apellido: [PERSON_NAME]:2…" at bounding box center [784, 426] width 1023 height 41
copy div "6639"
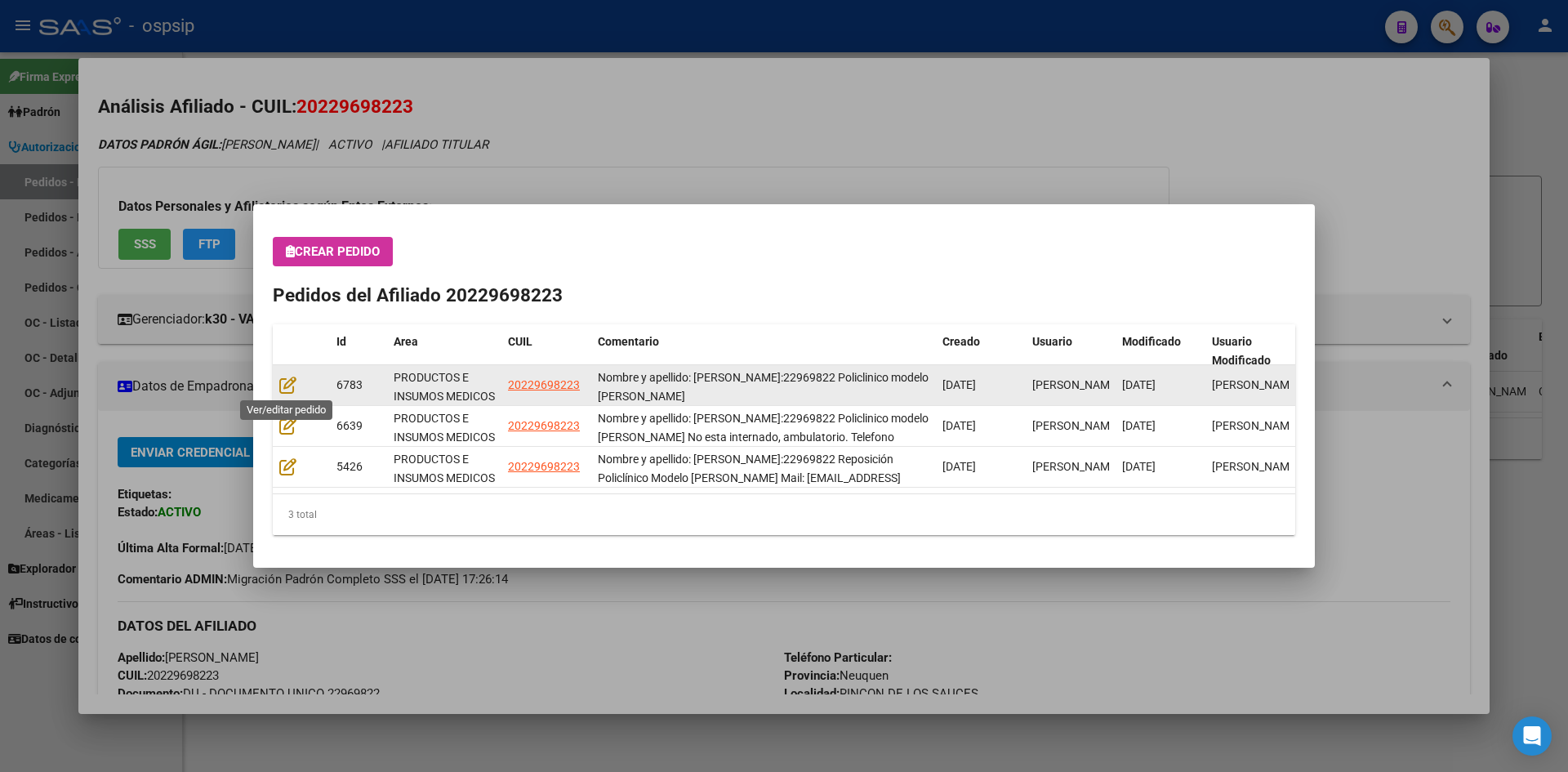
click at [275, 378] on datatable-body-cell at bounding box center [301, 385] width 58 height 40
click at [283, 383] on icon at bounding box center [288, 384] width 17 height 18
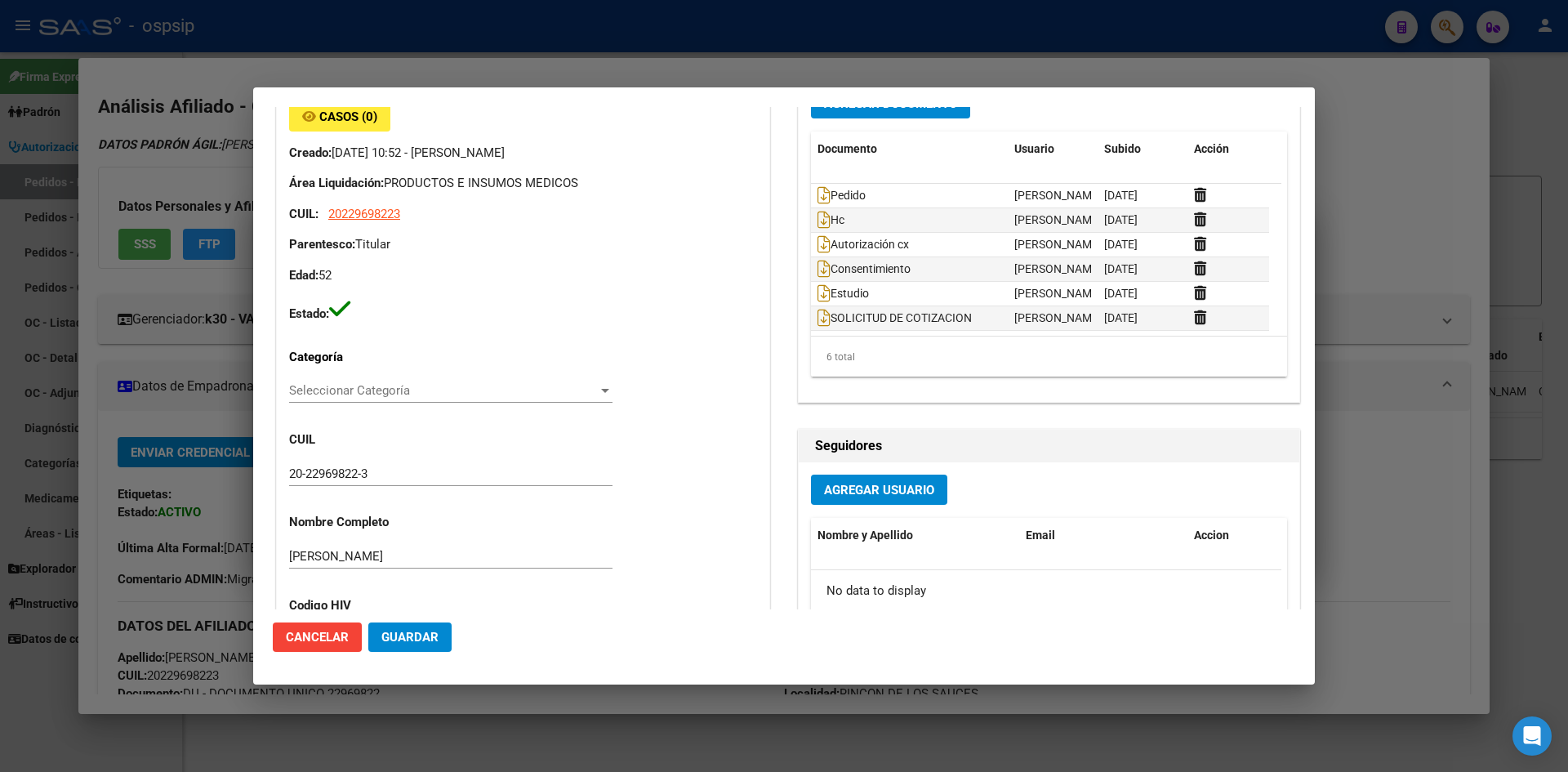
scroll to position [82, 0]
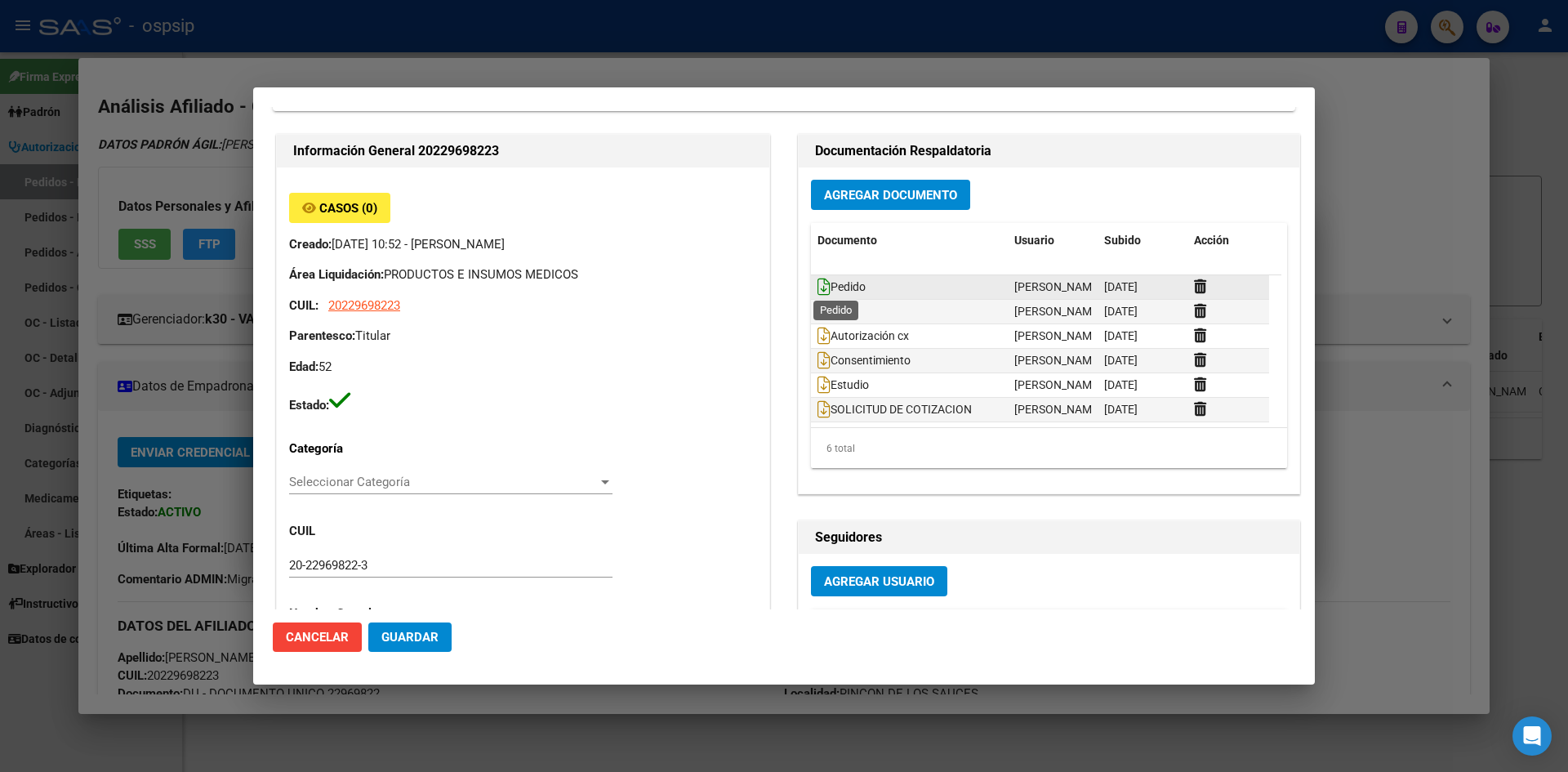
click at [818, 285] on icon at bounding box center [825, 286] width 13 height 18
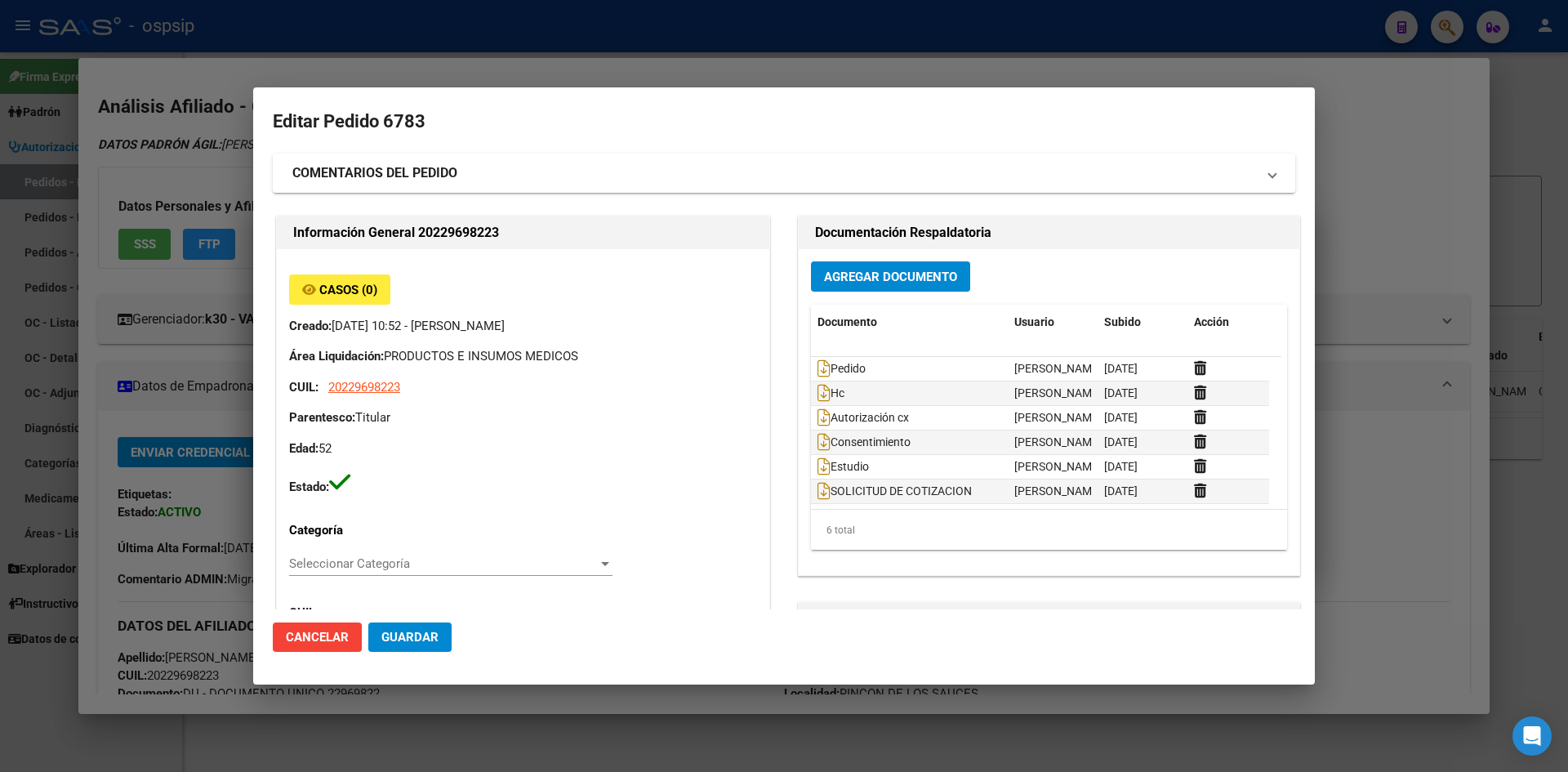
click at [179, 93] on div at bounding box center [784, 386] width 1568 height 772
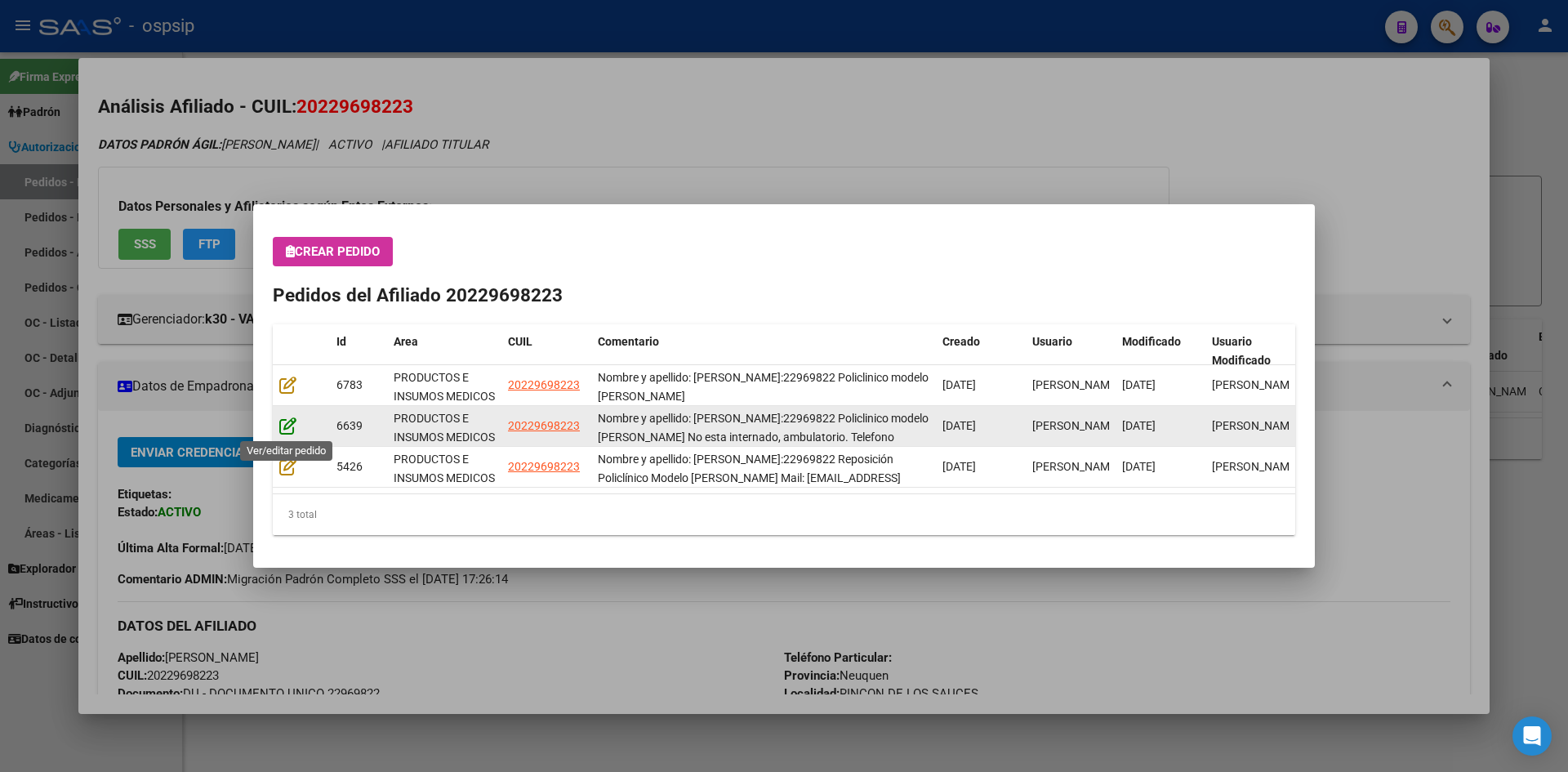
click at [288, 431] on icon at bounding box center [288, 426] width 17 height 18
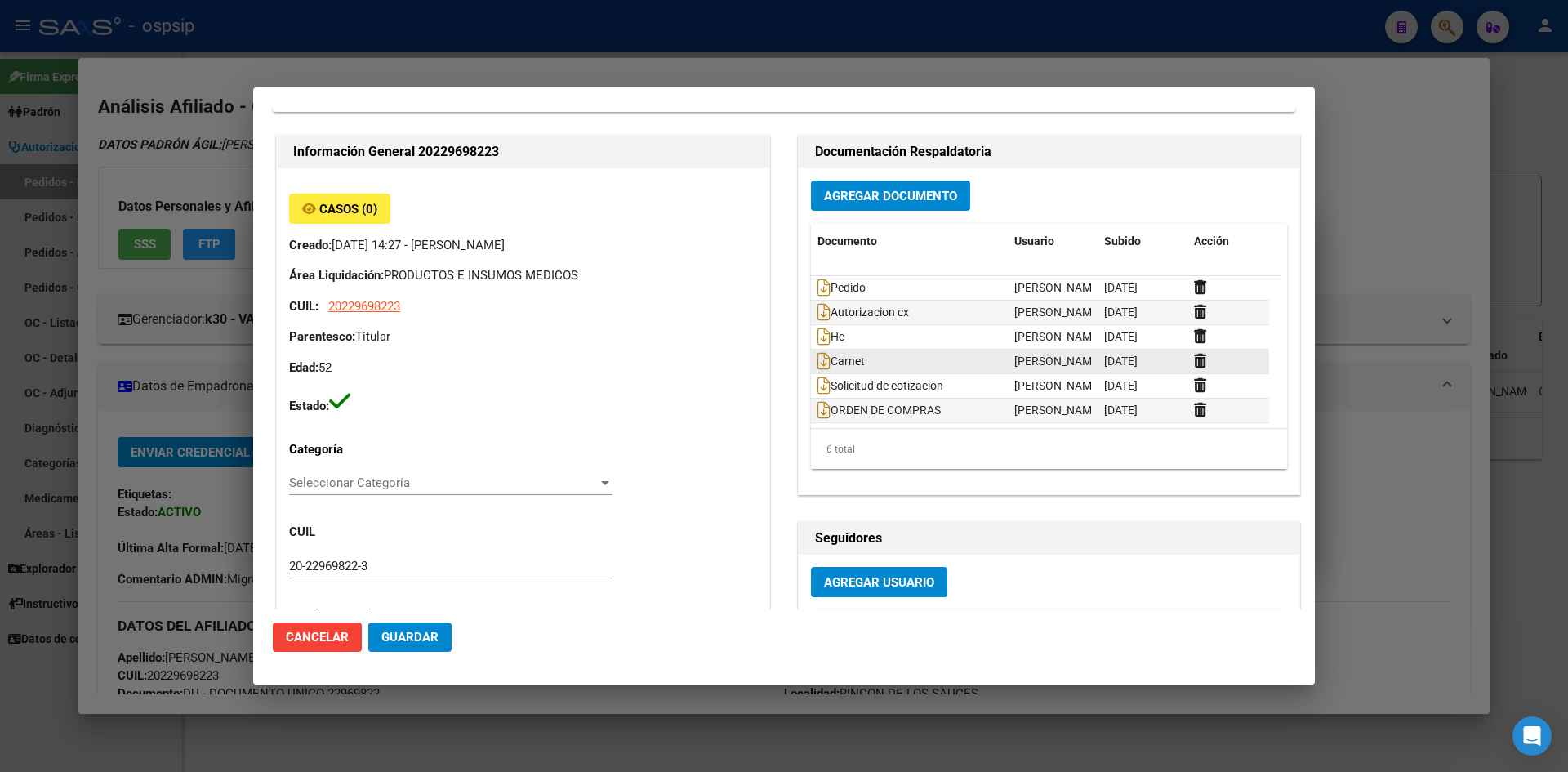
scroll to position [572, 0]
click at [818, 281] on icon at bounding box center [825, 286] width 13 height 18
click at [773, 57] on div at bounding box center [784, 386] width 1568 height 772
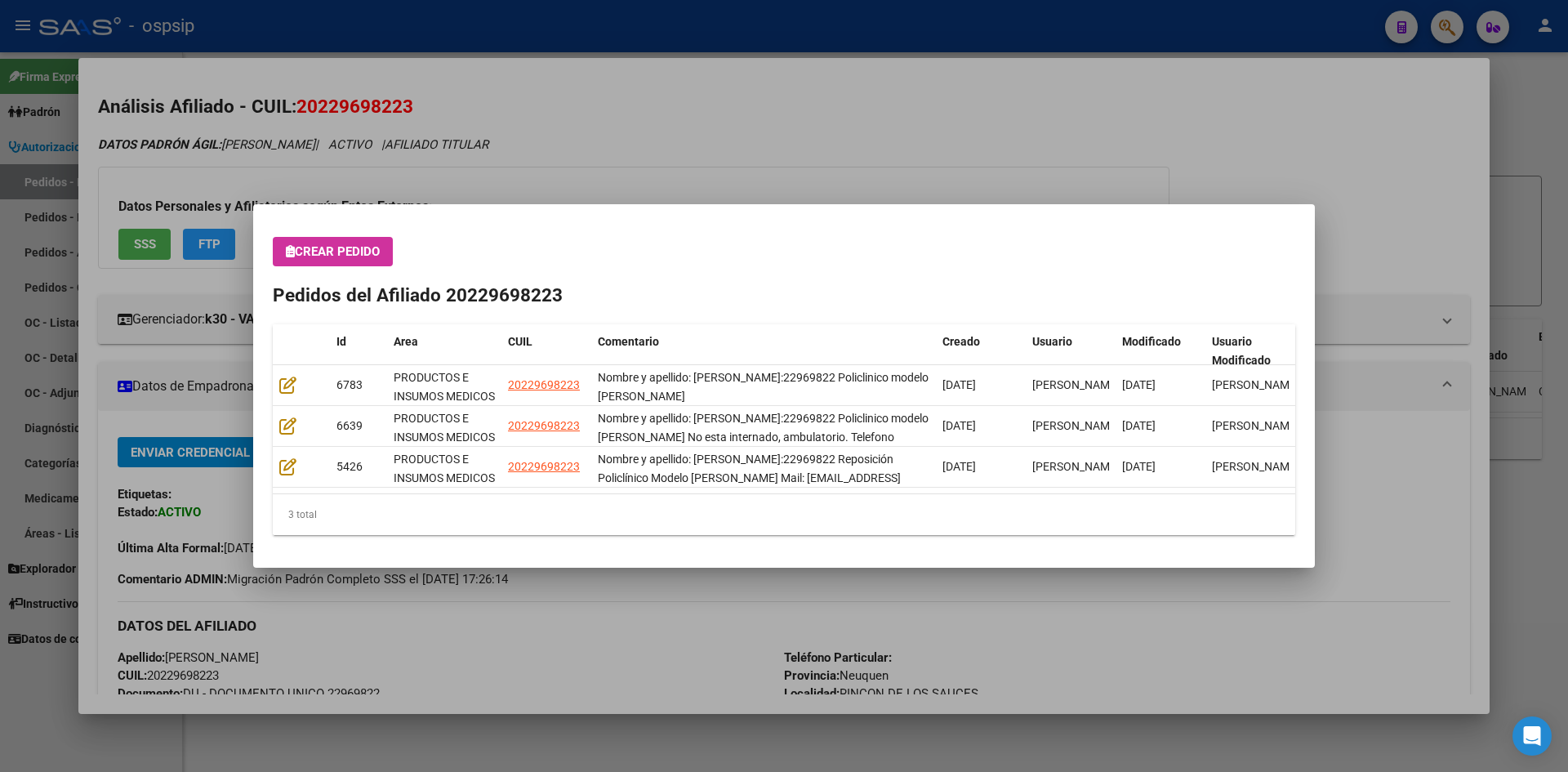
click at [765, 34] on div at bounding box center [784, 386] width 1568 height 772
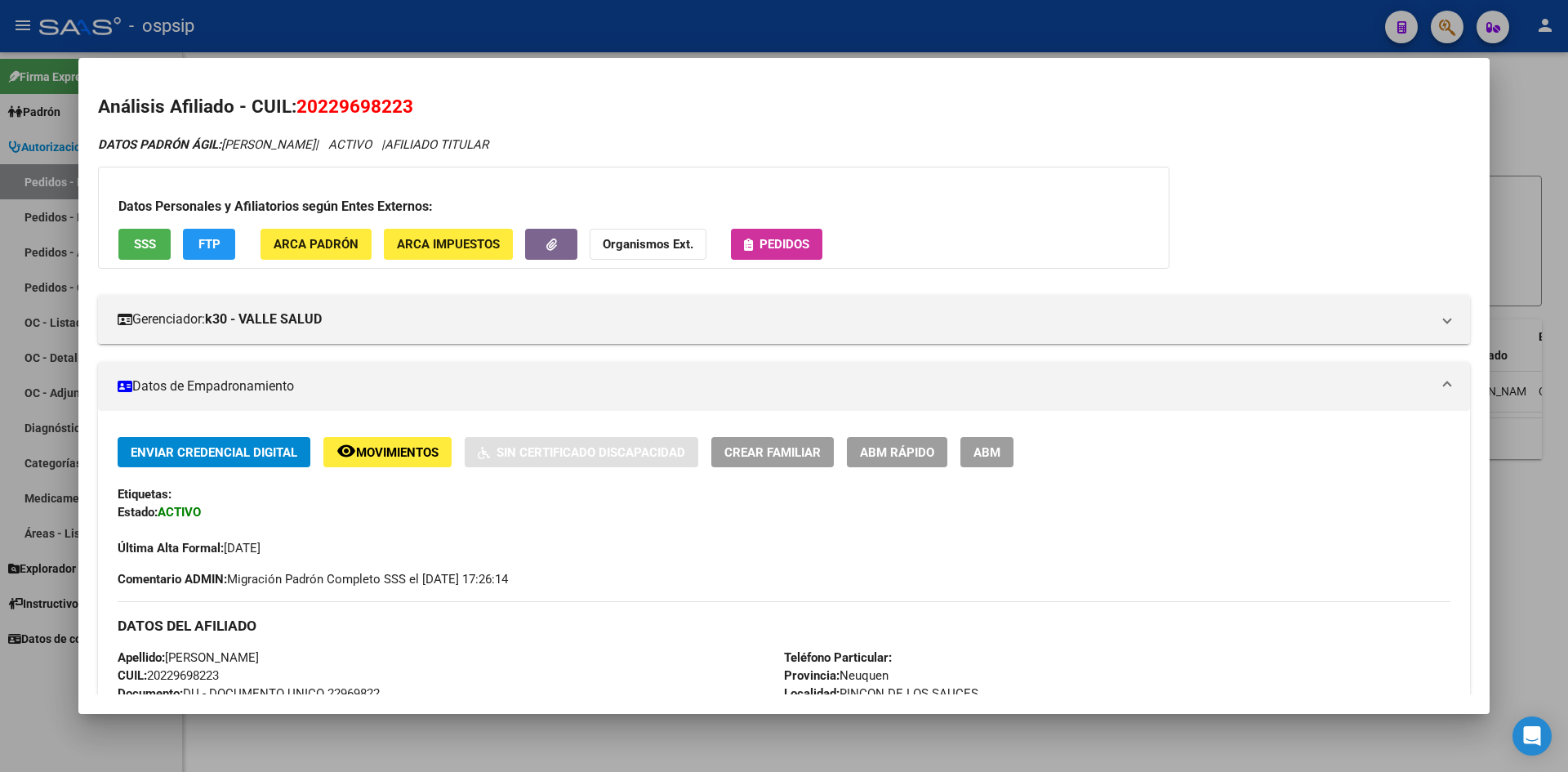
click at [765, 34] on div at bounding box center [784, 386] width 1568 height 772
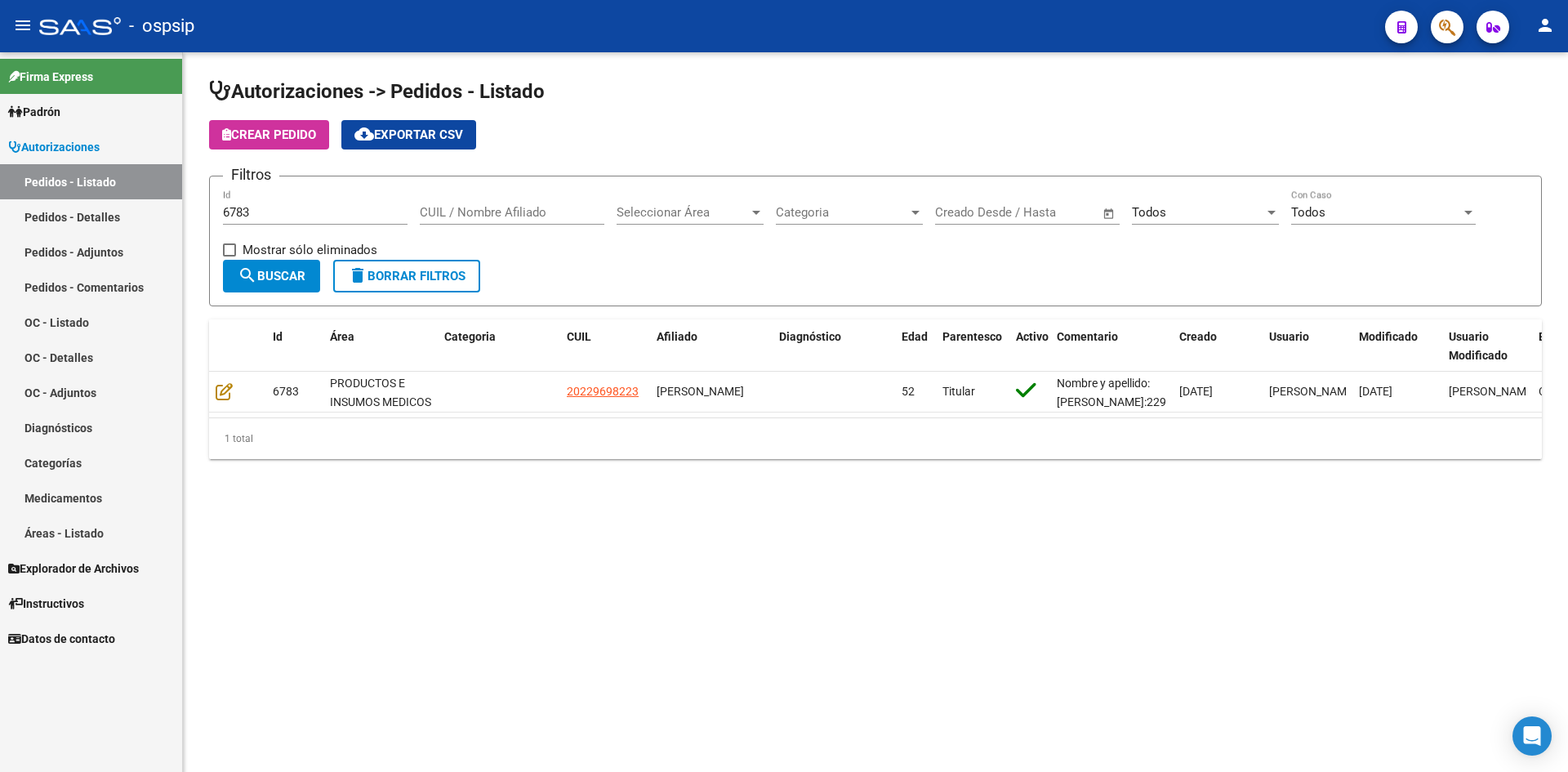
click at [765, 34] on div "- ospsip" at bounding box center [706, 26] width 1333 height 36
click at [291, 214] on input "6783" at bounding box center [315, 212] width 185 height 15
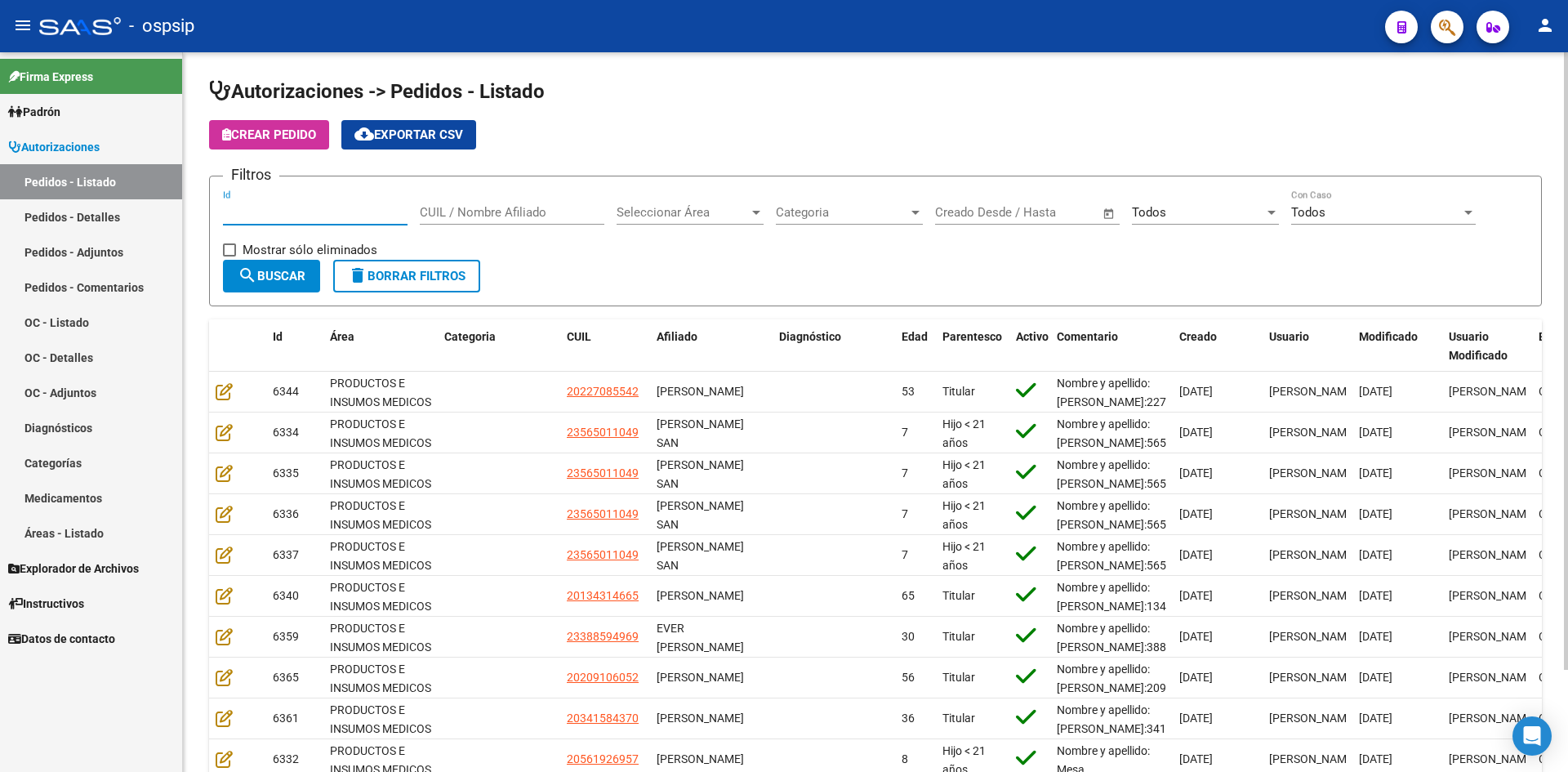
click at [352, 208] on input "Id" at bounding box center [315, 212] width 185 height 15
type input "9"
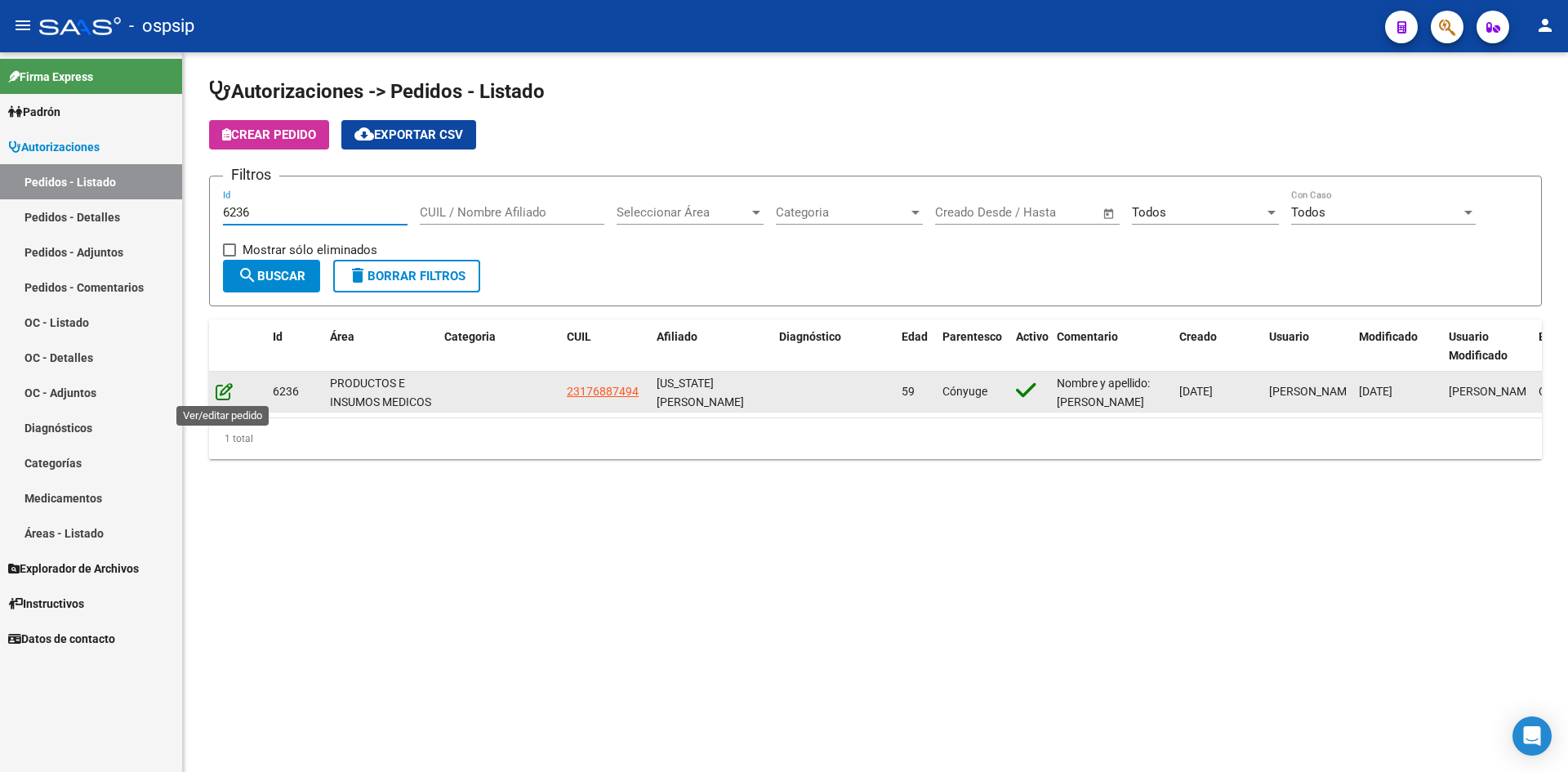
type input "6236"
click at [224, 386] on icon at bounding box center [225, 391] width 17 height 18
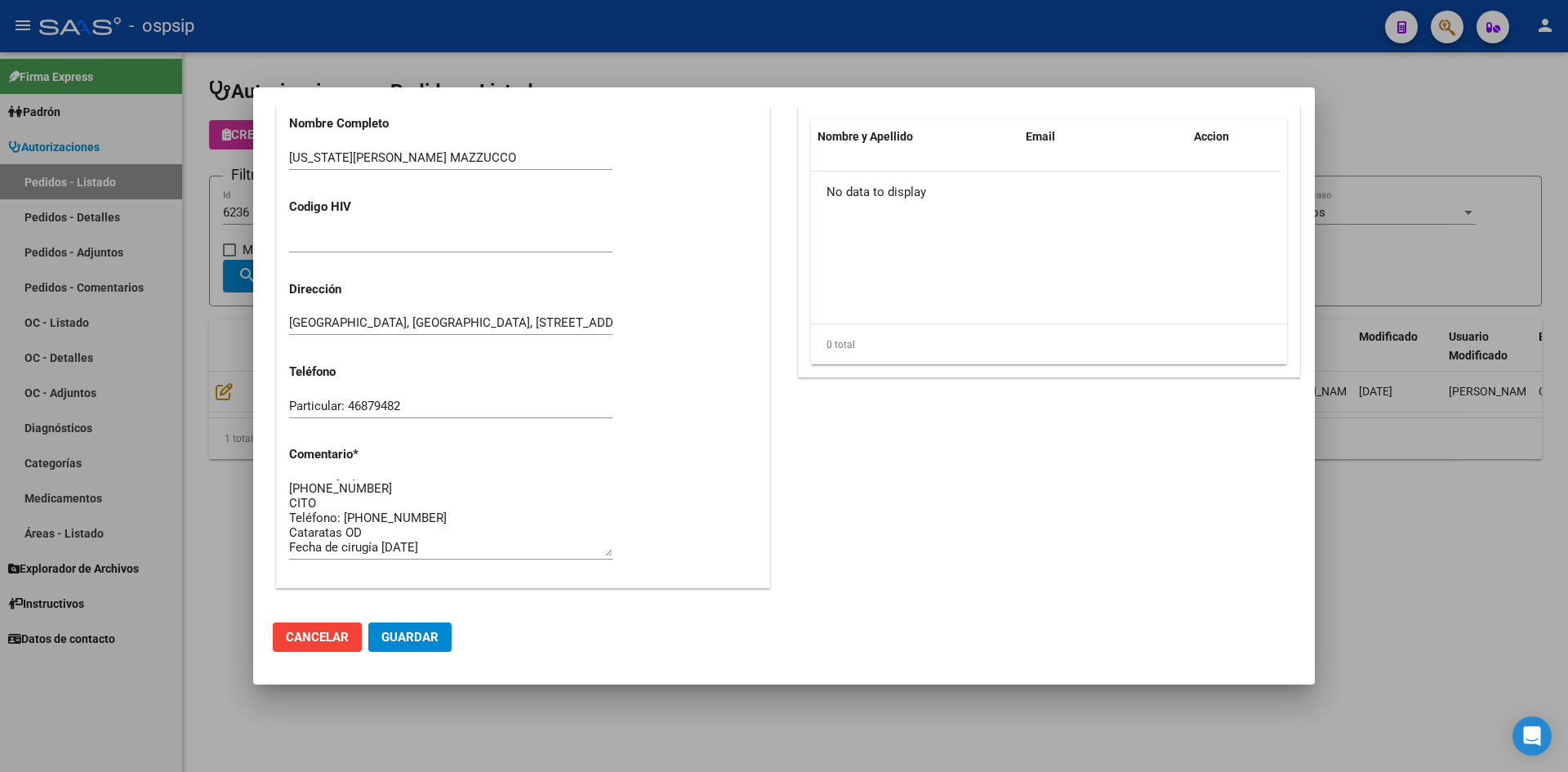
scroll to position [29, 0]
click at [605, 27] on div at bounding box center [784, 386] width 1568 height 772
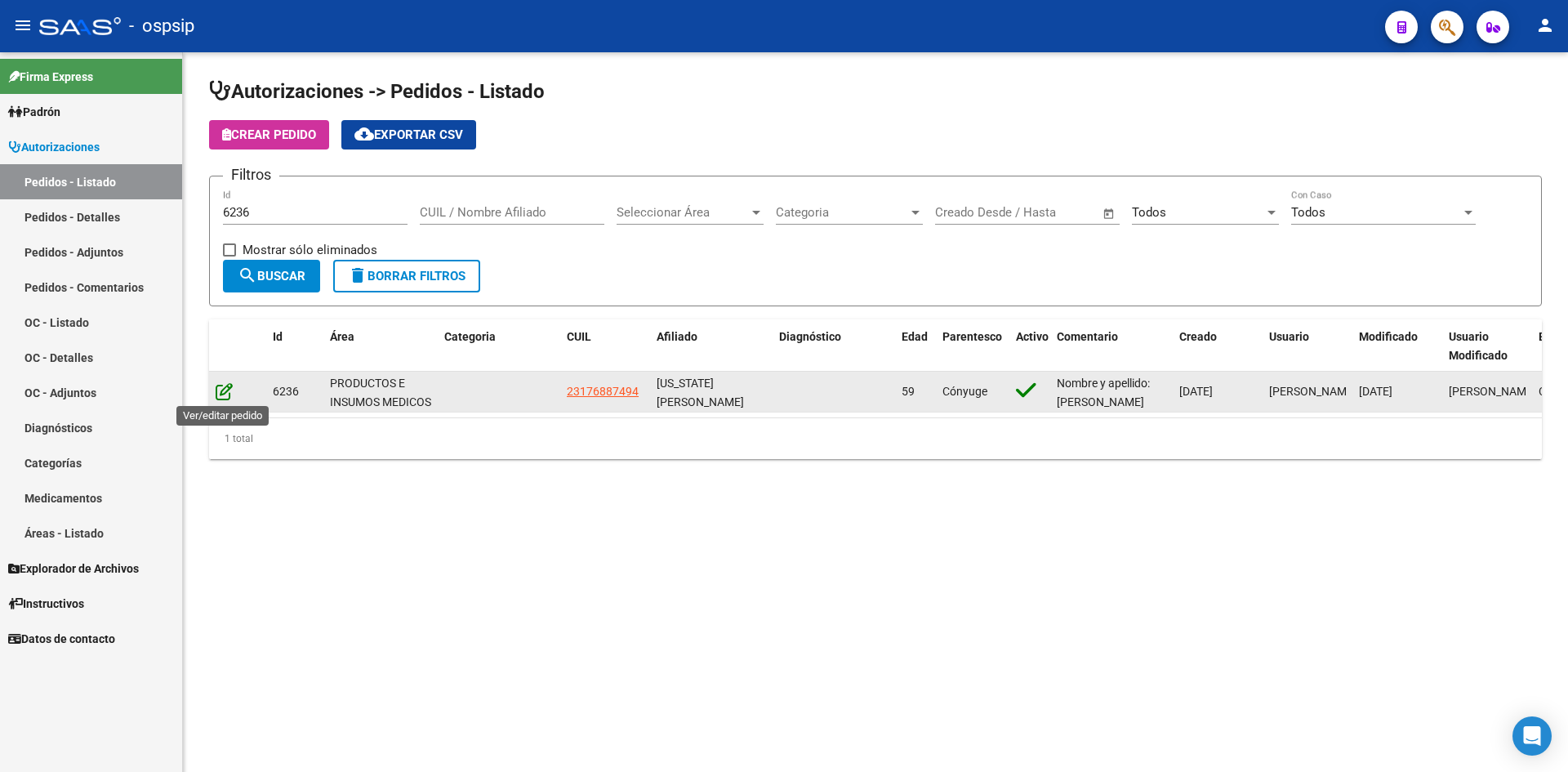
click at [217, 392] on icon at bounding box center [225, 391] width 17 height 18
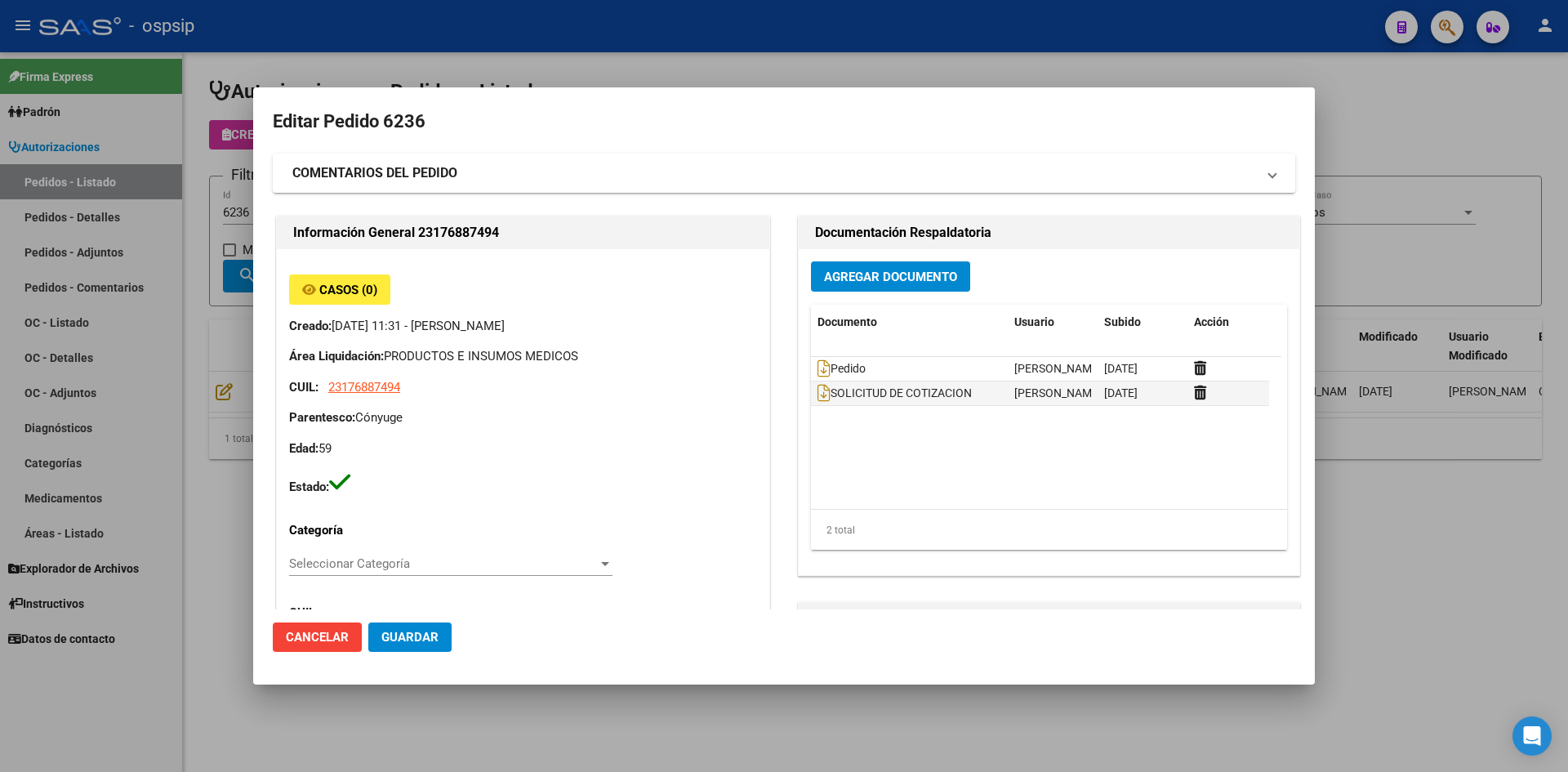
click at [835, 64] on div at bounding box center [784, 386] width 1568 height 772
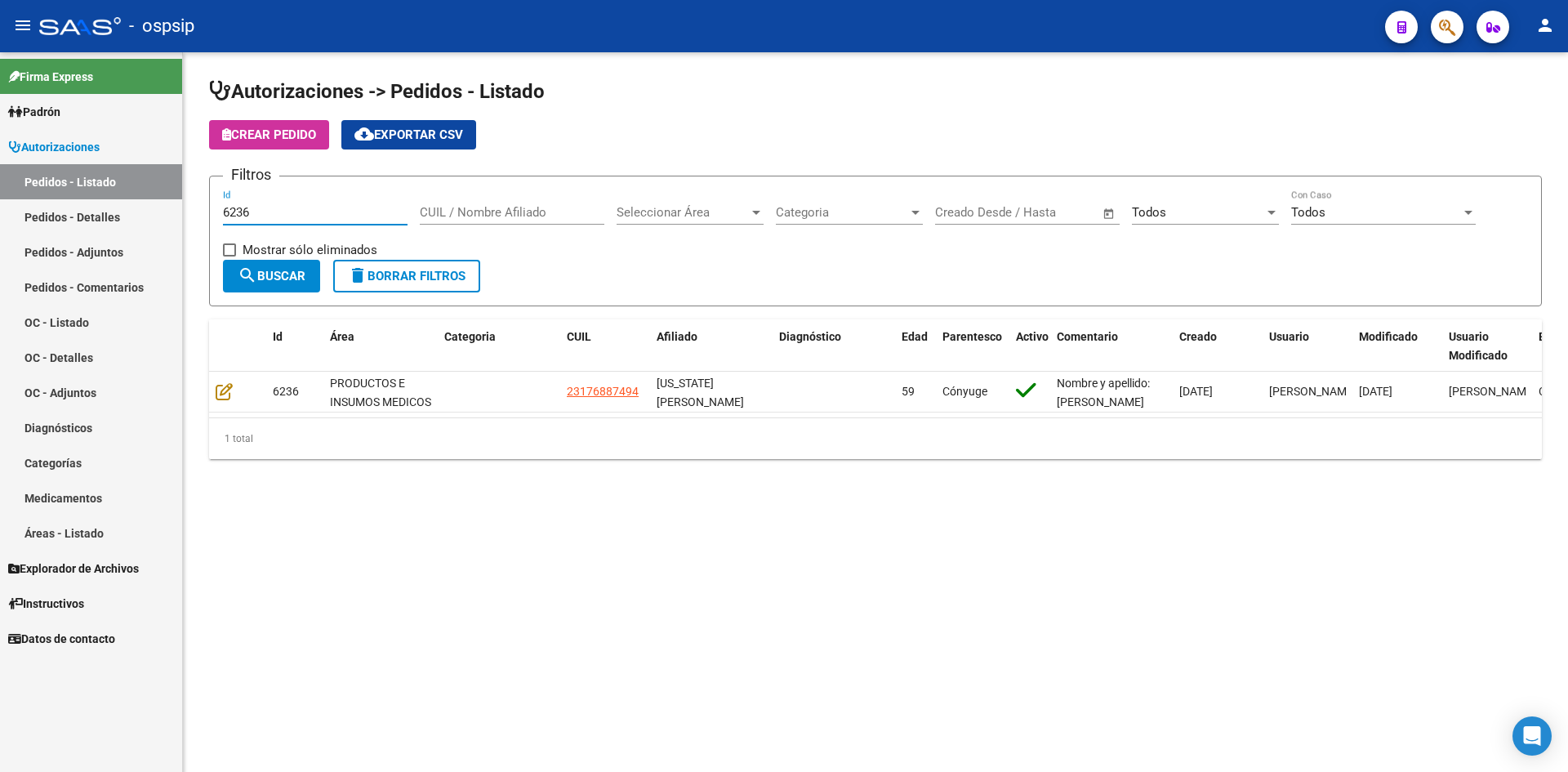
click at [294, 206] on input "6236" at bounding box center [315, 212] width 185 height 15
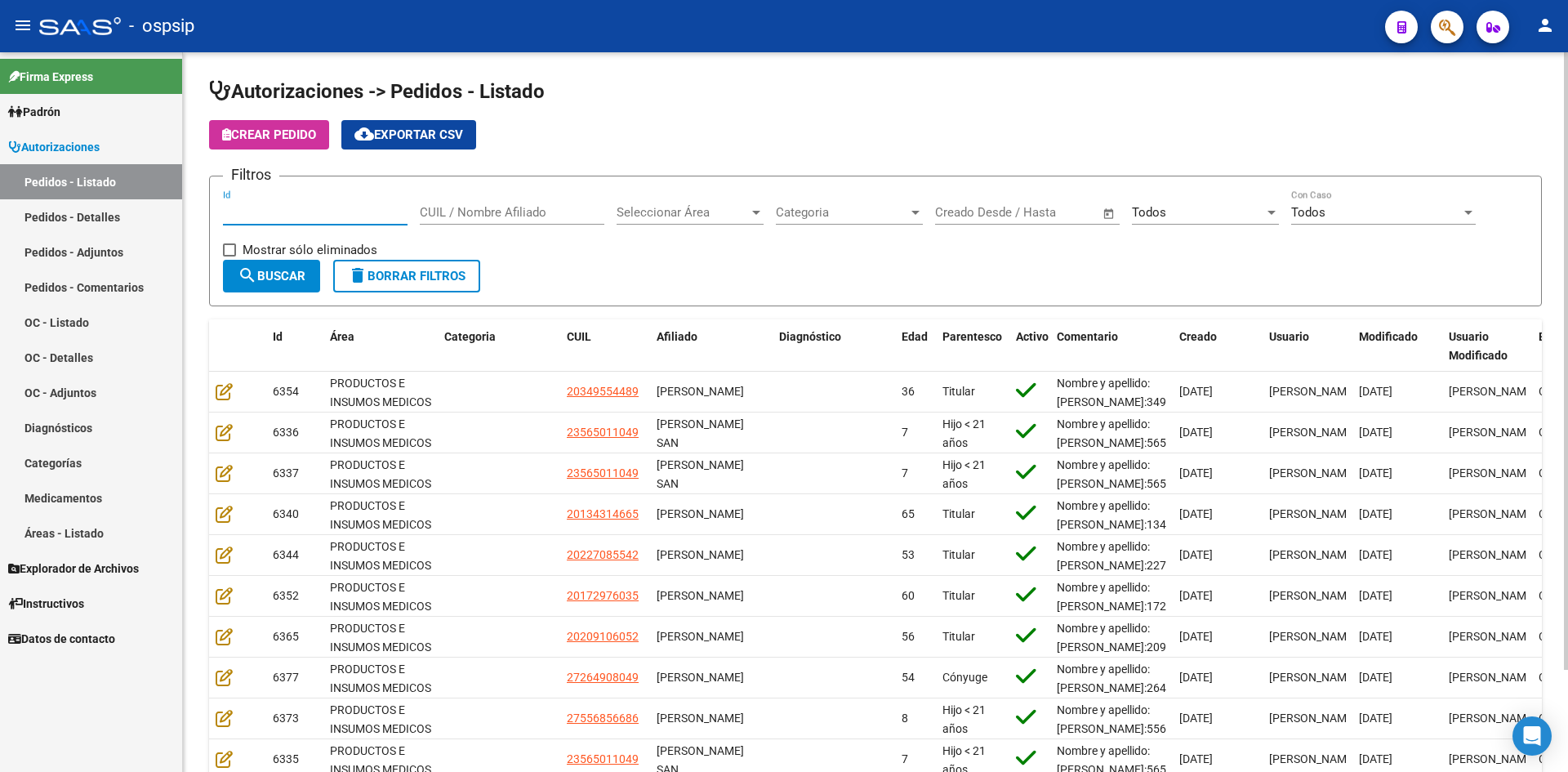
click at [1194, 203] on div "Todos Seleccionar Estado" at bounding box center [1206, 207] width 147 height 35
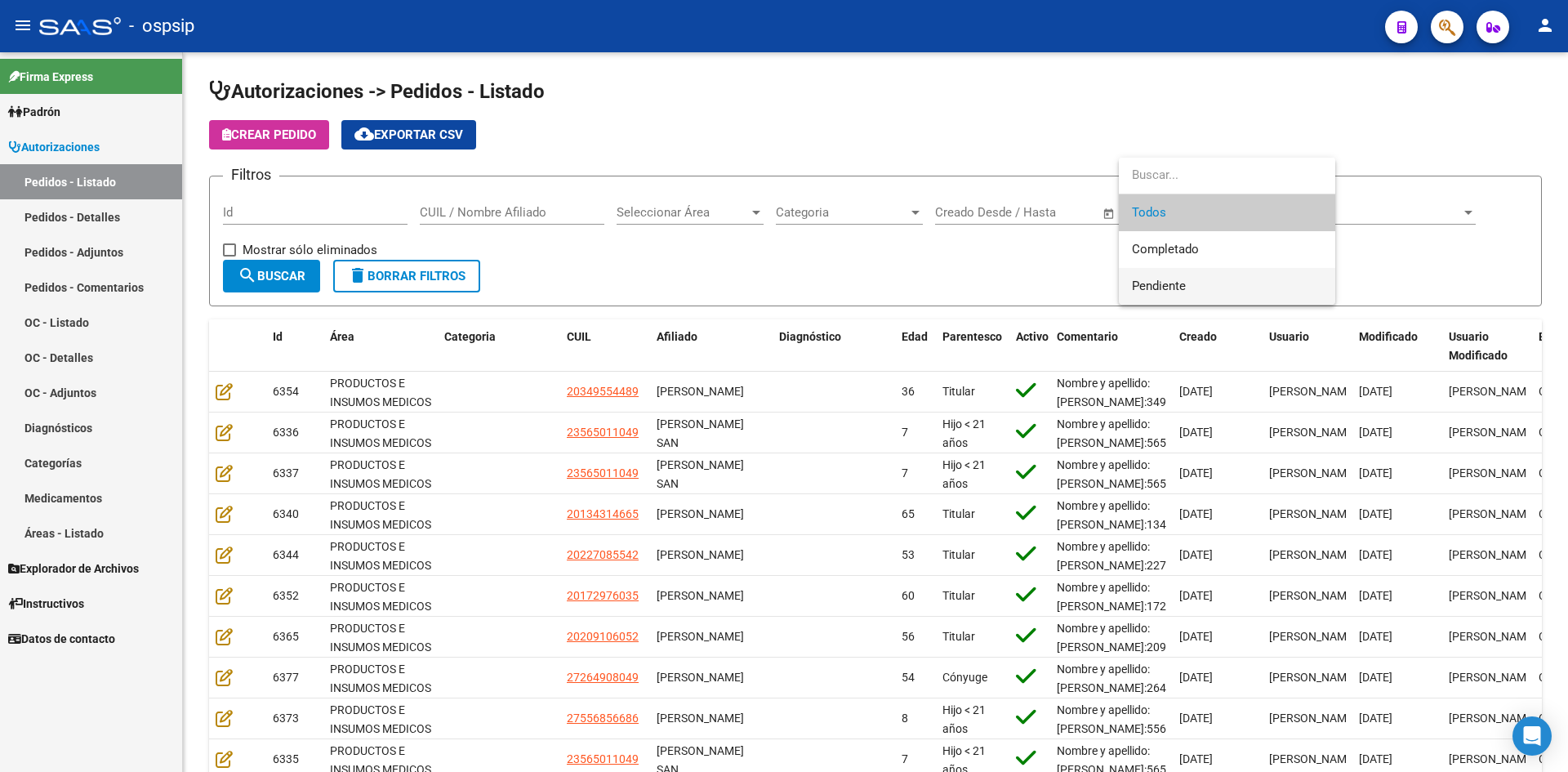
click at [1149, 277] on span "Pendiente" at bounding box center [1227, 286] width 191 height 37
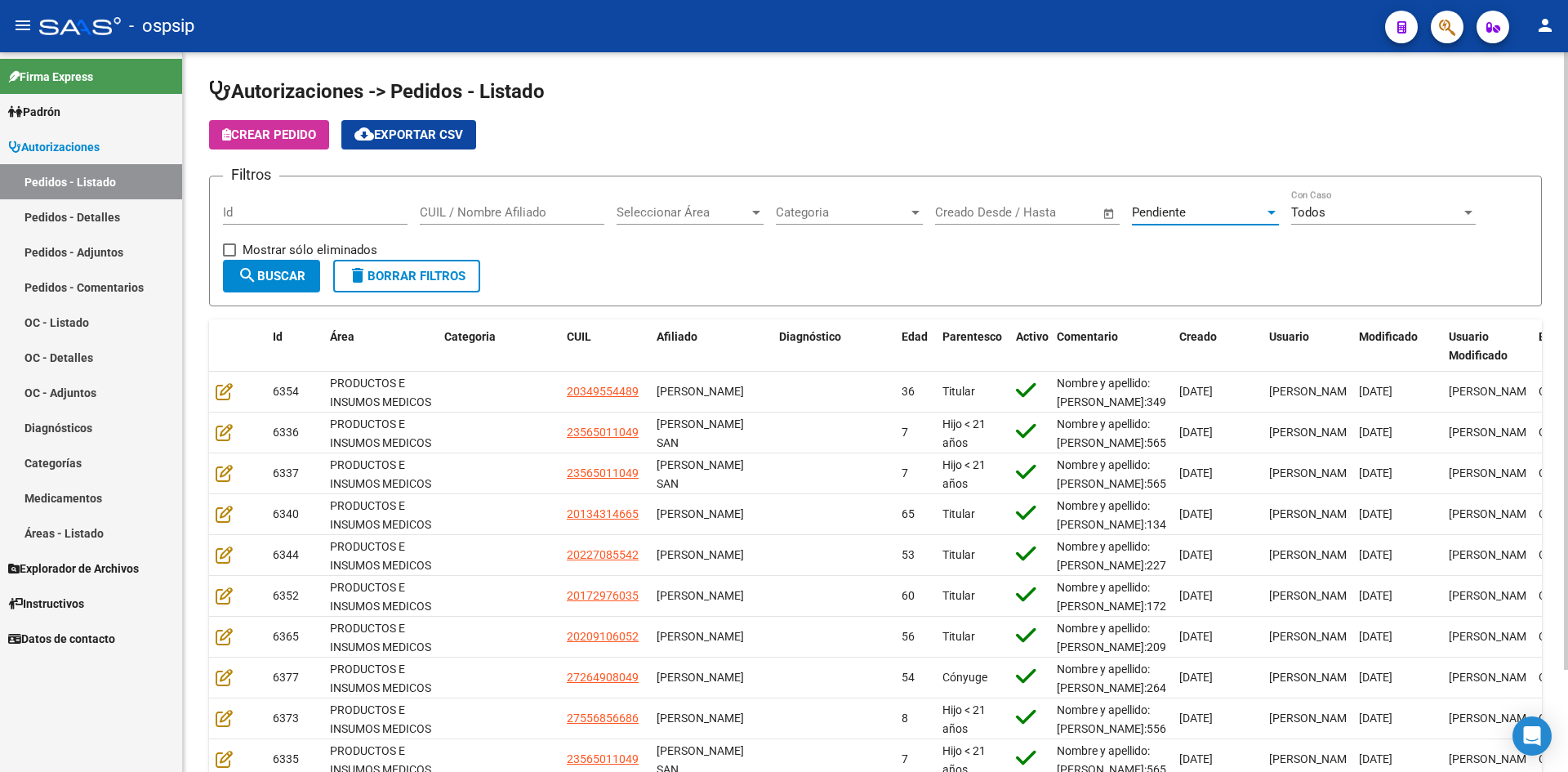
click at [253, 293] on form "Filtros Id CUIL / Nombre Afiliado Seleccionar Área Seleccionar Área Categoria C…" at bounding box center [876, 241] width 1333 height 131
click at [254, 289] on button "search Buscar" at bounding box center [271, 276] width 97 height 33
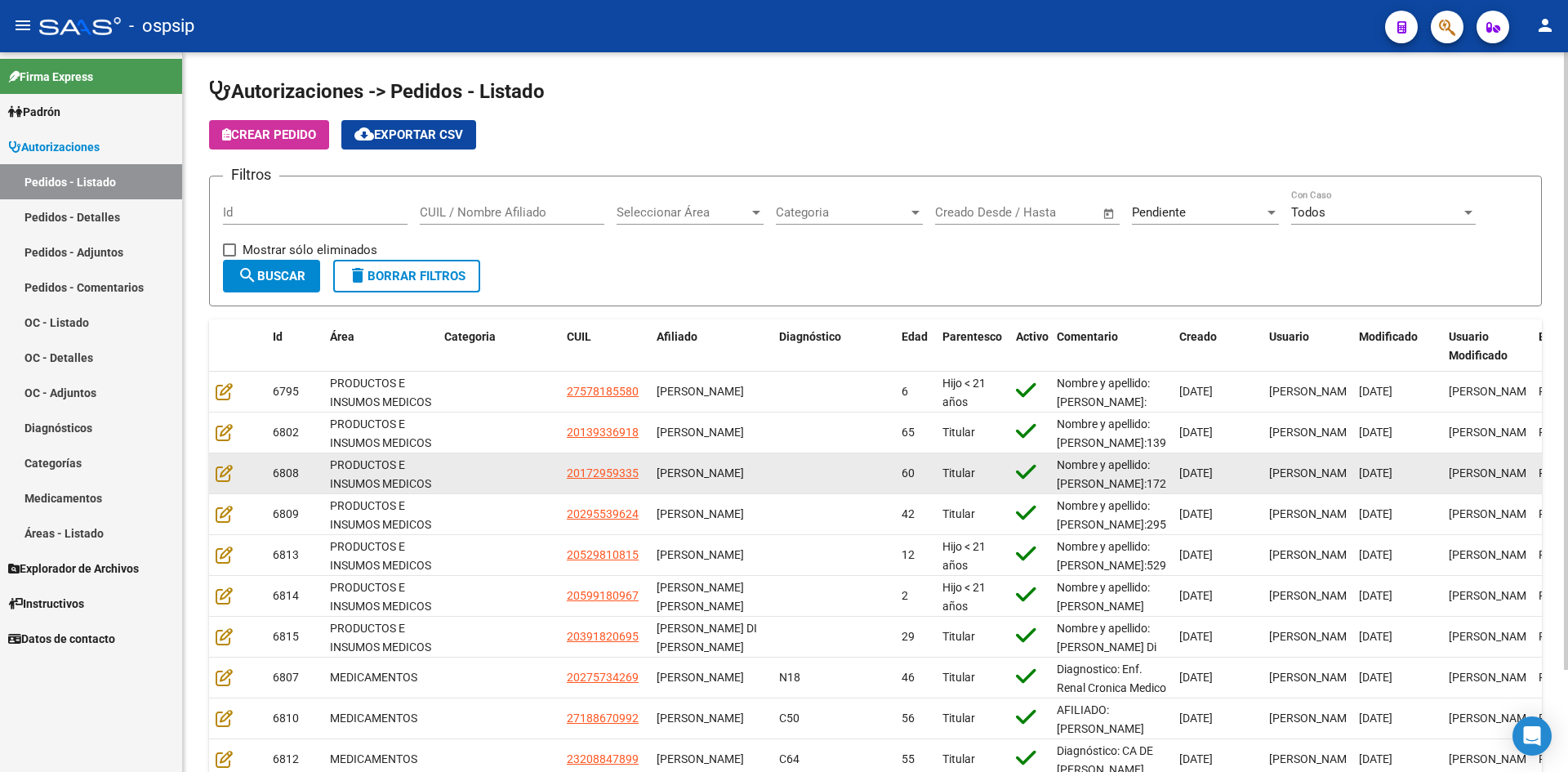
scroll to position [82, 0]
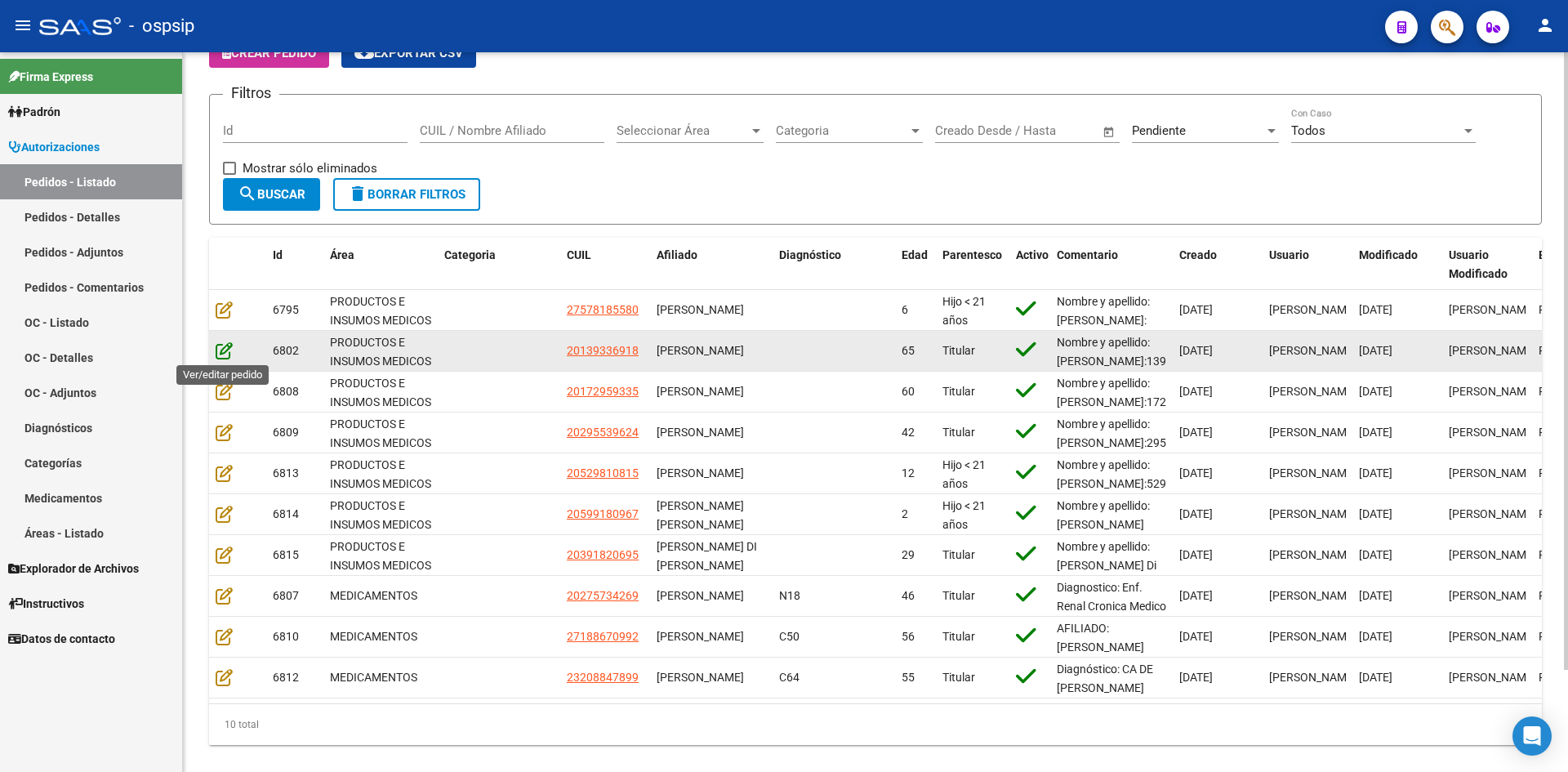
click at [228, 345] on icon at bounding box center [225, 350] width 17 height 18
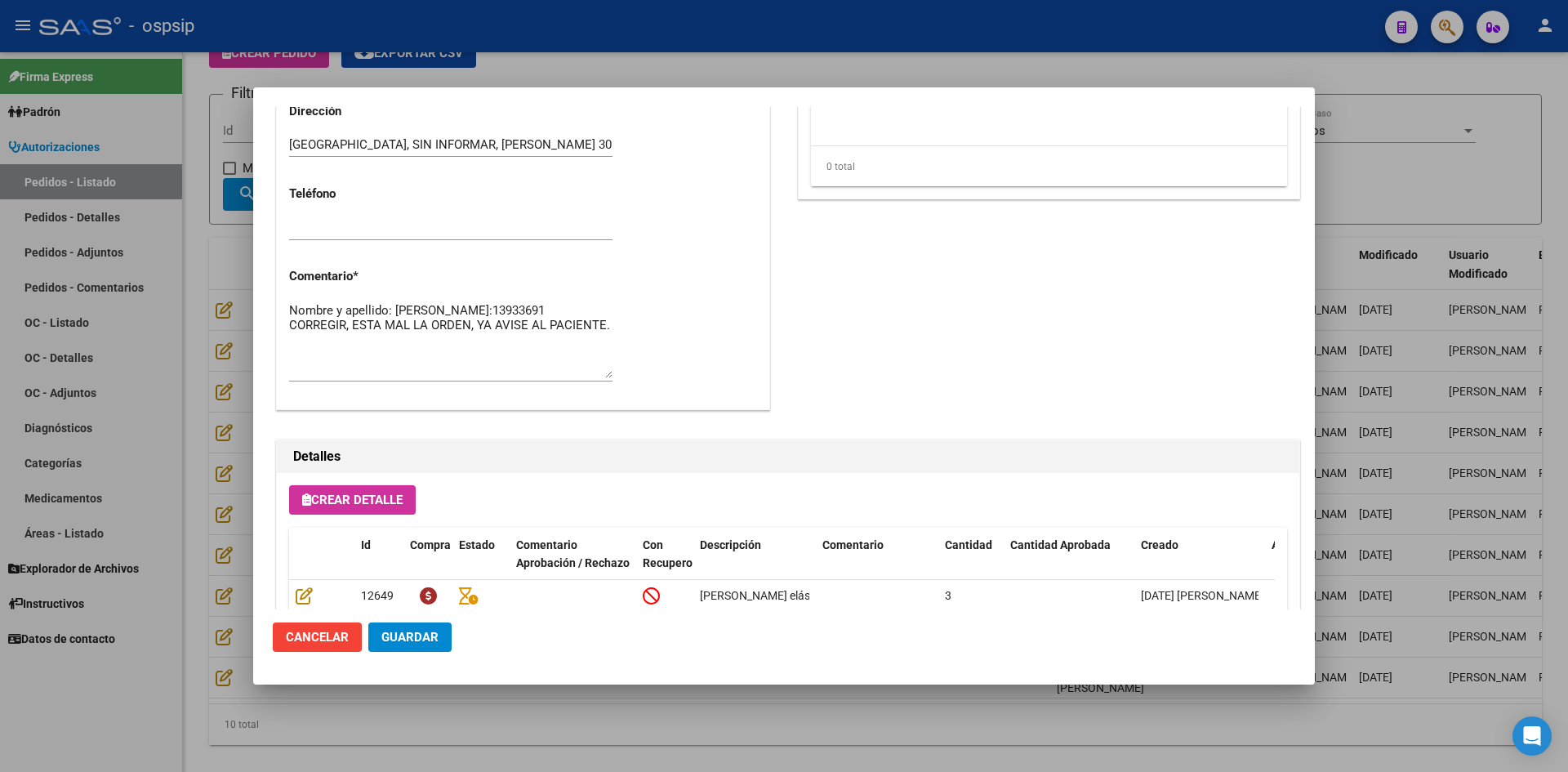
scroll to position [965, 0]
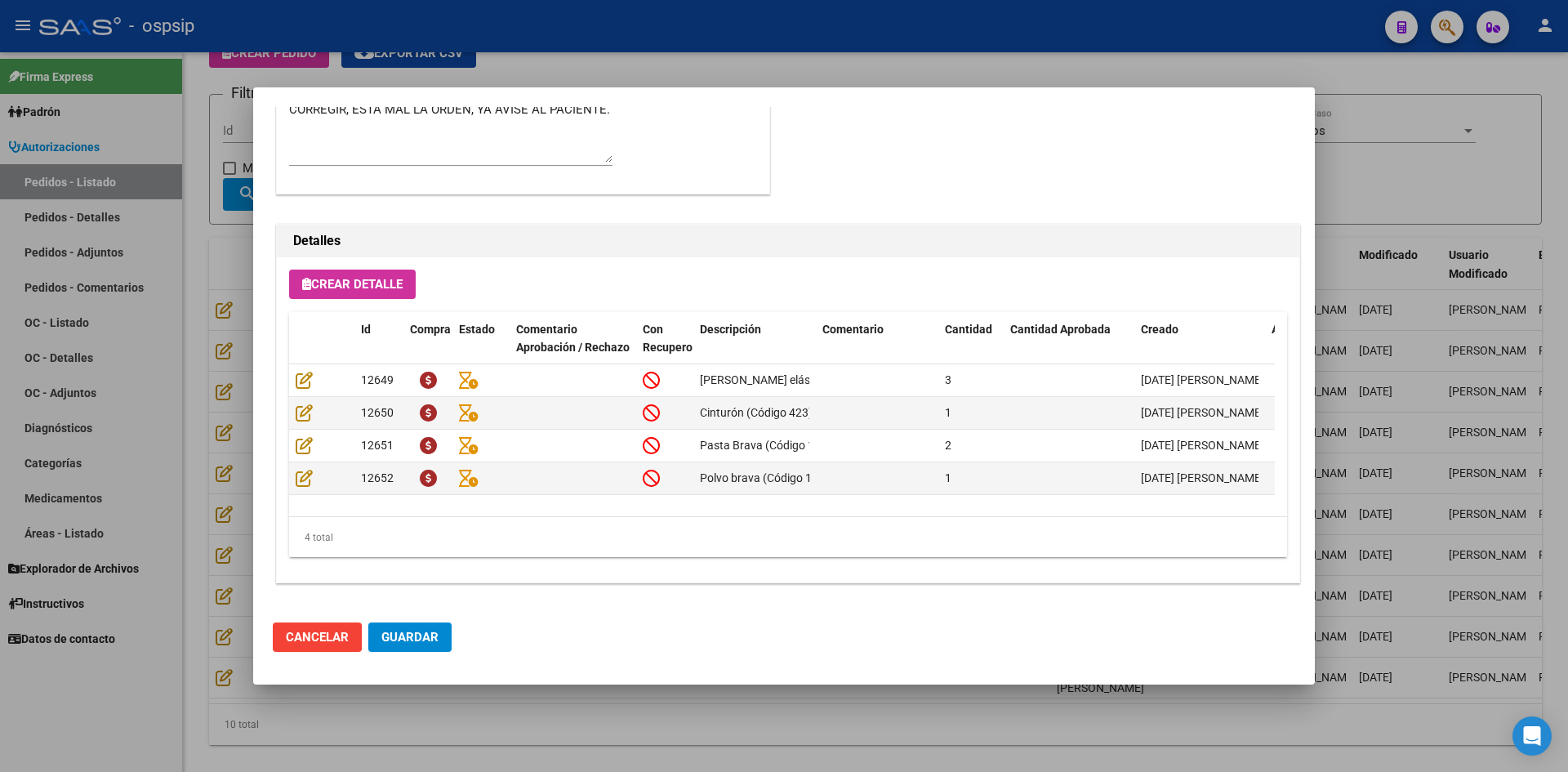
click at [708, 66] on div at bounding box center [784, 386] width 1568 height 772
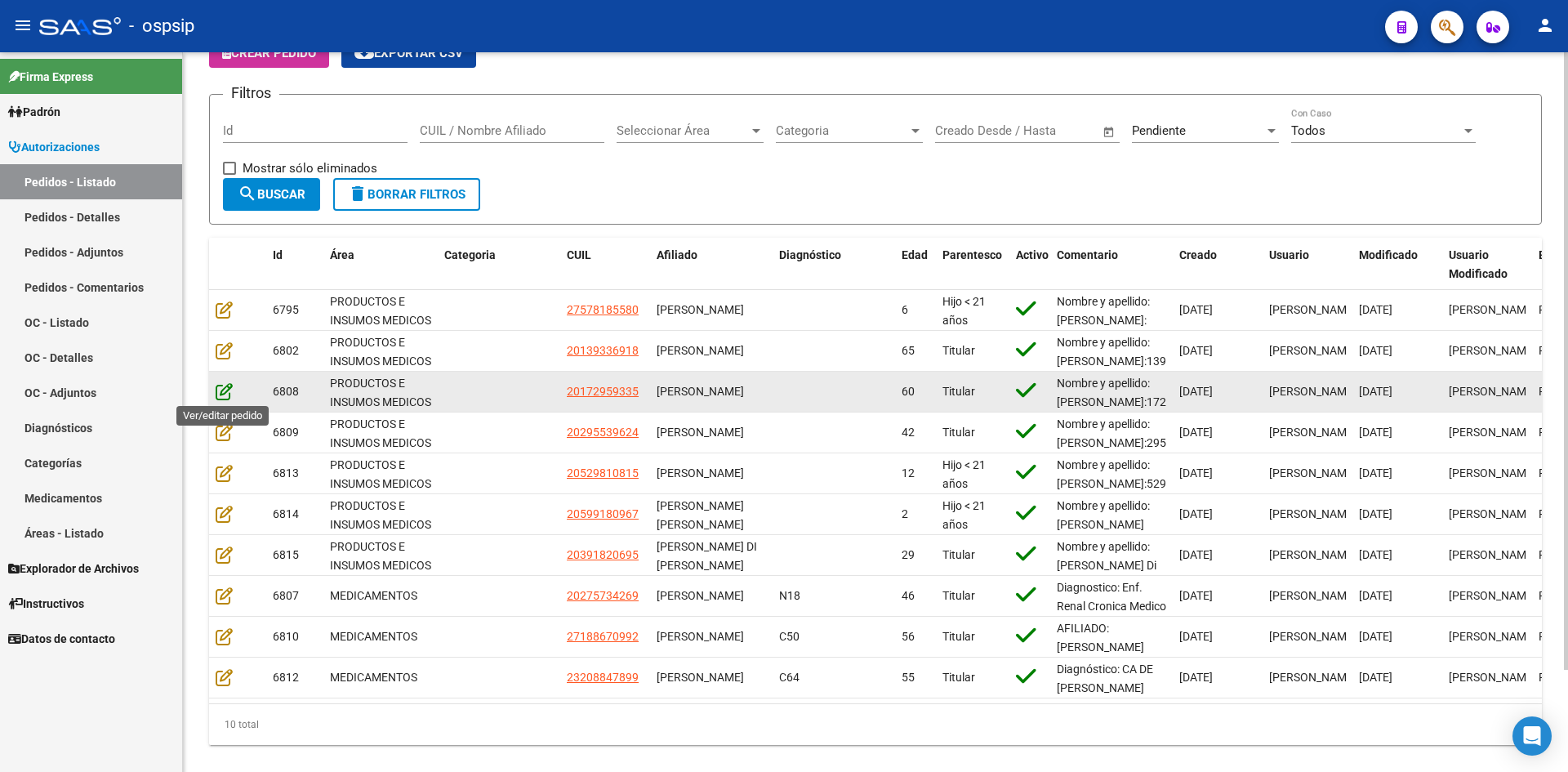
click at [225, 396] on icon at bounding box center [225, 391] width 17 height 18
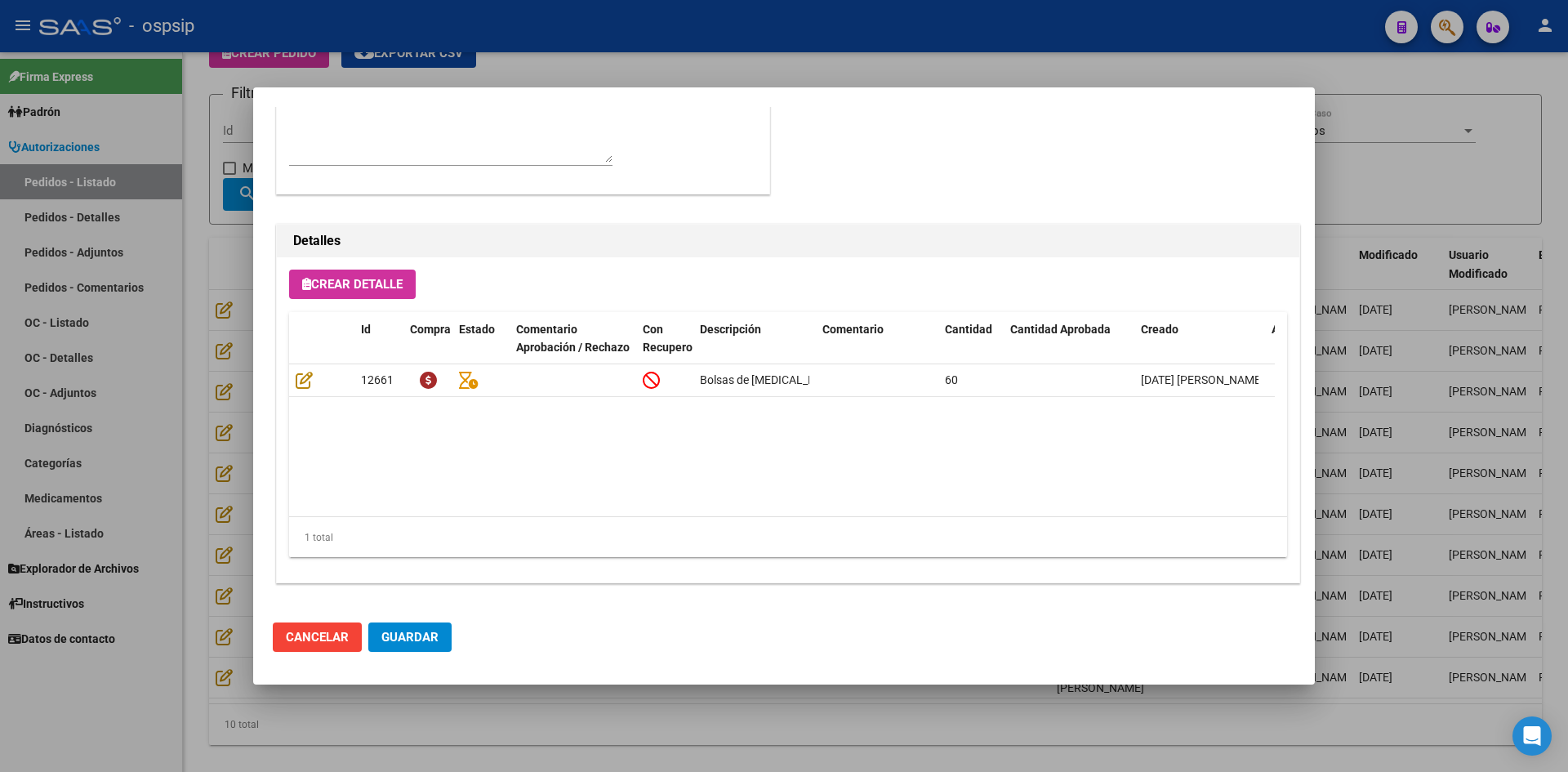
drag, startPoint x: 788, startPoint y: 25, endPoint x: 665, endPoint y: 67, distance: 130.0
click at [786, 25] on div at bounding box center [784, 386] width 1568 height 772
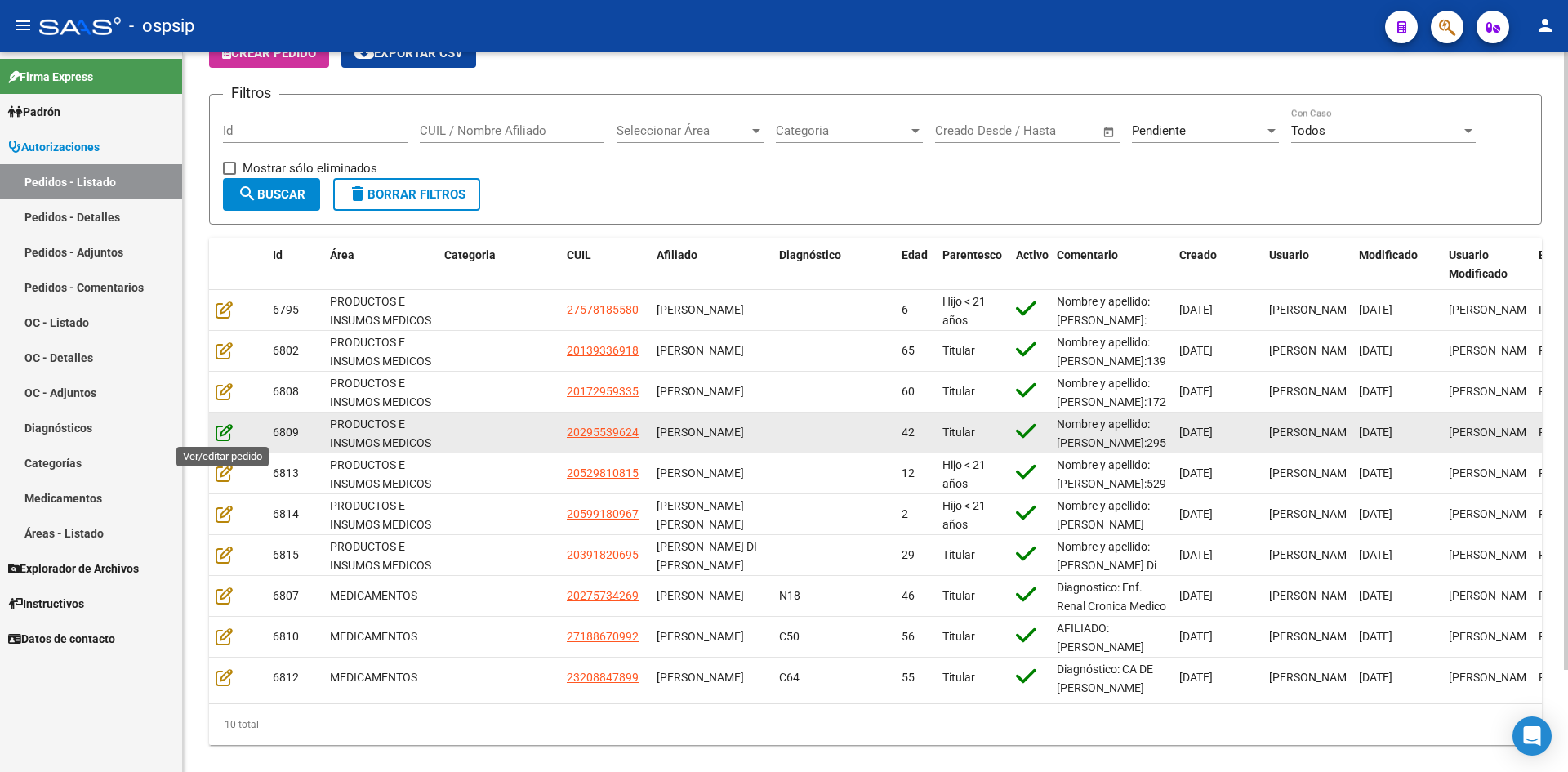
click at [224, 432] on icon at bounding box center [225, 431] width 17 height 18
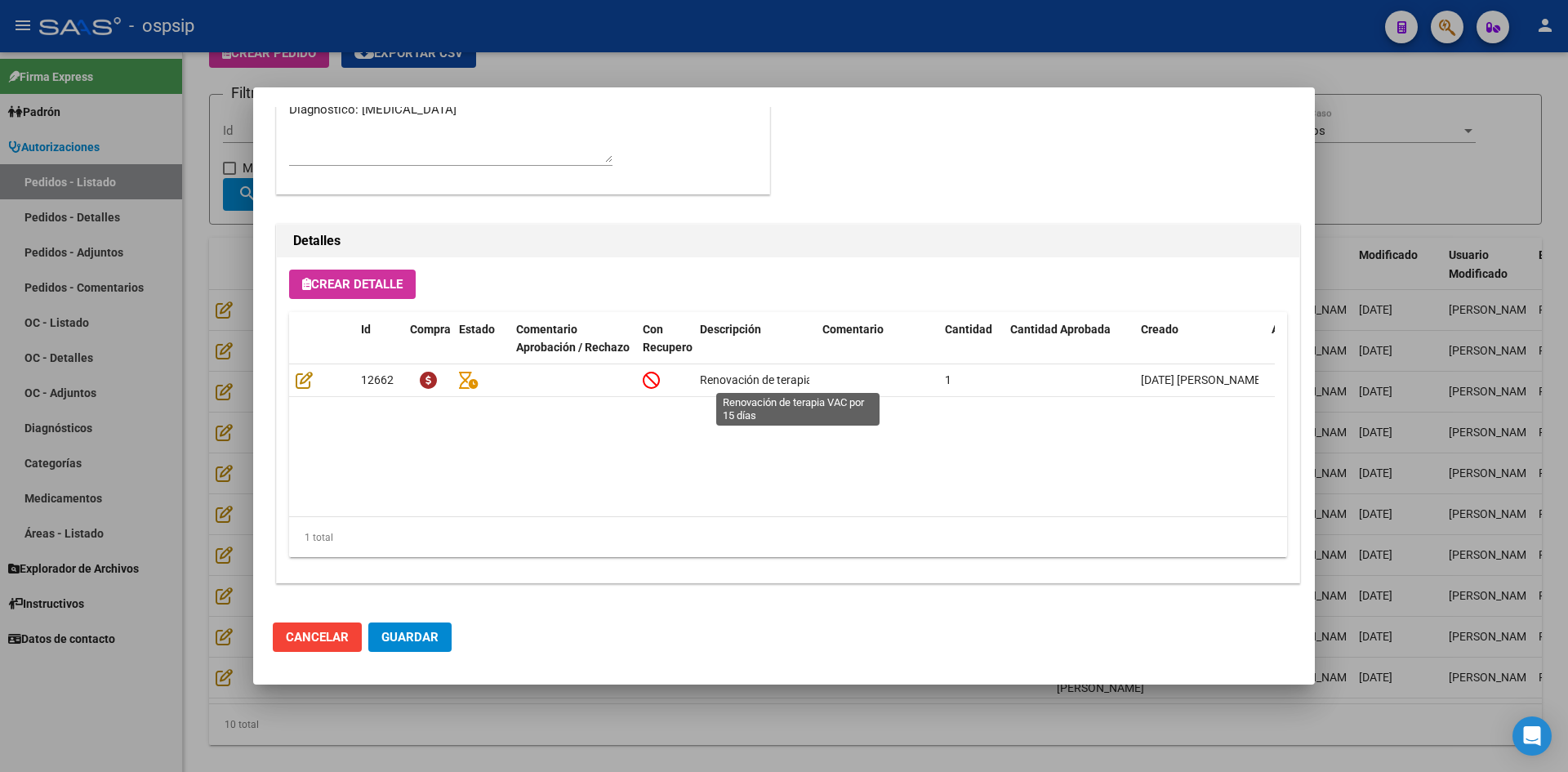
scroll to position [802, 0]
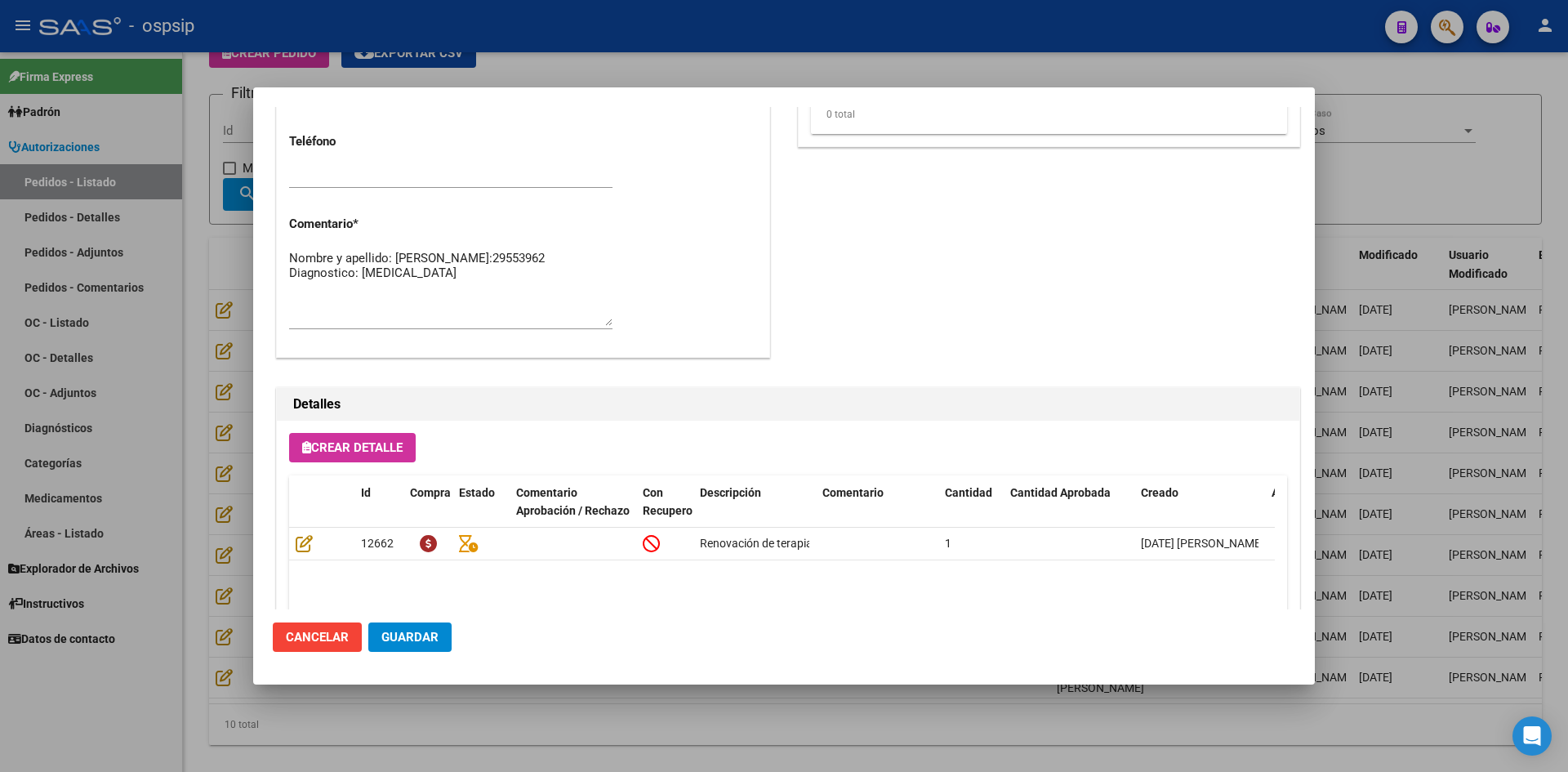
click at [761, 59] on div at bounding box center [784, 386] width 1568 height 772
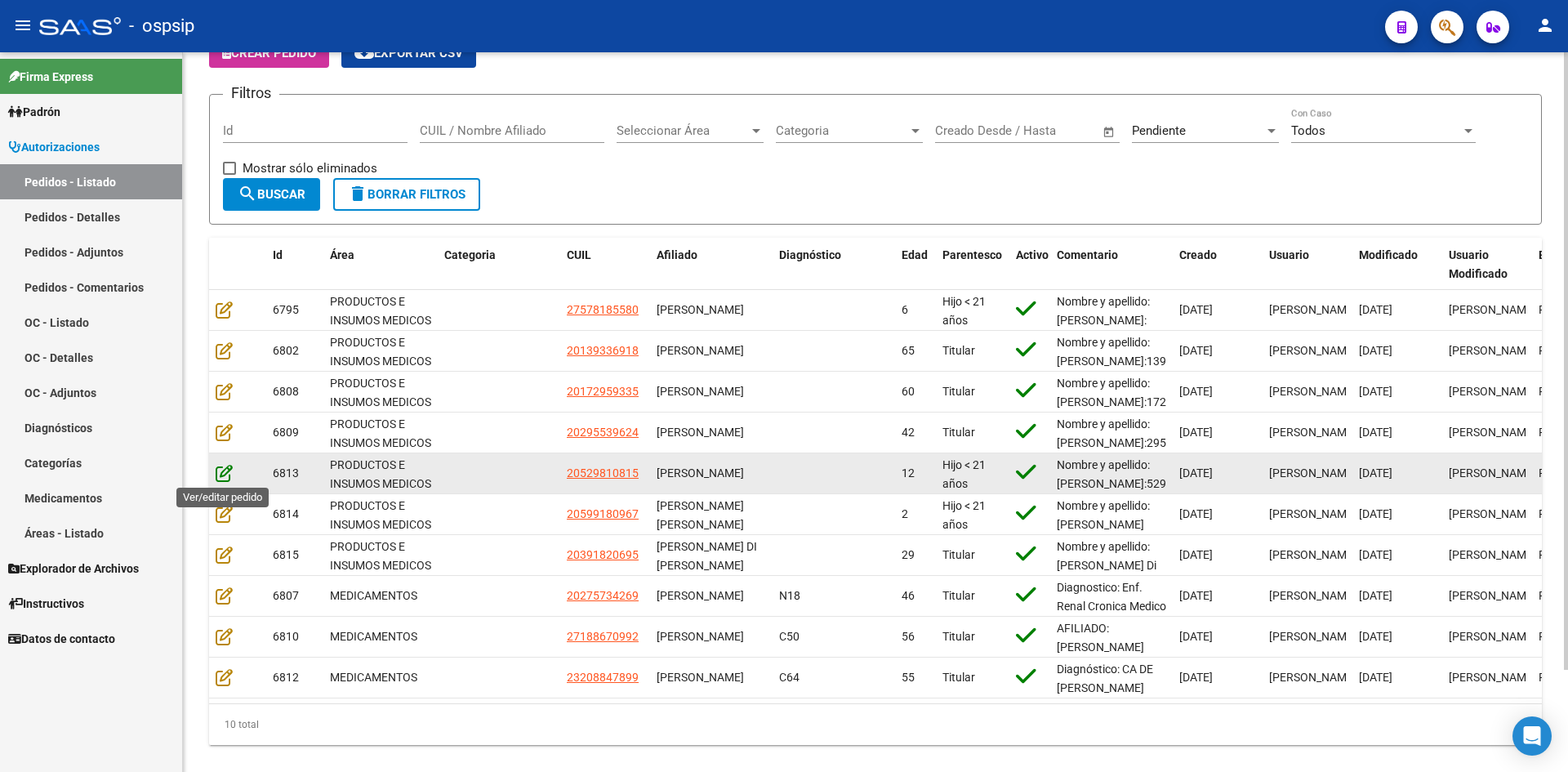
click at [224, 472] on icon at bounding box center [225, 473] width 17 height 18
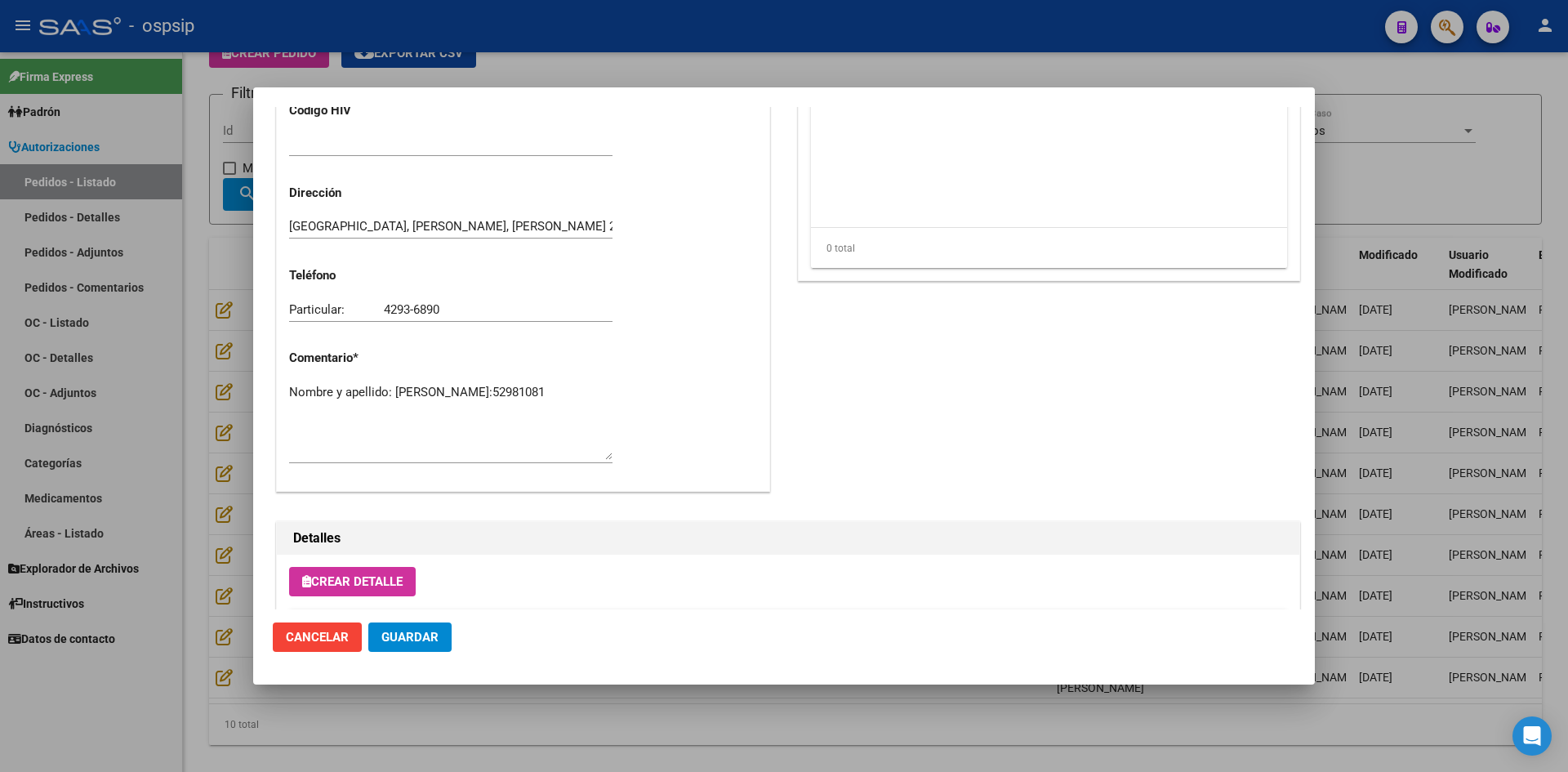
scroll to position [817, 0]
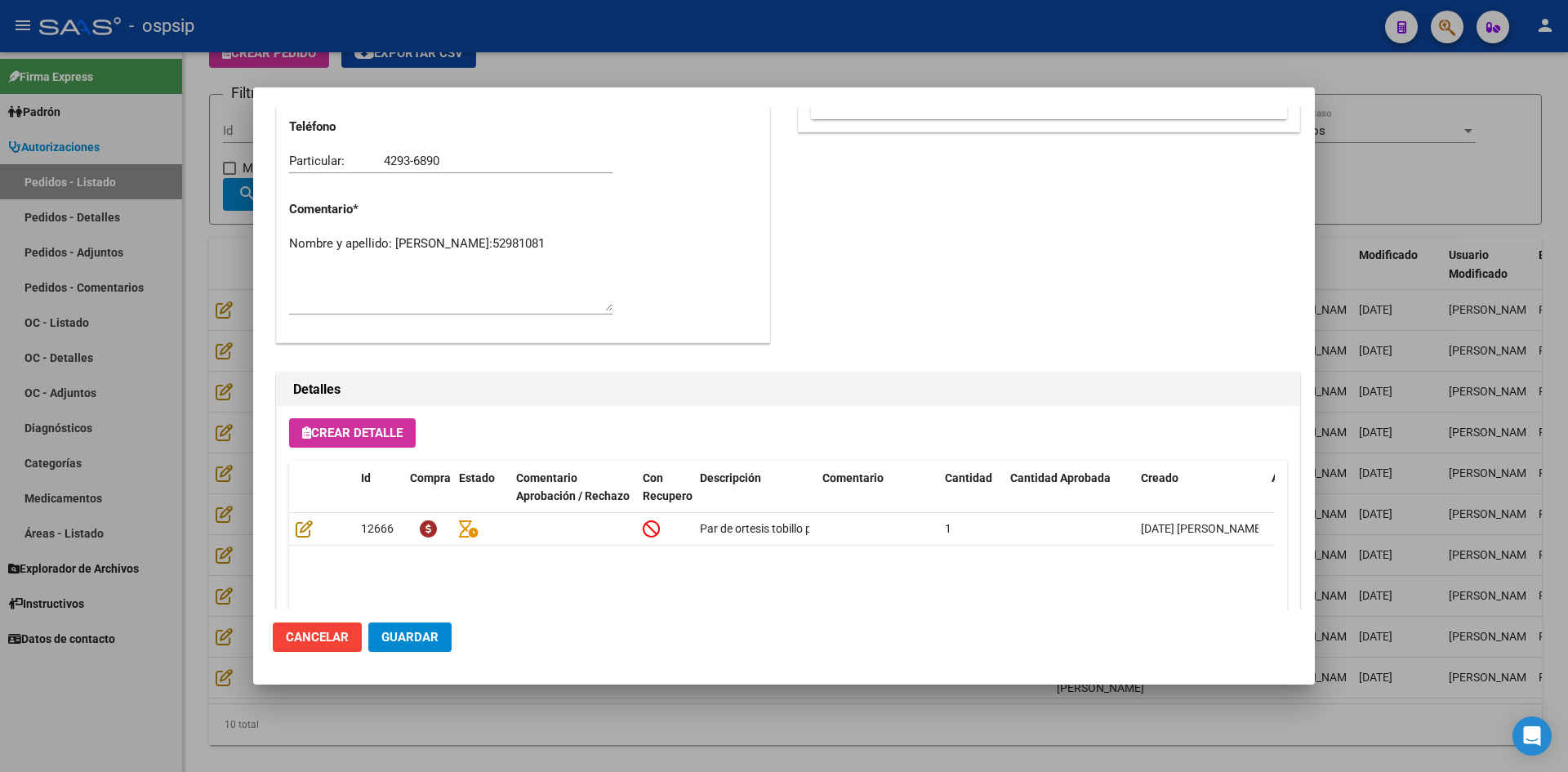
click at [768, 68] on div at bounding box center [784, 386] width 1568 height 772
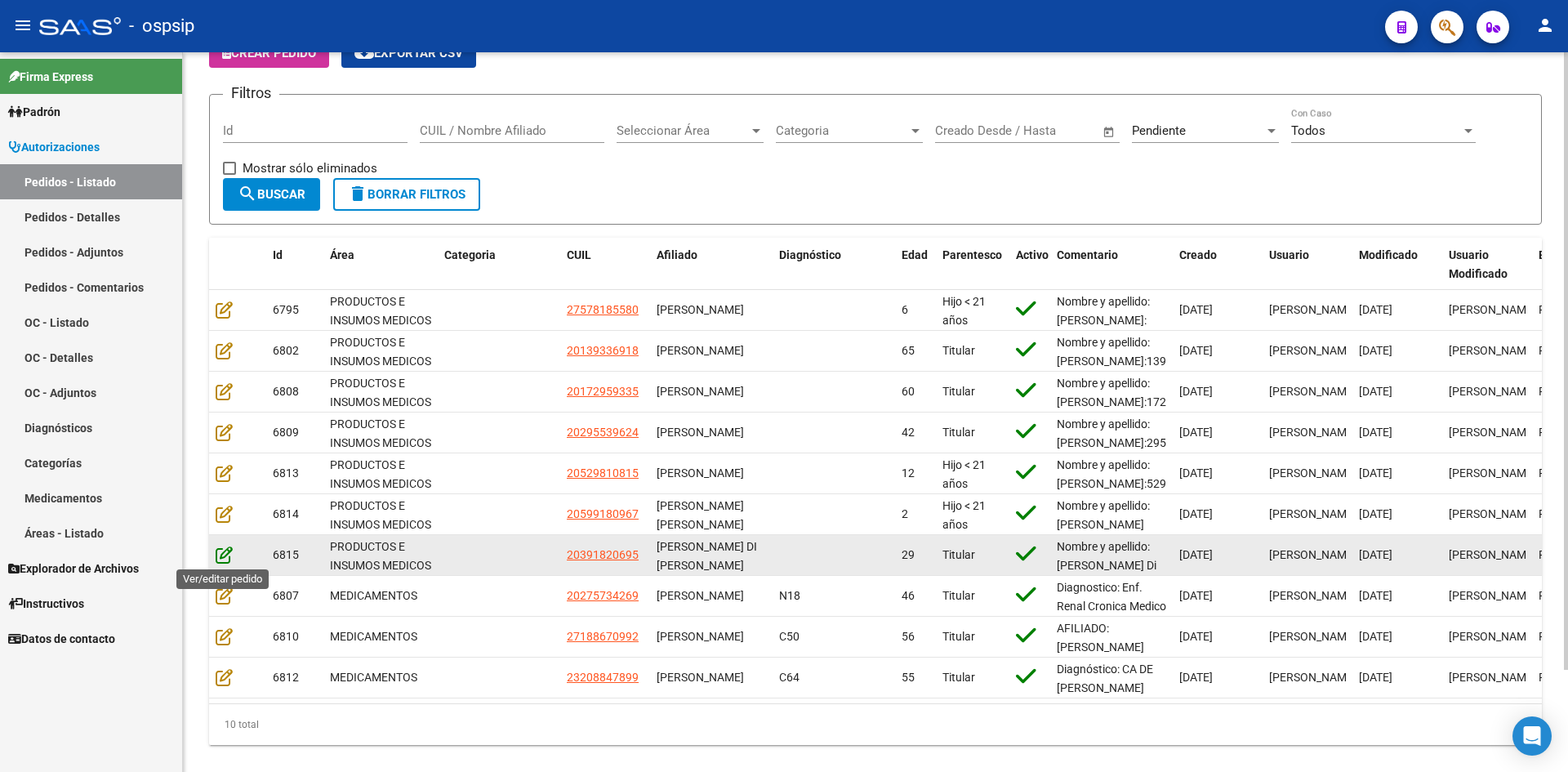
click at [225, 556] on icon at bounding box center [225, 554] width 17 height 18
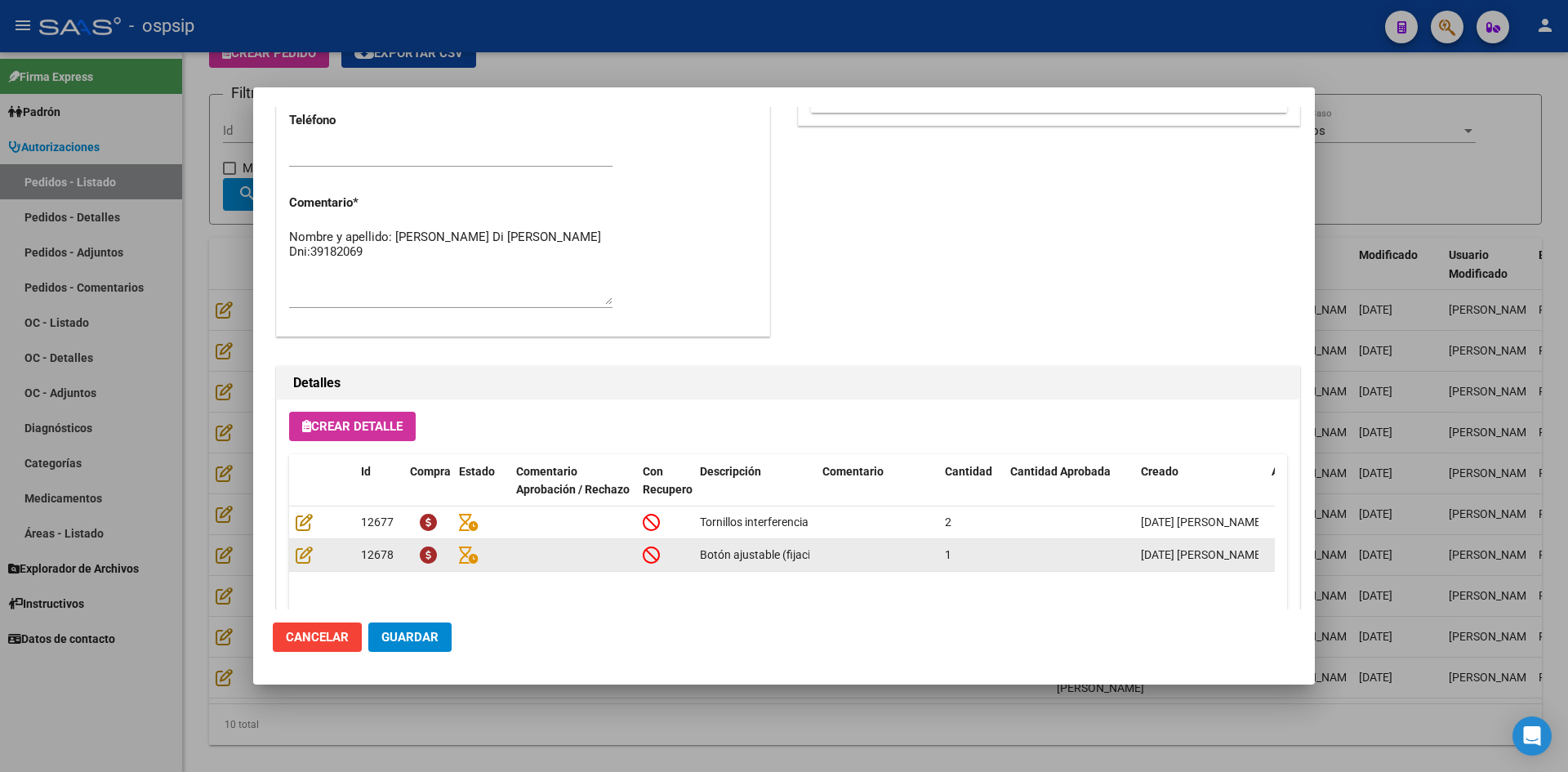
scroll to position [802, 0]
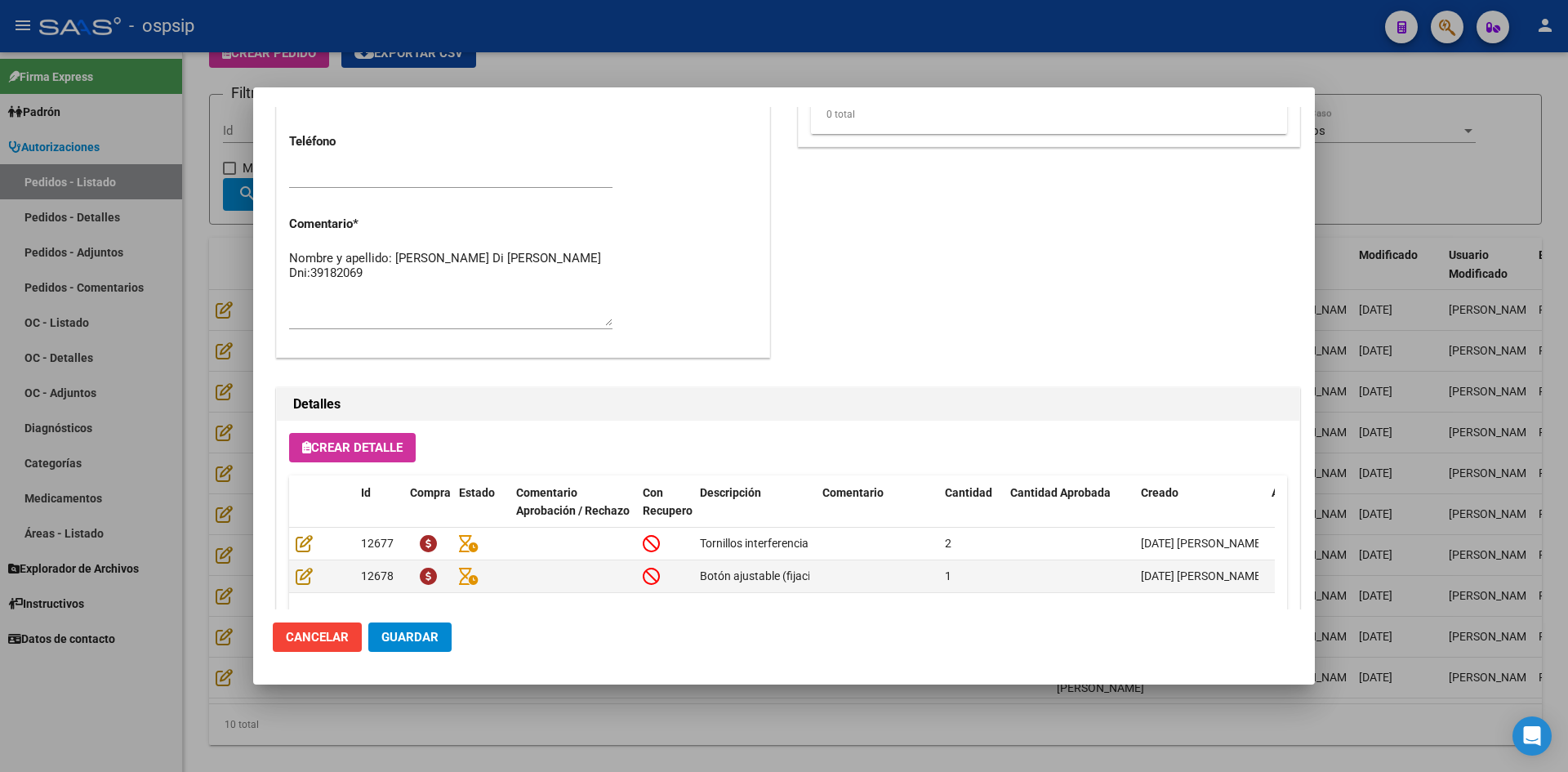
click at [763, 50] on div at bounding box center [784, 386] width 1568 height 772
